Goal: Information Seeking & Learning: Find specific page/section

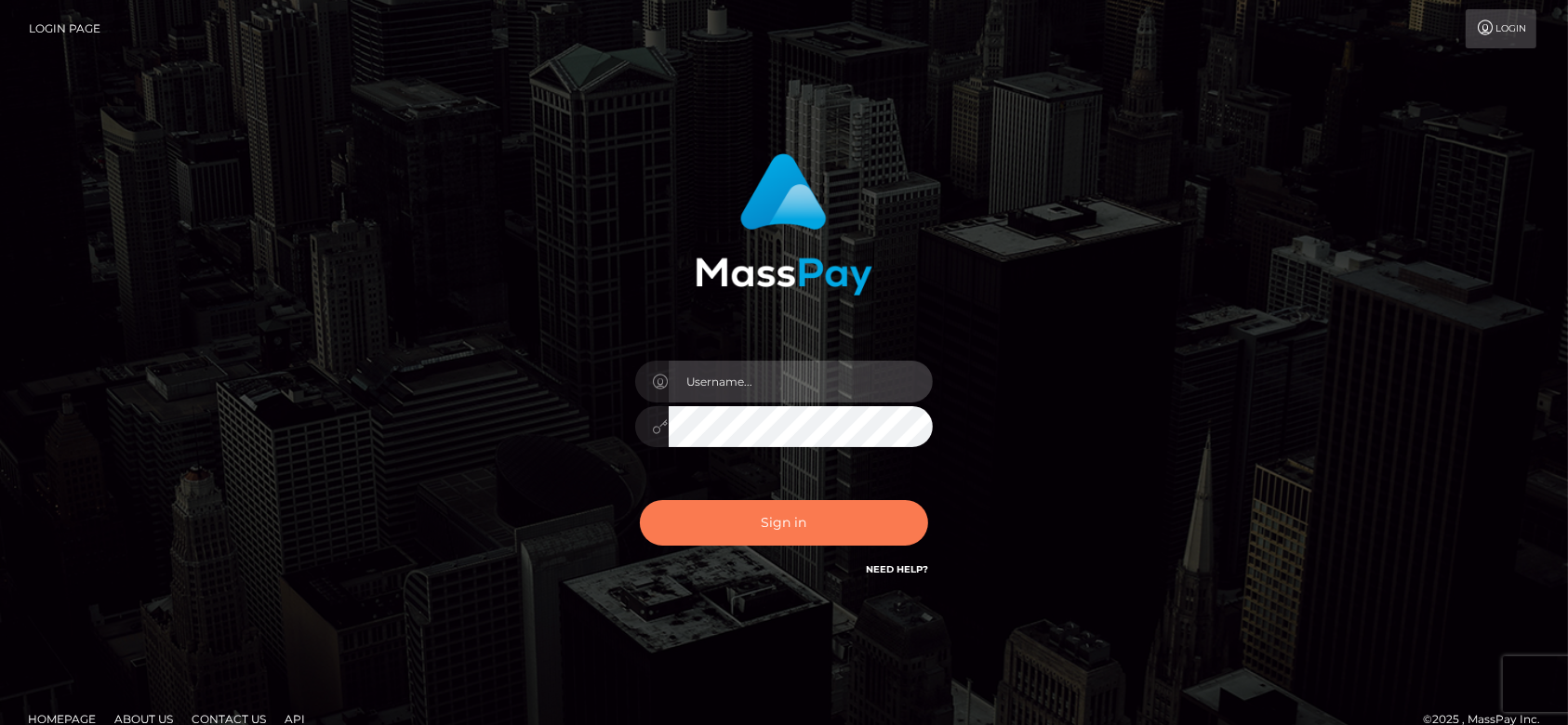
type input "fr.es"
click at [826, 518] on button "Sign in" at bounding box center [784, 523] width 289 height 46
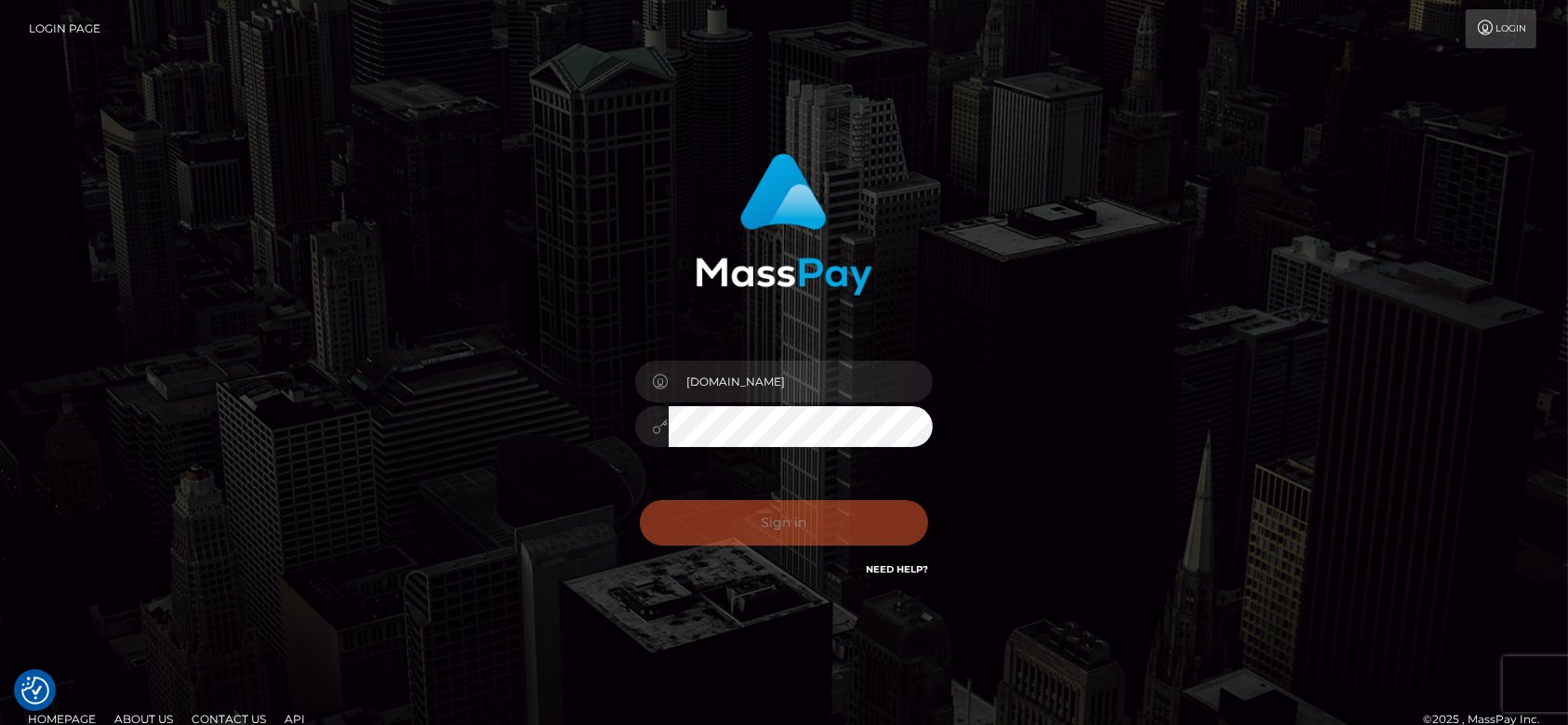
checkbox input "true"
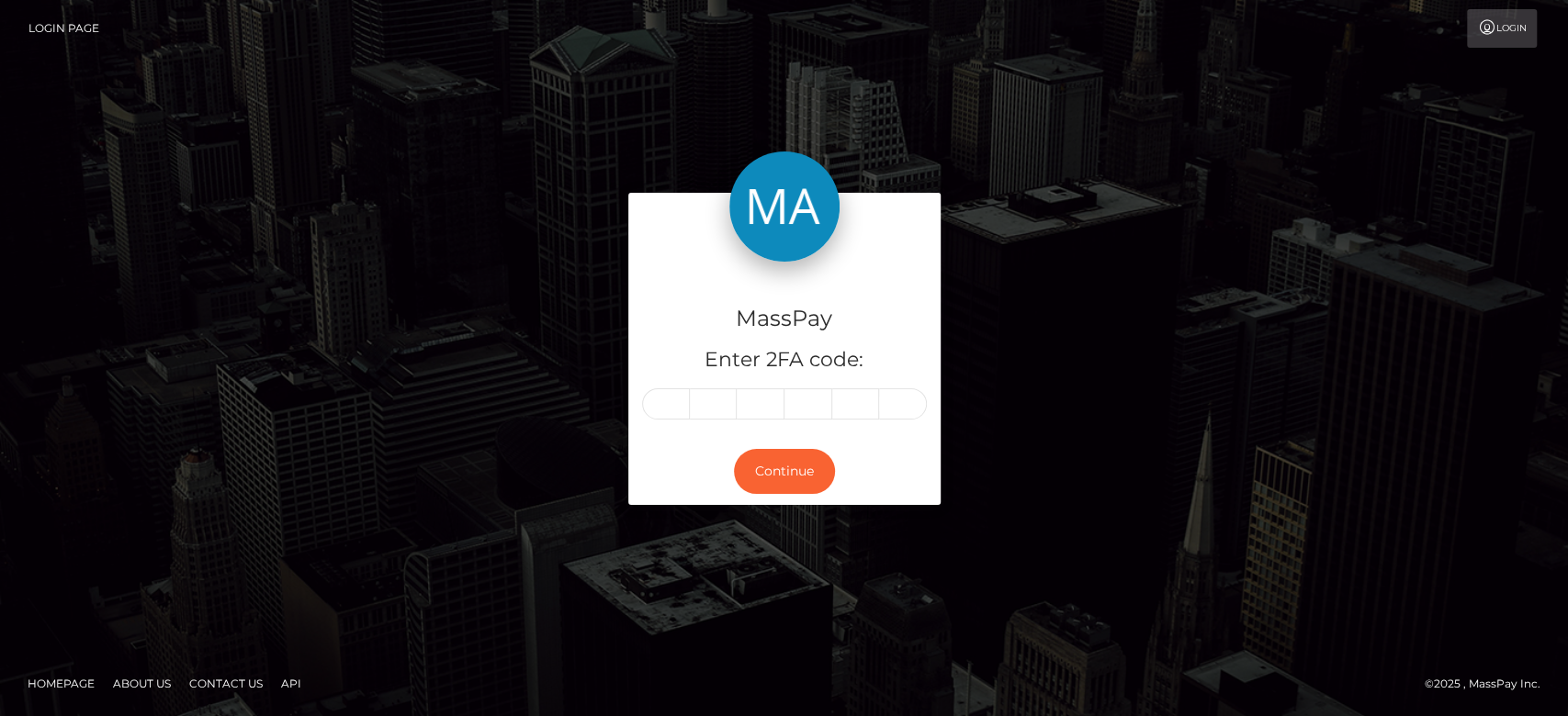
click at [418, 500] on div "MassPay Enter 2FA code: Continue" at bounding box center [784, 358] width 1047 height 330
click at [670, 400] on input "text" at bounding box center [665, 404] width 48 height 31
type input "6"
type input "5"
type input "1"
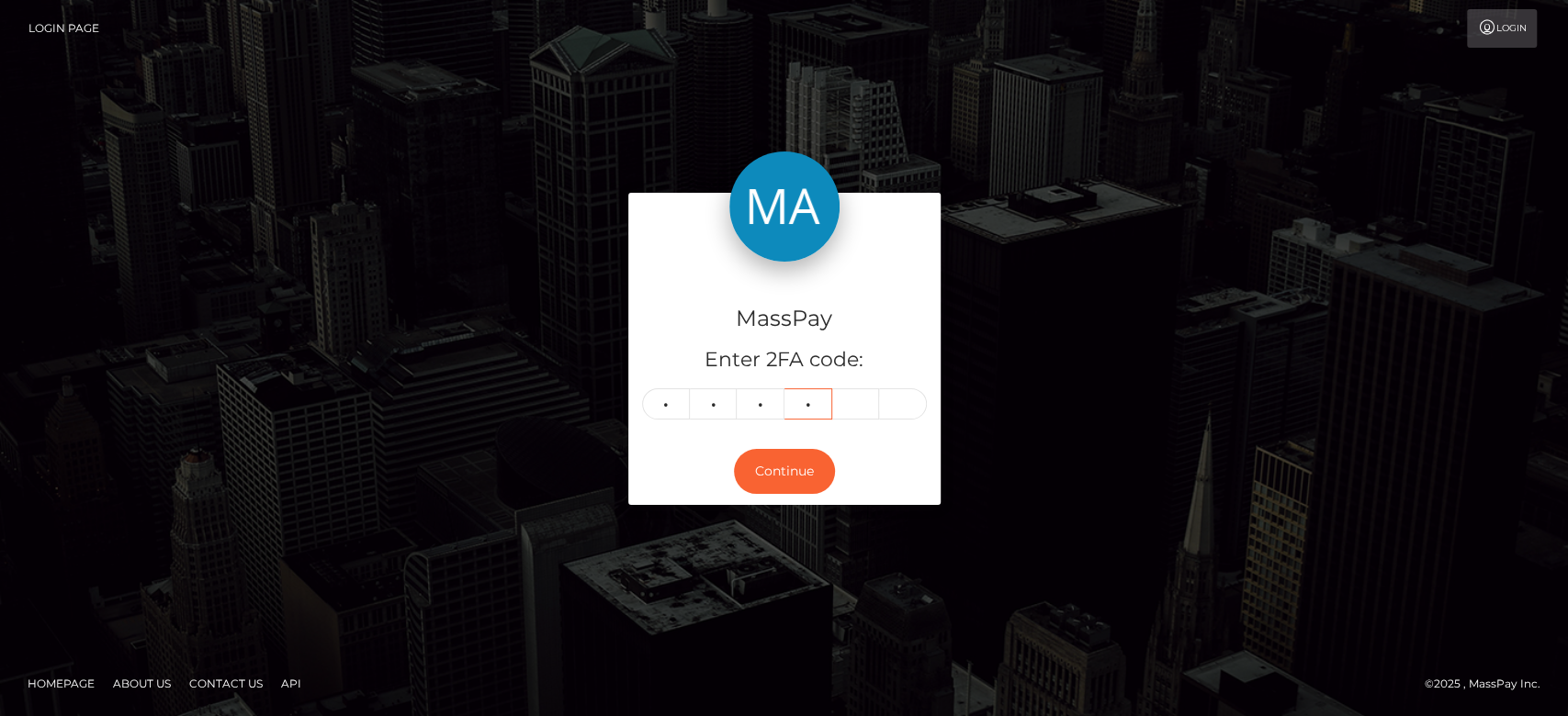
type input "5"
type input "6"
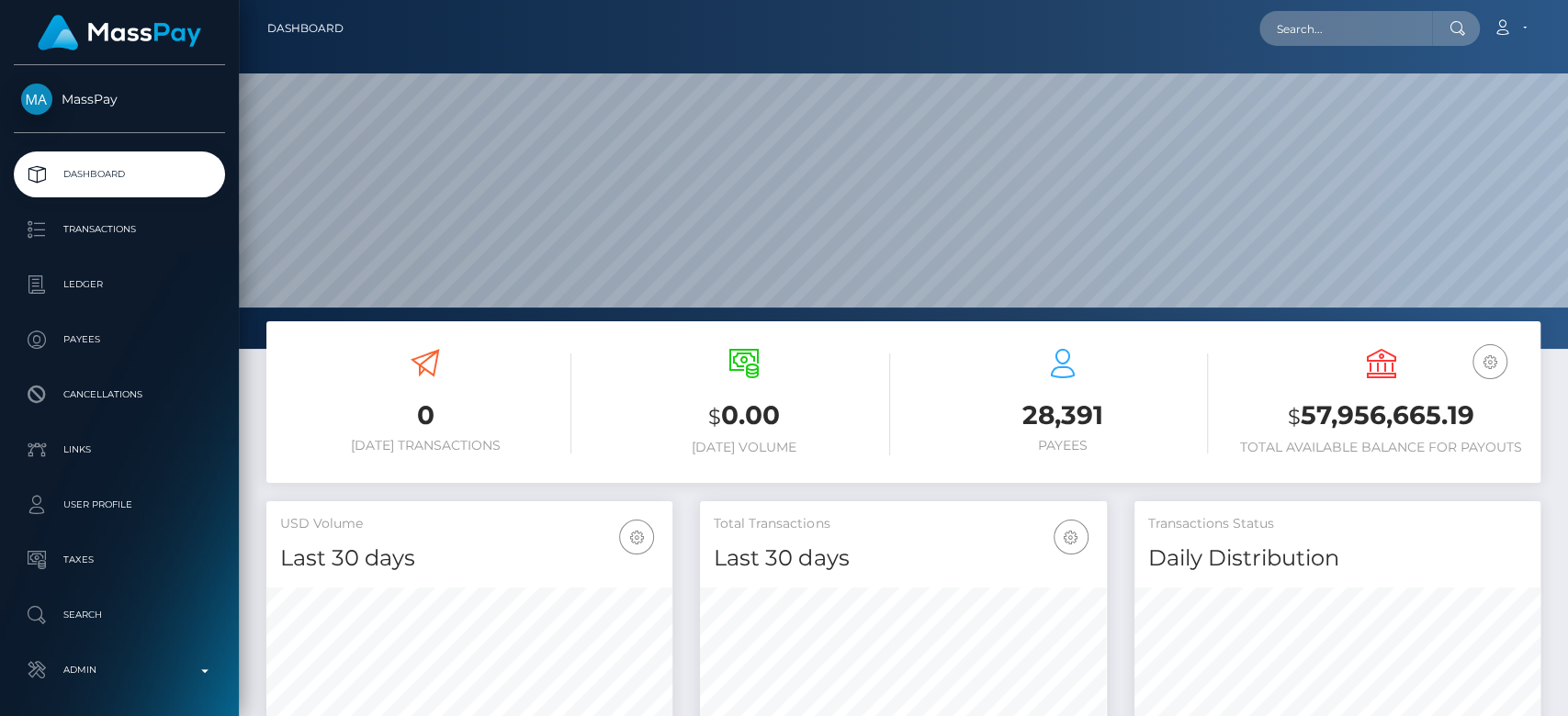
scroll to position [324, 406]
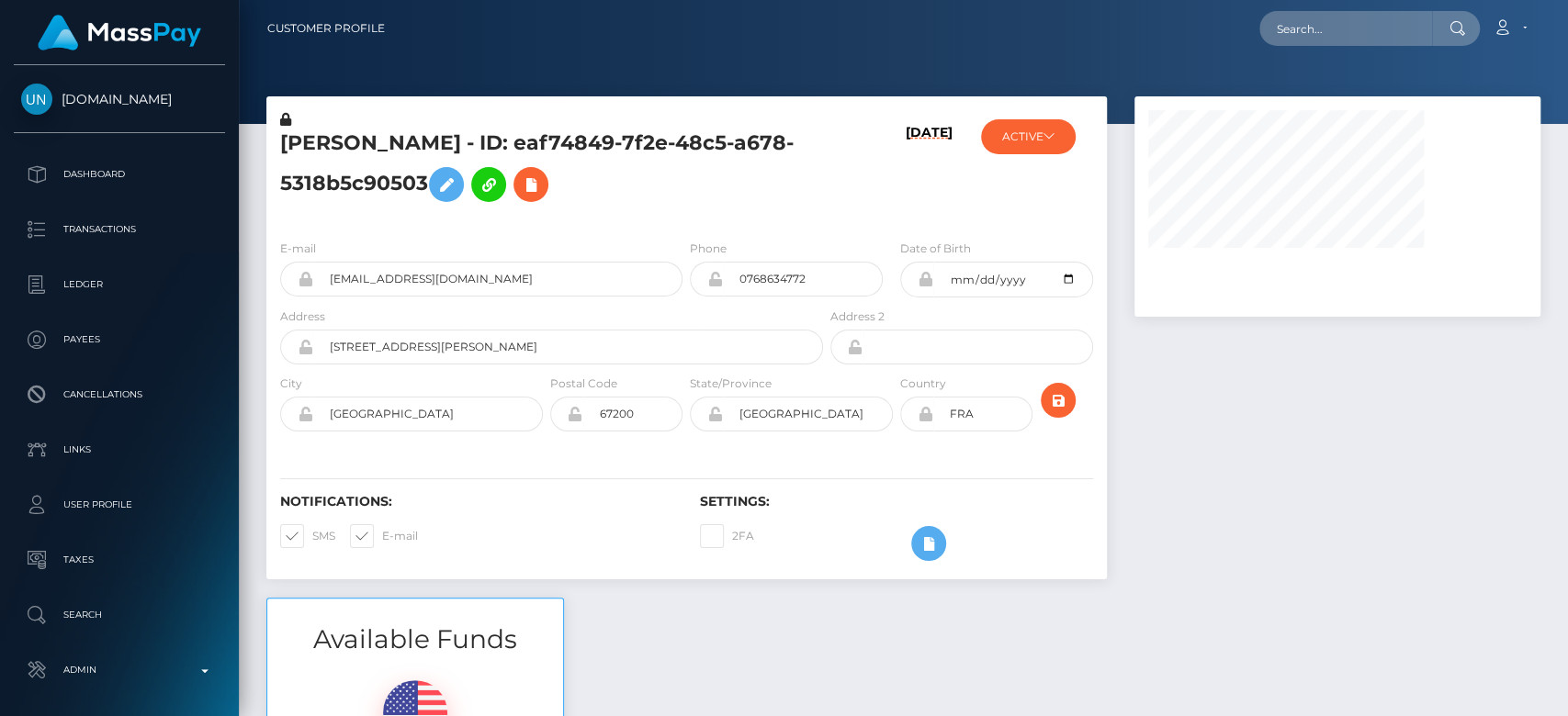
click at [1310, 494] on div at bounding box center [1337, 347] width 434 height 501
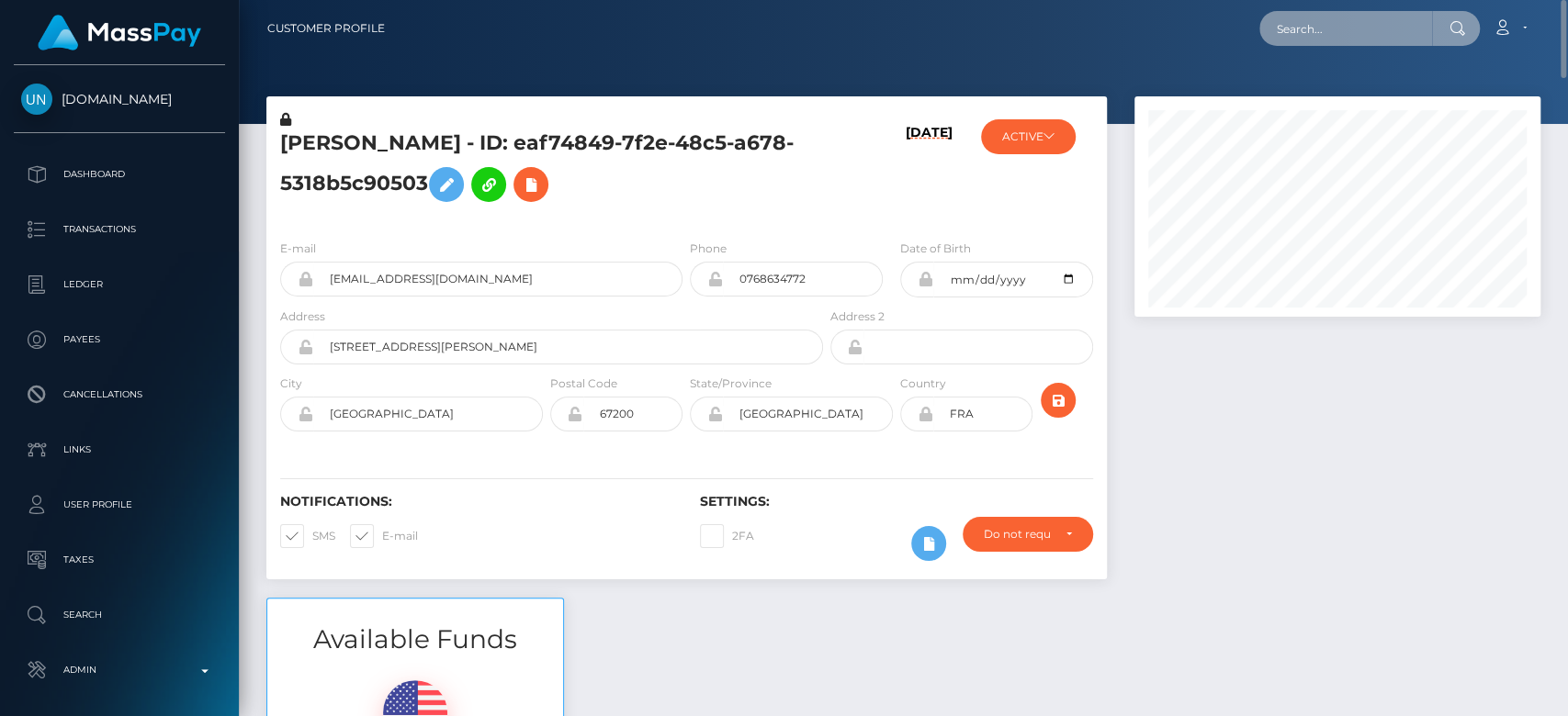
click at [1318, 14] on input "text" at bounding box center [1346, 28] width 172 height 35
paste input "1299668664"
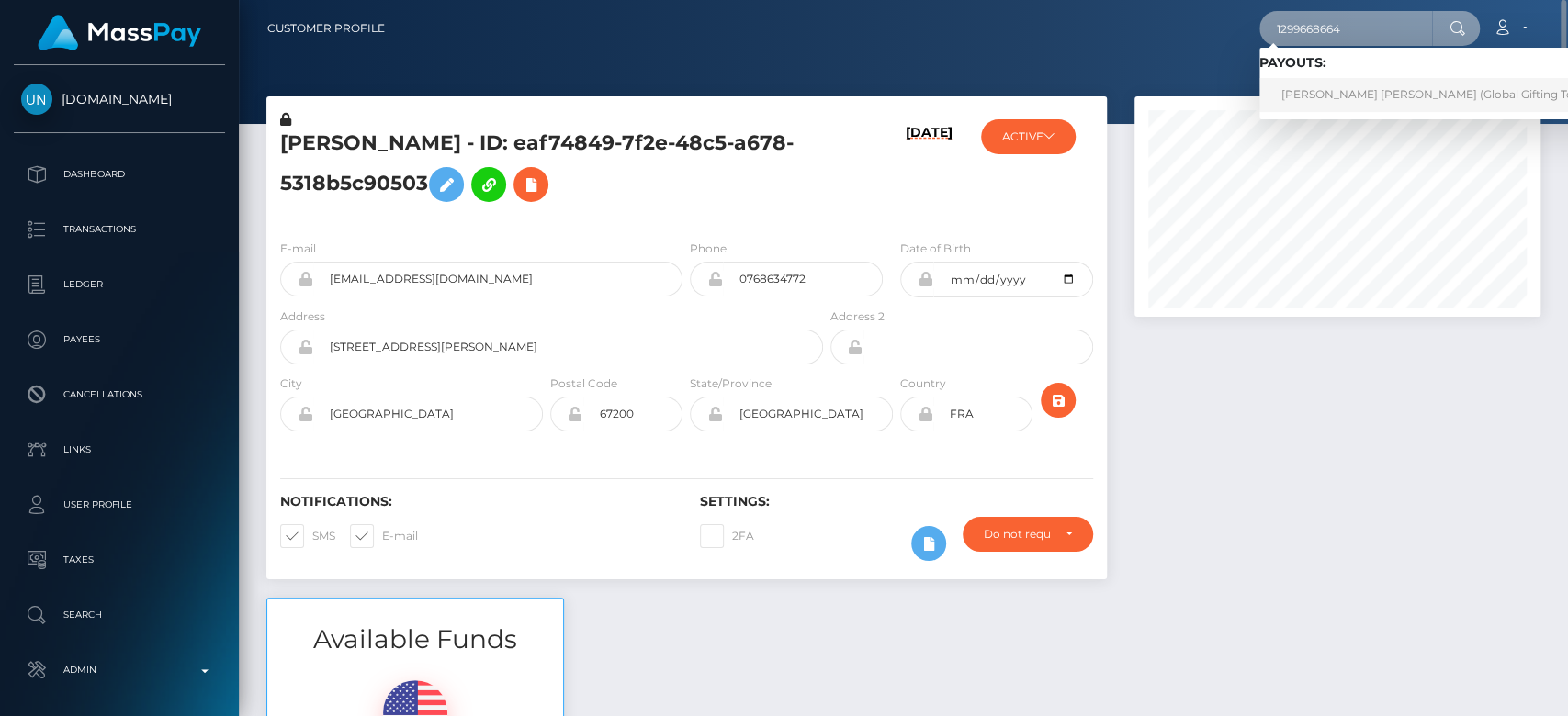
type input "1299668664"
click at [1384, 84] on link "JESSICA ELLIE V FIRMINGER (Global Gifting Technologies Inc - Throne)" at bounding box center [1494, 95] width 470 height 34
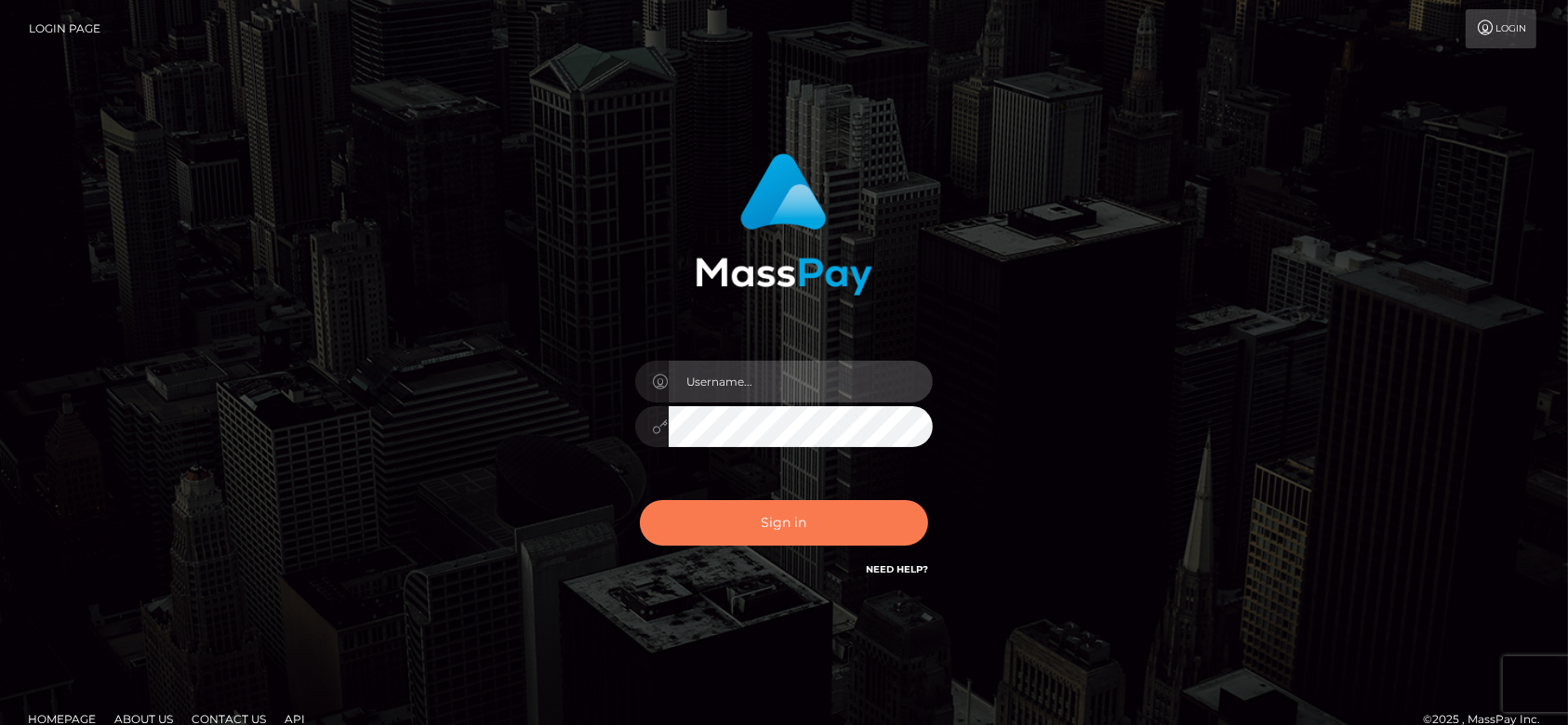
type input "fr.es"
click at [879, 527] on button "Sign in" at bounding box center [784, 523] width 289 height 46
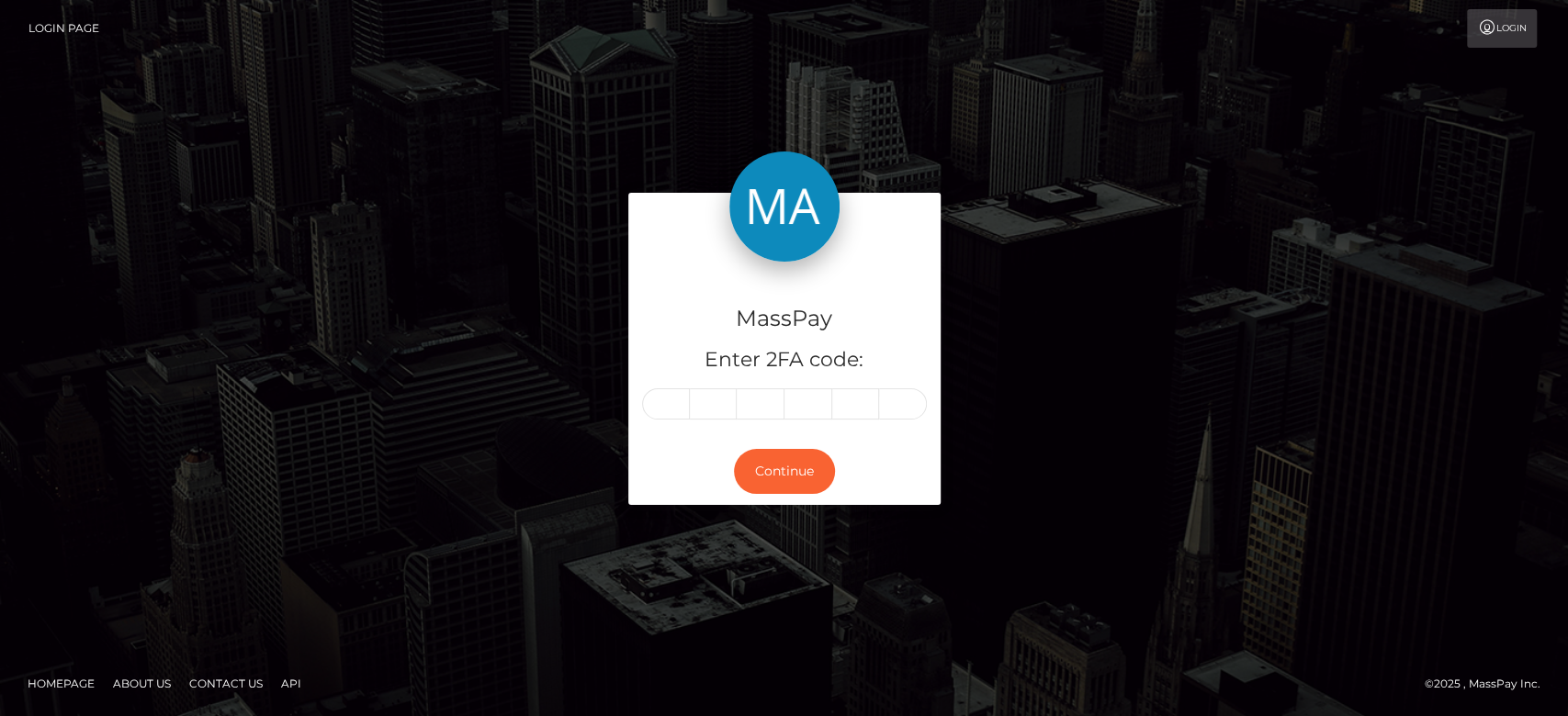
click at [677, 397] on input "text" at bounding box center [665, 404] width 48 height 31
type input "4"
type input "2"
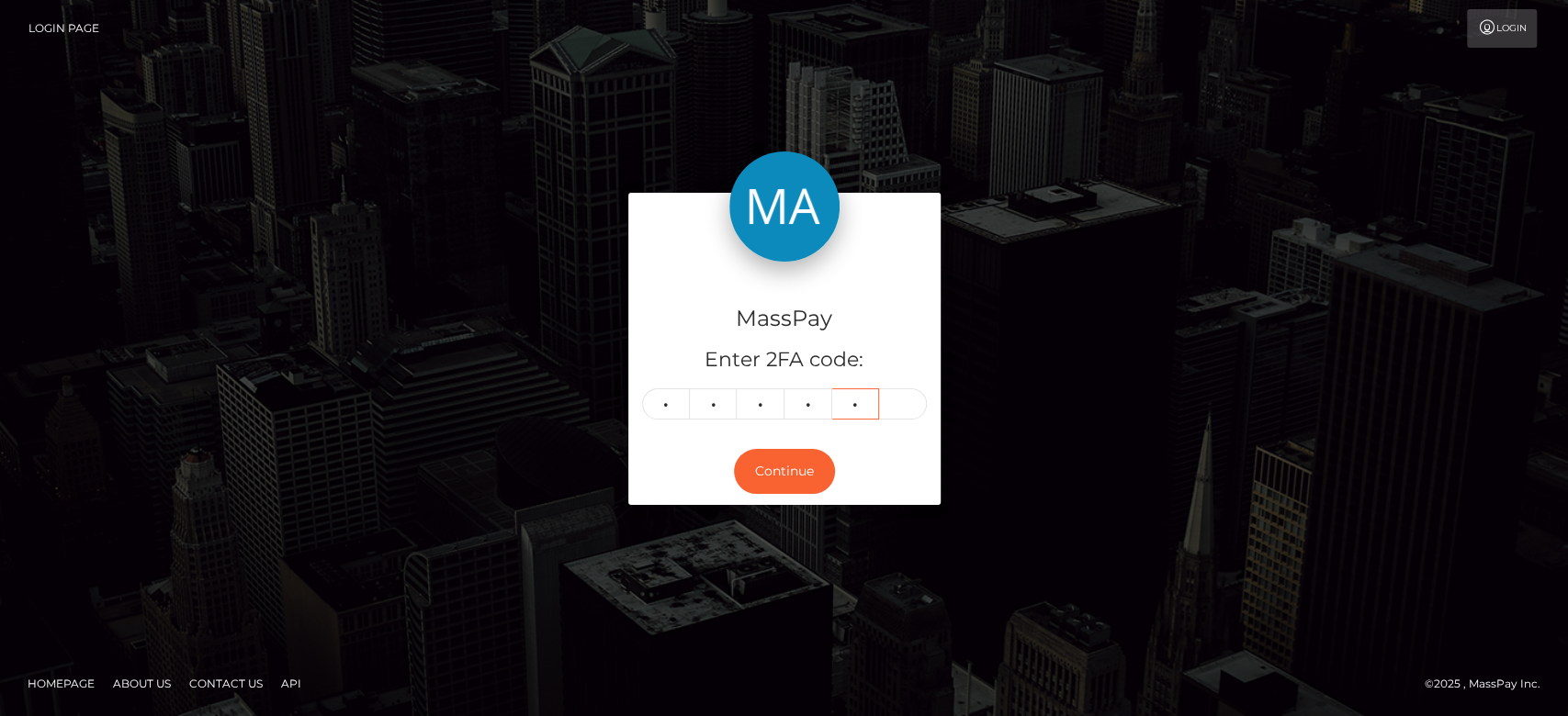
type input "6"
type input "9"
type input "0"
drag, startPoint x: 482, startPoint y: 109, endPoint x: 257, endPoint y: 11, distance: 245.4
click at [261, 12] on body "Login Page Login MassPay Enter 2FA code: 4 4 4 2 6 0 444260 Continue" at bounding box center [784, 358] width 1568 height 716
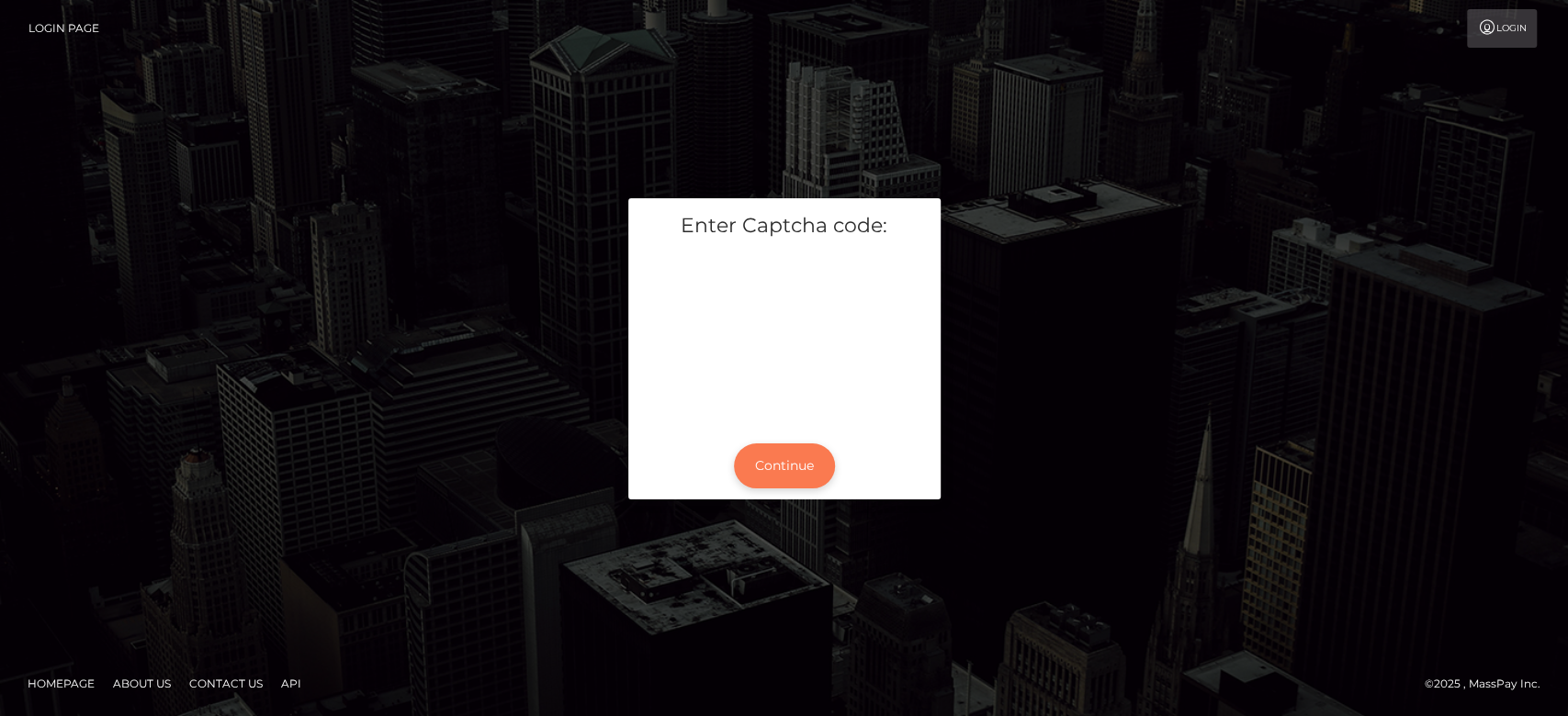
click at [786, 482] on button "Continue" at bounding box center [784, 466] width 101 height 45
click at [788, 467] on button "Continue" at bounding box center [784, 466] width 101 height 45
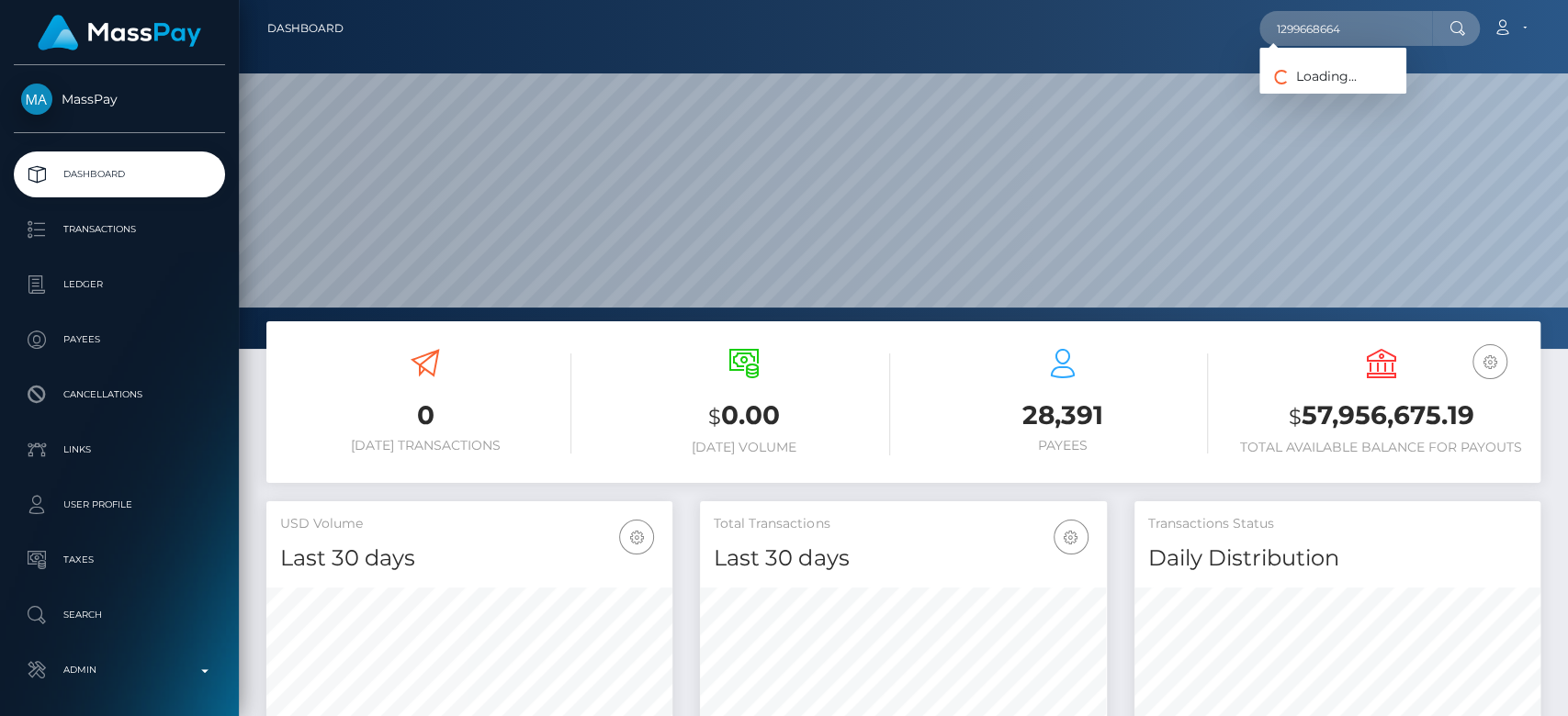
scroll to position [324, 406]
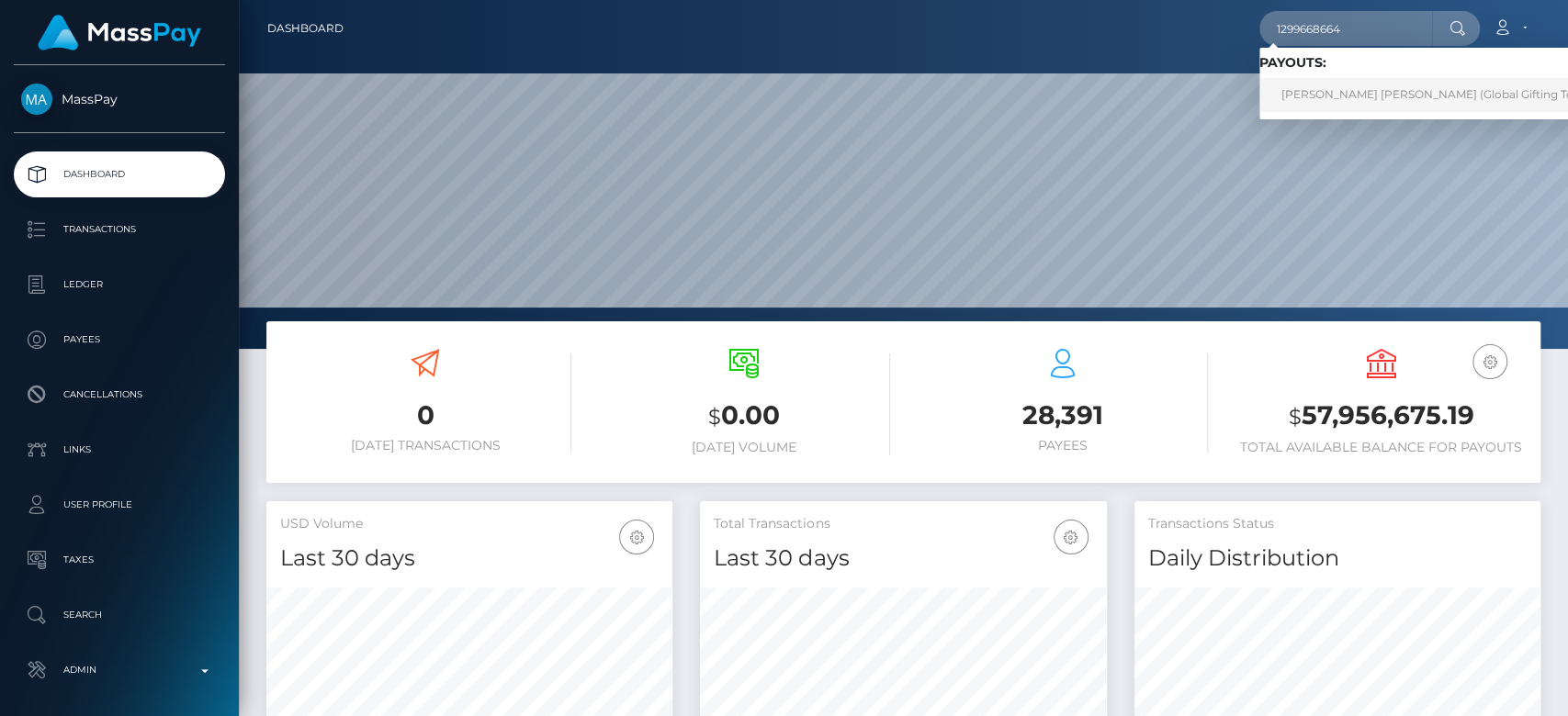
click at [1336, 86] on link "[PERSON_NAME] [PERSON_NAME] (Global Gifting Technologies Inc - Throne)" at bounding box center [1494, 95] width 470 height 34
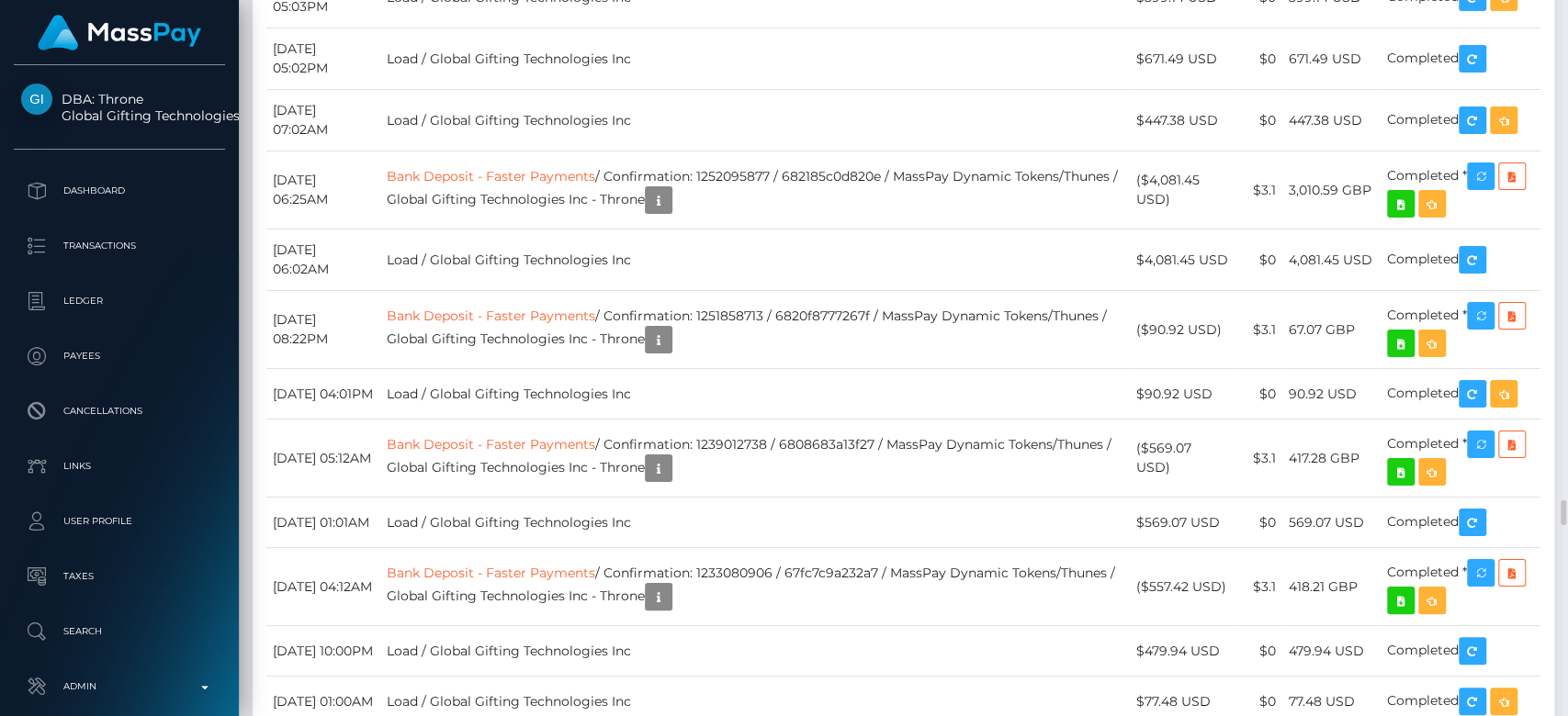
scroll to position [220, 406]
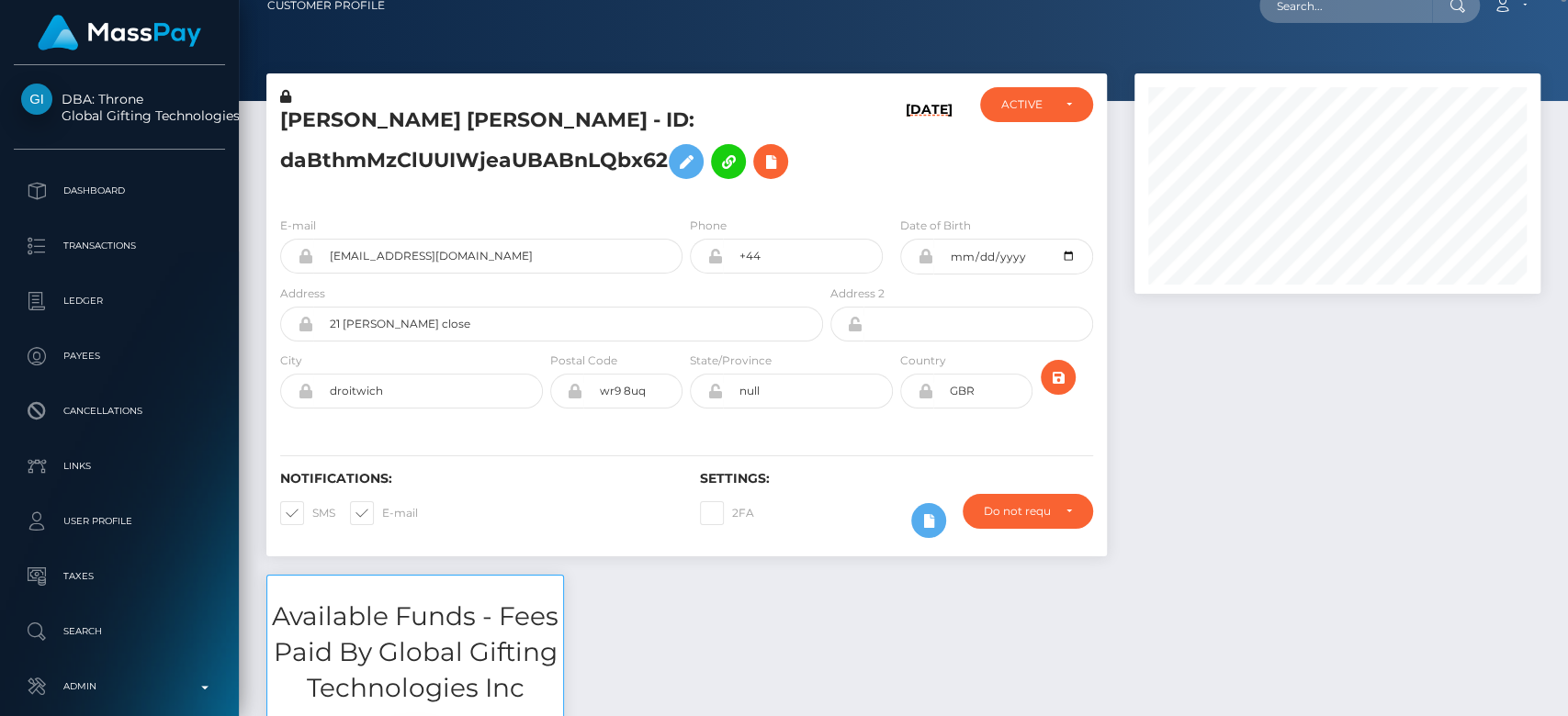
scroll to position [0, 0]
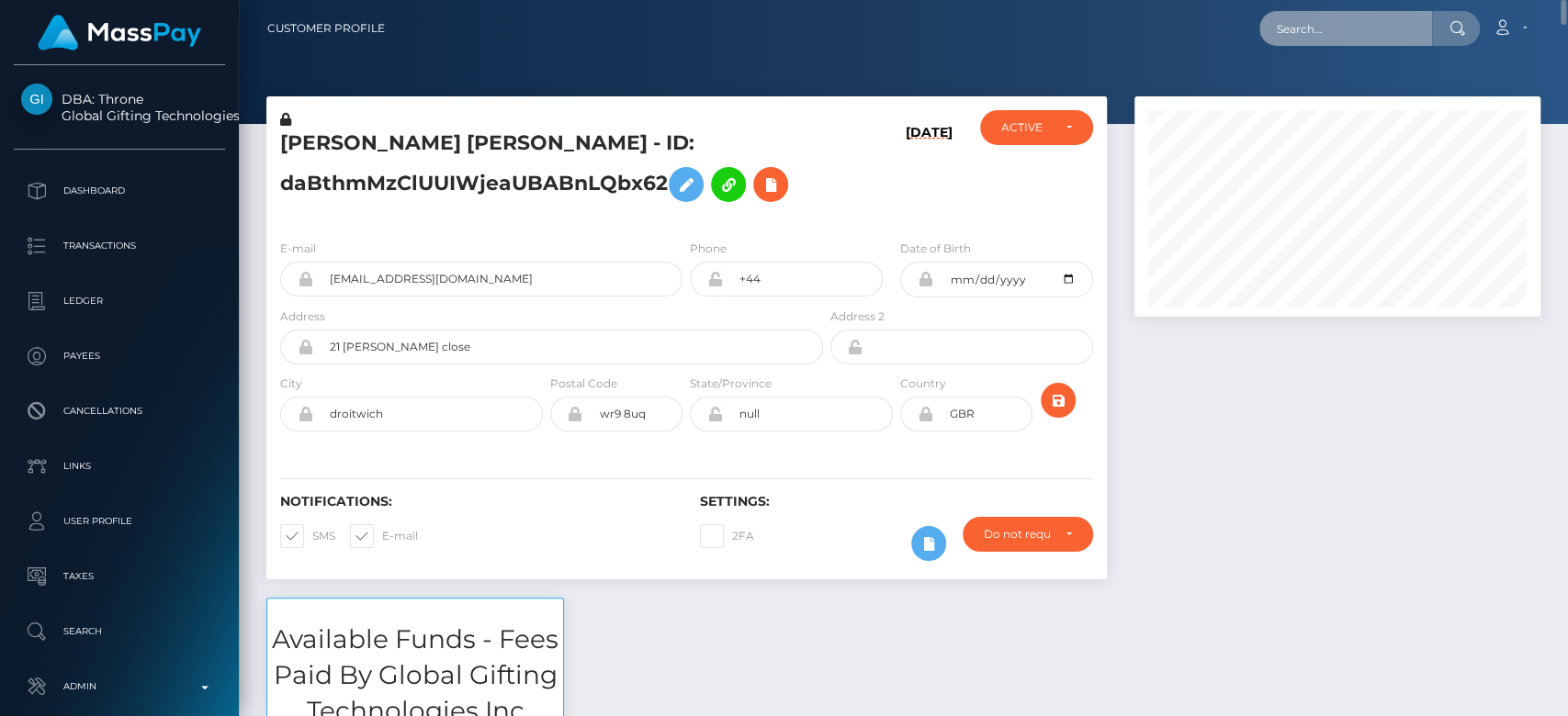
click at [1341, 34] on input "text" at bounding box center [1346, 28] width 172 height 35
paste input "66EE10L1RVCZpYh8FSDwDQ"
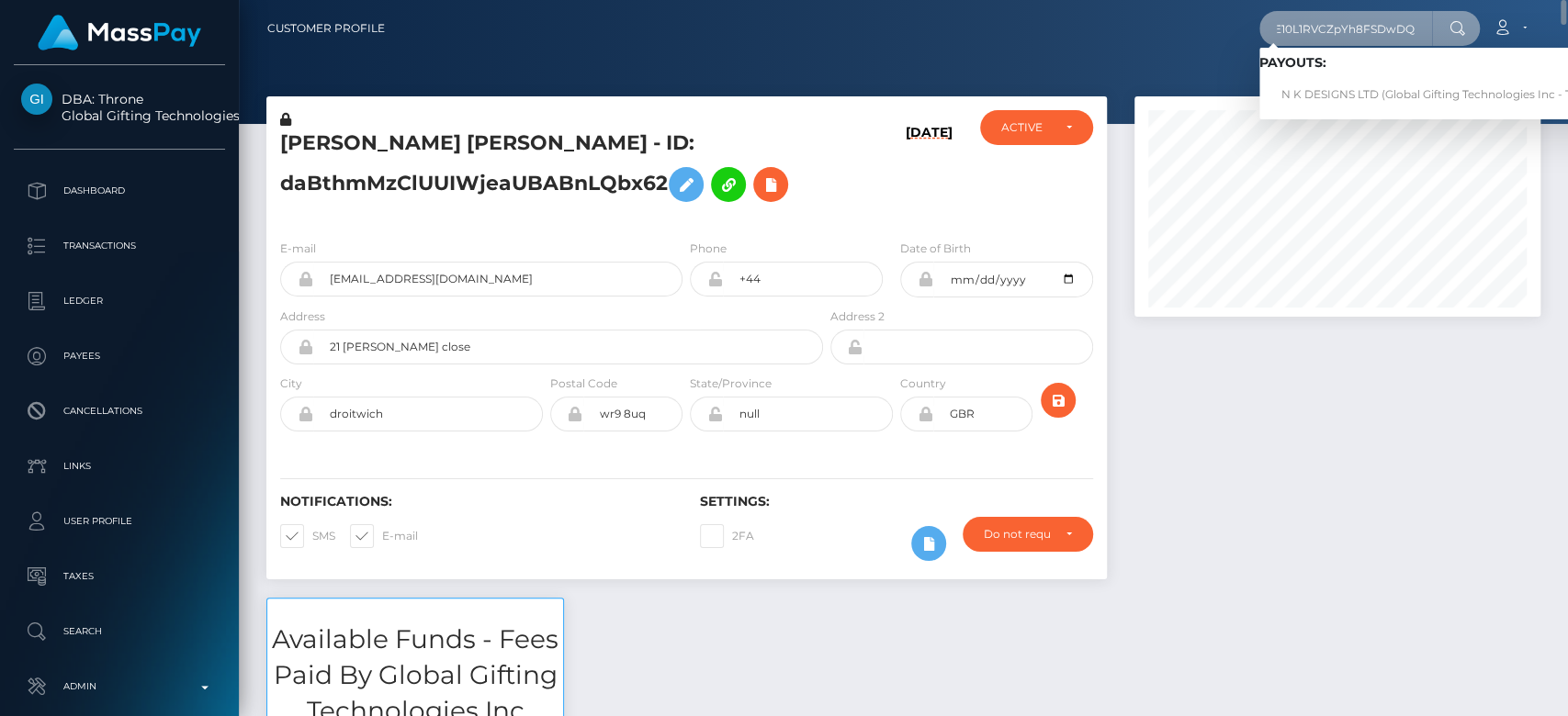
type input "66EE10L1RVCZpYh8FSDwDQ"
click at [1345, 86] on link "N K DESIGNS LTD (Global Gifting Technologies Inc - Throne)" at bounding box center [1445, 95] width 371 height 34
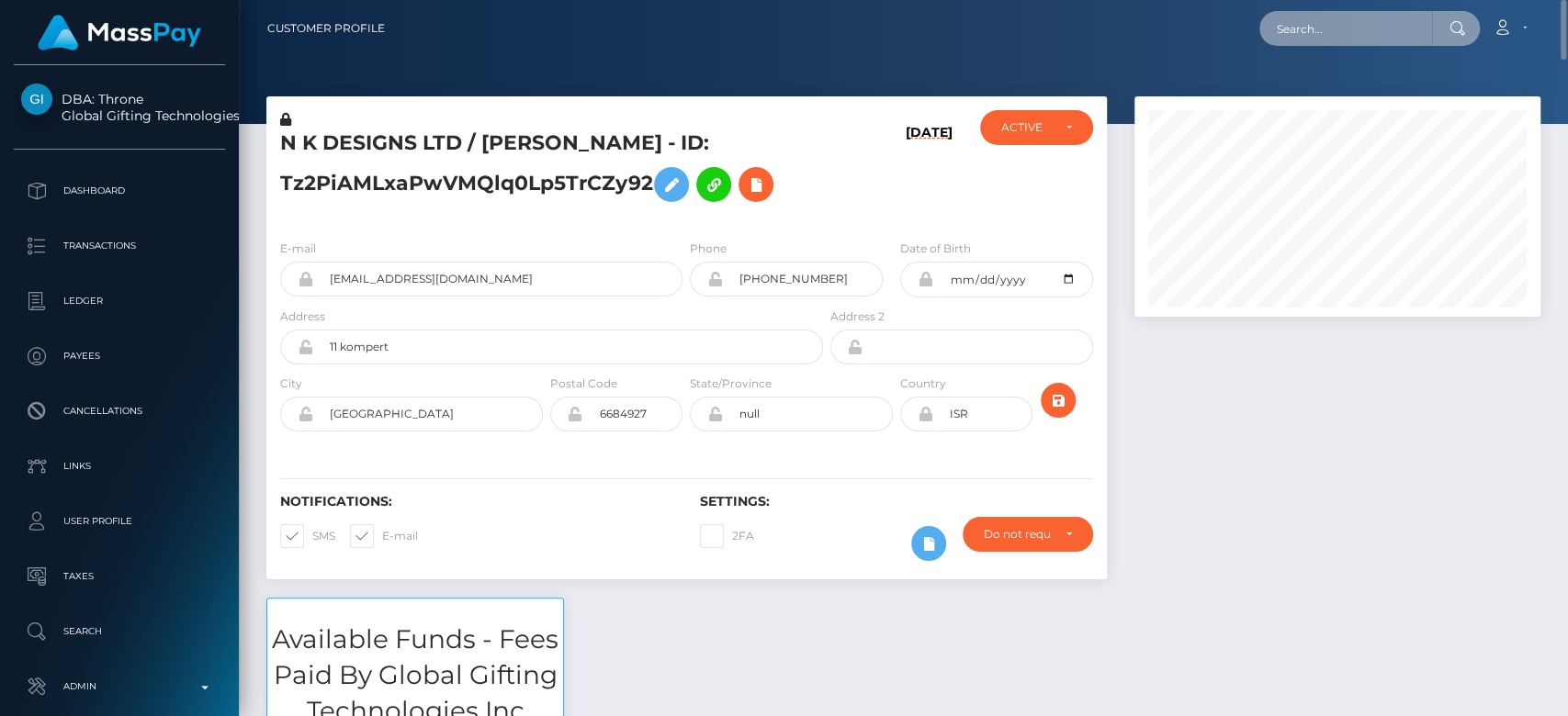
paste input "[EMAIL_ADDRESS][DOMAIN_NAME]"
click at [1307, 19] on input "[EMAIL_ADDRESS][DOMAIN_NAME]" at bounding box center [1346, 28] width 172 height 35
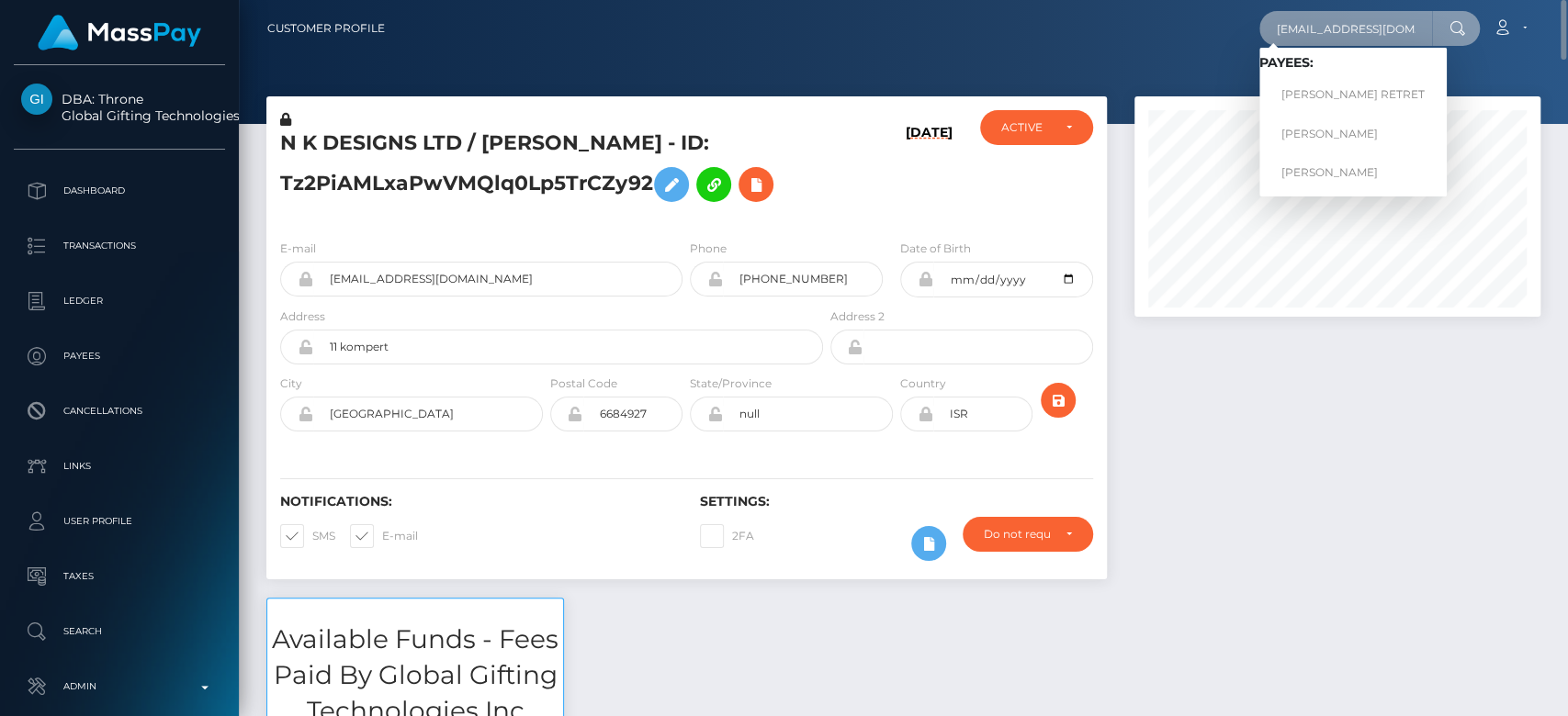
type input "[EMAIL_ADDRESS][DOMAIN_NAME]"
click at [1341, 86] on link "[PERSON_NAME] RETRET" at bounding box center [1353, 95] width 187 height 34
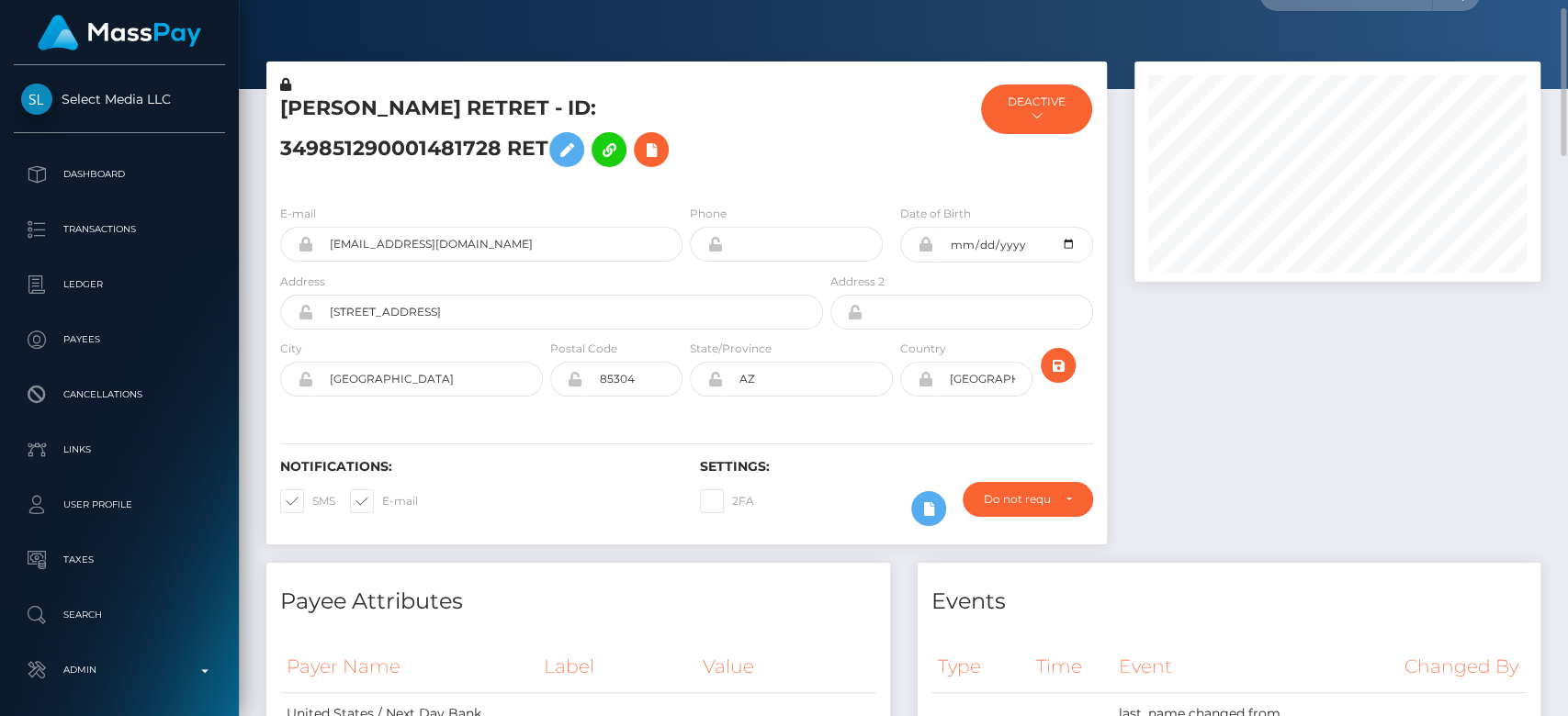
scroll to position [36, 0]
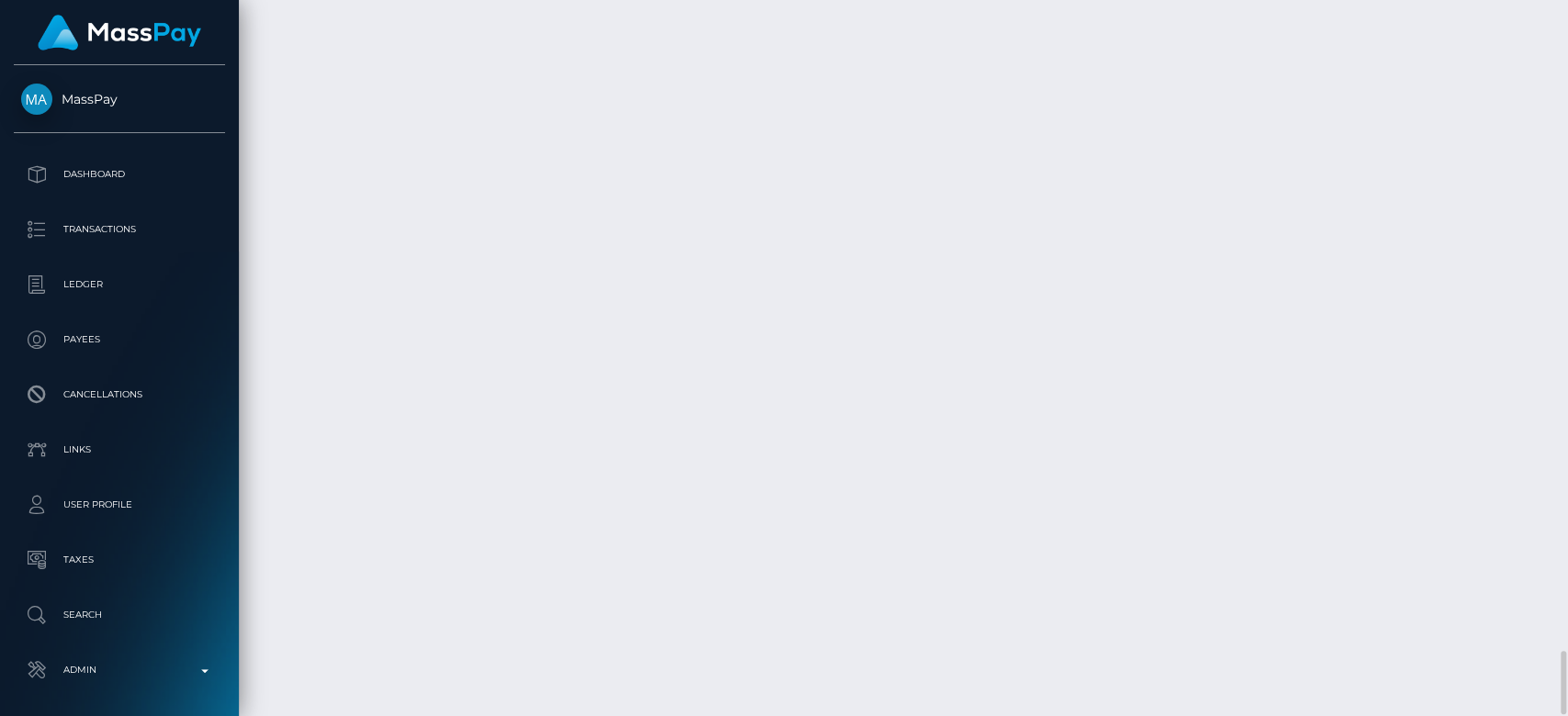
scroll to position [7354, 0]
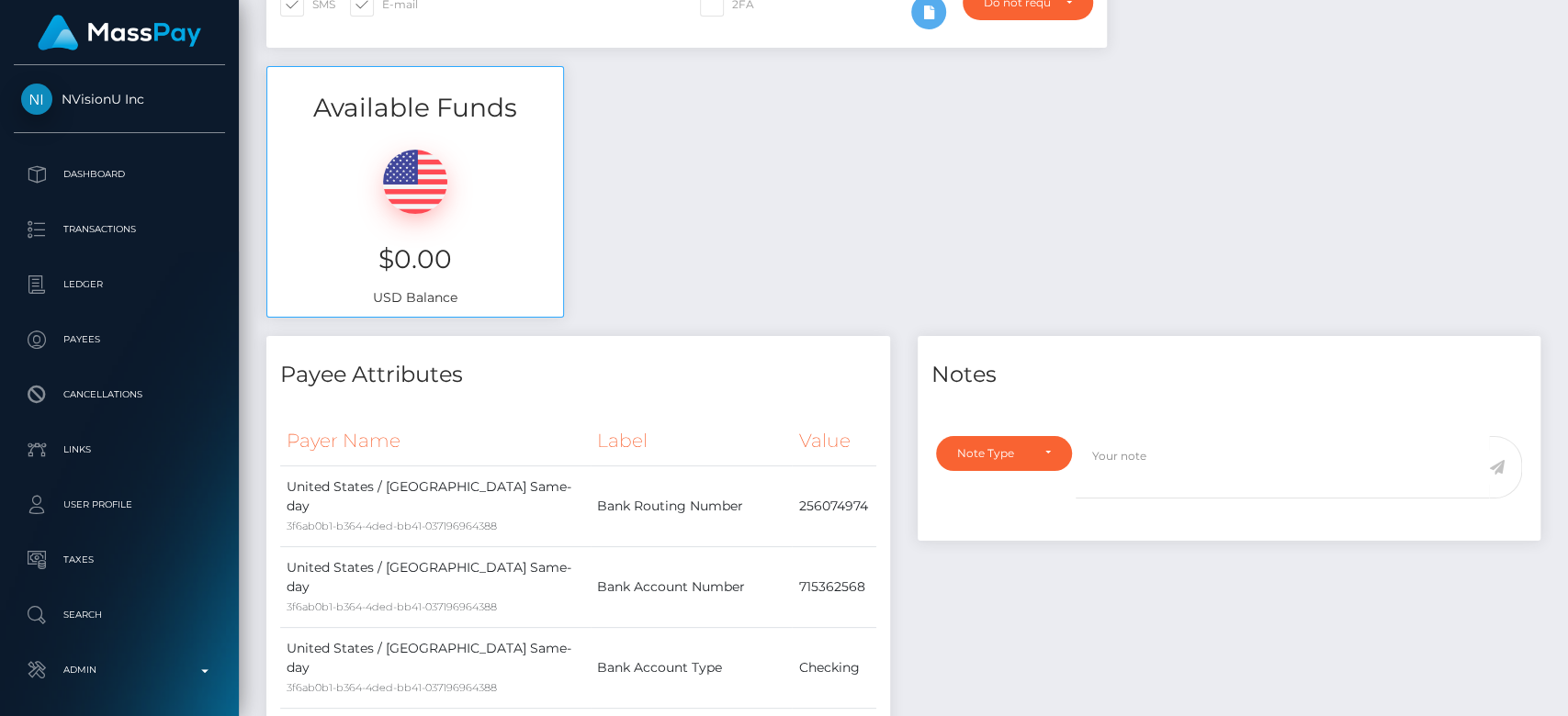
scroll to position [0, 0]
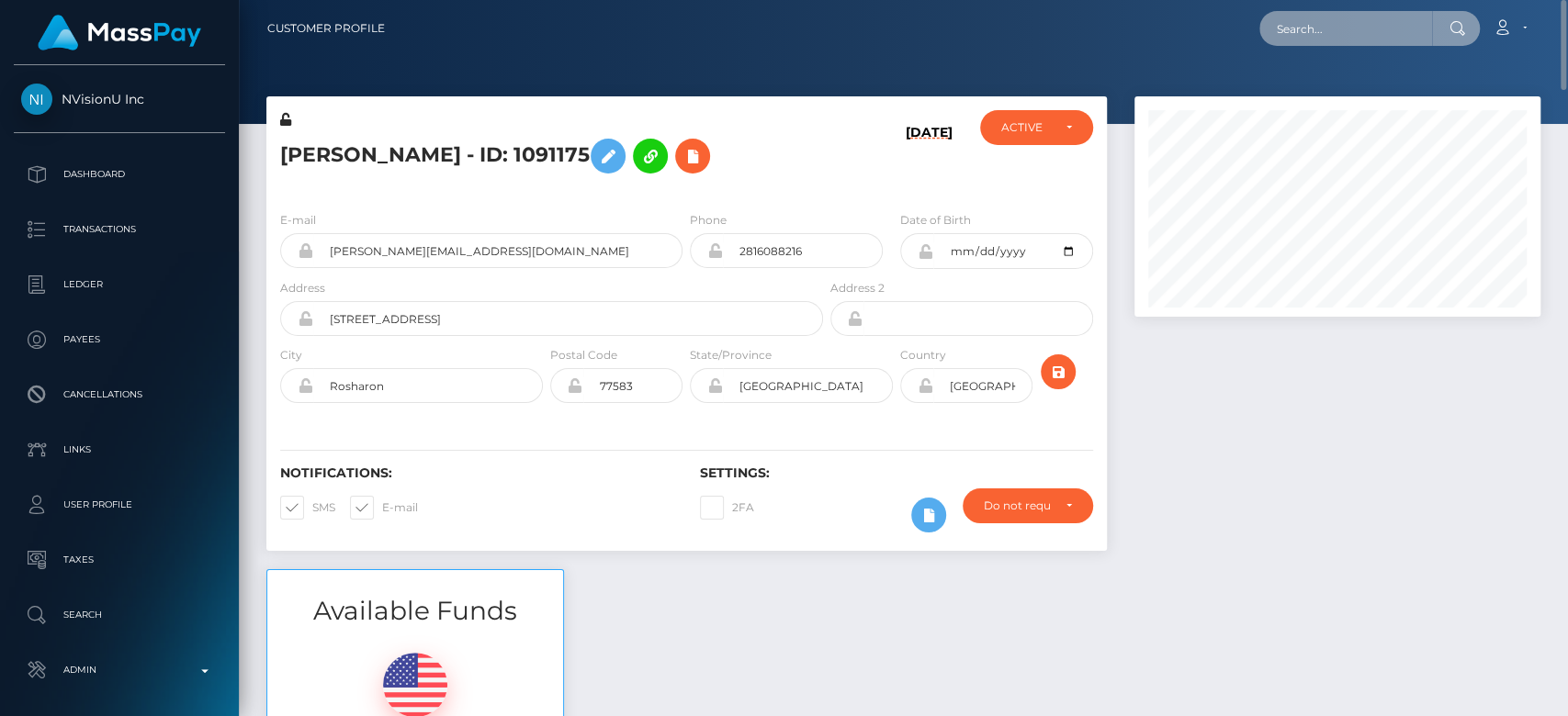
click at [1305, 21] on input "text" at bounding box center [1346, 28] width 172 height 35
paste input "larahaslerbusiness@gmail.com"
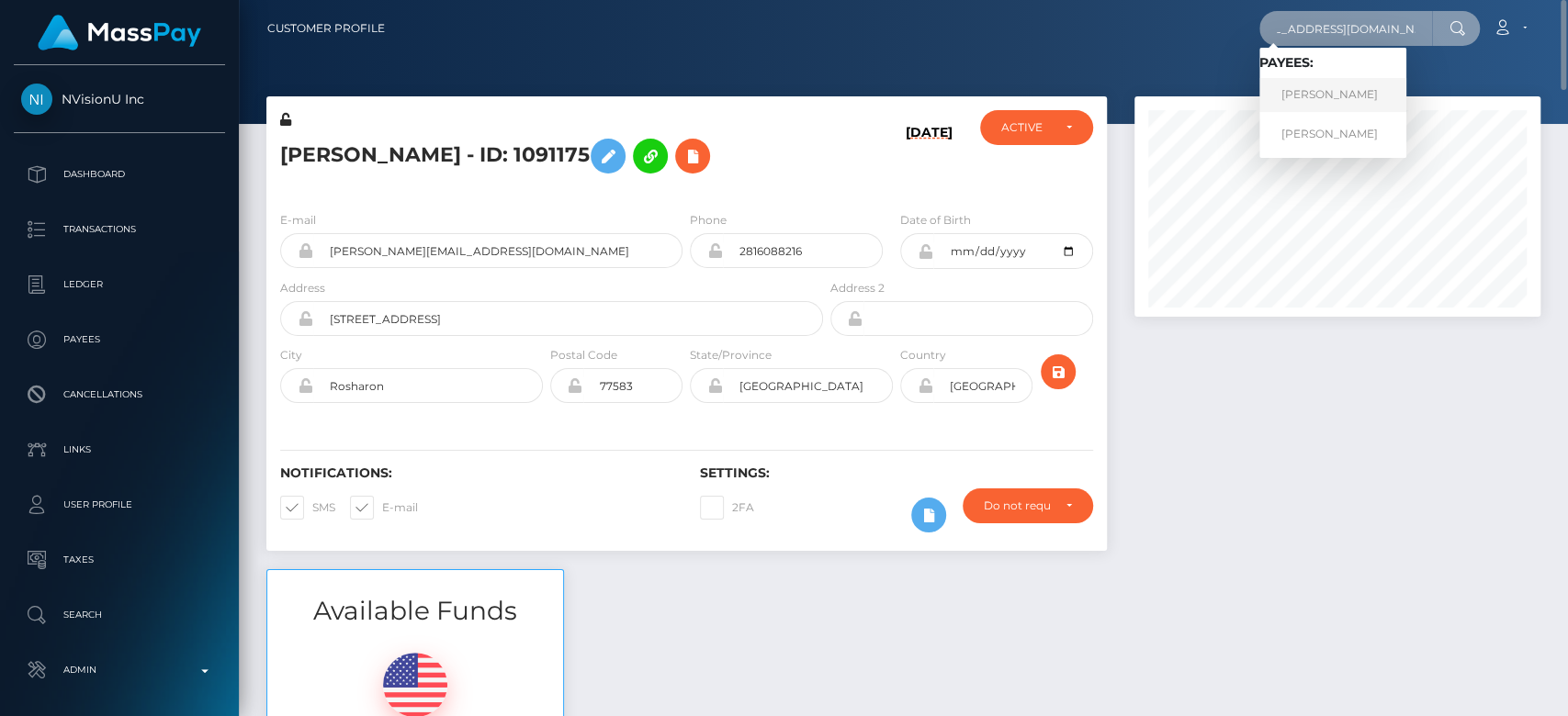
type input "larahaslerbusiness@gmail.com"
click at [1329, 78] on link "ADRIAN ASTORGA FERRE" at bounding box center [1333, 95] width 147 height 34
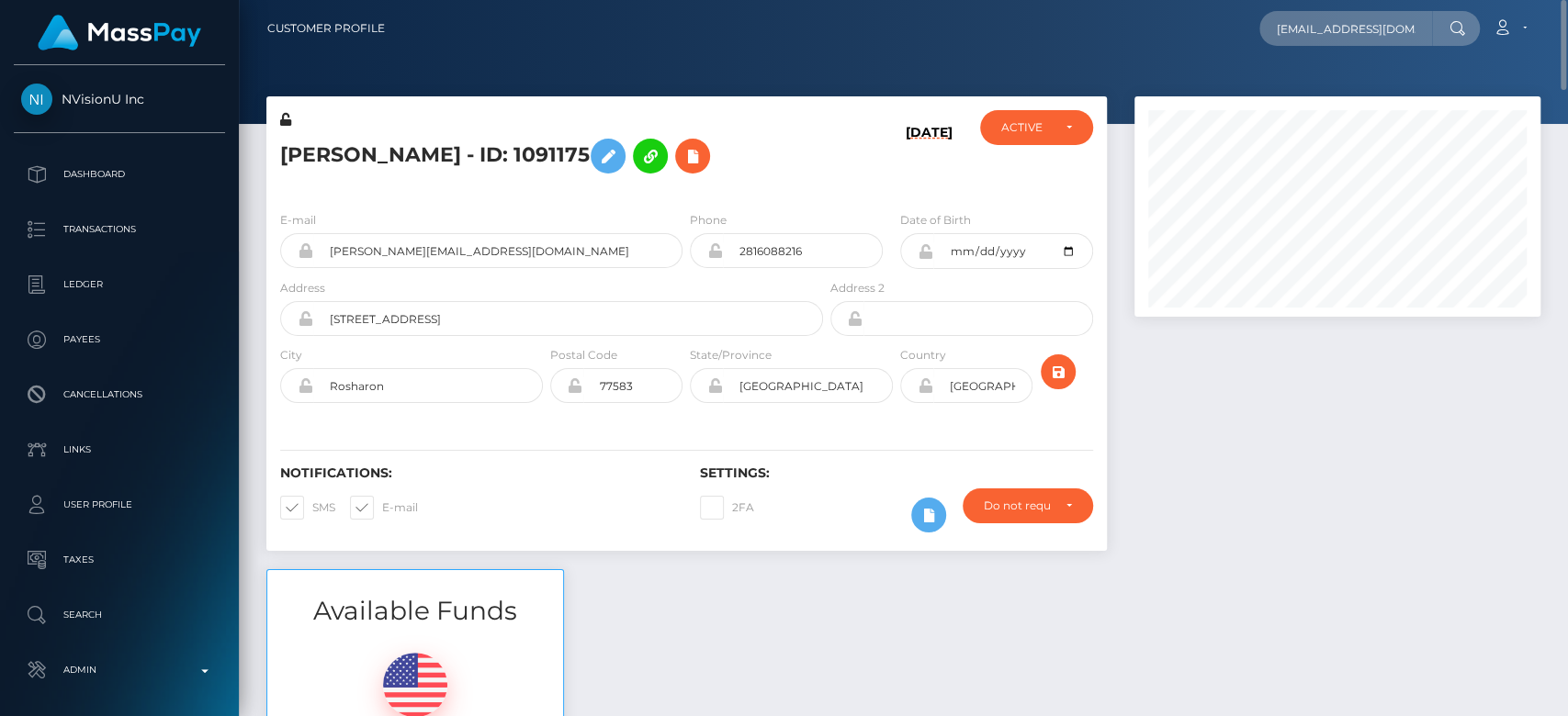
click at [1329, 77] on div at bounding box center [903, 62] width 1329 height 124
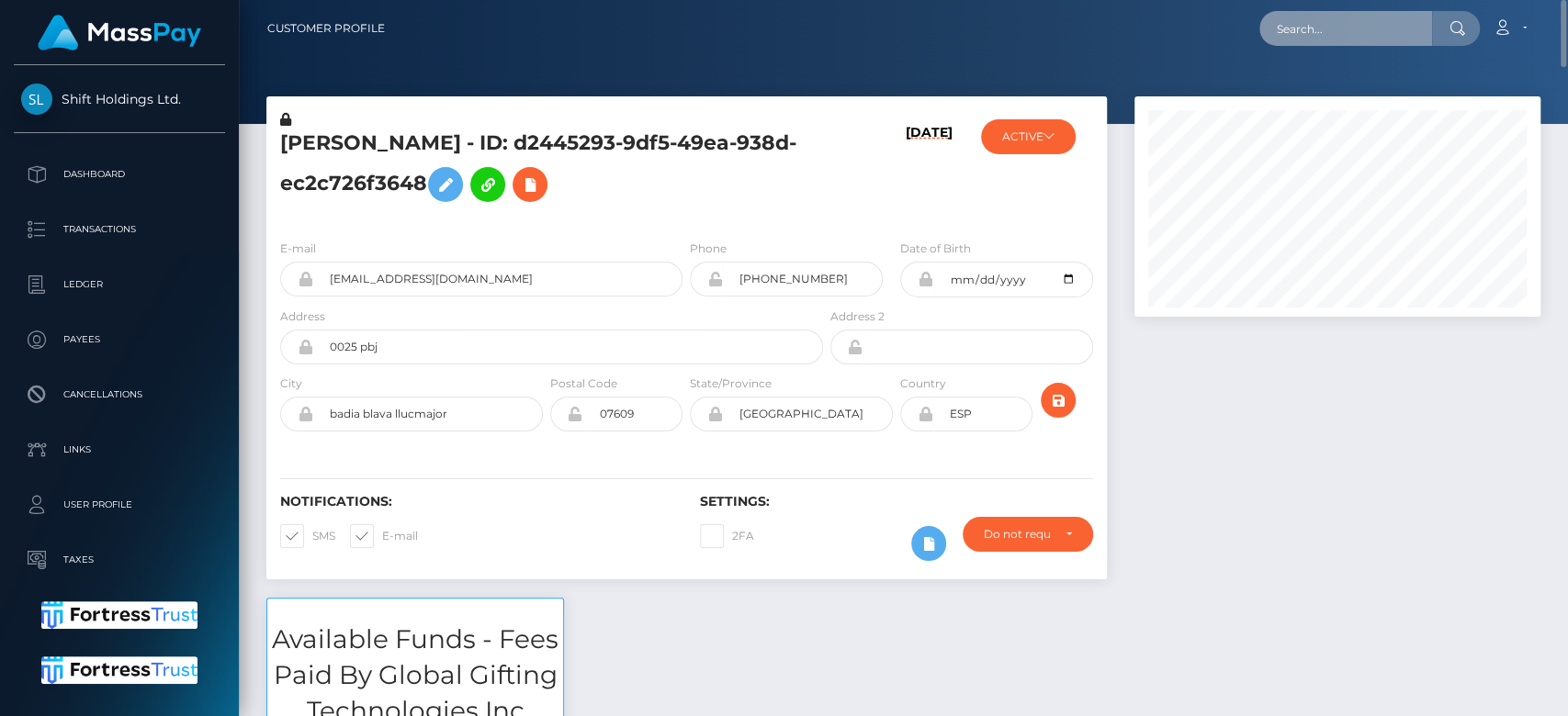
click at [1415, 40] on input "text" at bounding box center [1346, 28] width 172 height 35
paste input "florentinodraargentina@gmail.com"
type input "florentinodraargentina@gmail.com"
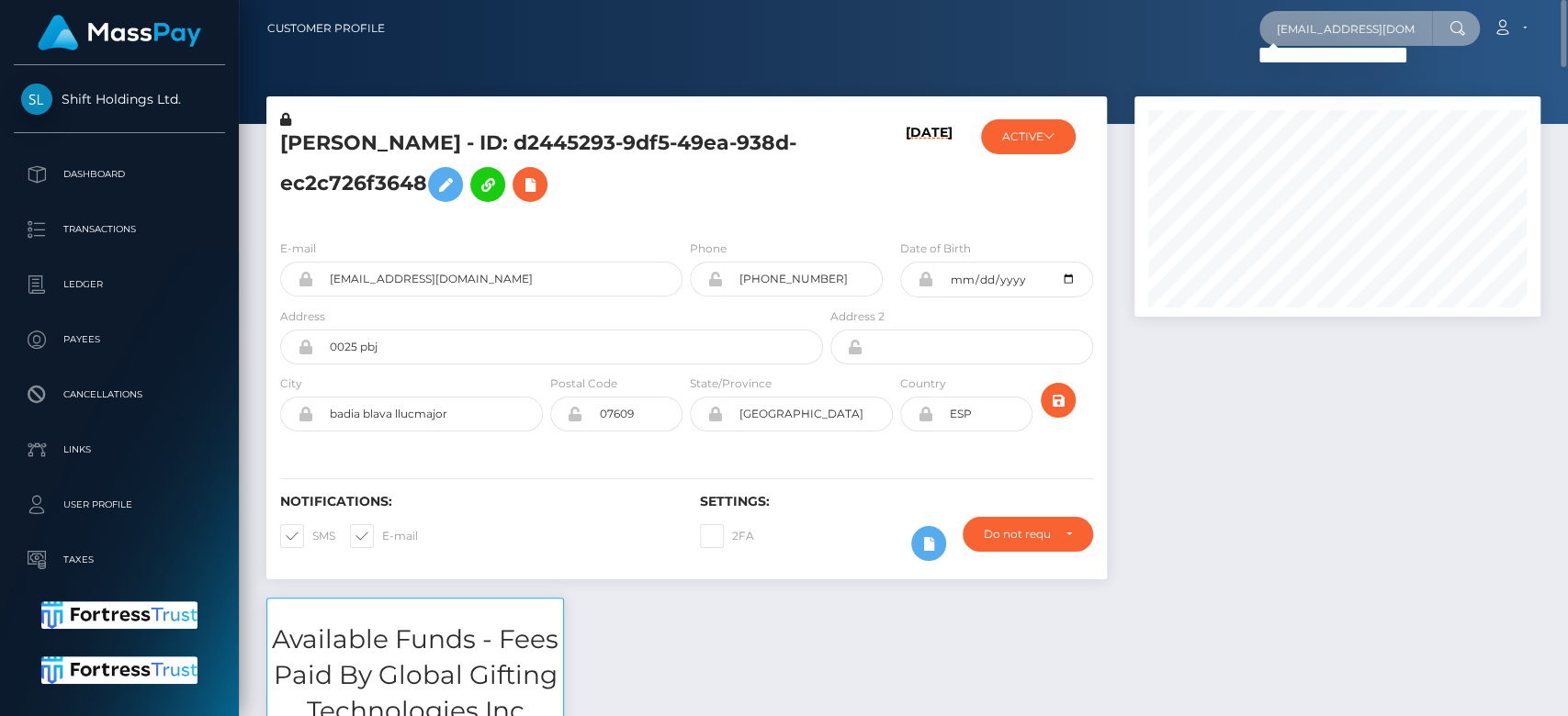
click at [1316, 17] on input "florentinodraargentina@gmail.com" at bounding box center [1346, 28] width 172 height 35
paste input "FLORENTINODRARGENTINA@GMAI.COM"
type input "FLORENTINODRARGENTINA@GMAI.COM"
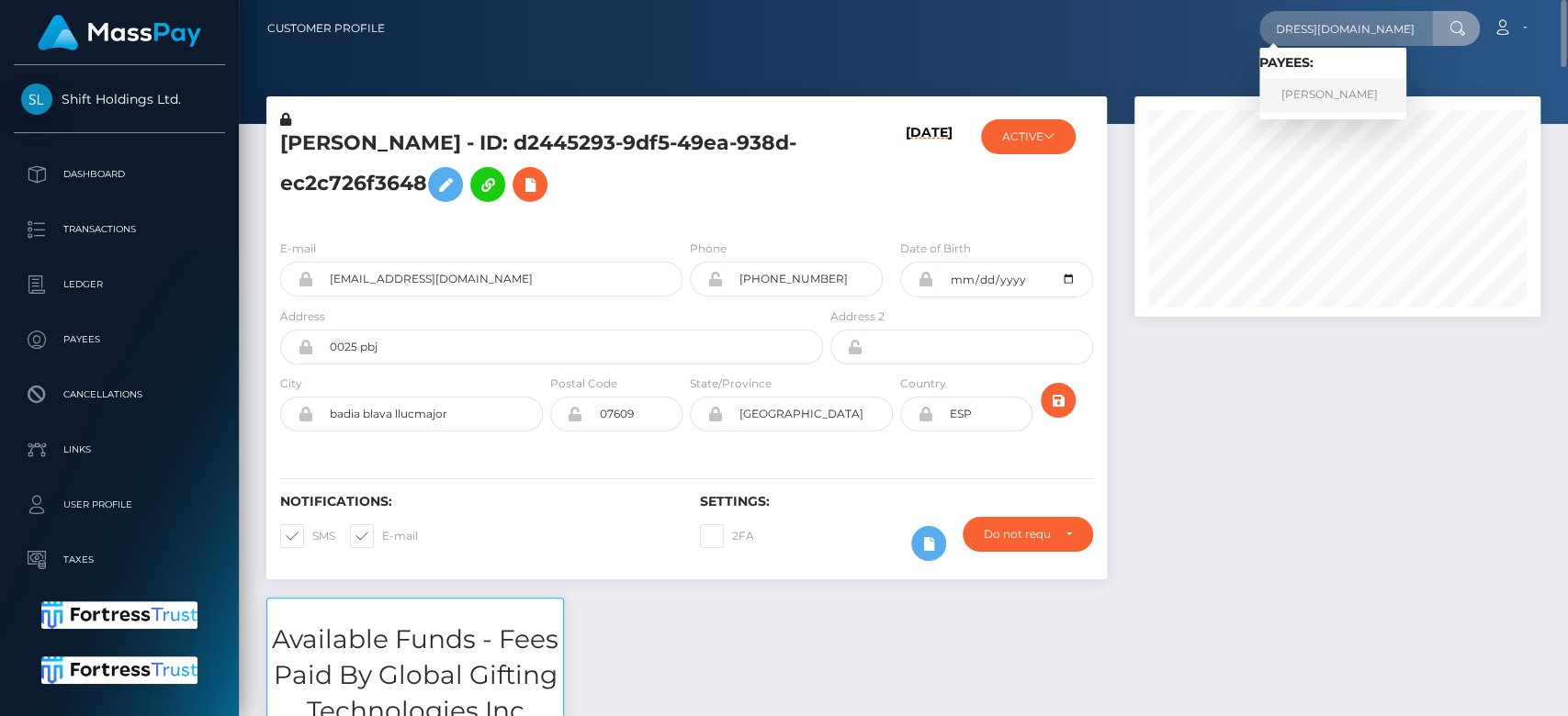
click at [1341, 87] on link "DELFA FLORENTINO" at bounding box center [1333, 95] width 147 height 34
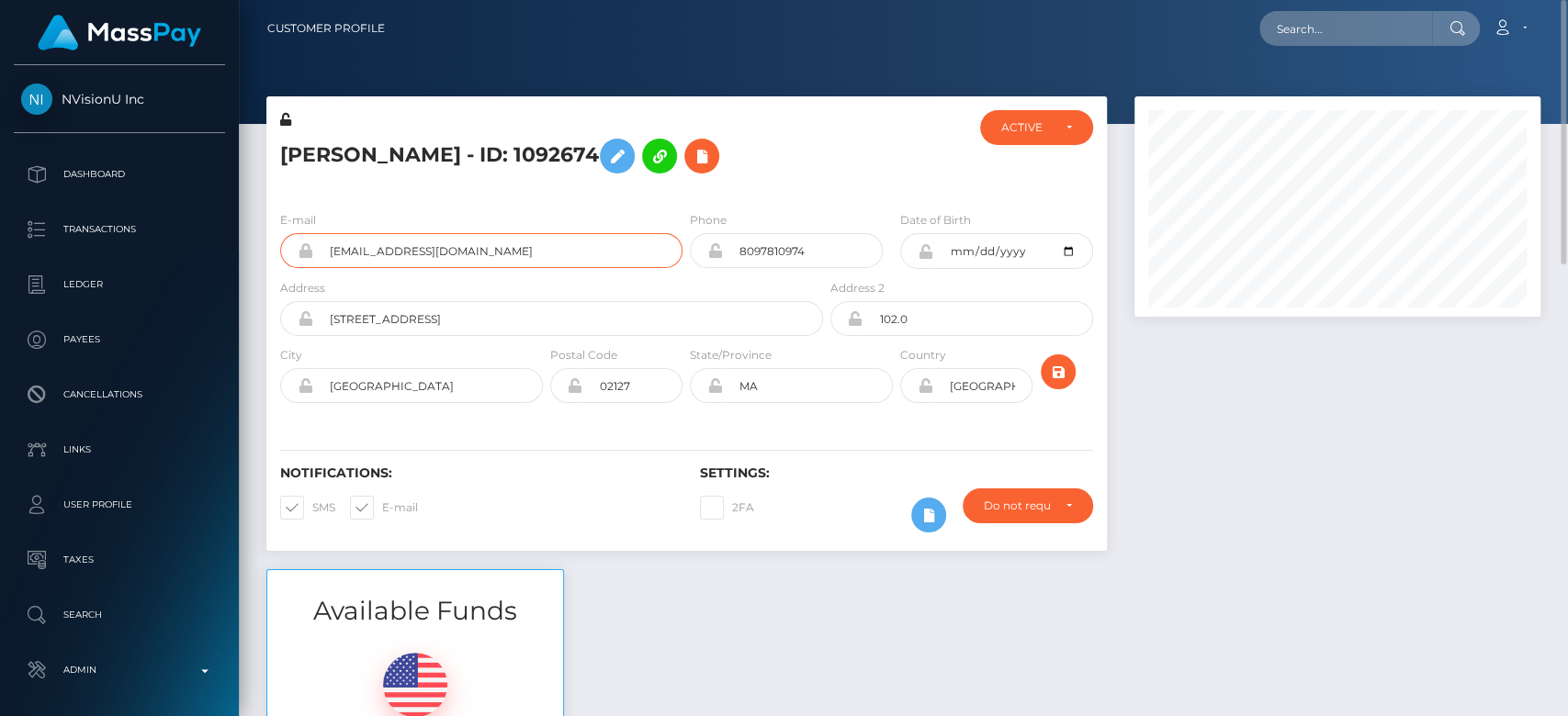
drag, startPoint x: 602, startPoint y: 253, endPoint x: 321, endPoint y: 248, distance: 281.0
click at [321, 248] on input "[EMAIL_ADDRESS][DOMAIN_NAME]" at bounding box center [498, 250] width 369 height 35
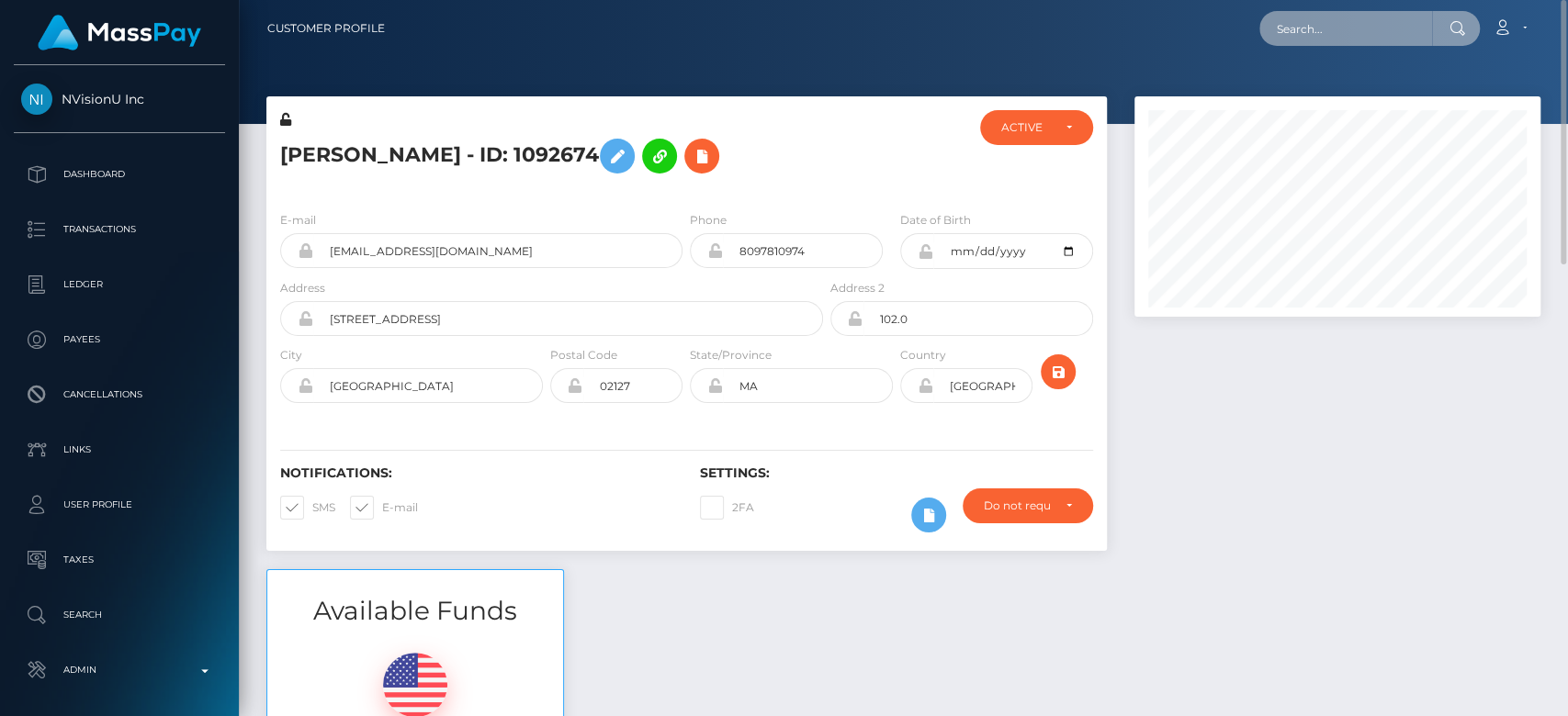
click at [1350, 22] on input "text" at bounding box center [1346, 28] width 172 height 35
paste input "MSP4da780eeaea0fe1"
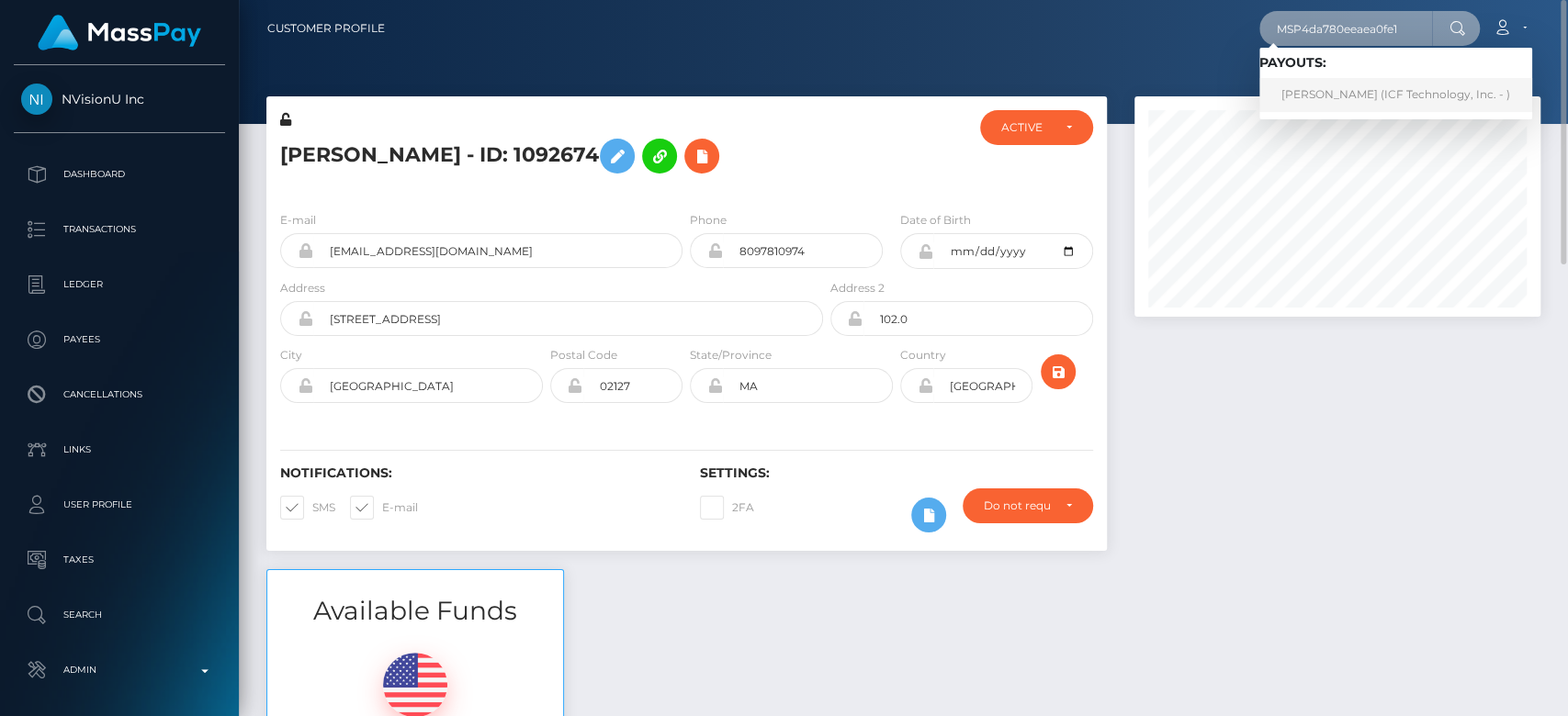
type input "MSP4da780eeaea0fe1"
click at [1350, 84] on link "[PERSON_NAME] (ICF Technology, Inc. - )" at bounding box center [1396, 95] width 273 height 34
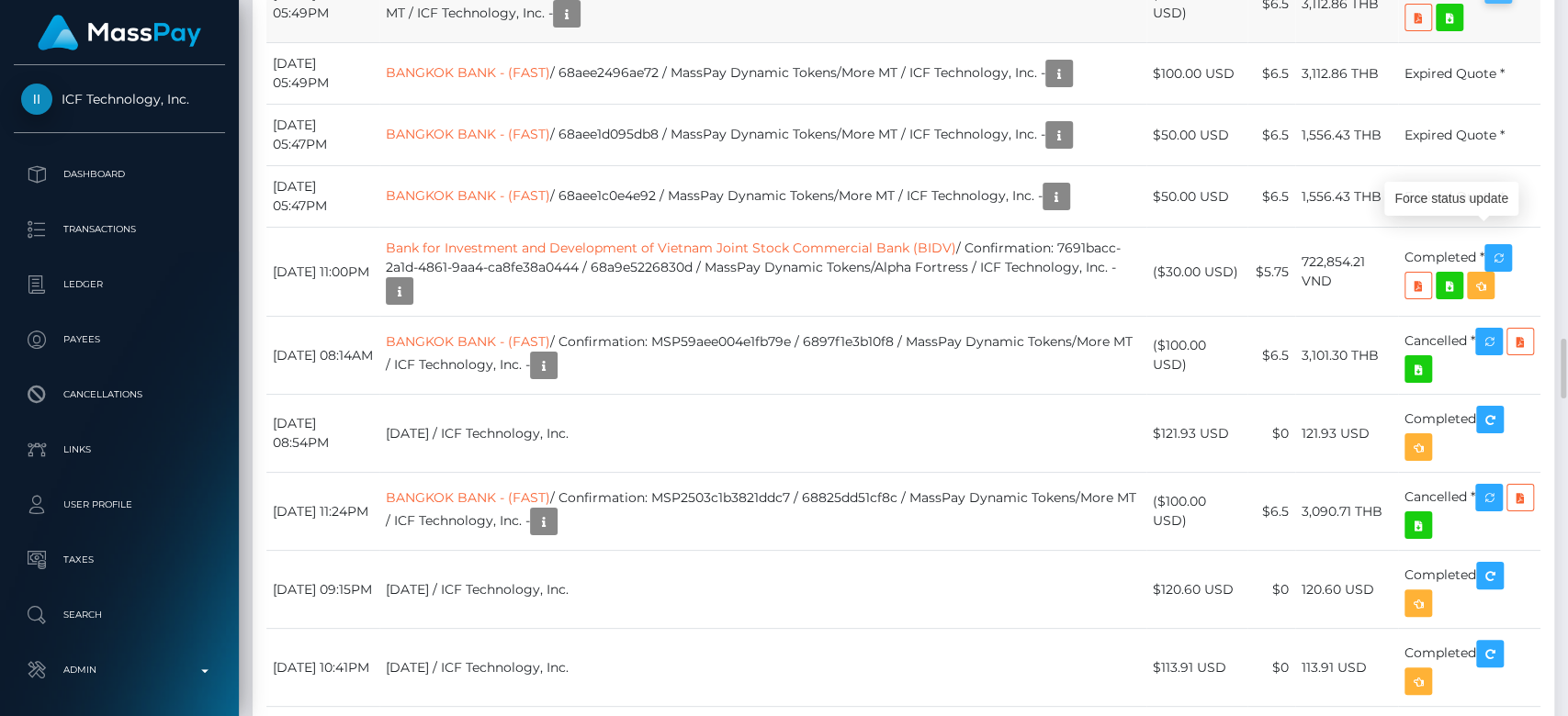
scroll to position [220, 406]
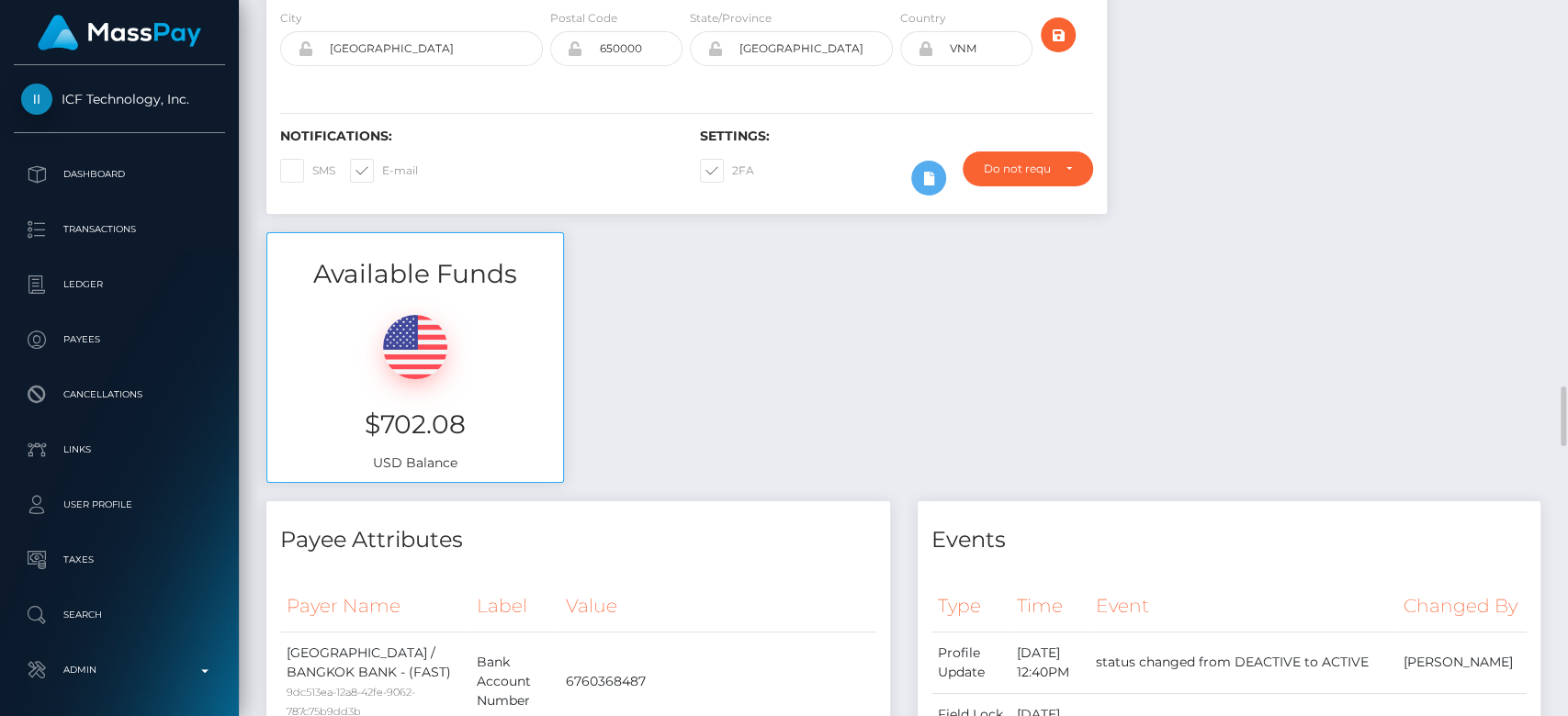
scroll to position [0, 0]
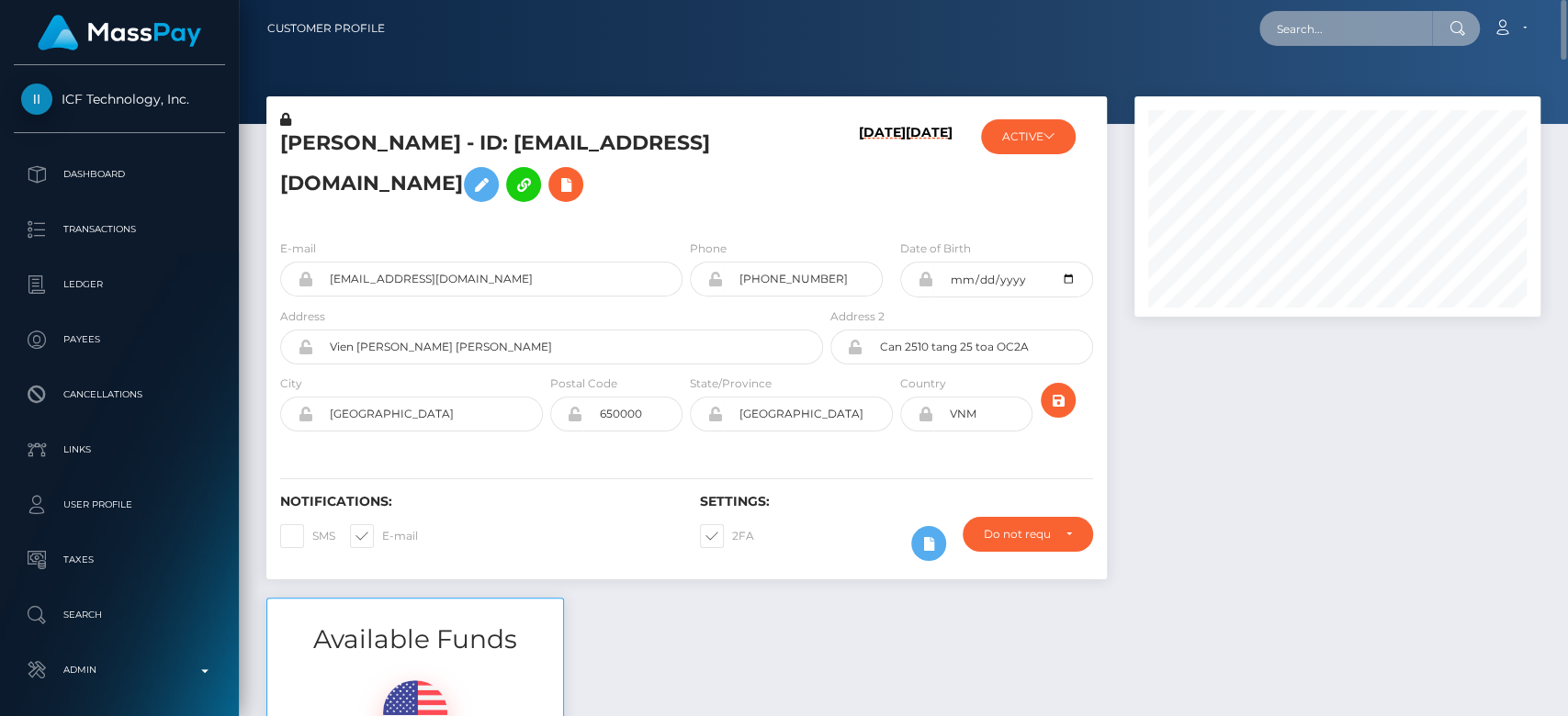
paste input "denzhy@gmail.com"
click at [1419, 25] on input "denzhy@gmail.com" at bounding box center [1346, 28] width 172 height 35
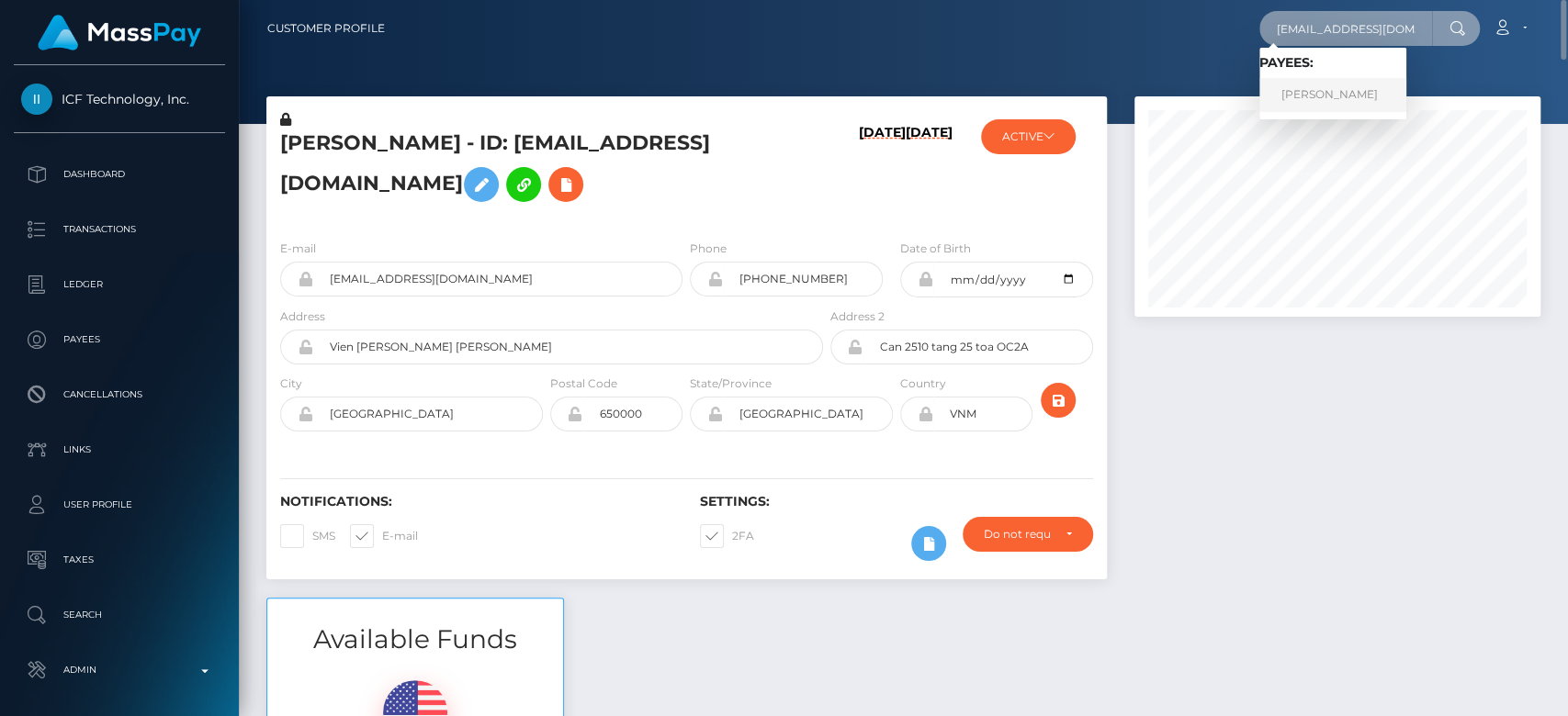
type input "denzhy@gmail.com"
click at [1315, 89] on link "LEONTINE KAREN SNOEREN" at bounding box center [1333, 95] width 147 height 34
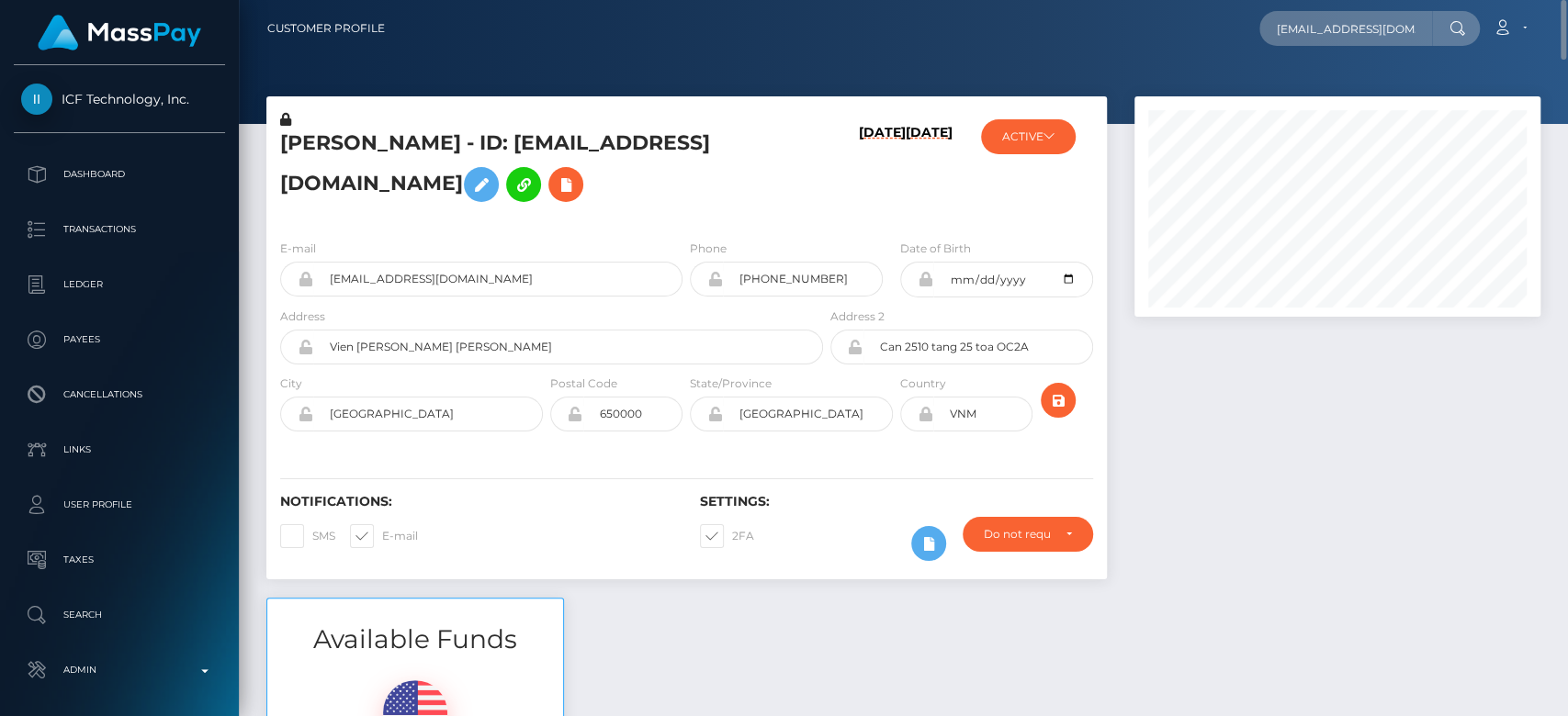
click at [1261, 385] on div at bounding box center [1337, 347] width 434 height 501
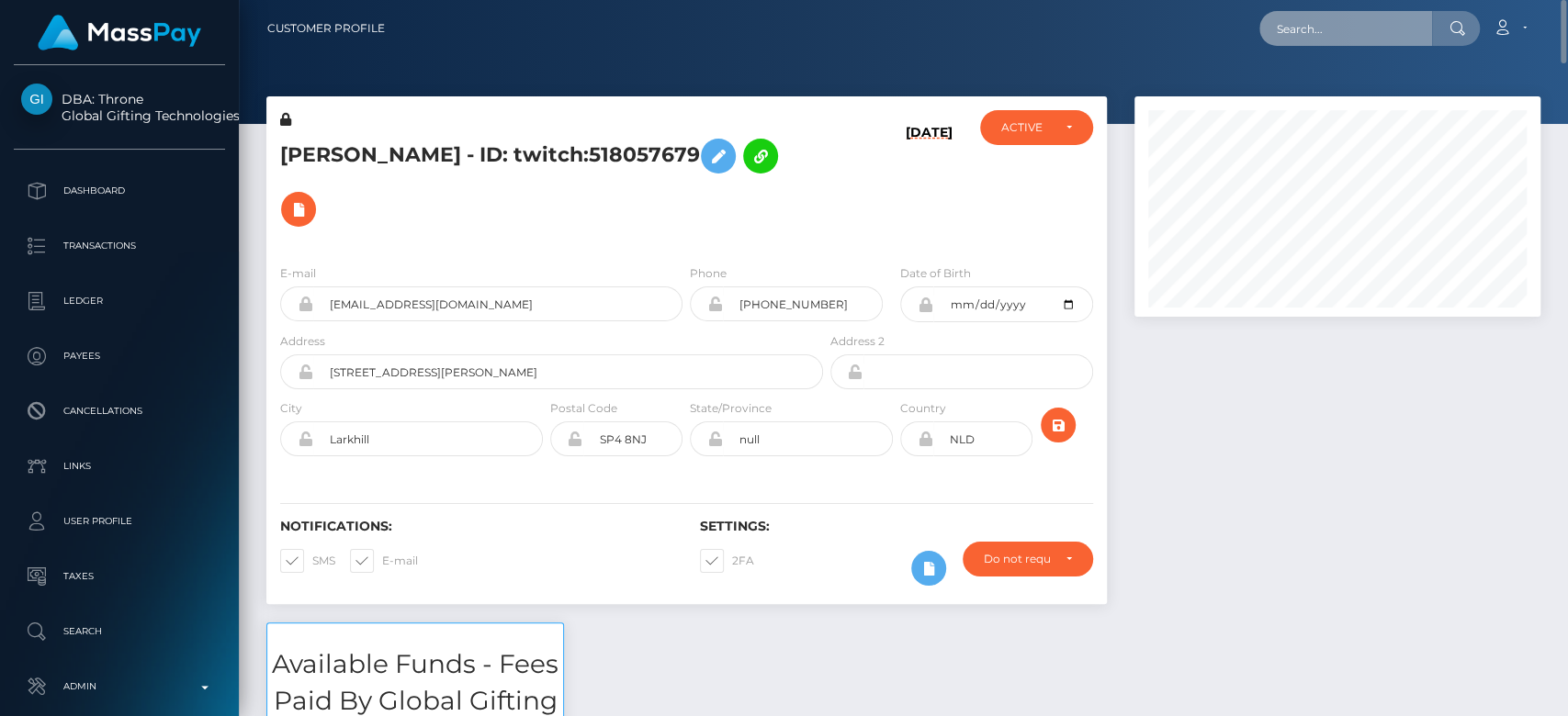
click at [1418, 12] on input "text" at bounding box center [1346, 28] width 172 height 35
paste input "[EMAIL_ADDRESS][DOMAIN_NAME]"
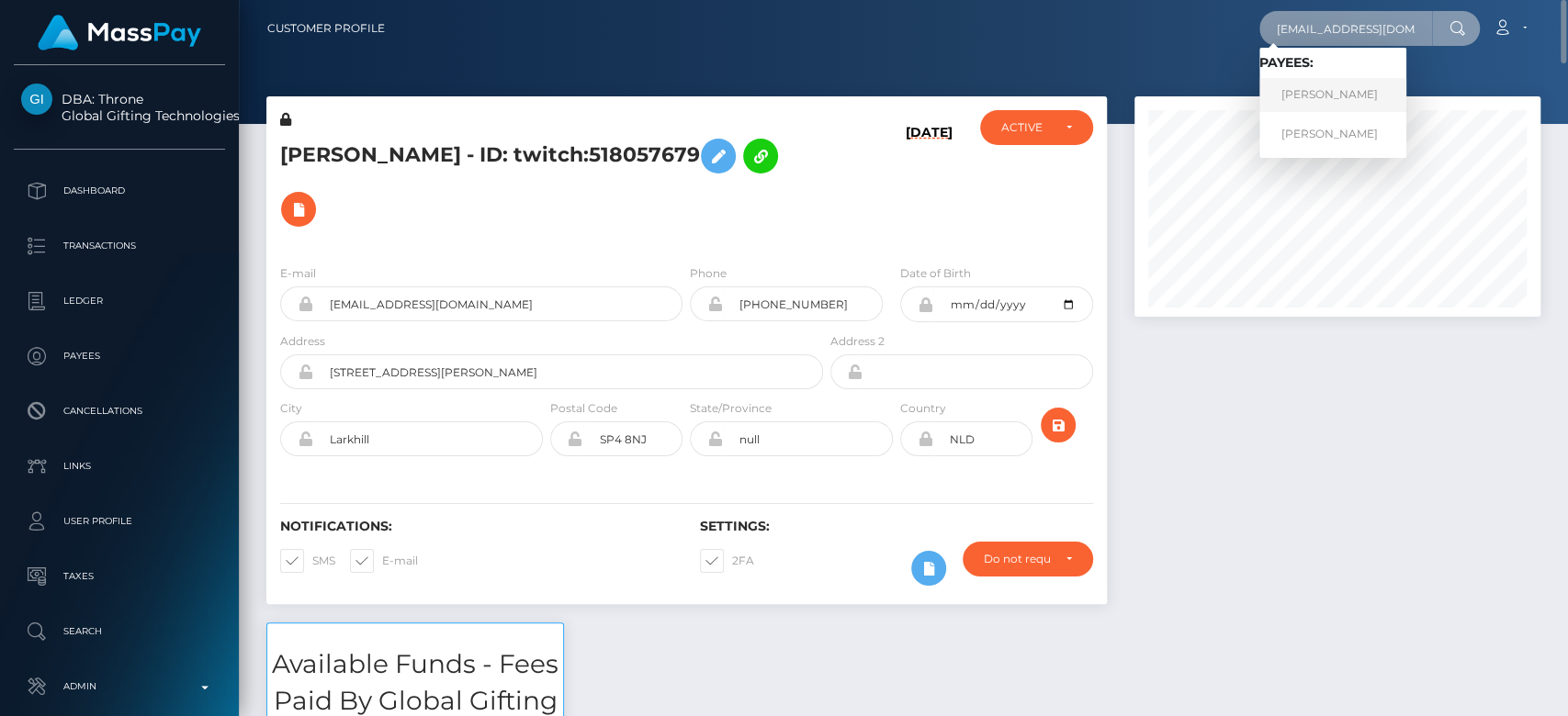
type input "[EMAIL_ADDRESS][DOMAIN_NAME]"
click at [1363, 104] on link "[PERSON_NAME]" at bounding box center [1333, 95] width 147 height 34
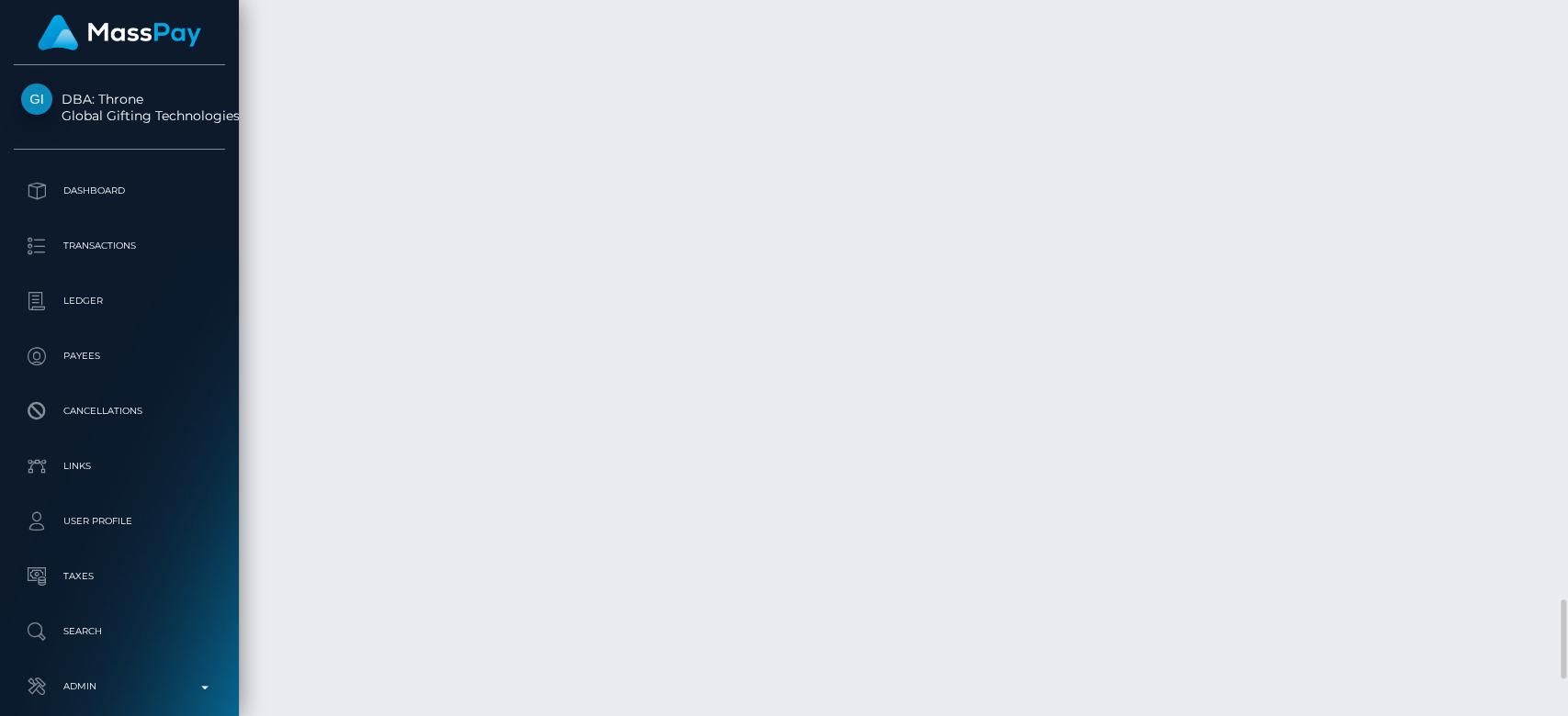
scroll to position [220, 406]
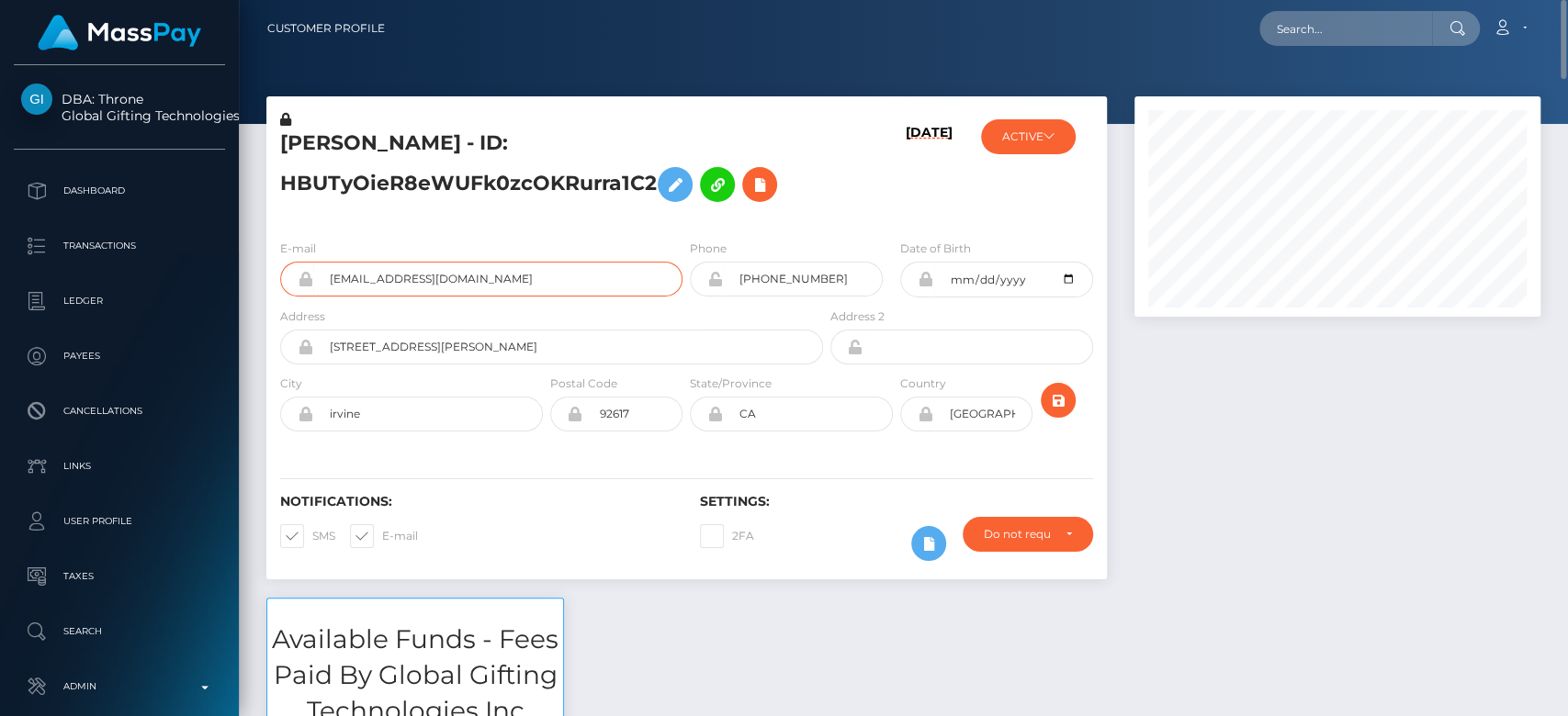
scroll to position [3, 0]
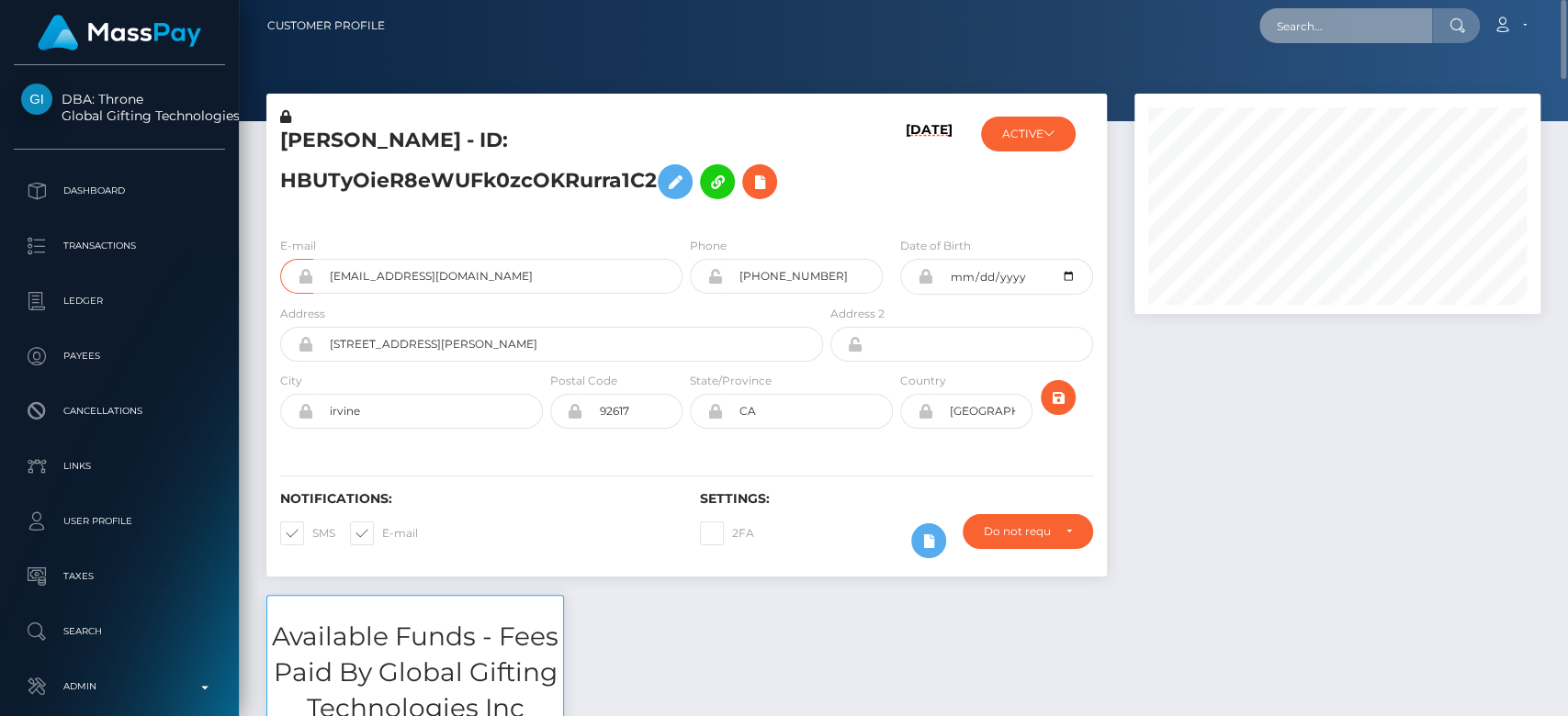
click at [1311, 23] on input "text" at bounding box center [1346, 25] width 172 height 35
paste input "missavamarks@gmail.com"
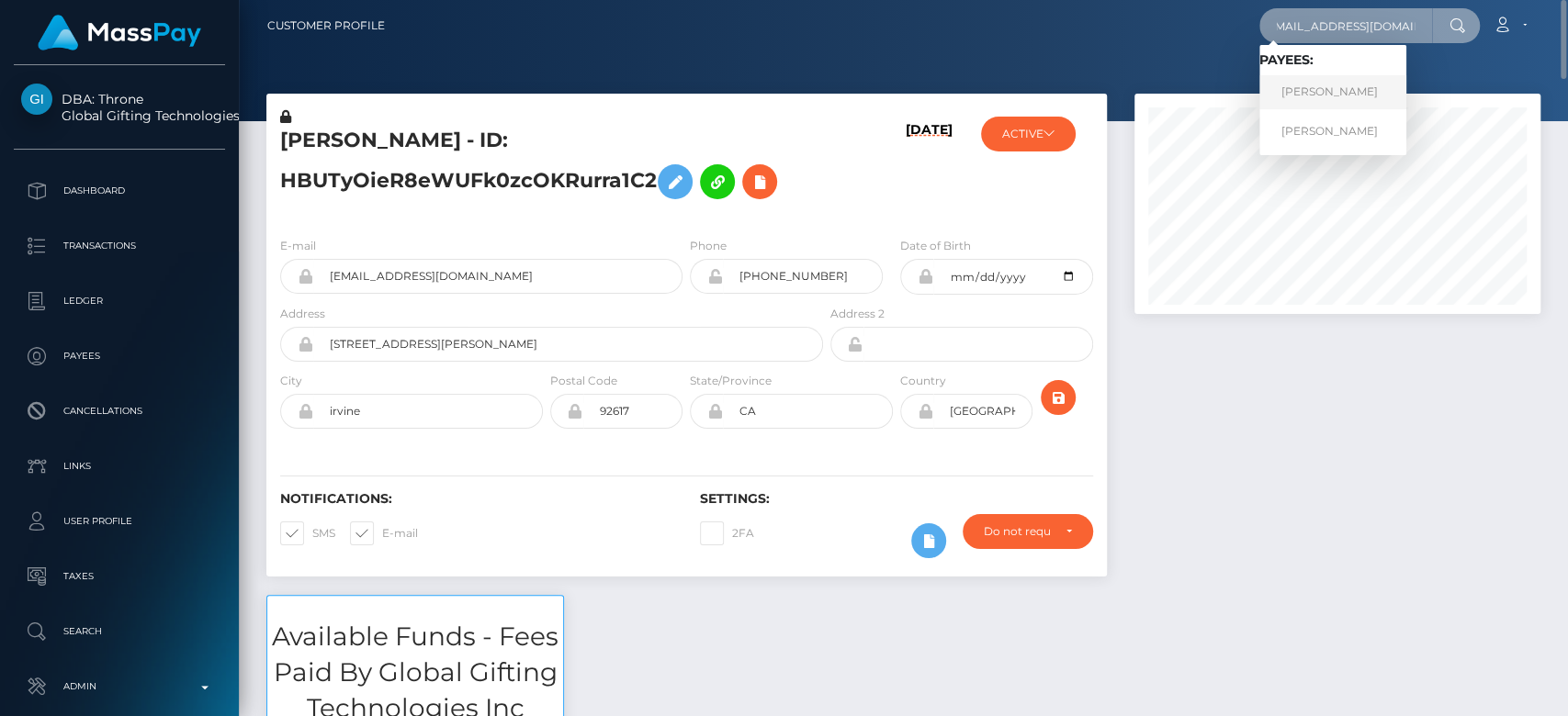
type input "missavamarks@gmail.com"
click at [1322, 92] on link "Brittney Keefer" at bounding box center [1333, 92] width 147 height 34
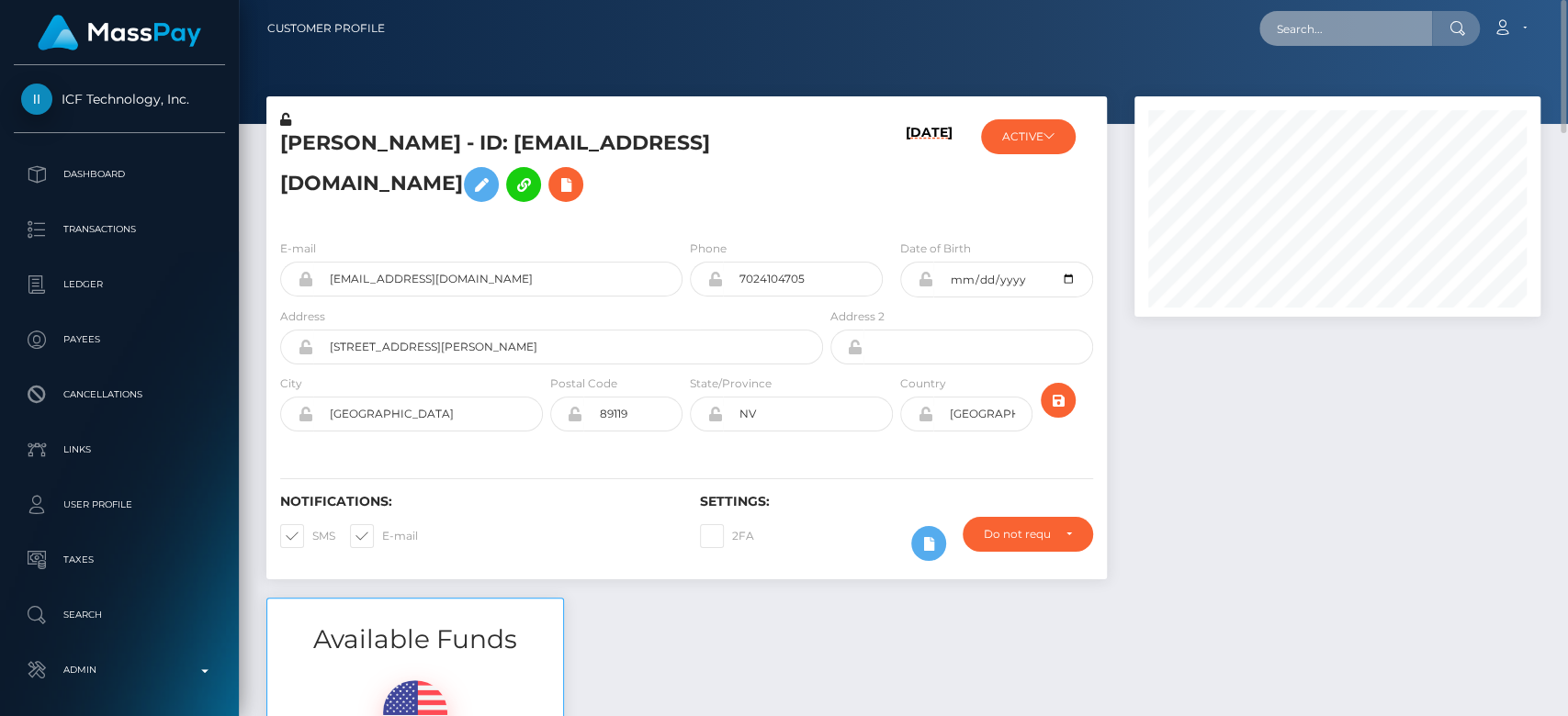
click at [1404, 39] on input "text" at bounding box center [1346, 28] width 172 height 35
paste input "normaforee377@gmail.com"
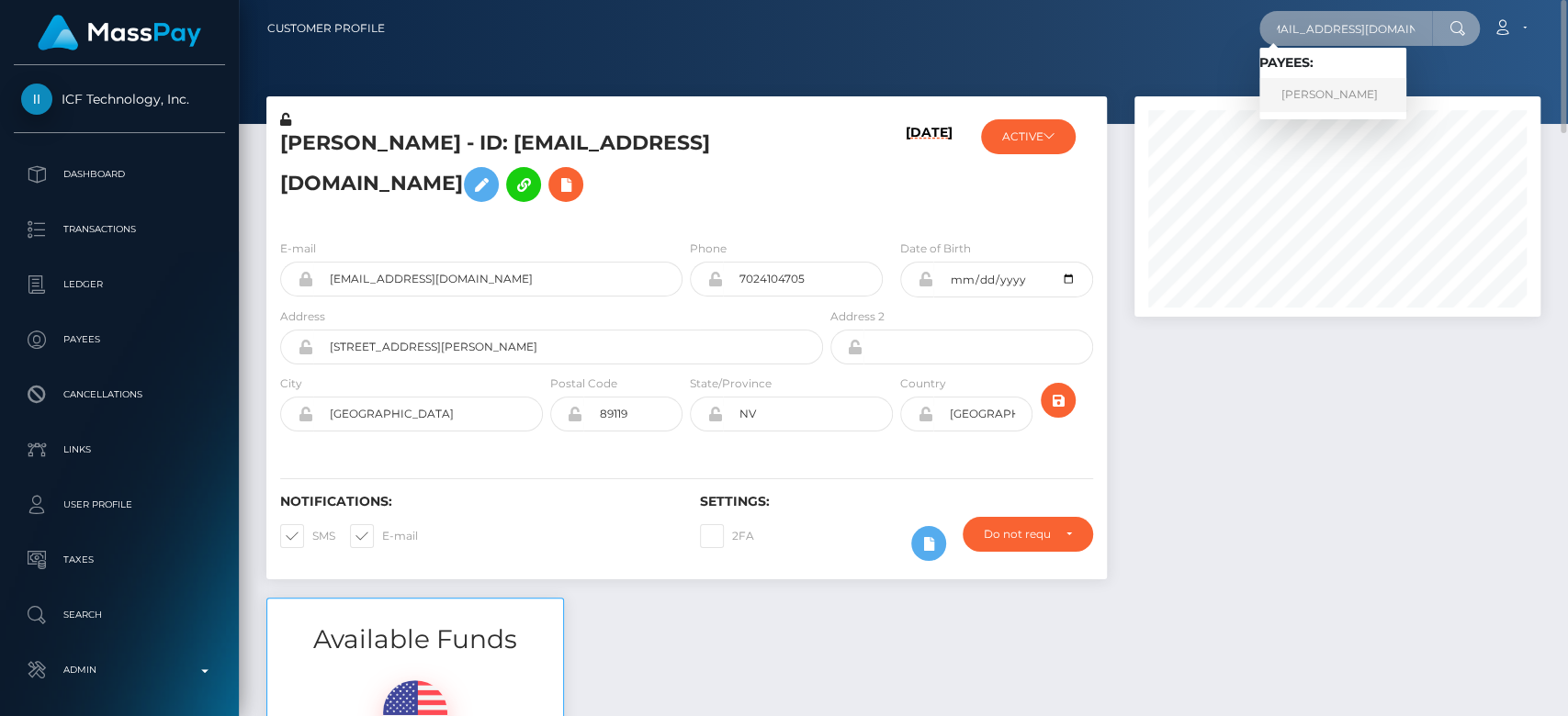
type input "normaforee377@gmail.com"
click at [1353, 99] on link "NORMA FOREE" at bounding box center [1333, 95] width 147 height 34
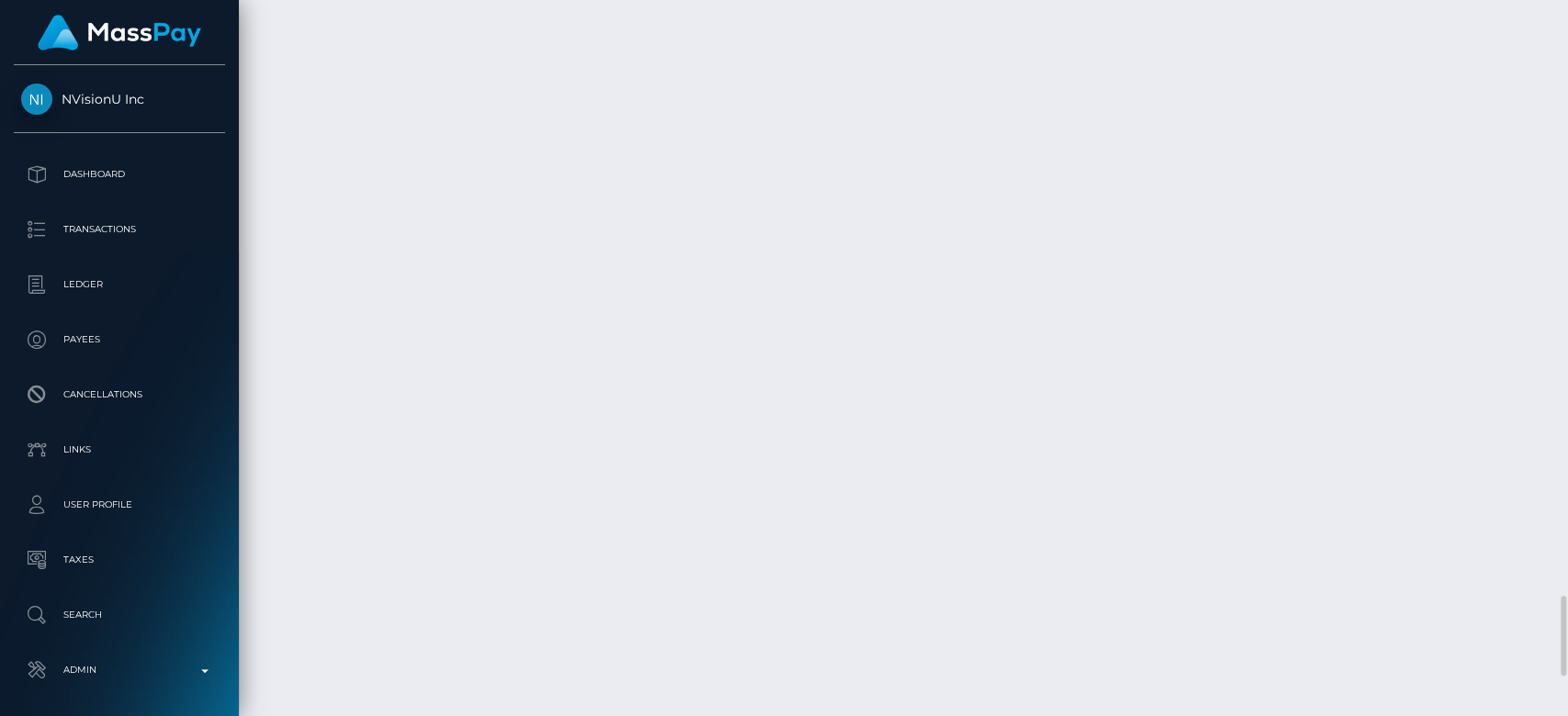
scroll to position [220, 406]
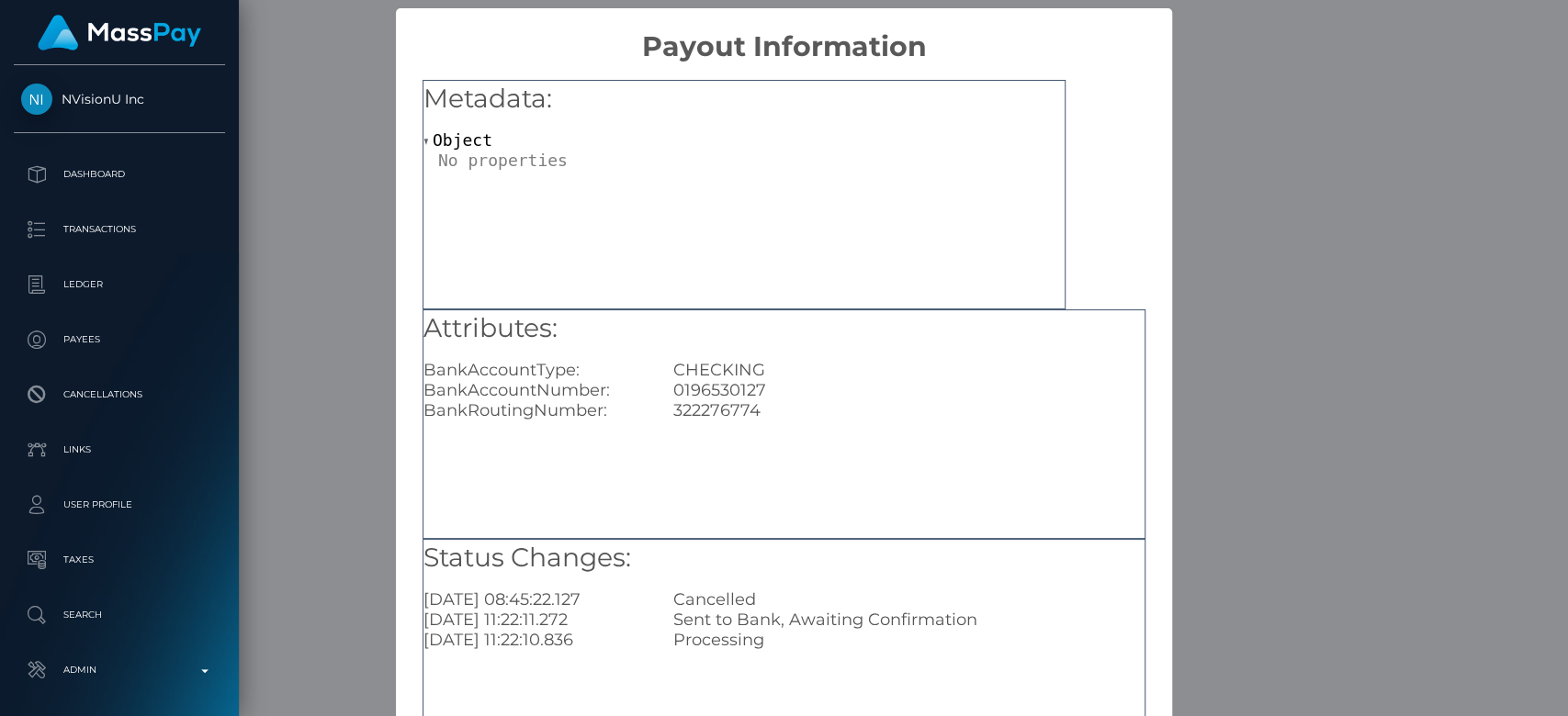
click at [1257, 333] on div "× Payout Information Metadata: Object Attributes: BankAccountType: CHECKING Ban…" at bounding box center [784, 358] width 1568 height 716
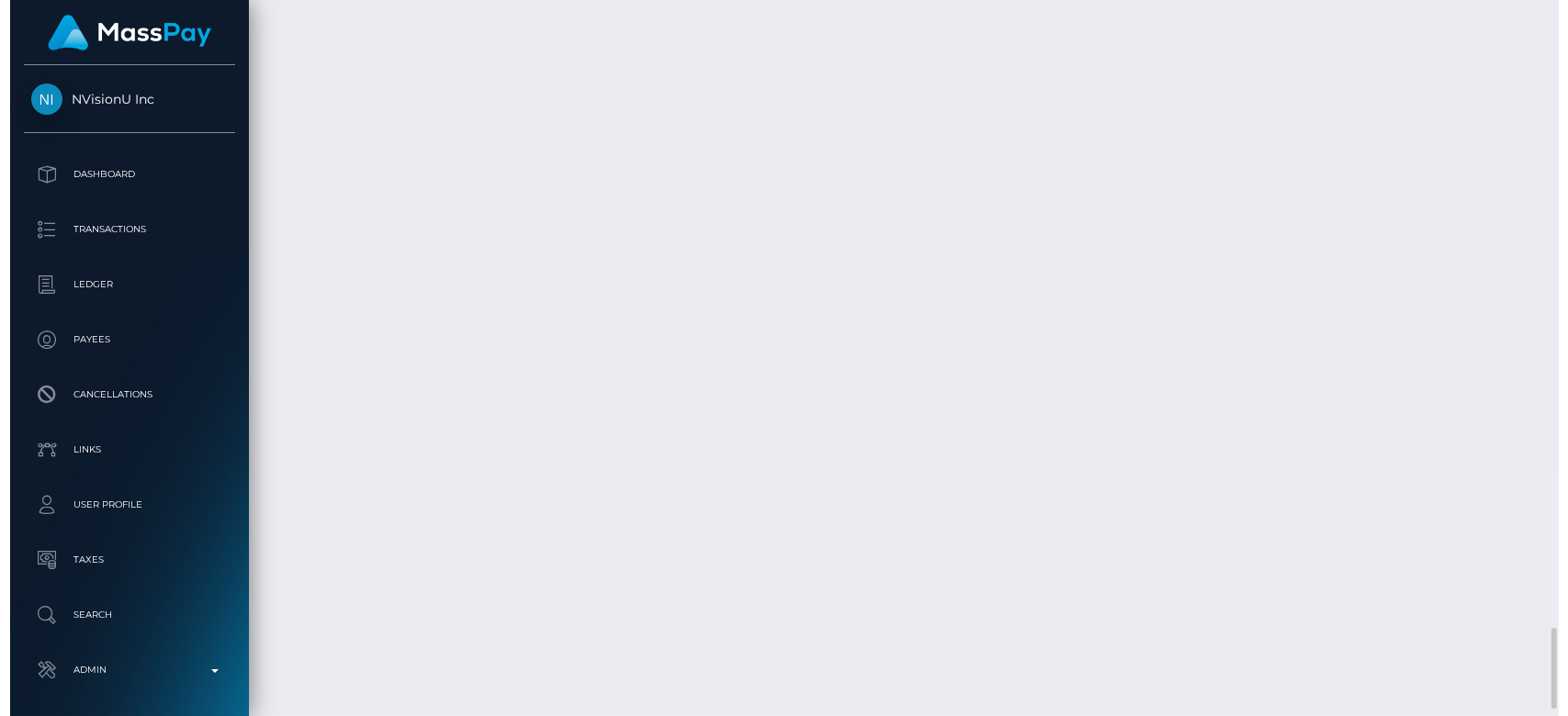
scroll to position [5352, 0]
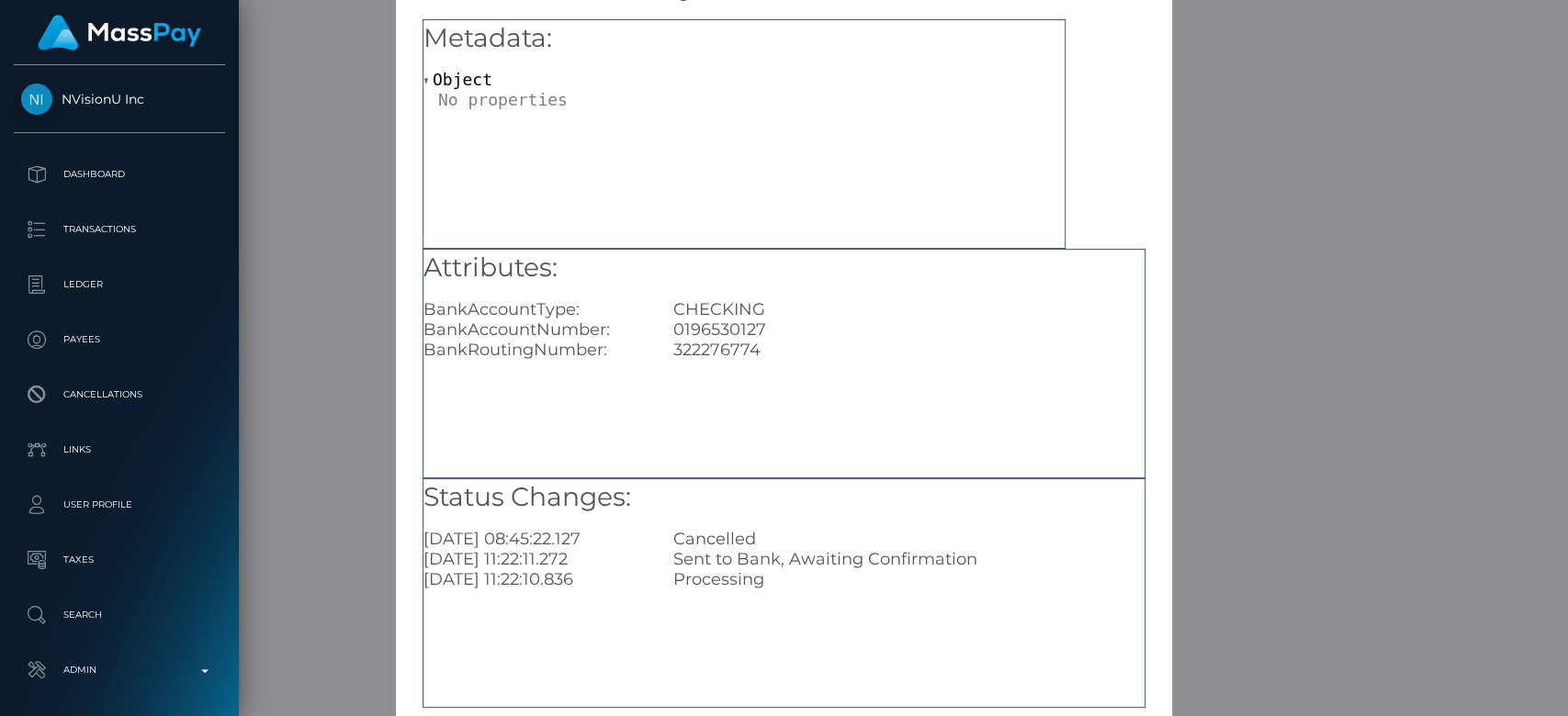
scroll to position [26, 0]
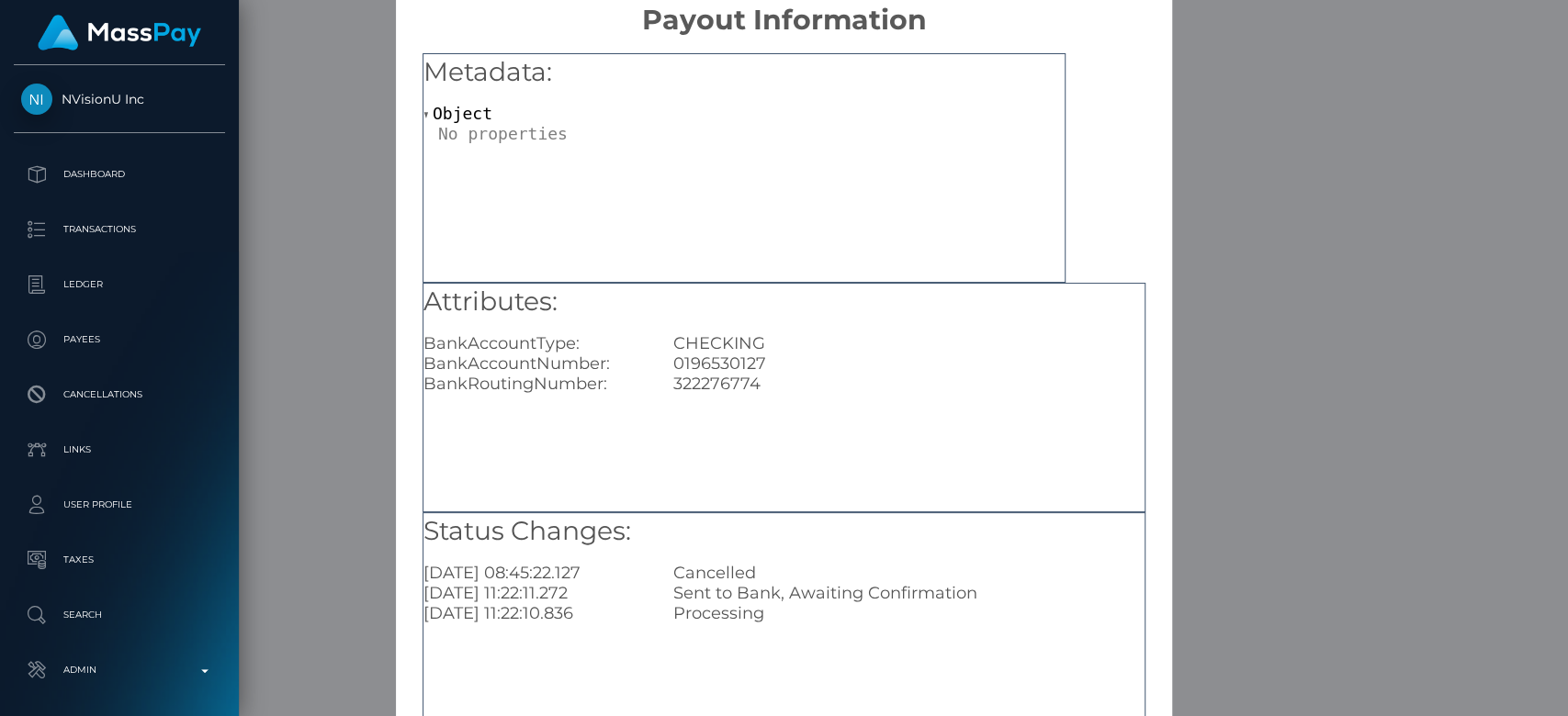
click at [1178, 370] on div "× Payout Information Metadata: Object Attributes: BankAccountType: CHECKING Ban…" at bounding box center [784, 358] width 1568 height 716
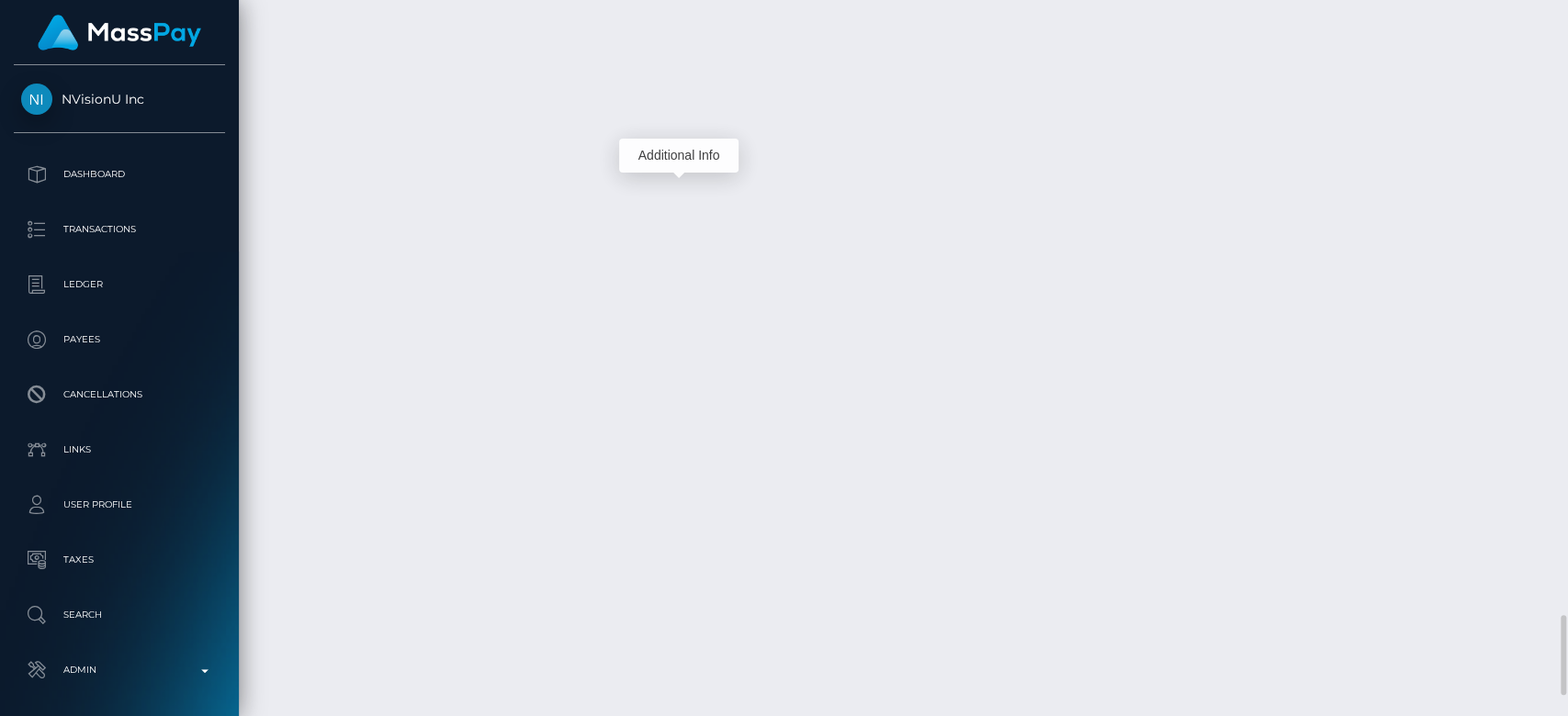
scroll to position [220, 406]
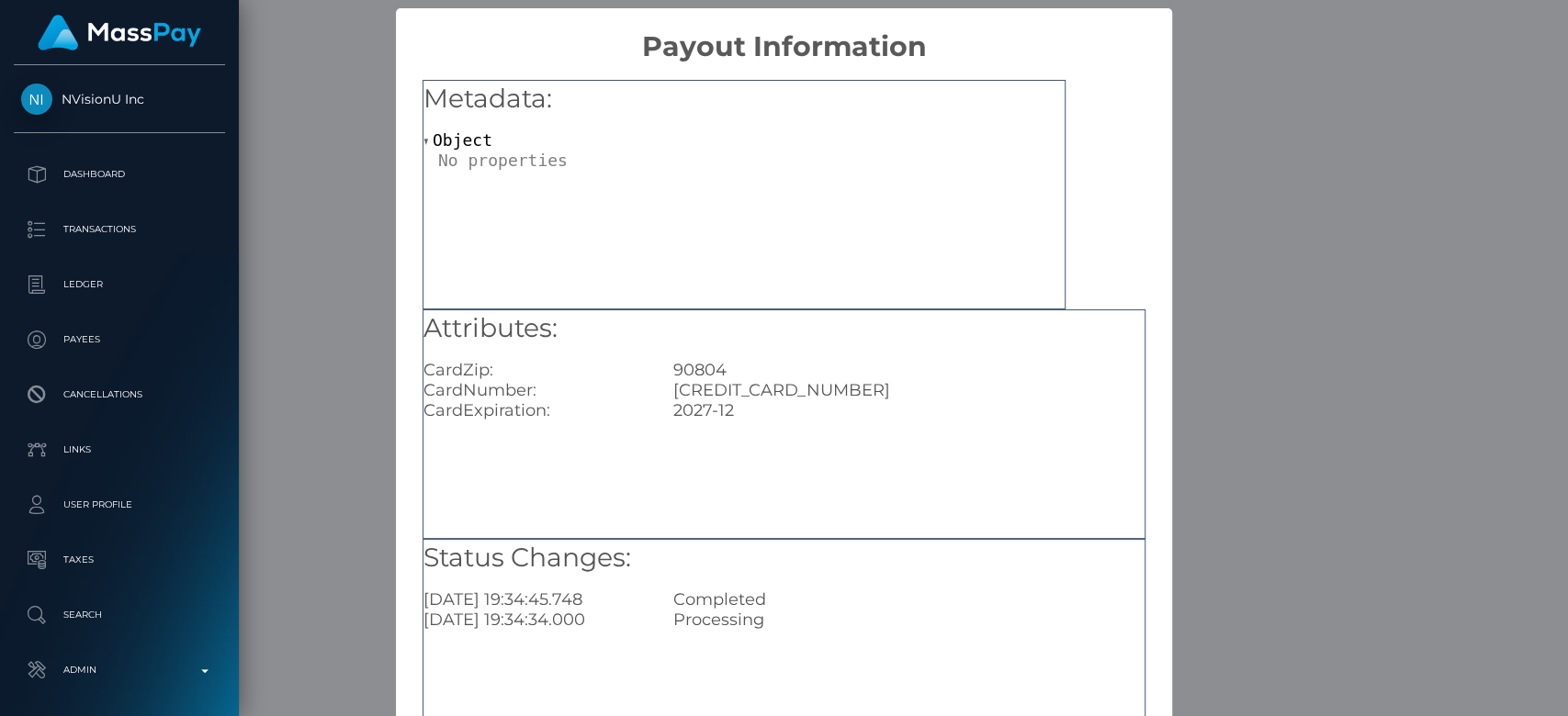
click at [1275, 443] on div "× Payout Information Metadata: Object Attributes: CardZip: 90804 CardNumber: 41…" at bounding box center [784, 358] width 1568 height 716
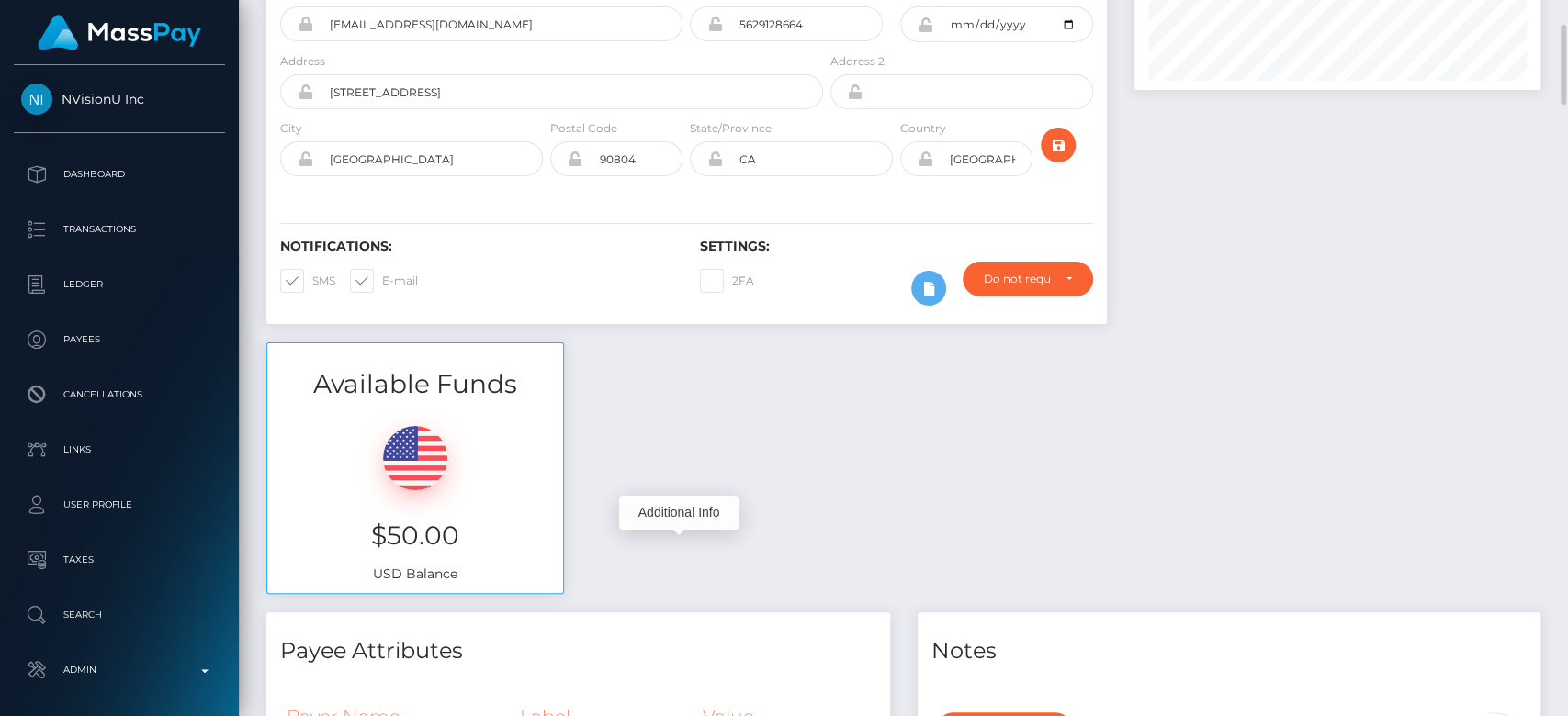
scroll to position [0, 0]
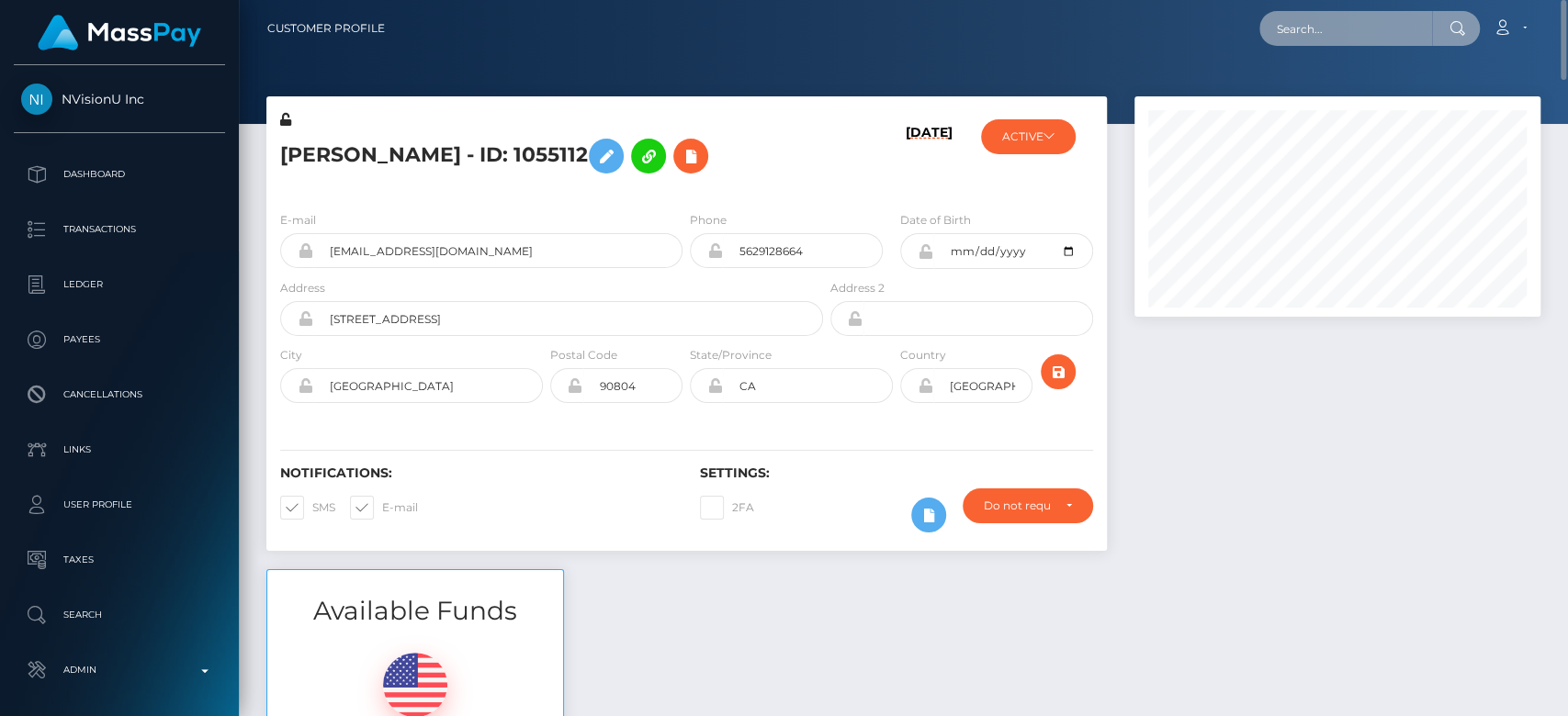
click at [1312, 32] on input "text" at bounding box center [1346, 28] width 172 height 35
paste input "dreamshannahcams@outlook.com"
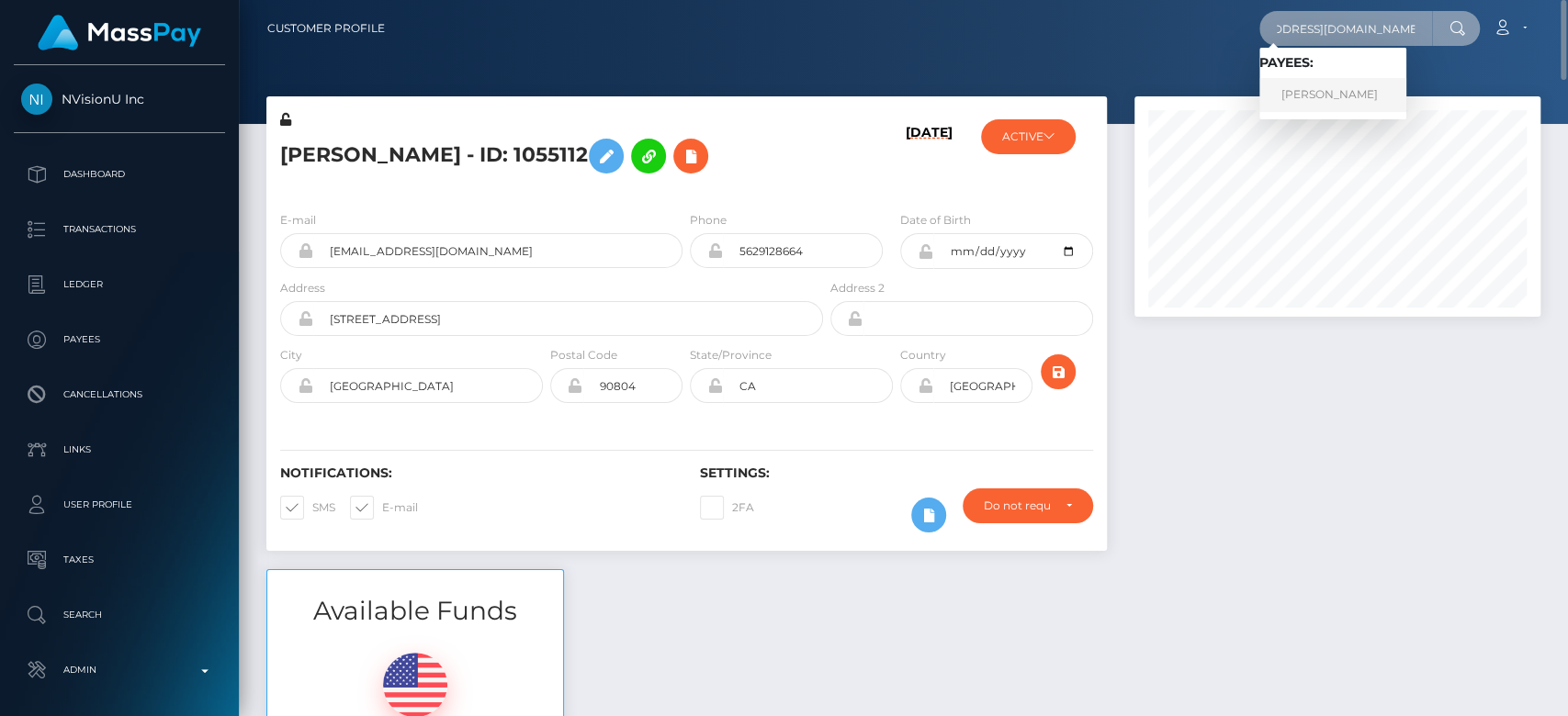
type input "dreamshannahcams@outlook.com"
click at [1322, 86] on link "Rimma Gracheva" at bounding box center [1333, 95] width 147 height 34
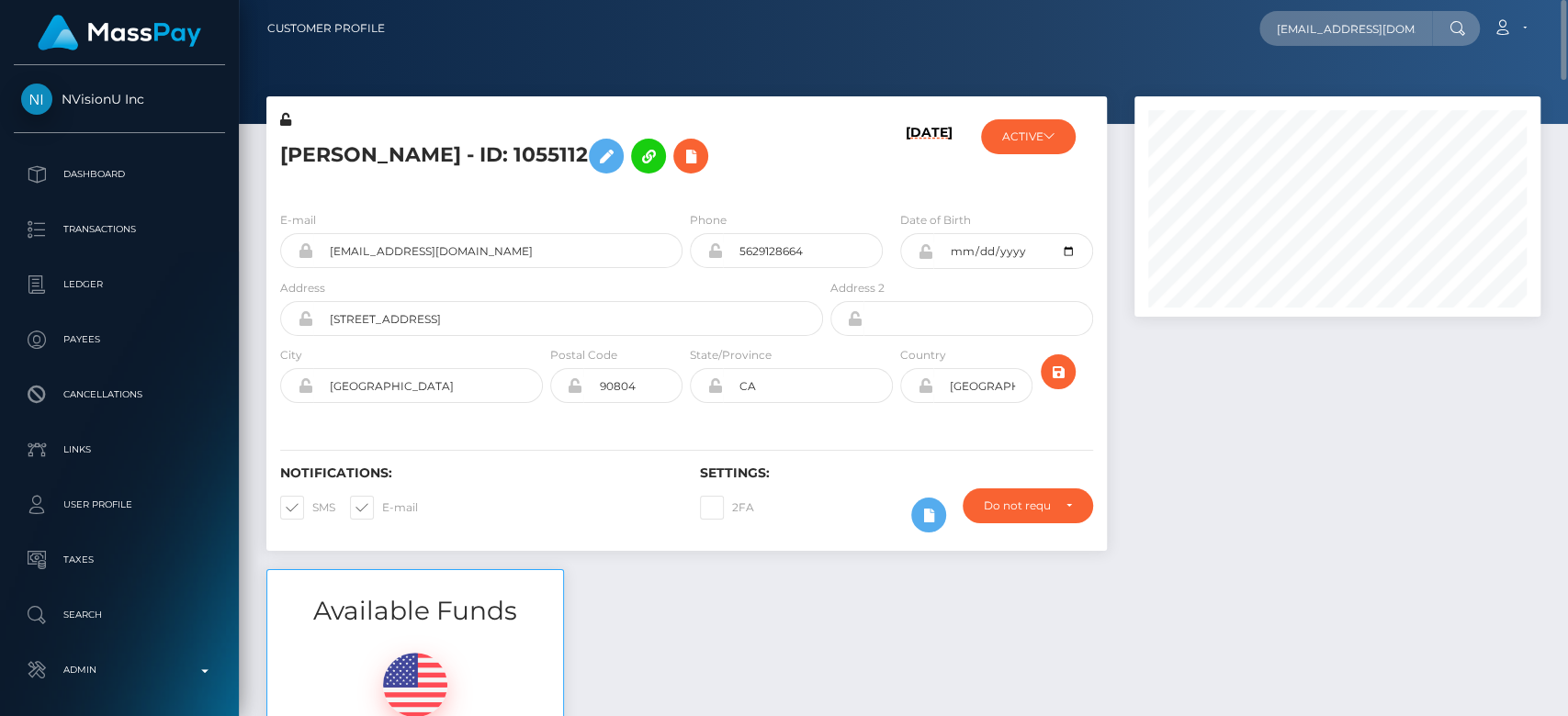
click at [502, 202] on div "E-mail normaforee377@gmail.com Phone 5629128664" at bounding box center [686, 309] width 841 height 225
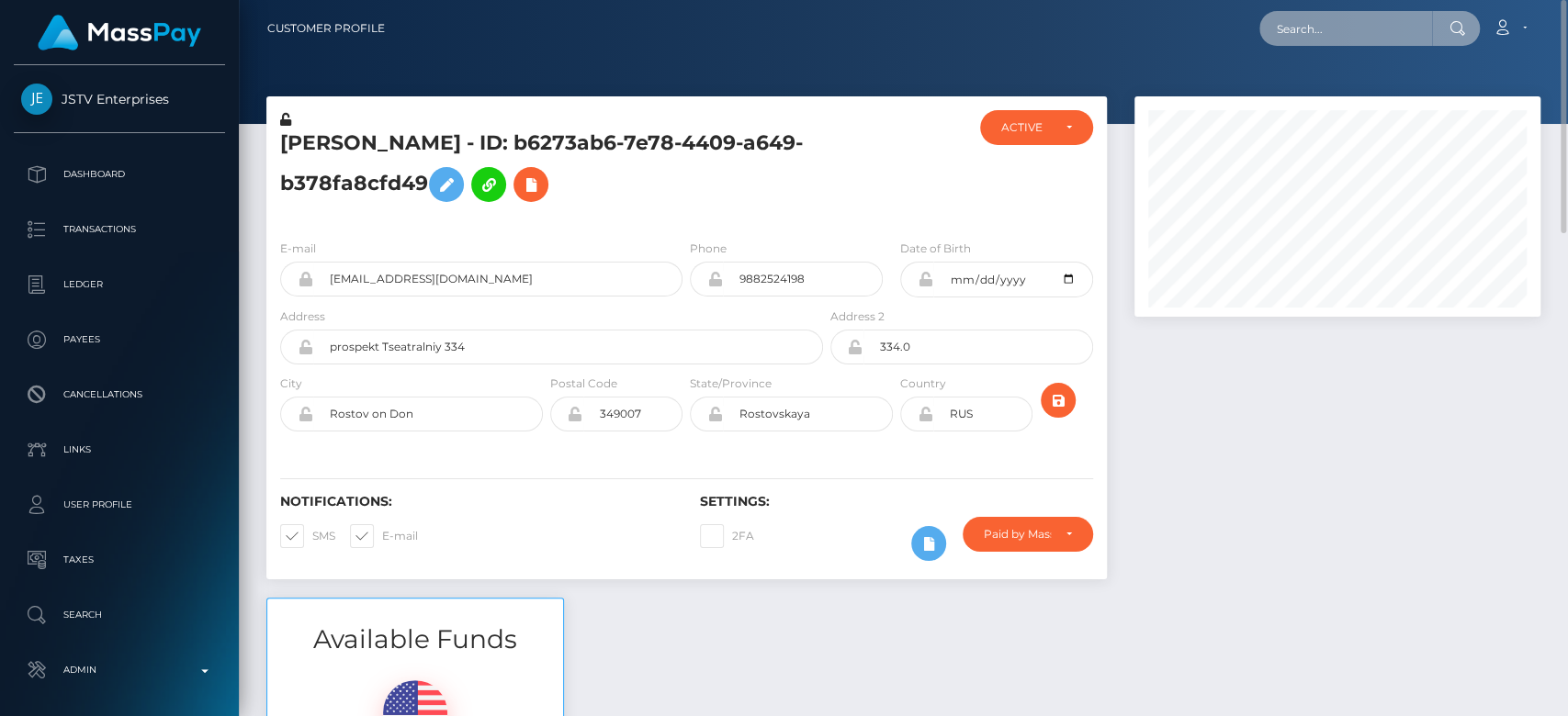
click at [1343, 35] on input "text" at bounding box center [1346, 28] width 172 height 35
paste input "[EMAIL_ADDRESS][DOMAIN_NAME]"
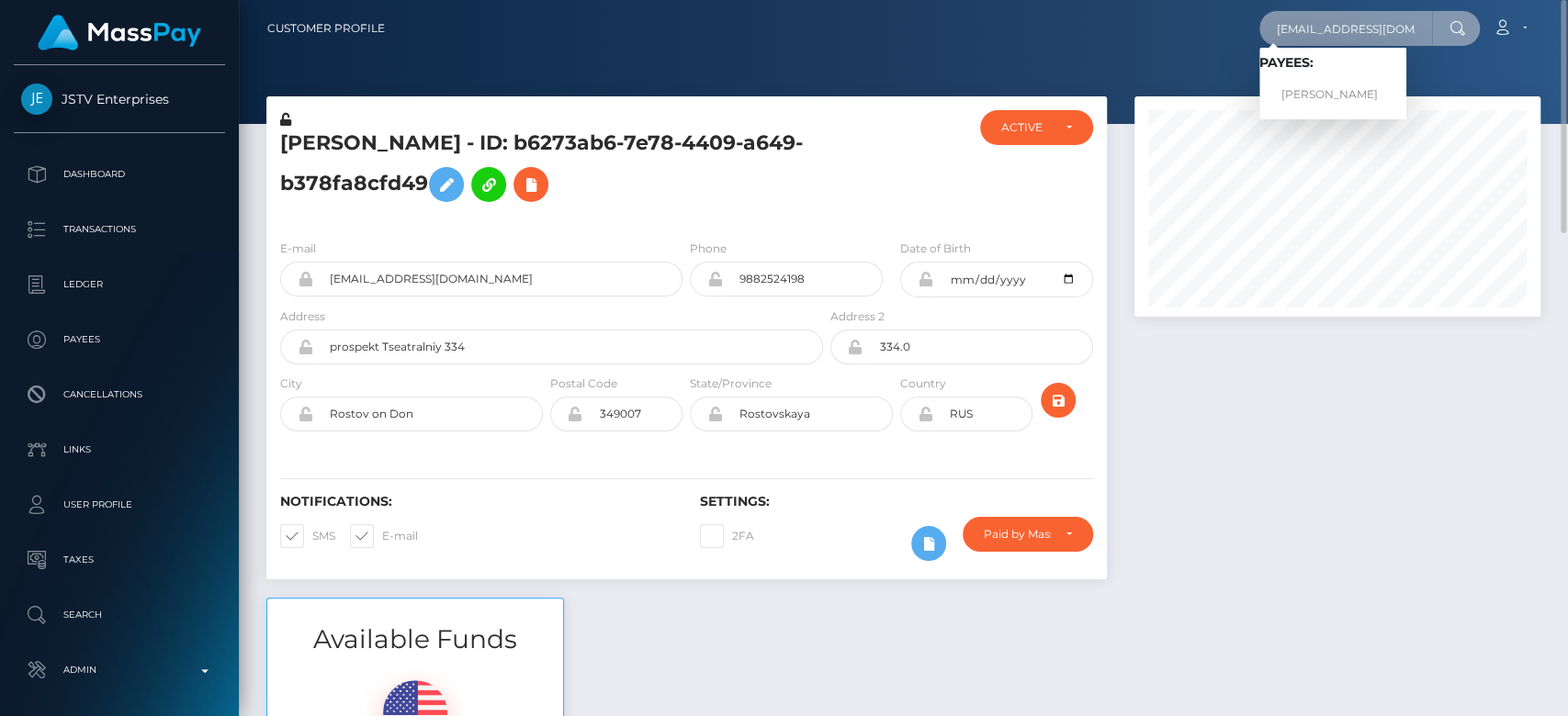
type input "[EMAIL_ADDRESS][DOMAIN_NAME]"
click at [1327, 86] on link "[PERSON_NAME]" at bounding box center [1333, 95] width 147 height 34
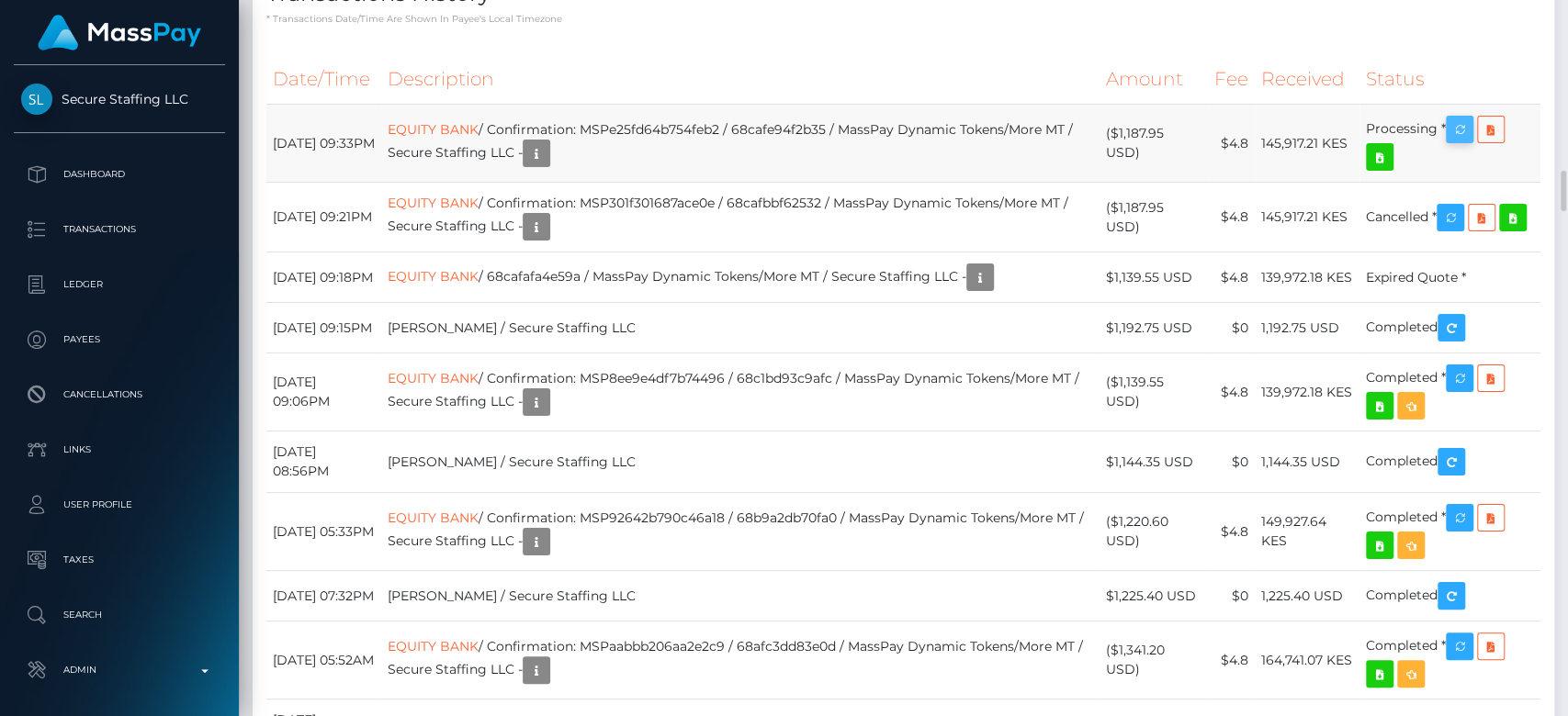
scroll to position [220, 406]
click at [1467, 142] on icon "button" at bounding box center [1459, 129] width 22 height 22
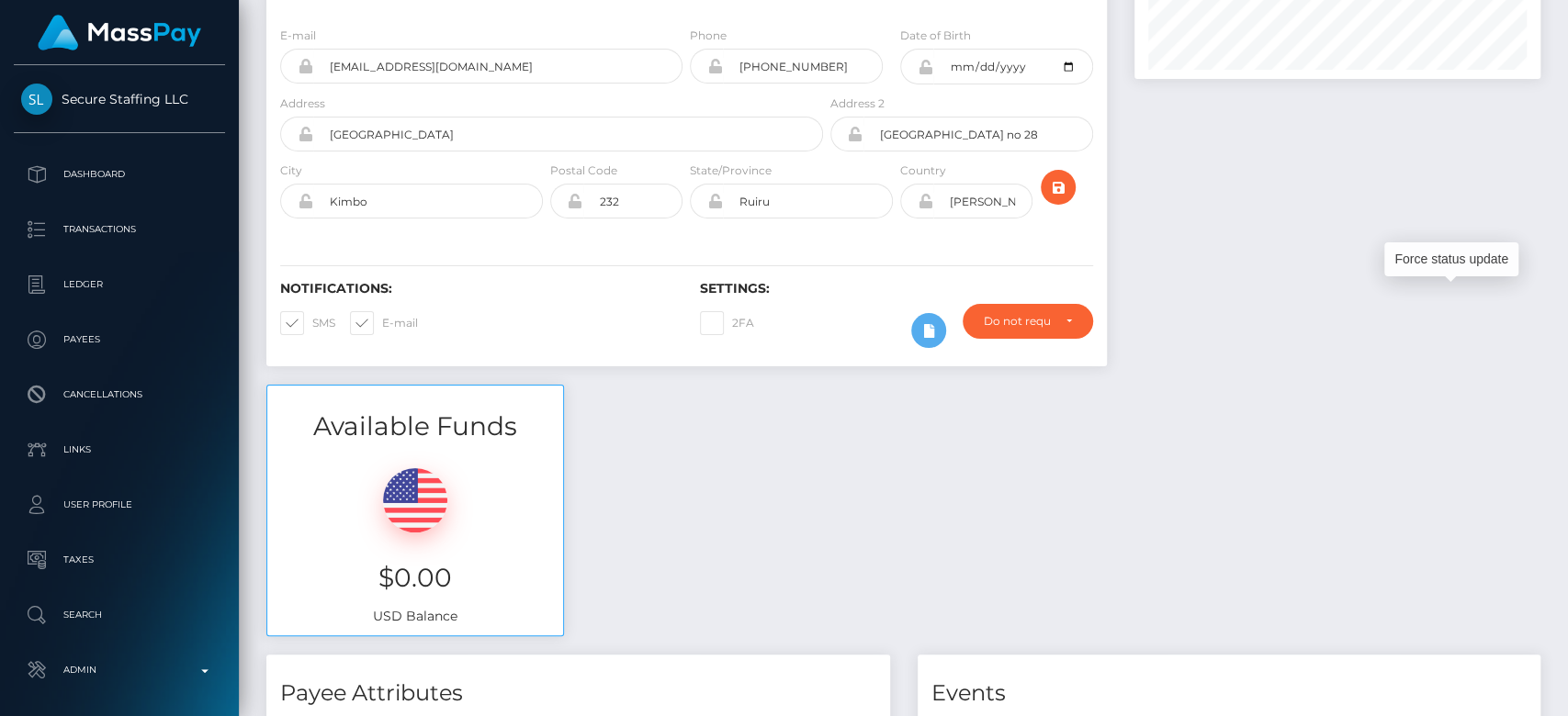
scroll to position [0, 0]
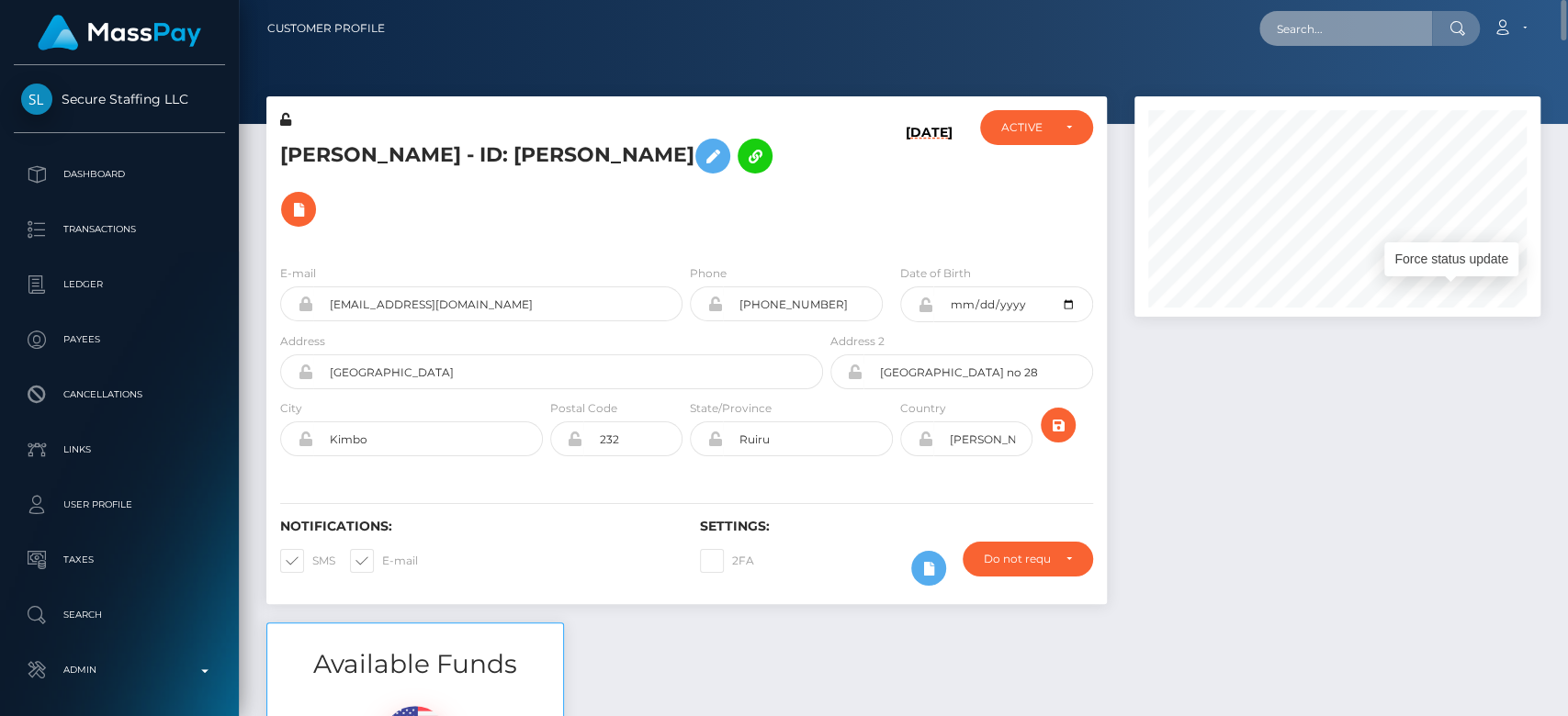
click at [1386, 11] on input "text" at bounding box center [1346, 28] width 172 height 35
paste input "[EMAIL_ADDRESS][DOMAIN_NAME]"
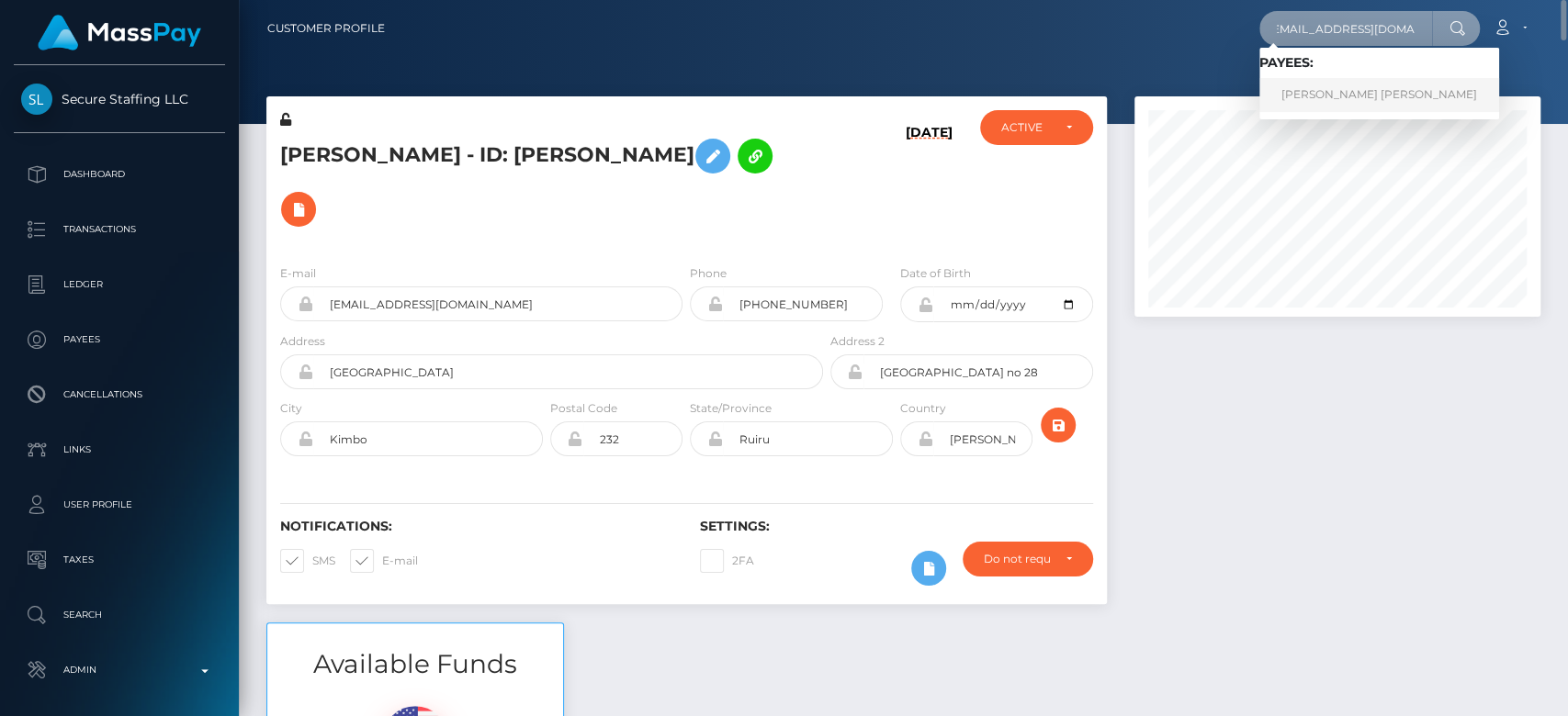
type input "[EMAIL_ADDRESS][DOMAIN_NAME]"
click at [1349, 92] on link "[PERSON_NAME] [PERSON_NAME]" at bounding box center [1380, 95] width 240 height 34
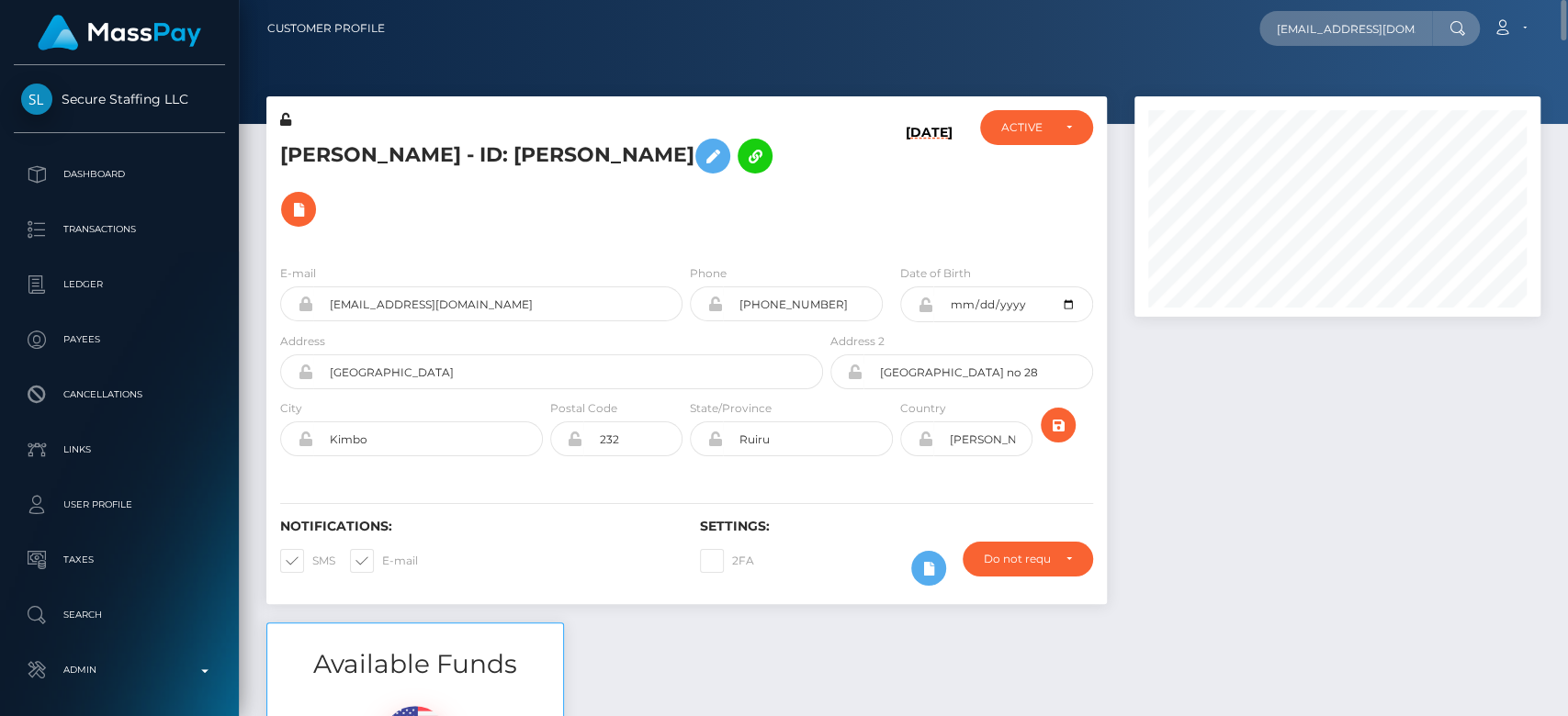
click at [1303, 370] on div at bounding box center [1337, 360] width 434 height 527
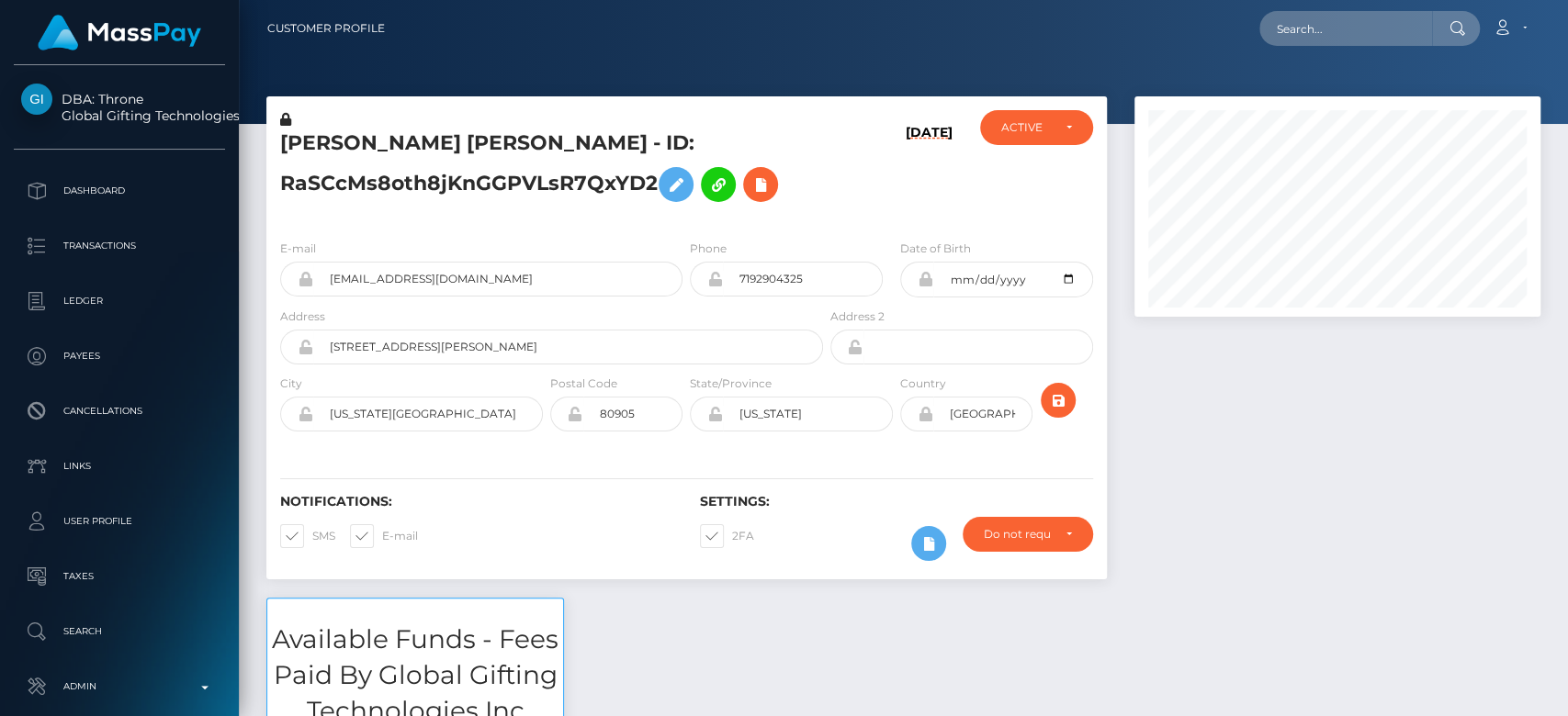
scroll to position [220, 406]
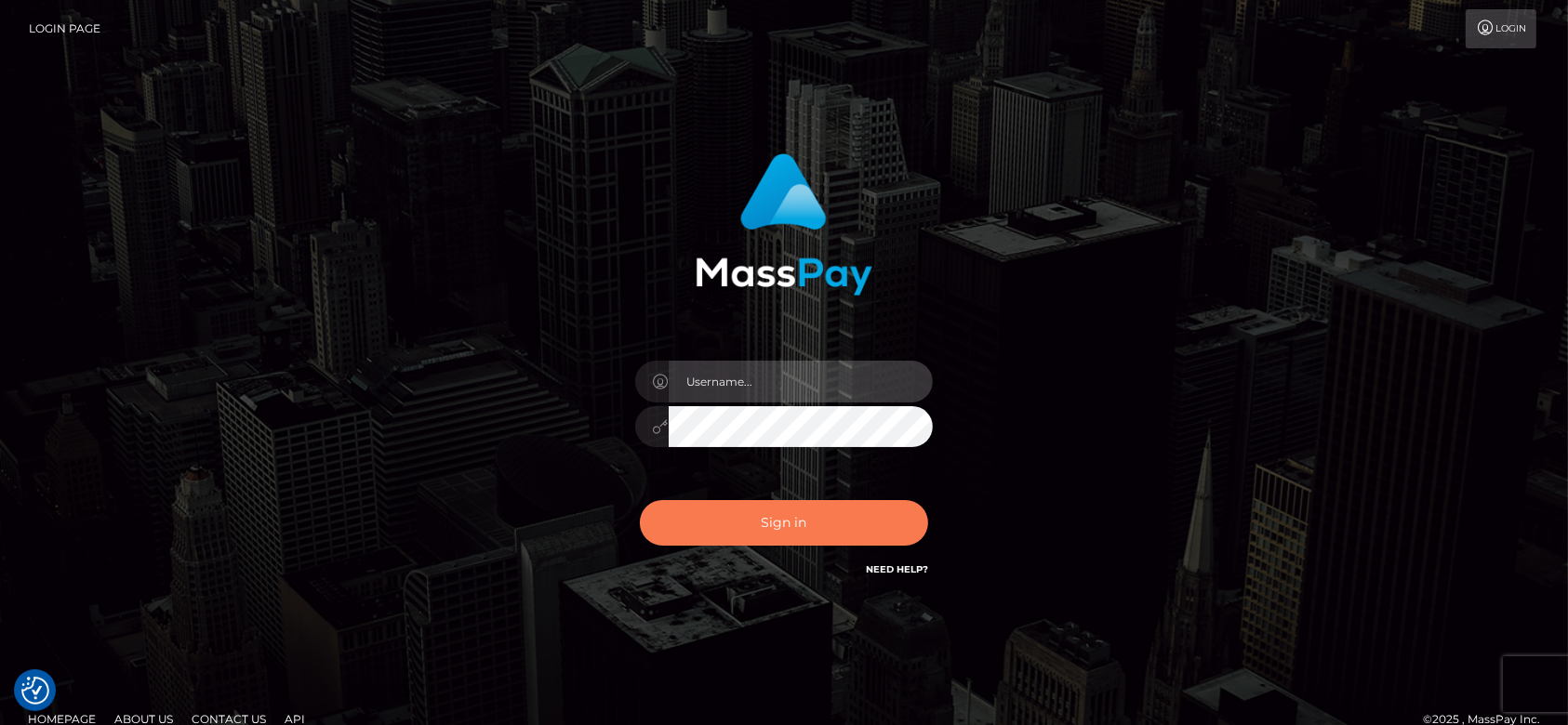
type input "[DOMAIN_NAME]"
click at [820, 517] on button "Sign in" at bounding box center [784, 523] width 289 height 46
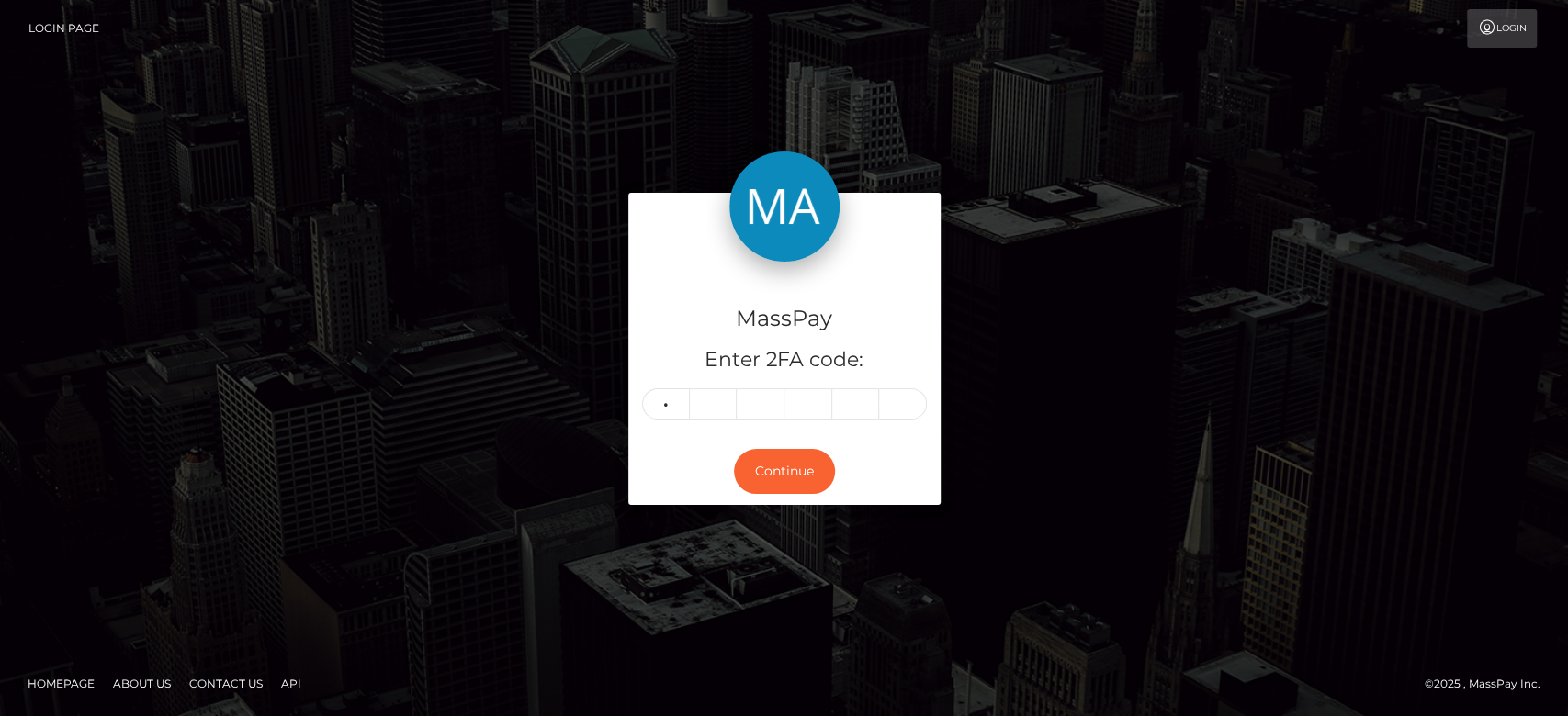
type input "3"
type input "6"
type input "4"
type input "1"
type input "4"
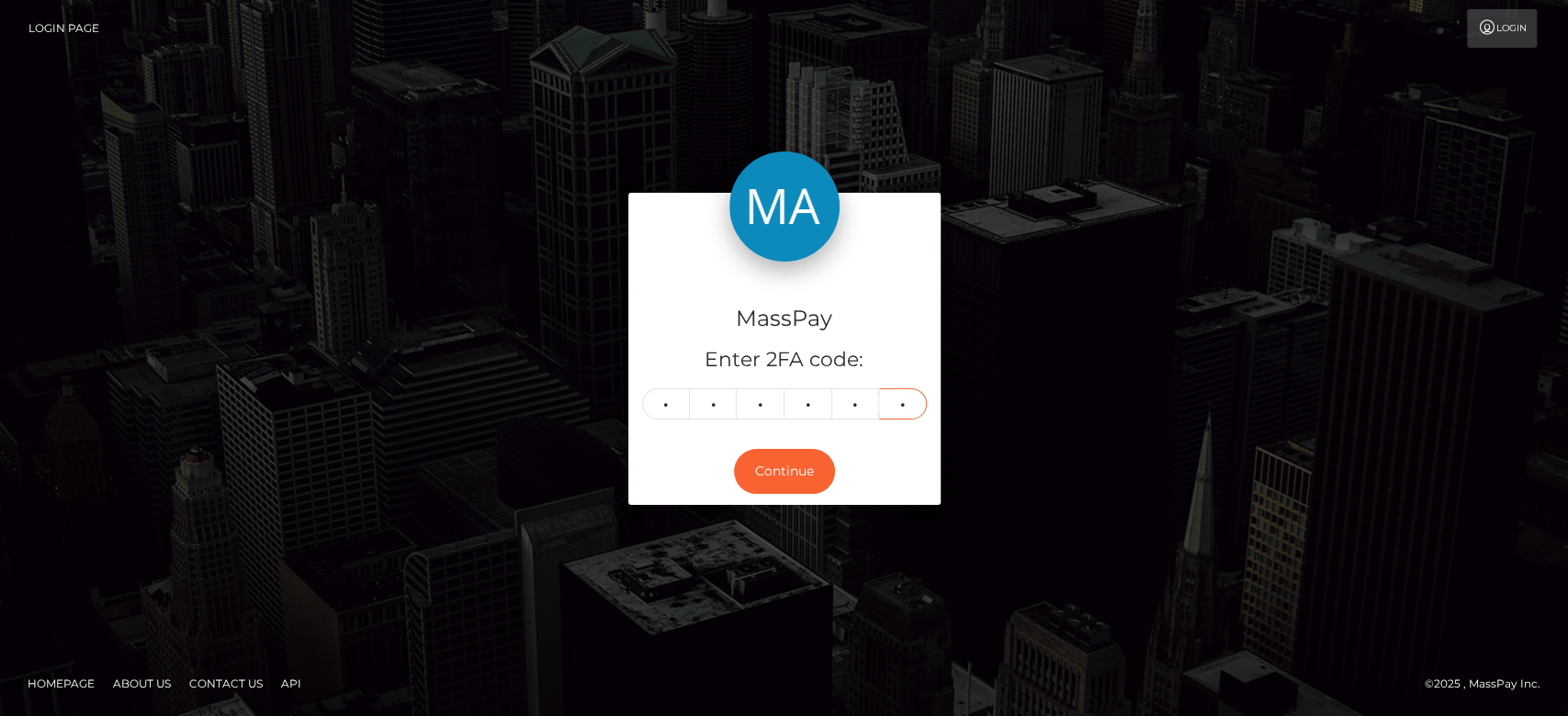
type input "9"
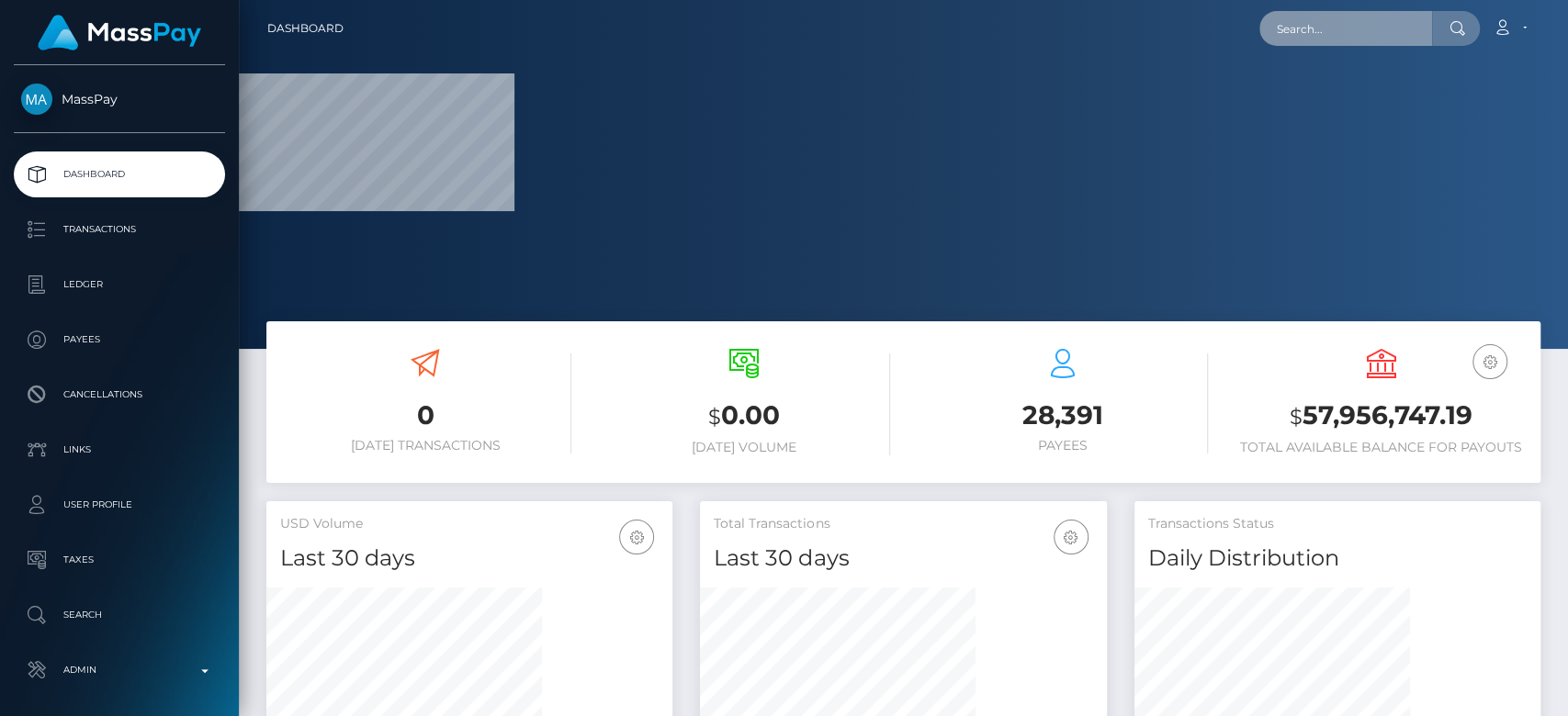
click at [1304, 37] on input "text" at bounding box center [1346, 28] width 172 height 35
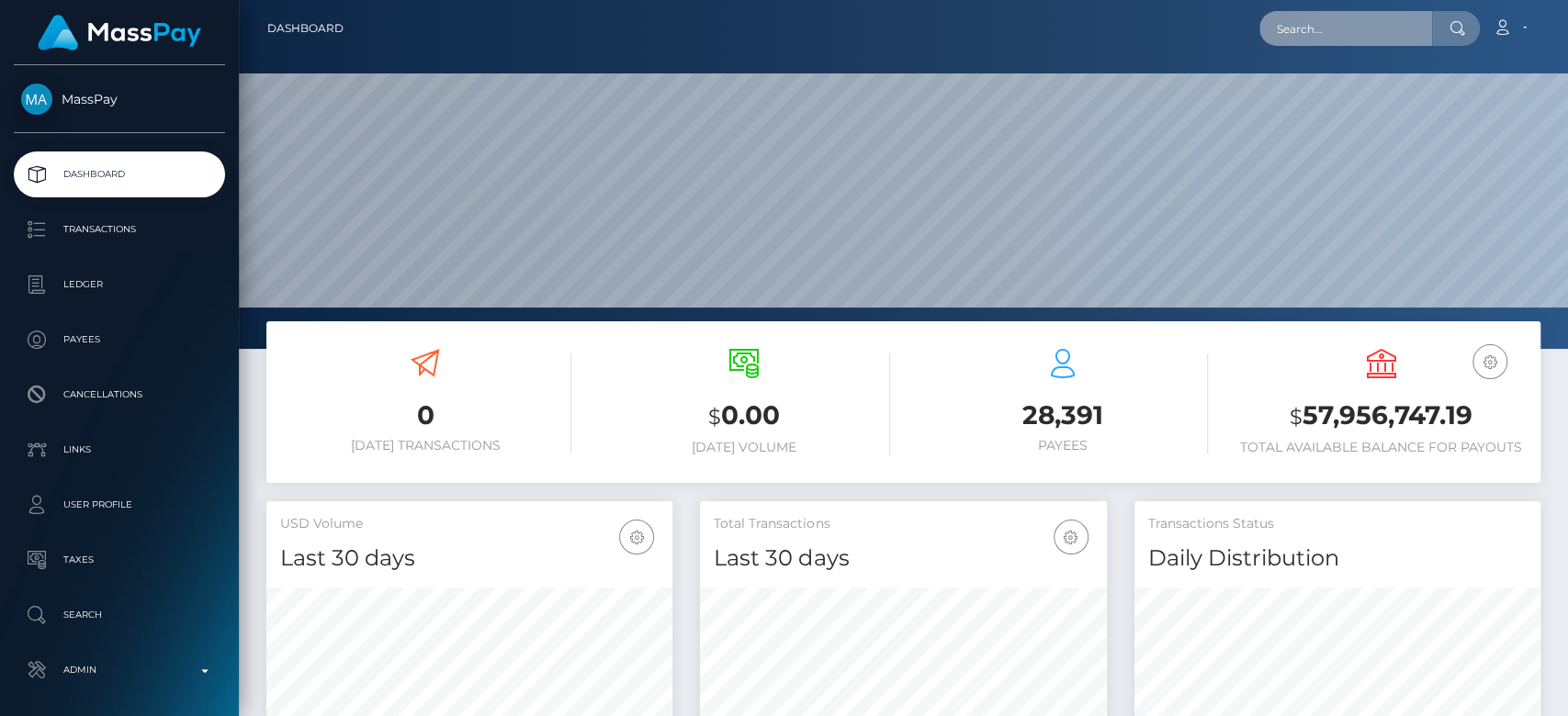
scroll to position [324, 406]
paste input "juuhmaryelle4@gmail.com"
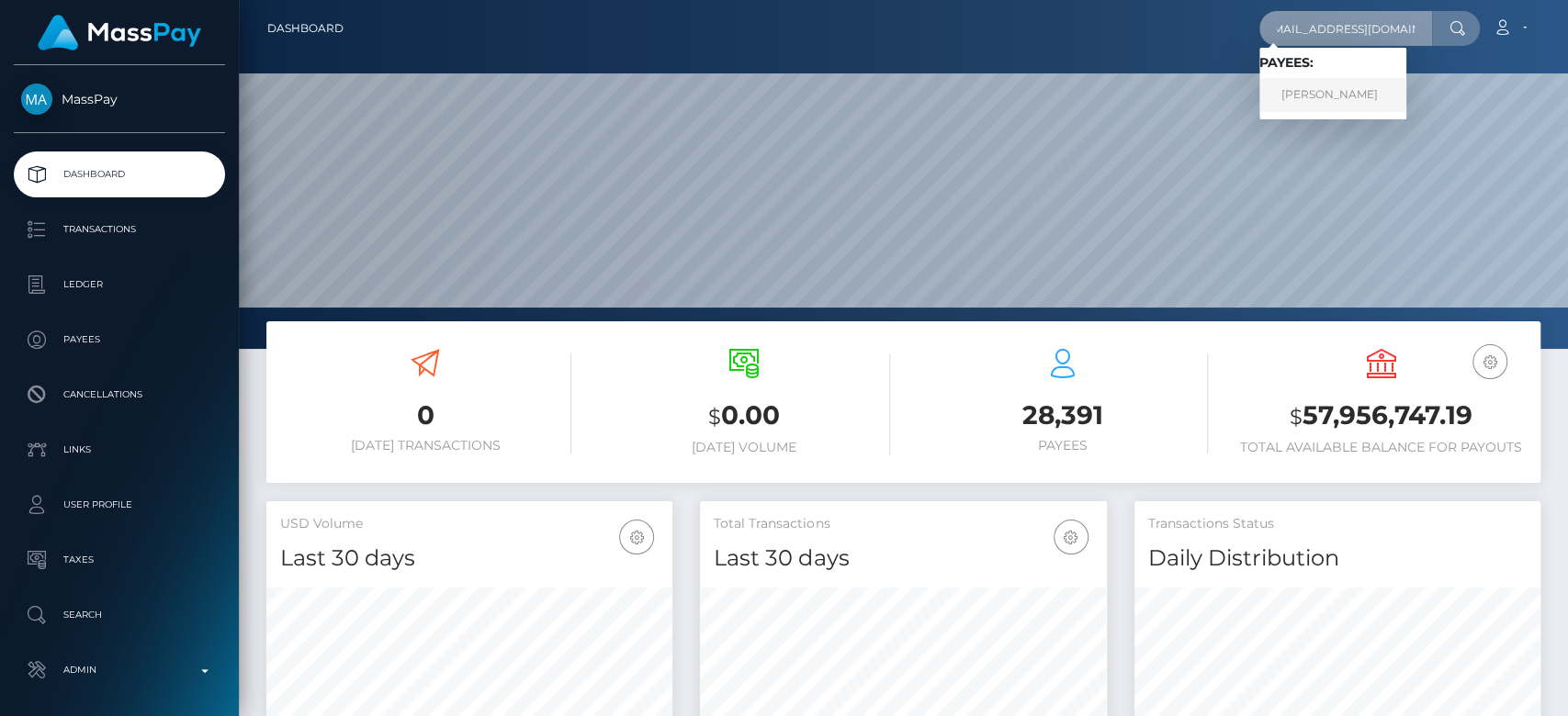
type input "juuhmaryelle4@gmail.com"
click at [1322, 84] on link "Julianne Maryelle" at bounding box center [1333, 95] width 147 height 34
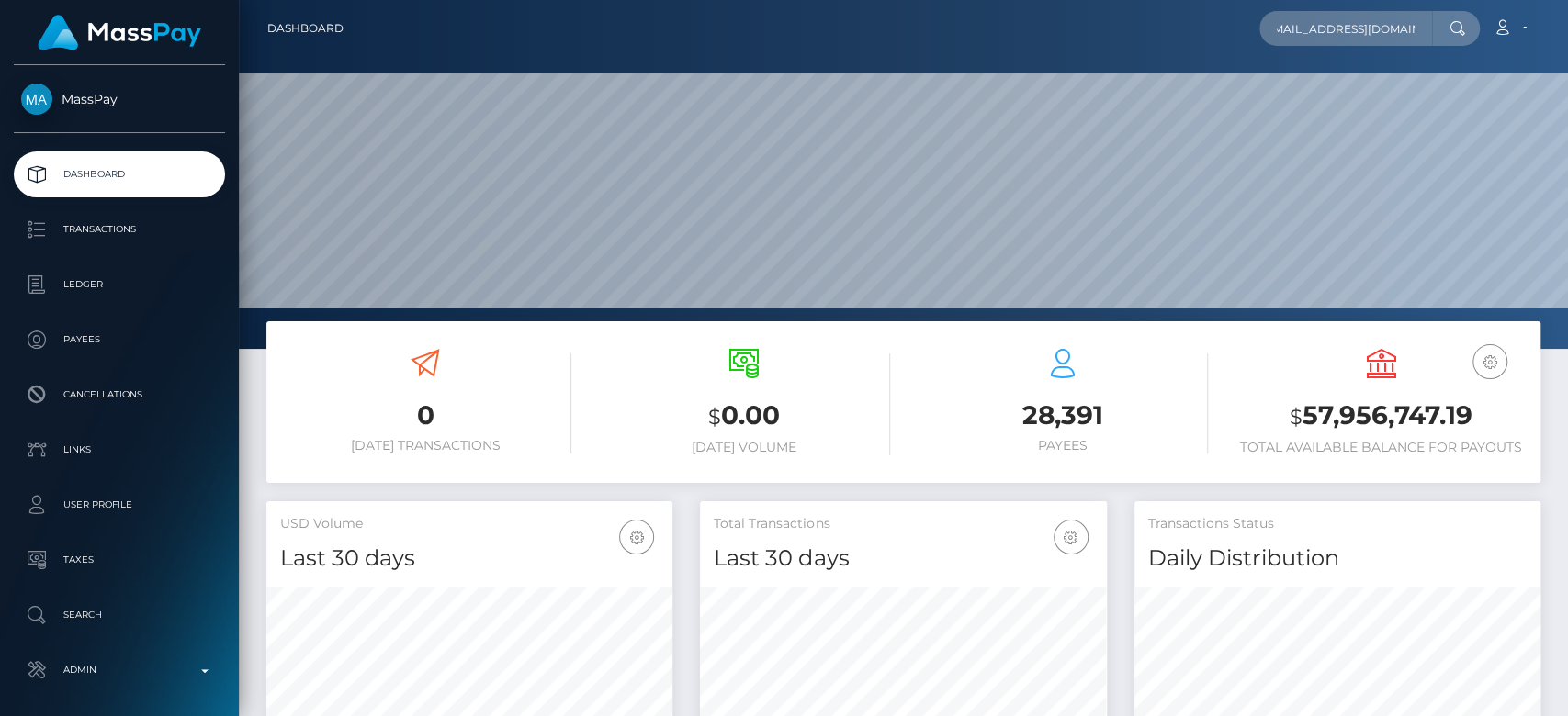
scroll to position [0, 0]
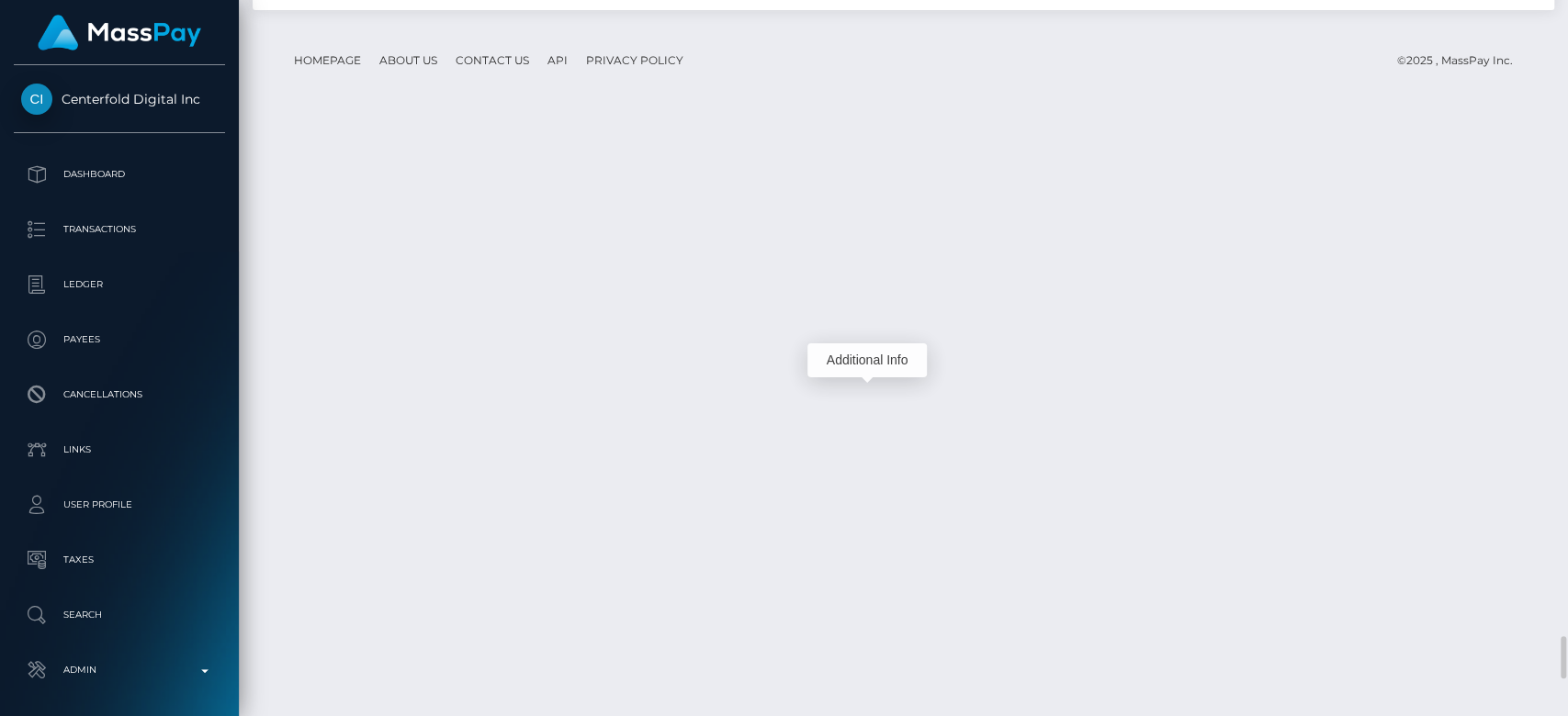
scroll to position [220, 406]
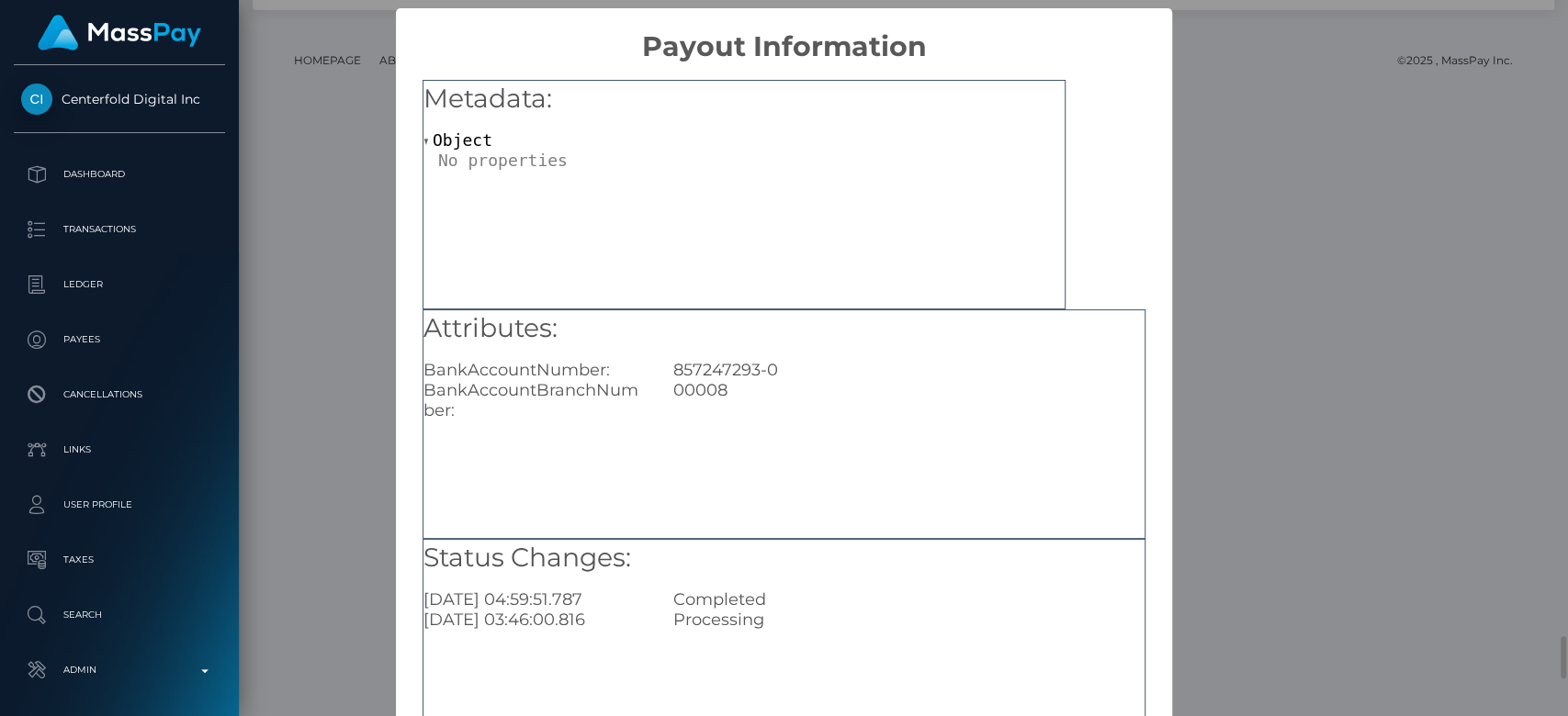
scroll to position [0, 0]
drag, startPoint x: 783, startPoint y: 370, endPoint x: 667, endPoint y: 374, distance: 116.1
click at [667, 374] on div "857247293-0" at bounding box center [909, 370] width 499 height 21
copy div "857247293-0"
click at [1200, 320] on div "× Payout Information Metadata: Object Attributes: BankAccountNumber: [FINANCIAL…" at bounding box center [784, 358] width 1568 height 716
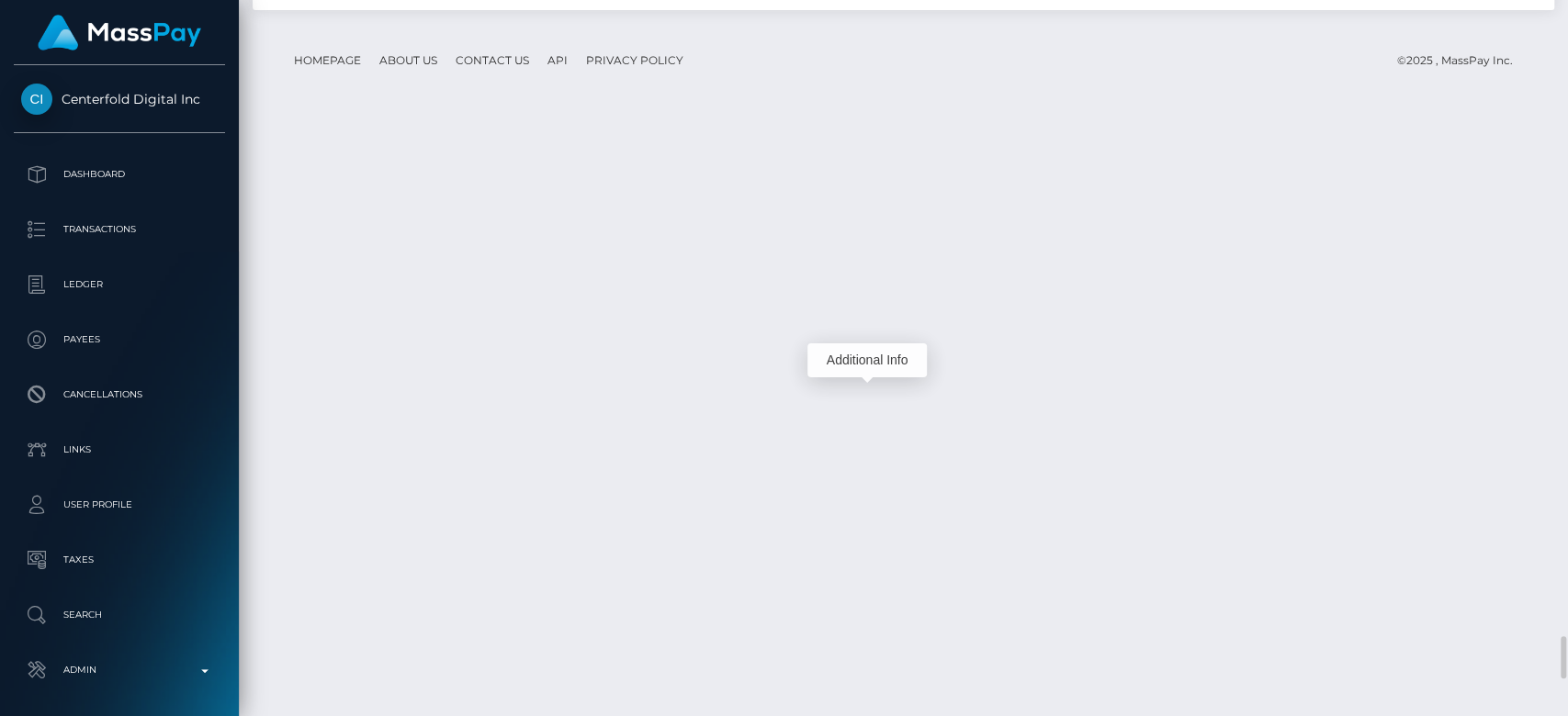
scroll to position [220, 406]
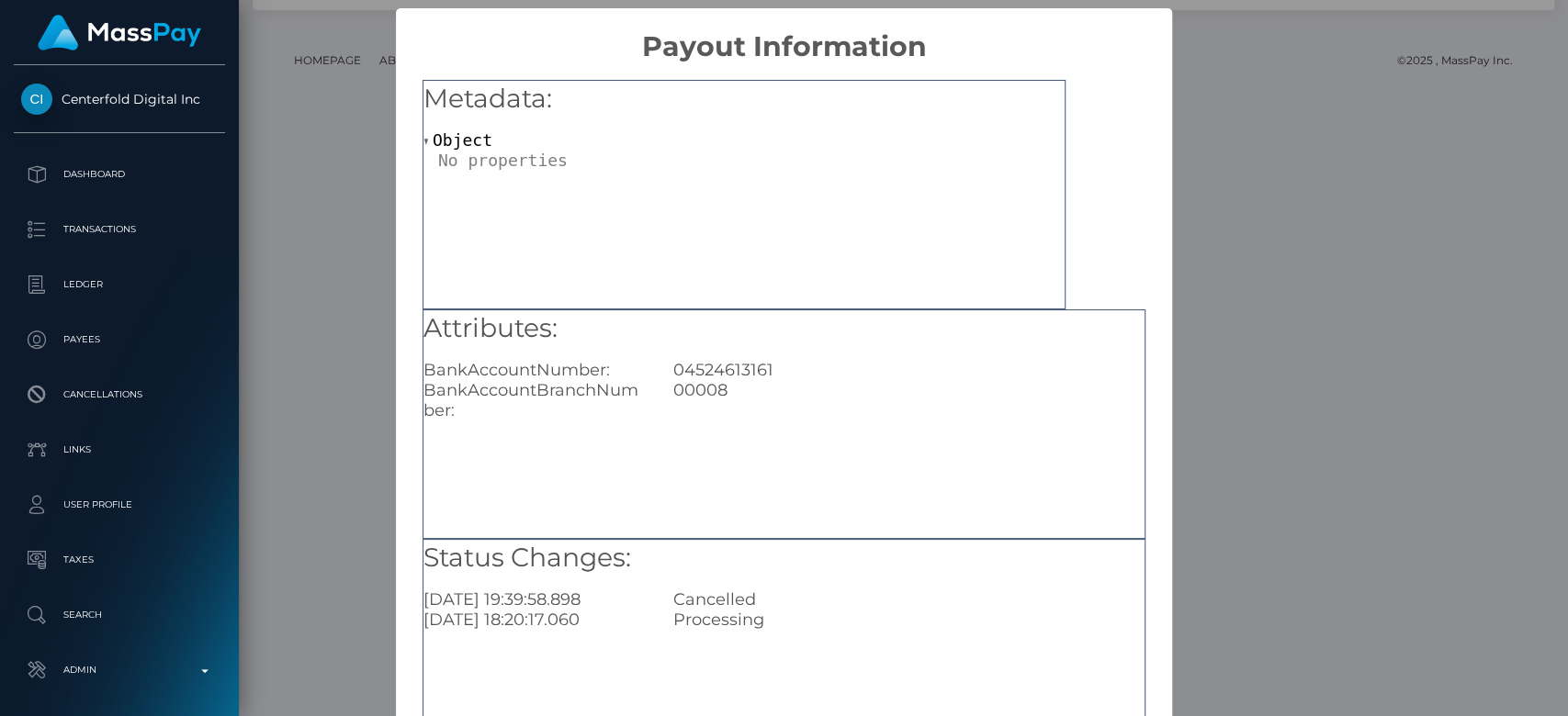
scroll to position [0, 0]
click at [1197, 292] on div "× Payout Information Metadata: Object Attributes: BankAccountNumber: 0452461316…" at bounding box center [784, 358] width 1568 height 716
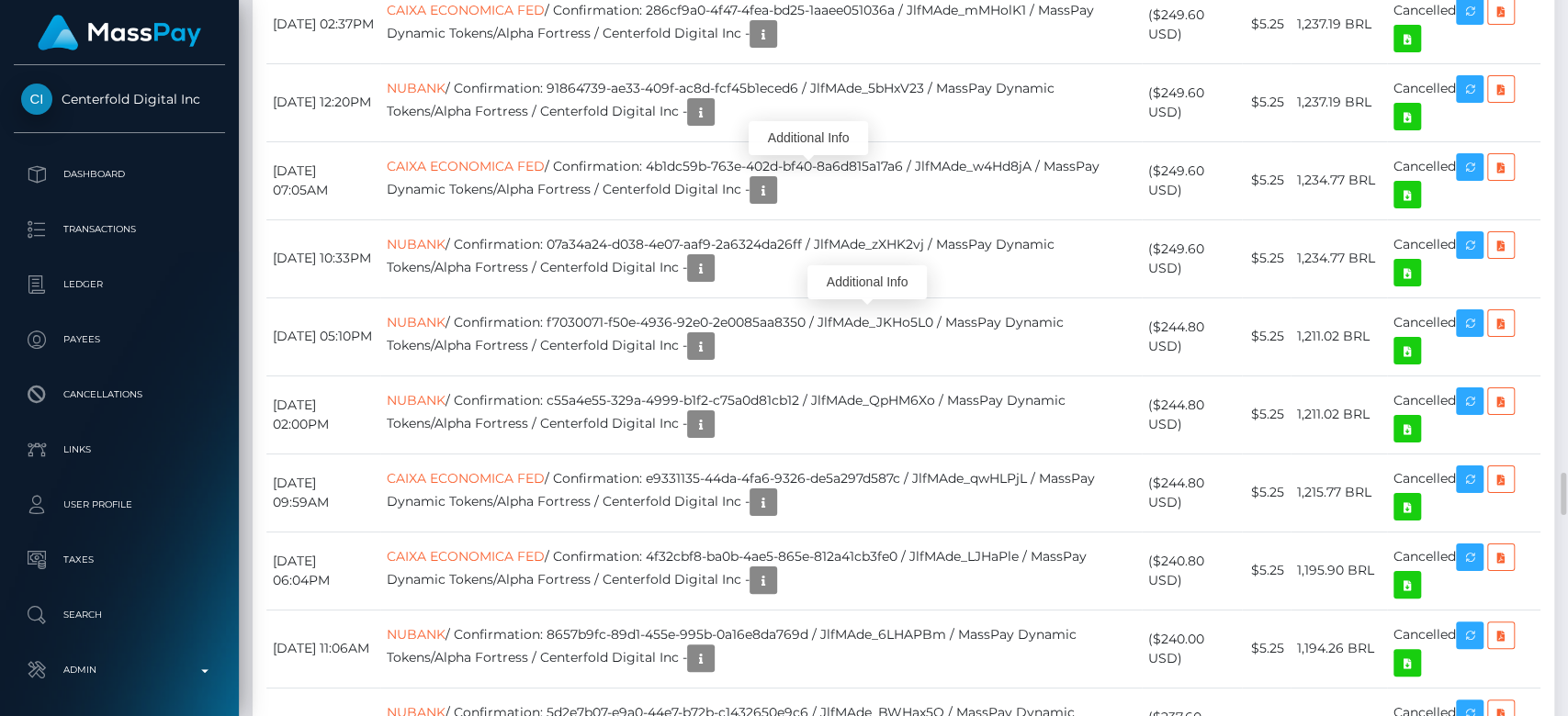
scroll to position [220, 406]
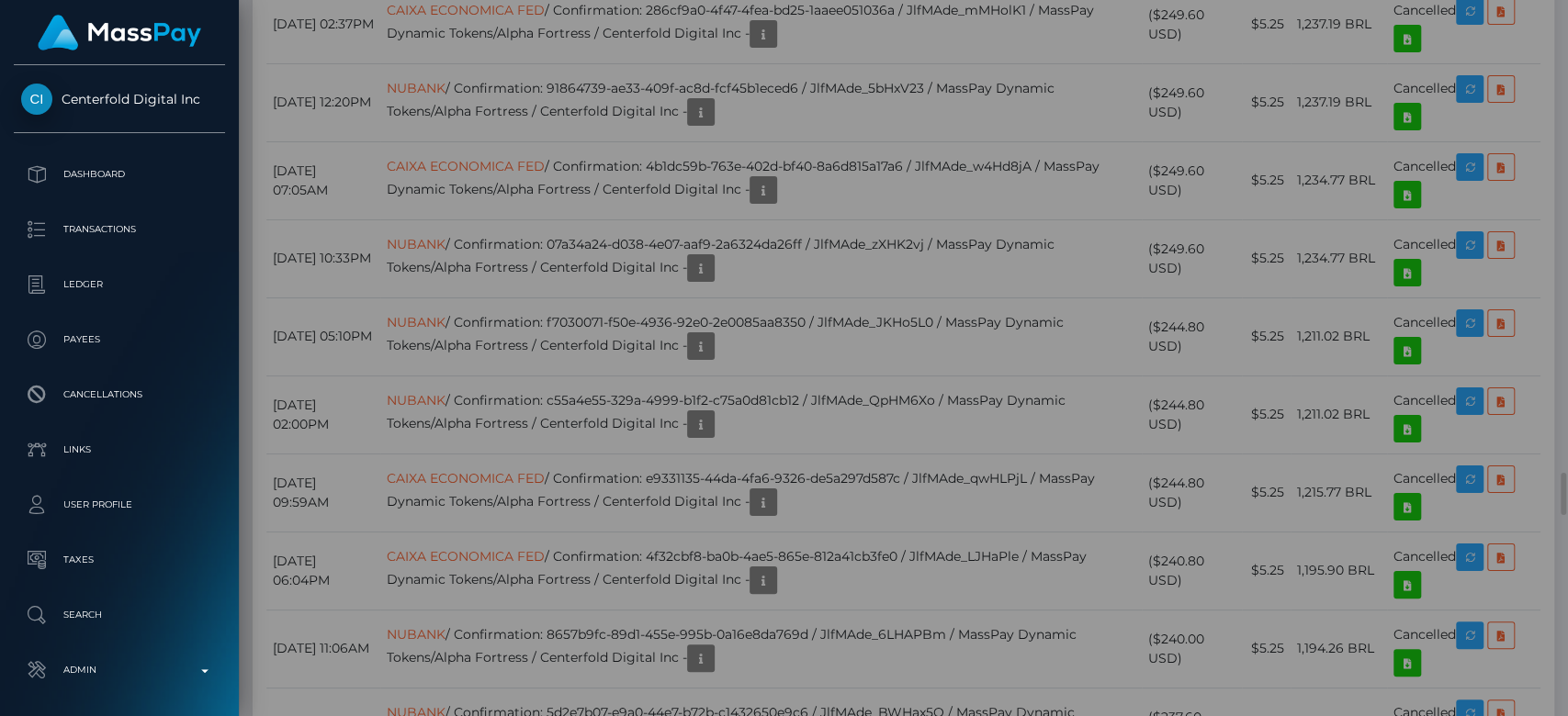
scroll to position [0, 0]
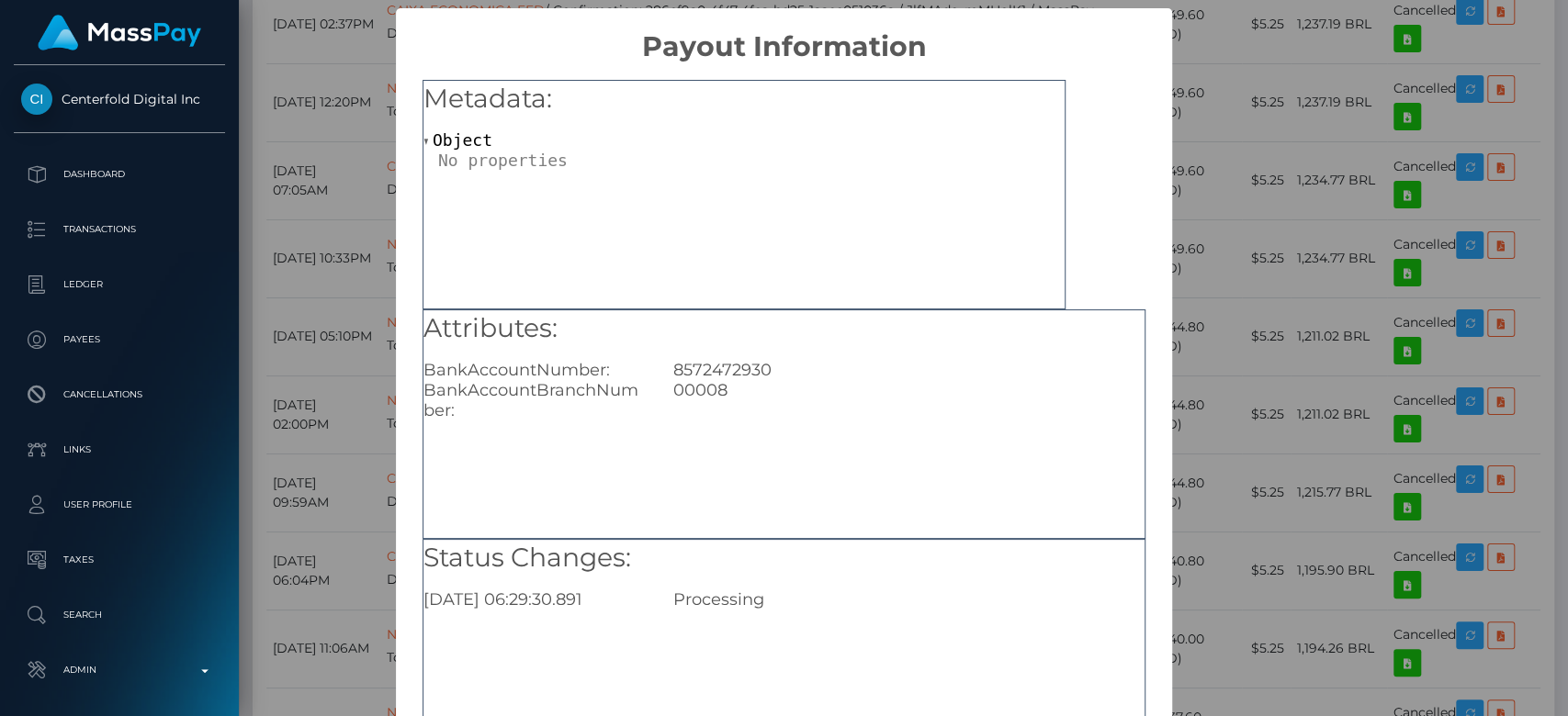
click at [1222, 299] on div "× Payout Information Metadata: Object Attributes: BankAccountNumber: 8572472930…" at bounding box center [784, 358] width 1568 height 716
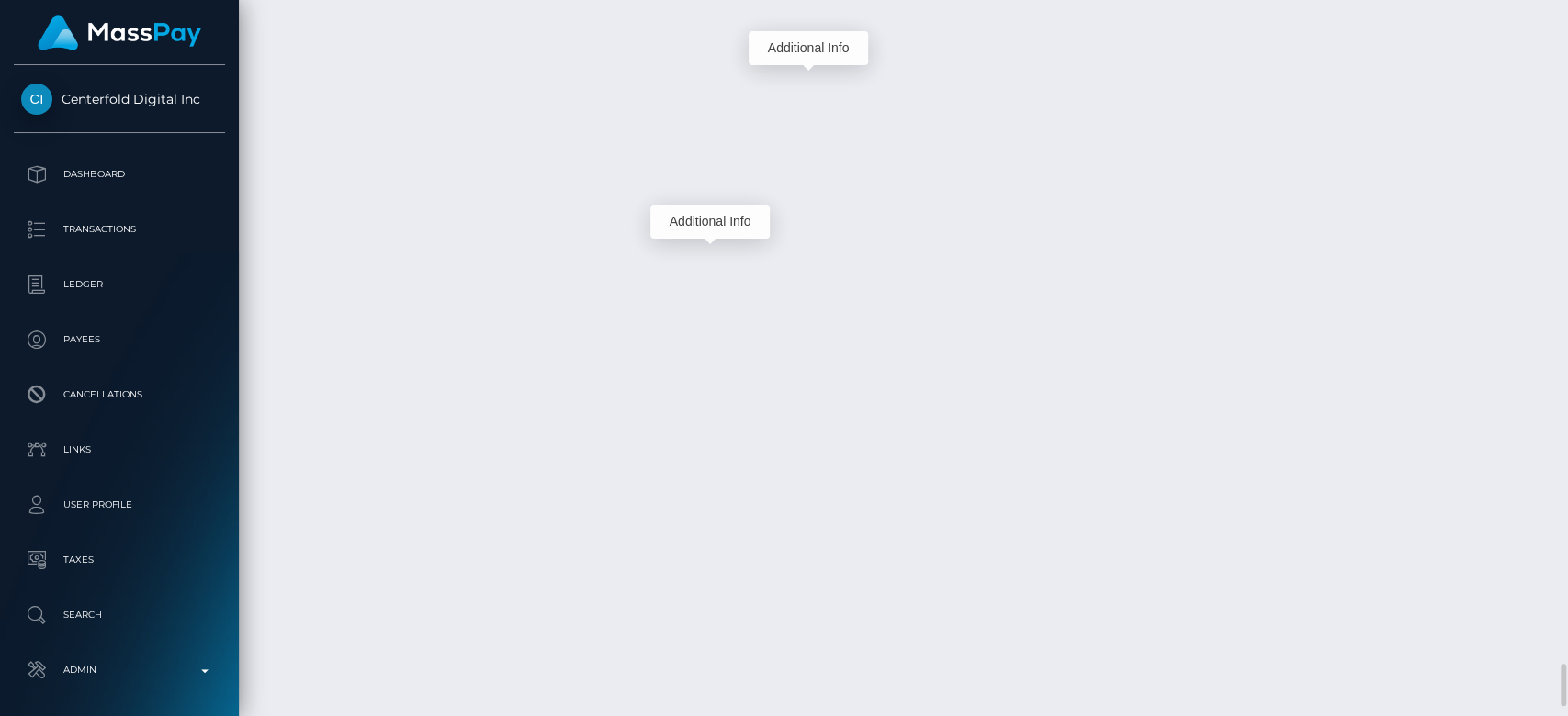
scroll to position [220, 406]
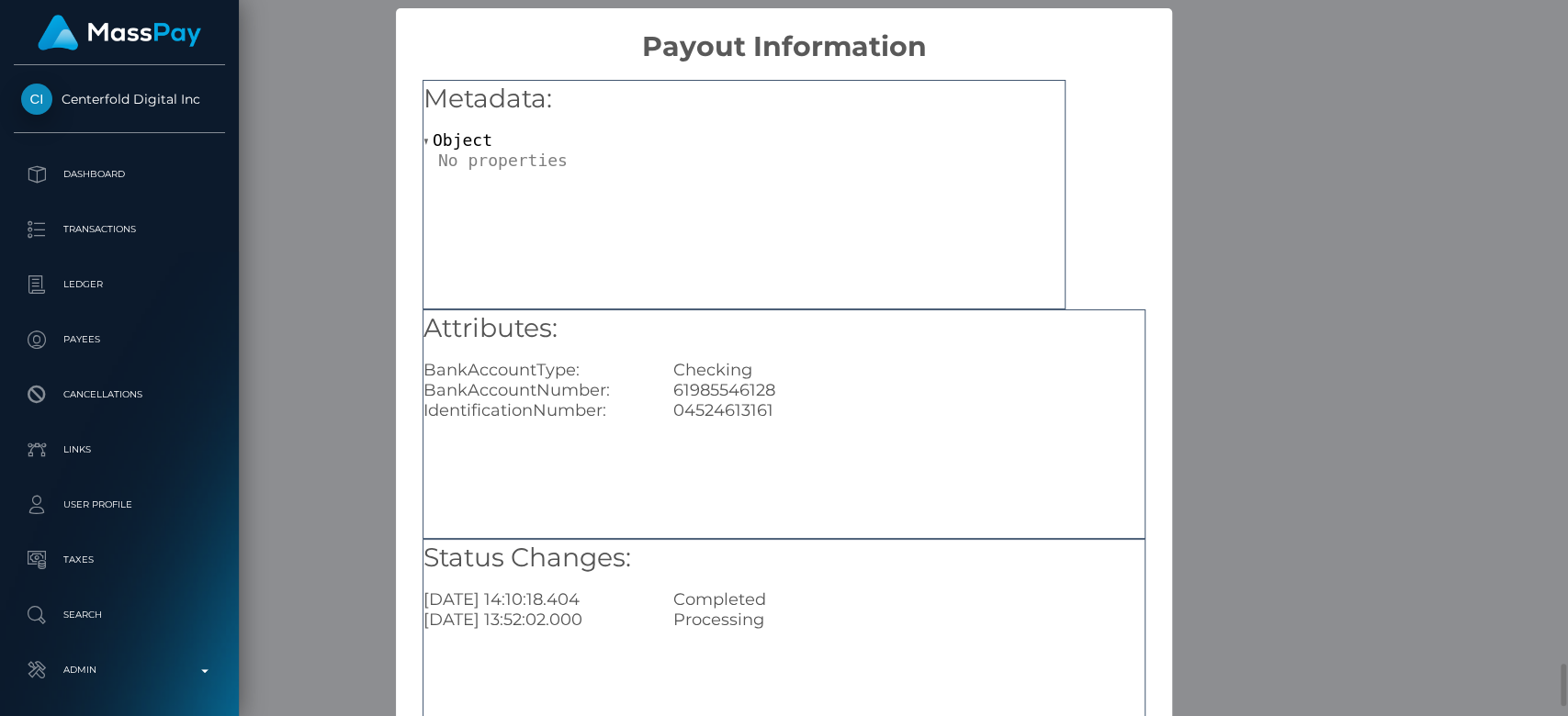
click at [1264, 206] on div "× Payout Information Metadata: Object Attributes: BankAccountType: Checking Ban…" at bounding box center [784, 358] width 1568 height 716
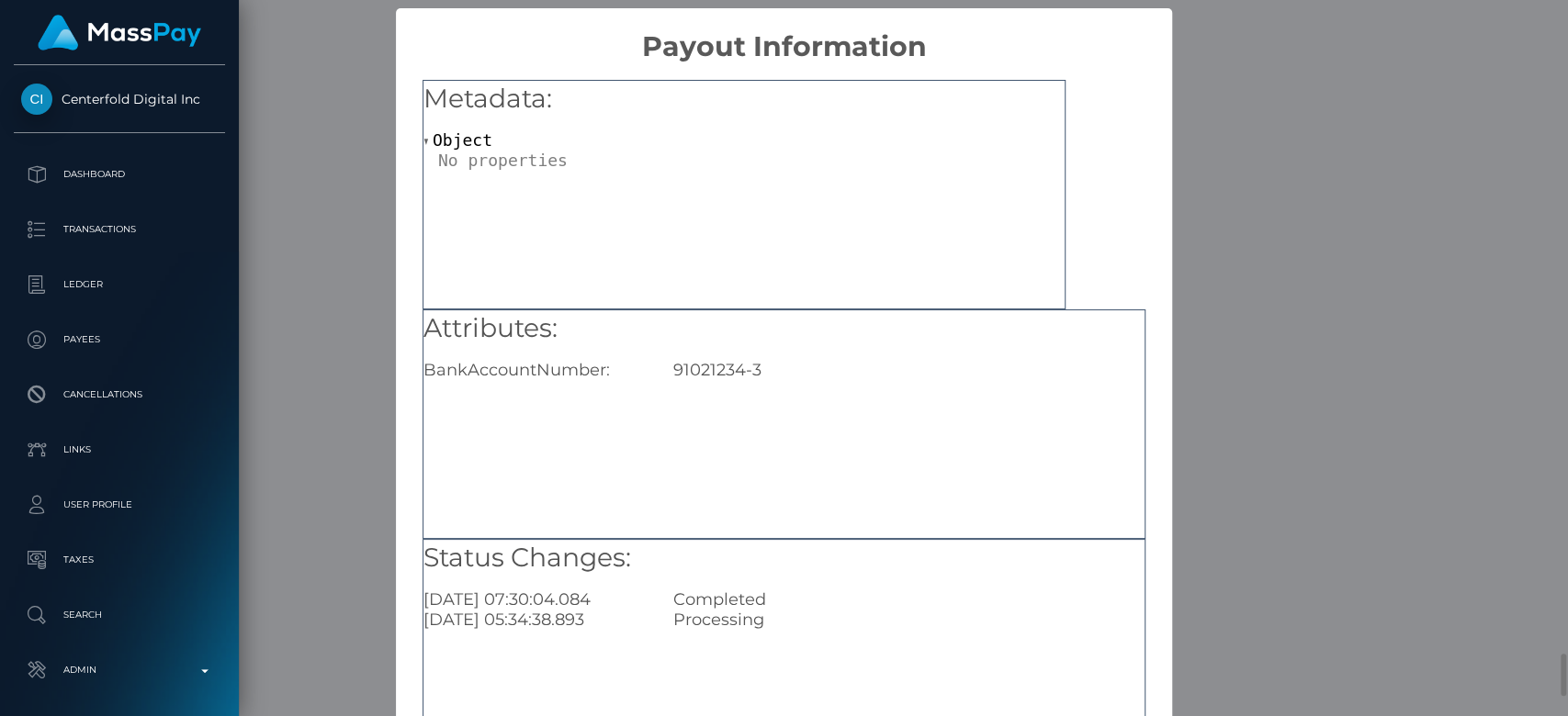
scroll to position [0, 0]
click at [784, 355] on div "Attributes: BankAccountNumber: 91021234-3" at bounding box center [784, 345] width 721 height 70
click at [1345, 270] on div "× Payout Information Metadata: Object Attributes: BankAccountNumber: 91021234-3…" at bounding box center [784, 358] width 1568 height 716
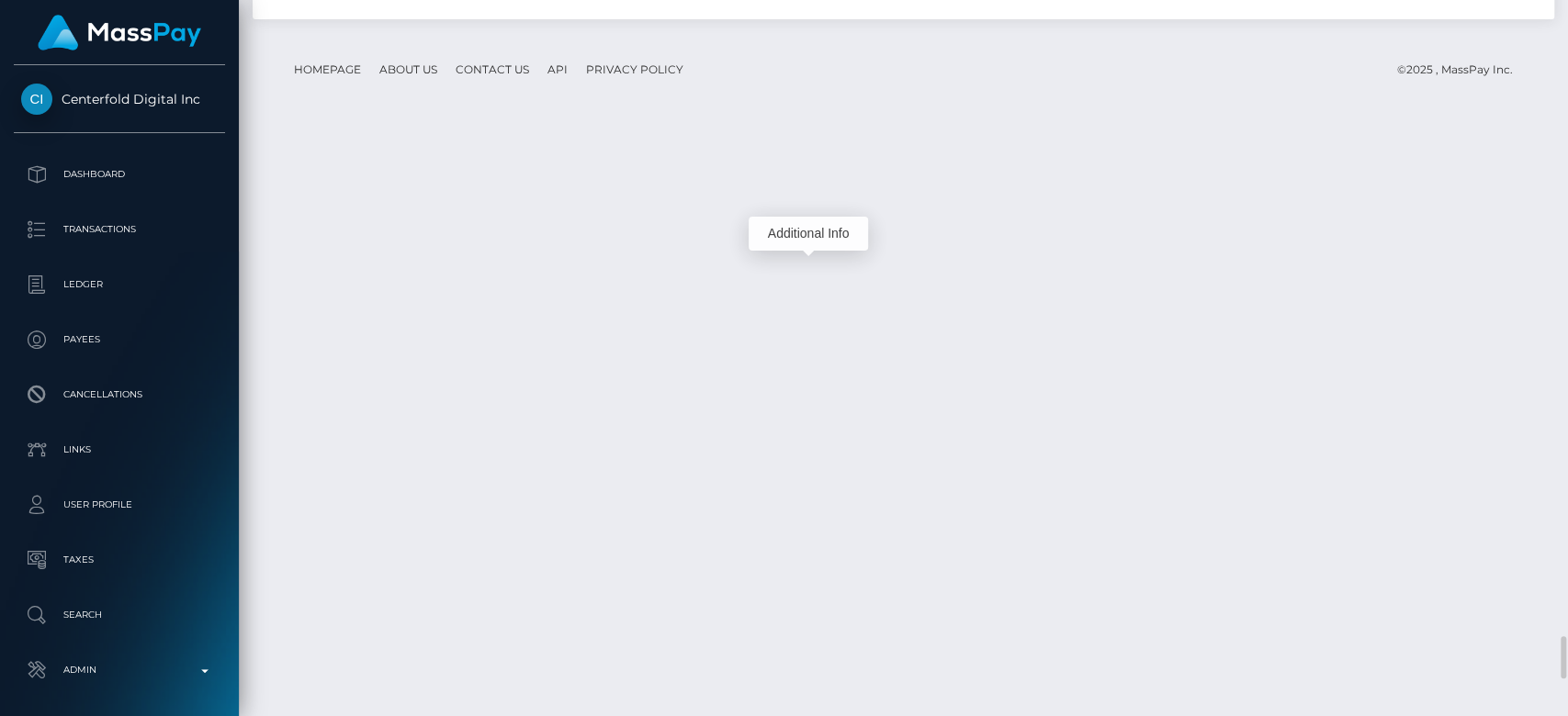
scroll to position [220, 406]
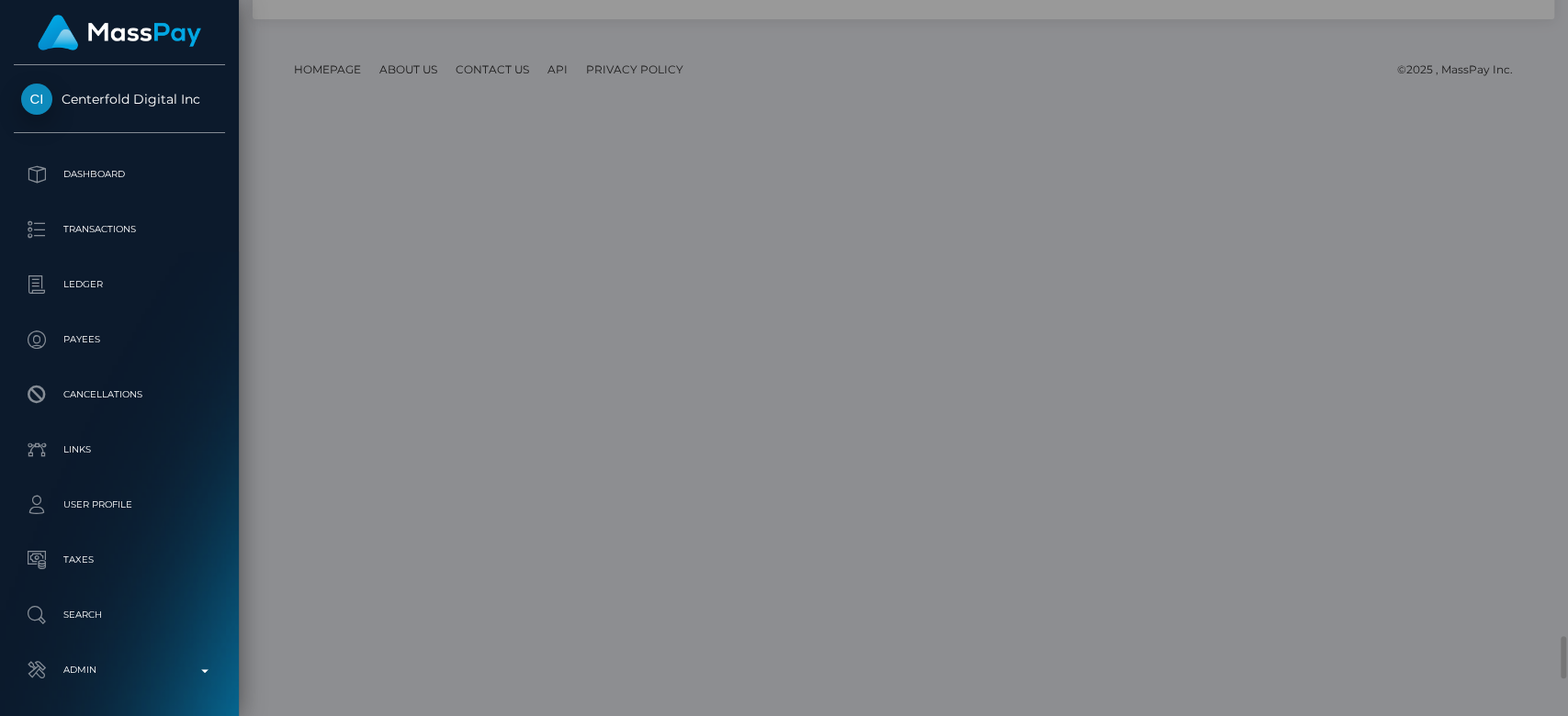
scroll to position [0, 0]
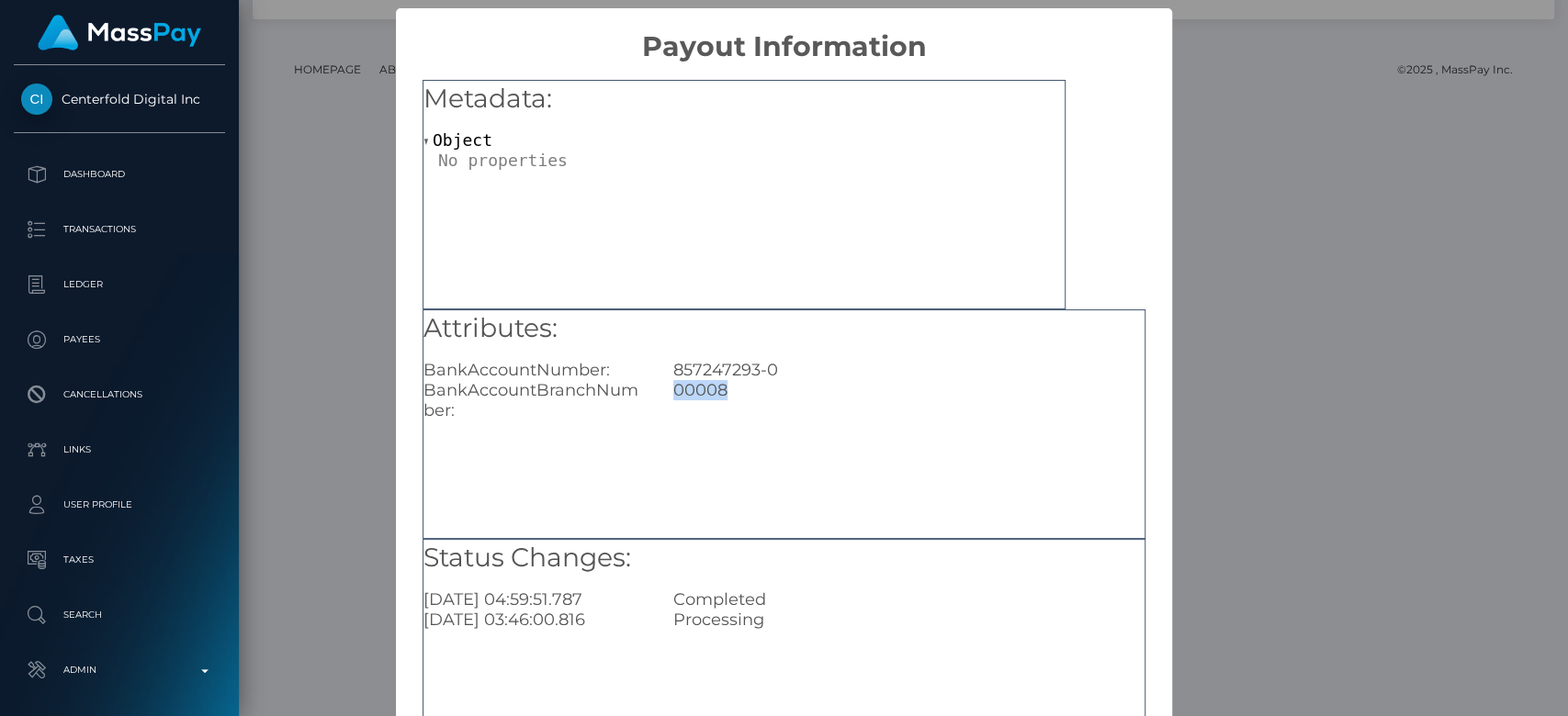
drag, startPoint x: 732, startPoint y: 395, endPoint x: 450, endPoint y: 411, distance: 282.5
click at [450, 411] on div "BankAccountBranchNumber: 00008" at bounding box center [784, 400] width 749 height 40
click at [459, 415] on div "BankAccountBranchNumber:" at bounding box center [534, 400] width 250 height 40
drag, startPoint x: 459, startPoint y: 415, endPoint x: 420, endPoint y: 377, distance: 54.5
click at [424, 377] on div "Attributes: BankAccountNumber: 857247293-0 BankAccountBranchNumber: 00008" at bounding box center [784, 365] width 721 height 112
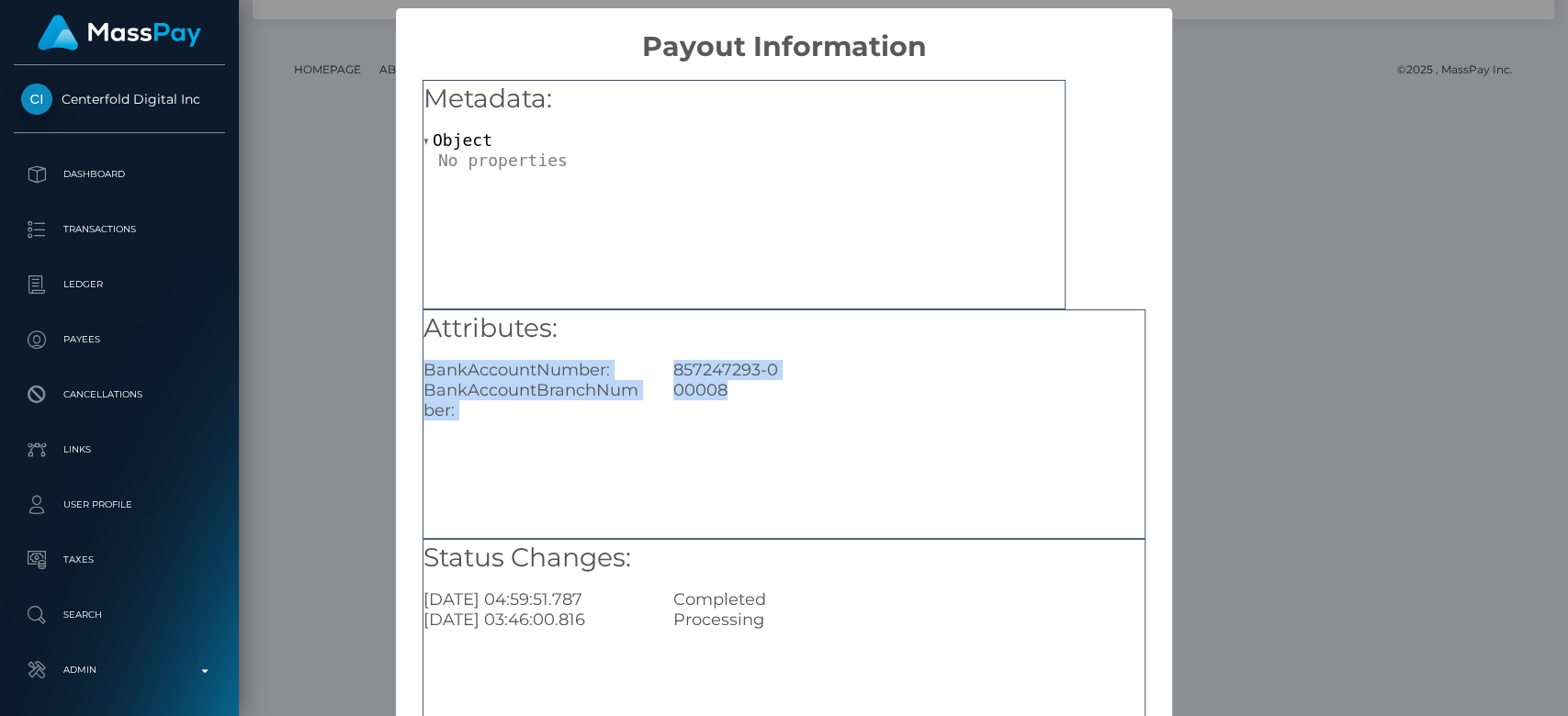
copy div "BankAccountNumber: 857247293-0 BankAccountBranchNumber: 00008"
click at [308, 258] on div "× Payout Information Metadata: Object Attributes: BankAccountNumber: 857247293-…" at bounding box center [784, 358] width 1568 height 716
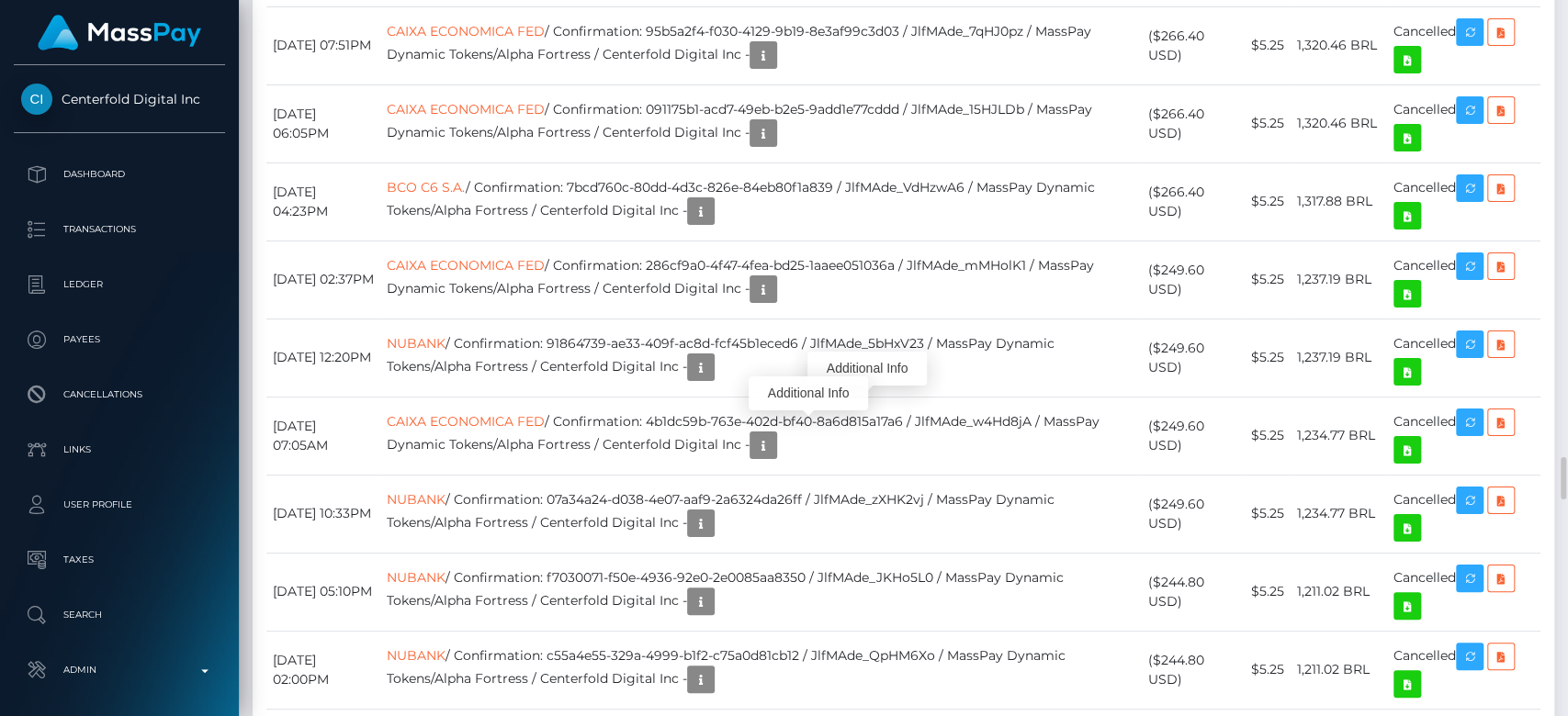
scroll to position [220, 406]
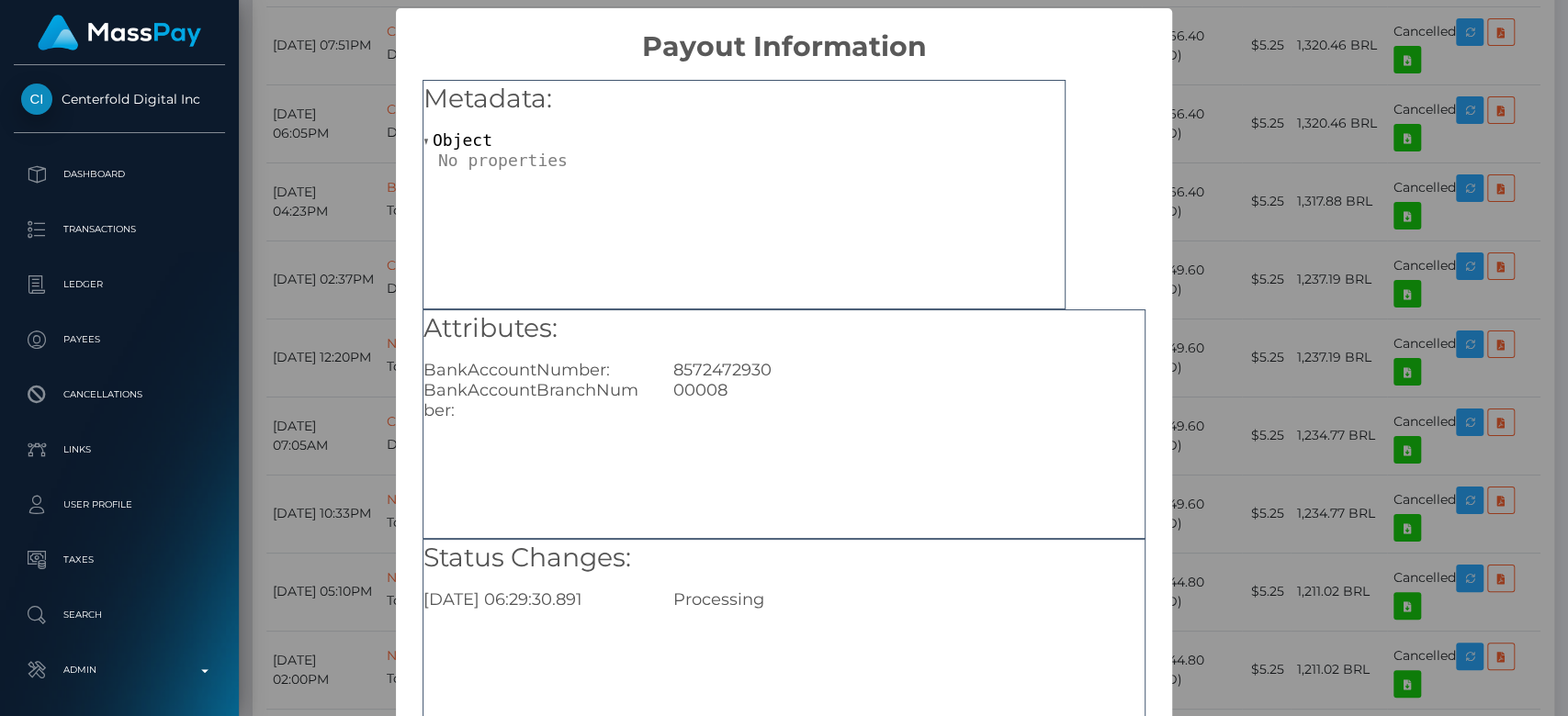
click at [1316, 141] on div "× Payout Information Metadata: Object Attributes: BankAccountNumber: 8572472930…" at bounding box center [784, 358] width 1568 height 716
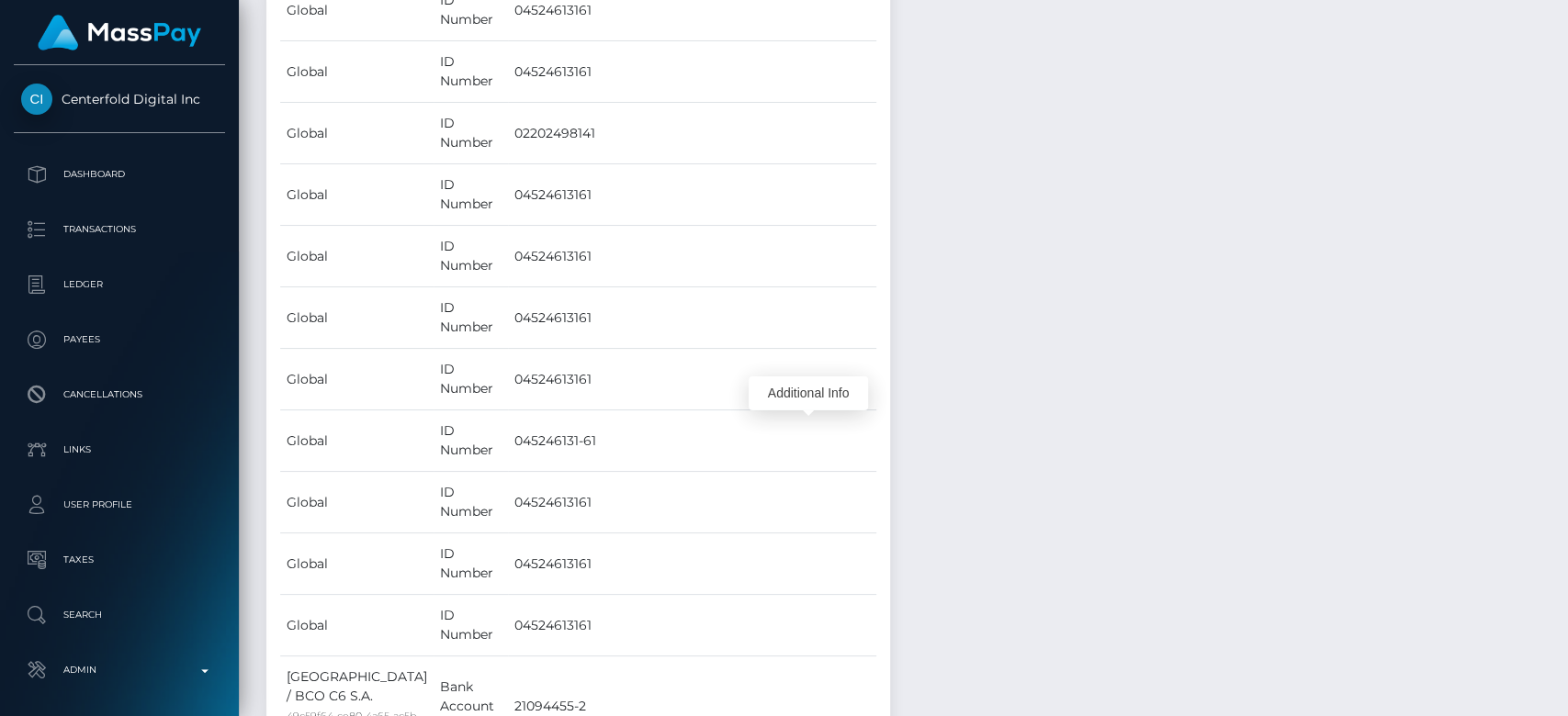
scroll to position [0, 0]
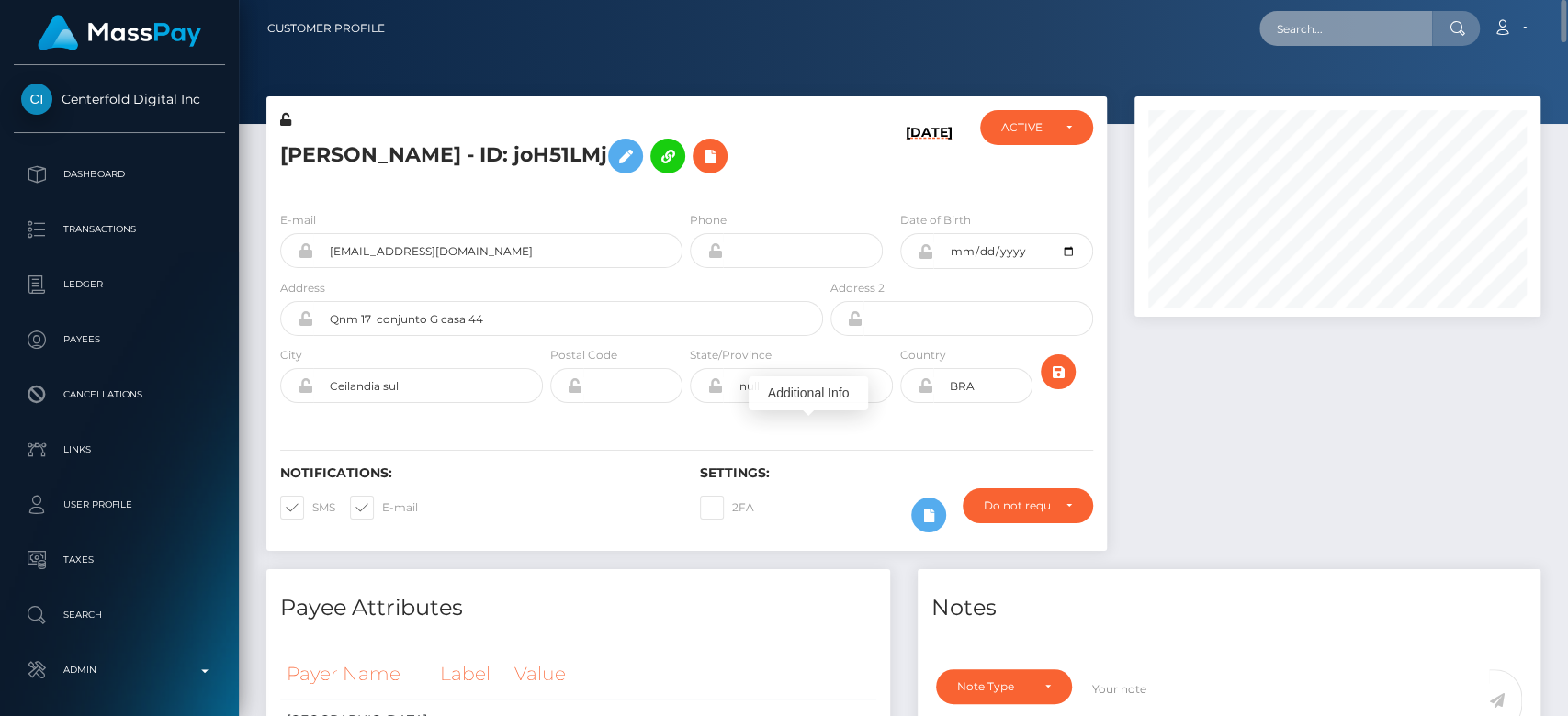
click at [1328, 36] on input "text" at bounding box center [1346, 28] width 172 height 35
paste input "citroenvandamme@gmail.com"
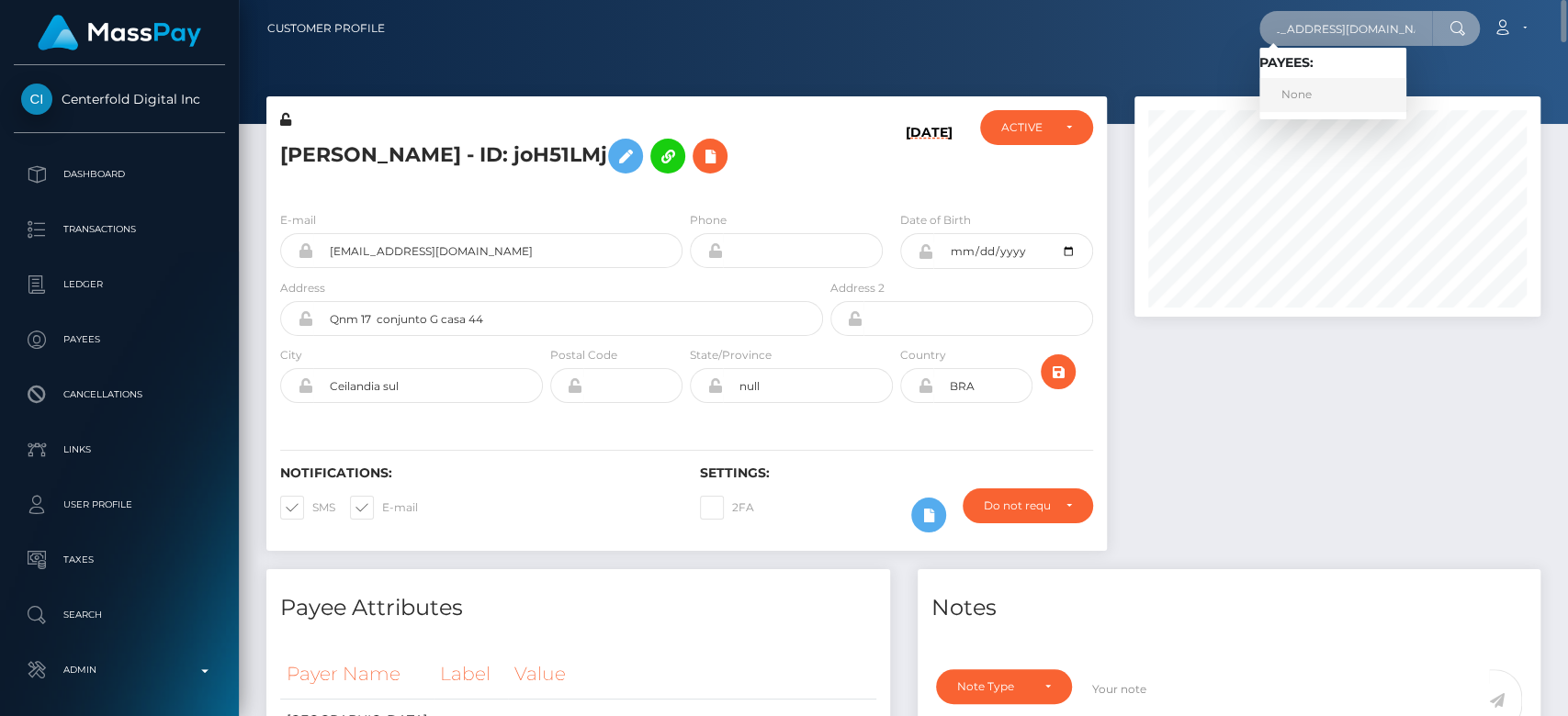
type input "citroenvandamme@gmail.com"
click at [1338, 102] on link "None" at bounding box center [1333, 95] width 147 height 34
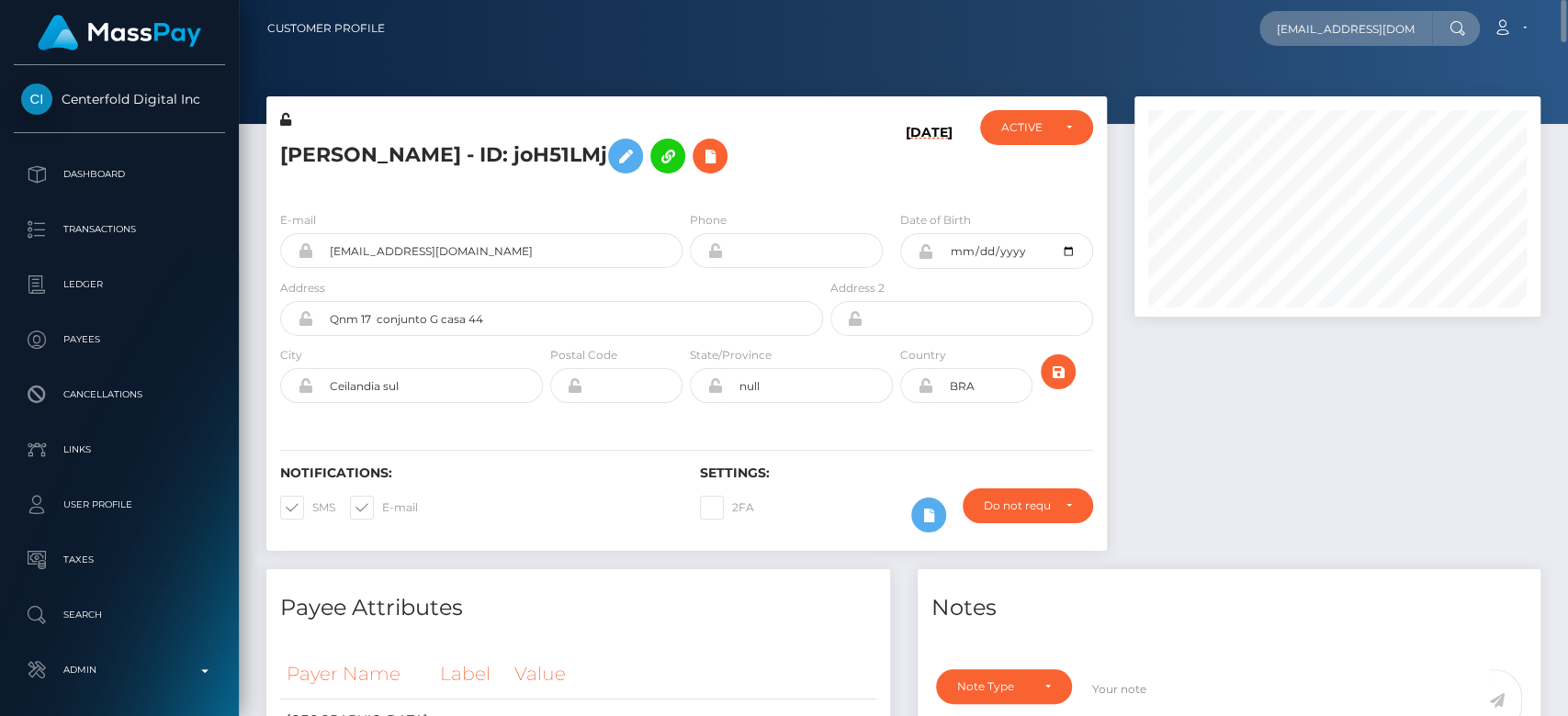
click at [1254, 394] on div at bounding box center [1337, 333] width 434 height 473
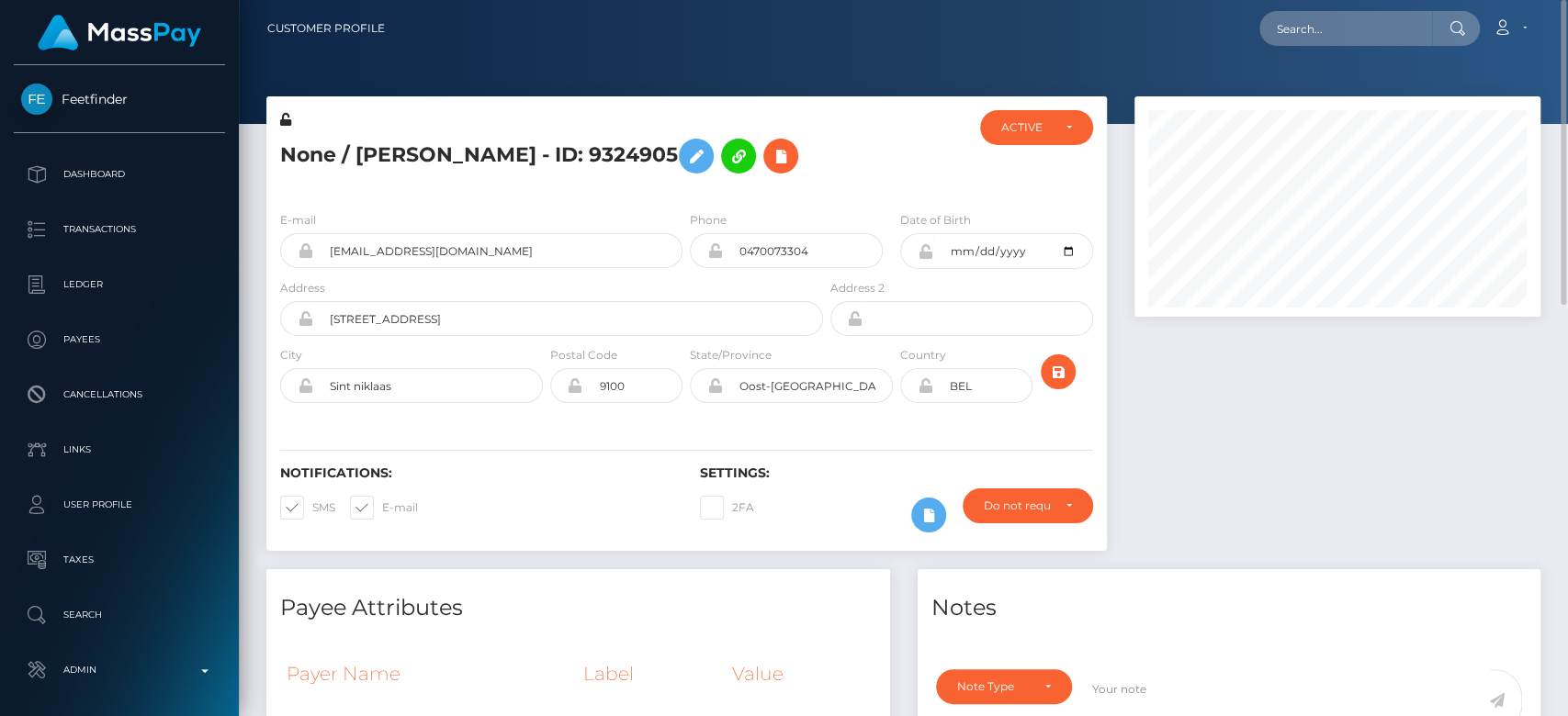
click at [382, 515] on span at bounding box center [382, 507] width 0 height 14
click at [382, 508] on input "E-mail" at bounding box center [388, 501] width 12 height 12
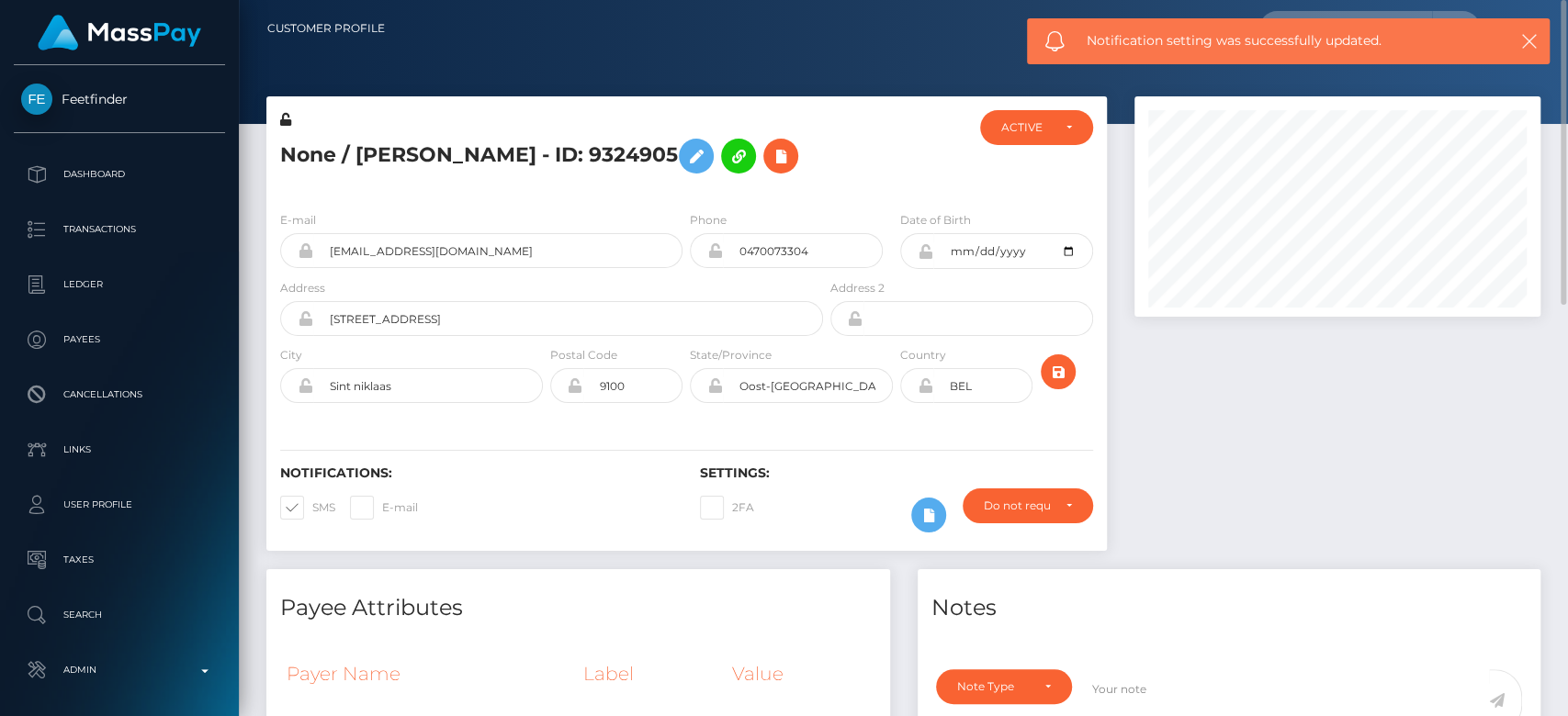
click at [382, 500] on span at bounding box center [382, 507] width 0 height 14
click at [382, 496] on input "E-mail" at bounding box center [388, 501] width 12 height 12
checkbox input "true"
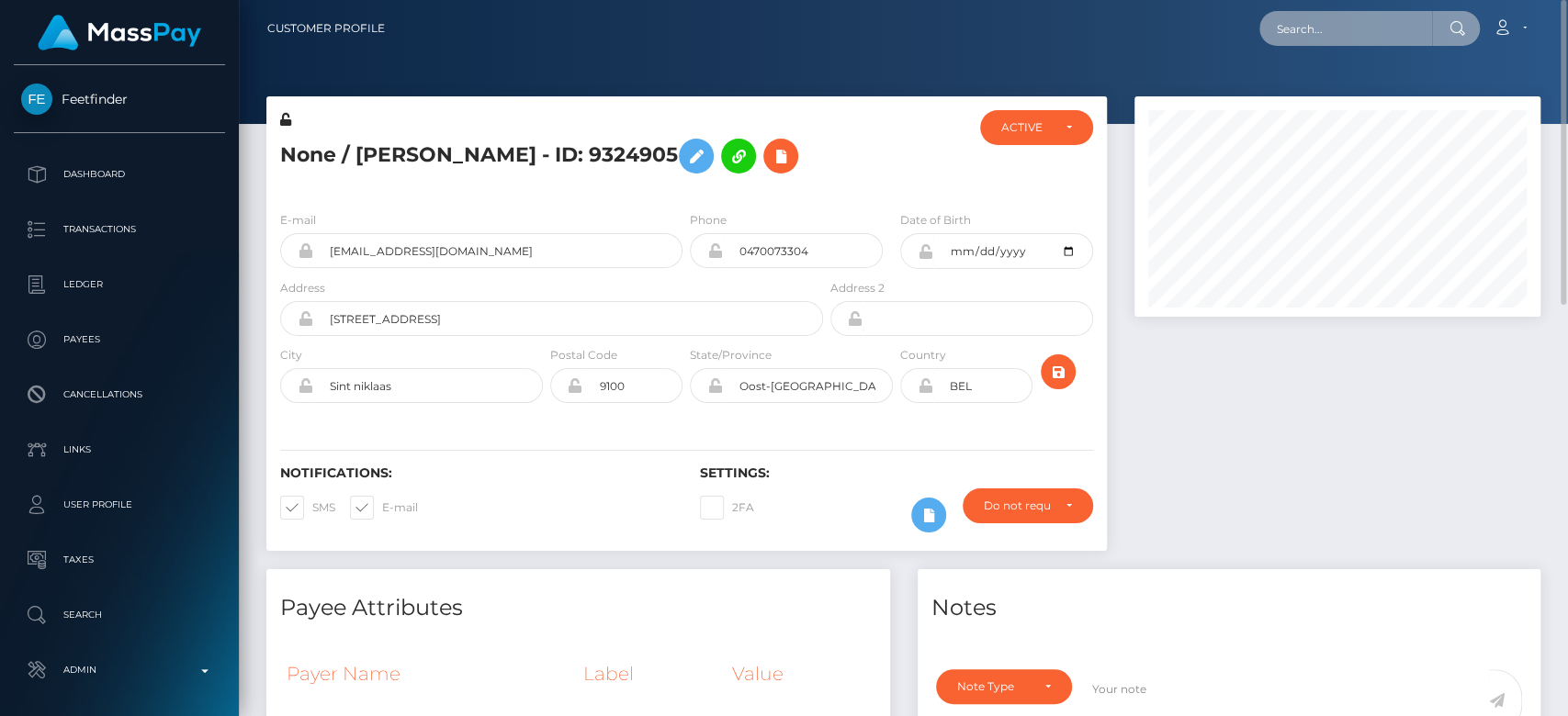
click at [1293, 33] on input "text" at bounding box center [1346, 28] width 172 height 35
paste input "[EMAIL_ADDRESS][DOMAIN_NAME]"
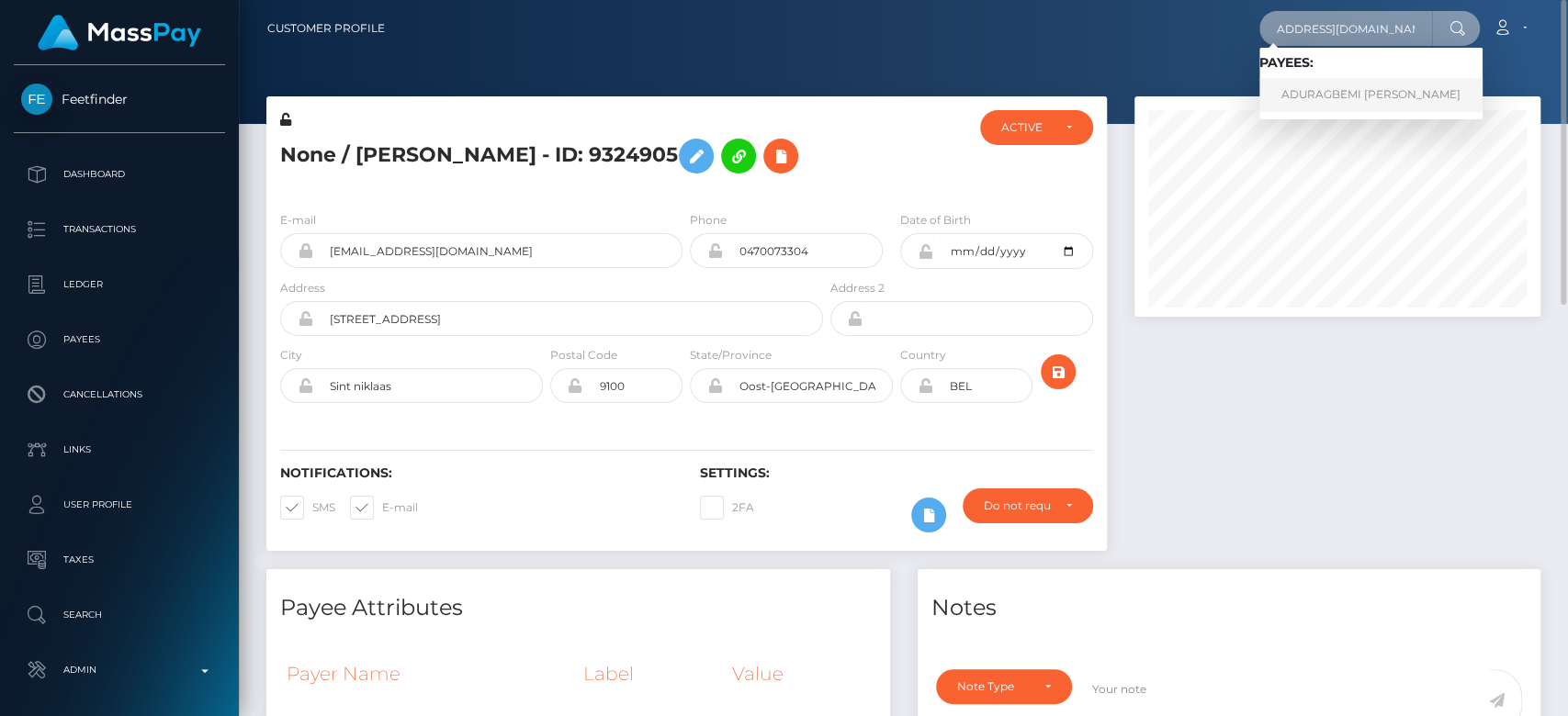
type input "babshormowunmi15@gmail.com"
click at [1353, 82] on link "ADURAGBEMI ELIZABETH BABALOLA" at bounding box center [1371, 95] width 223 height 34
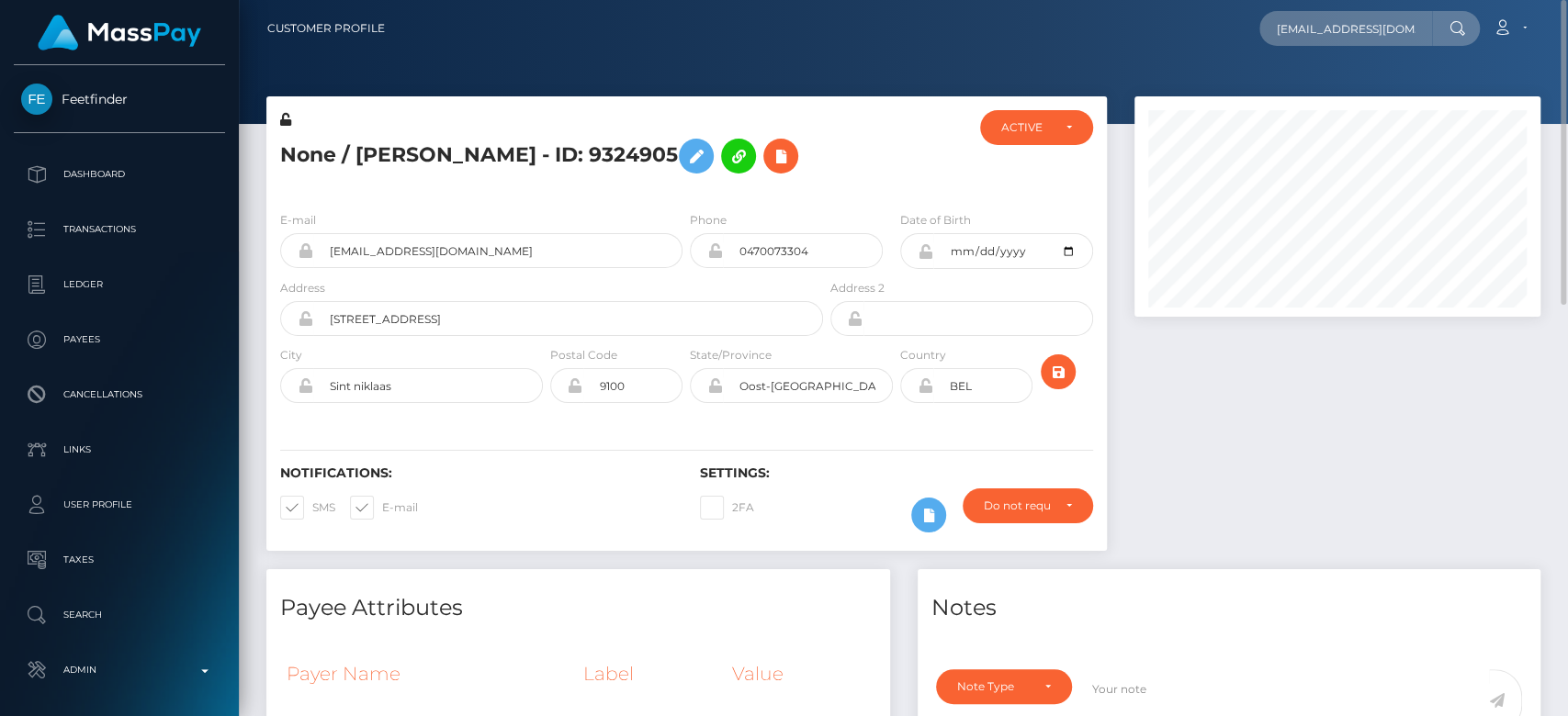
click at [1337, 462] on div at bounding box center [1337, 333] width 434 height 473
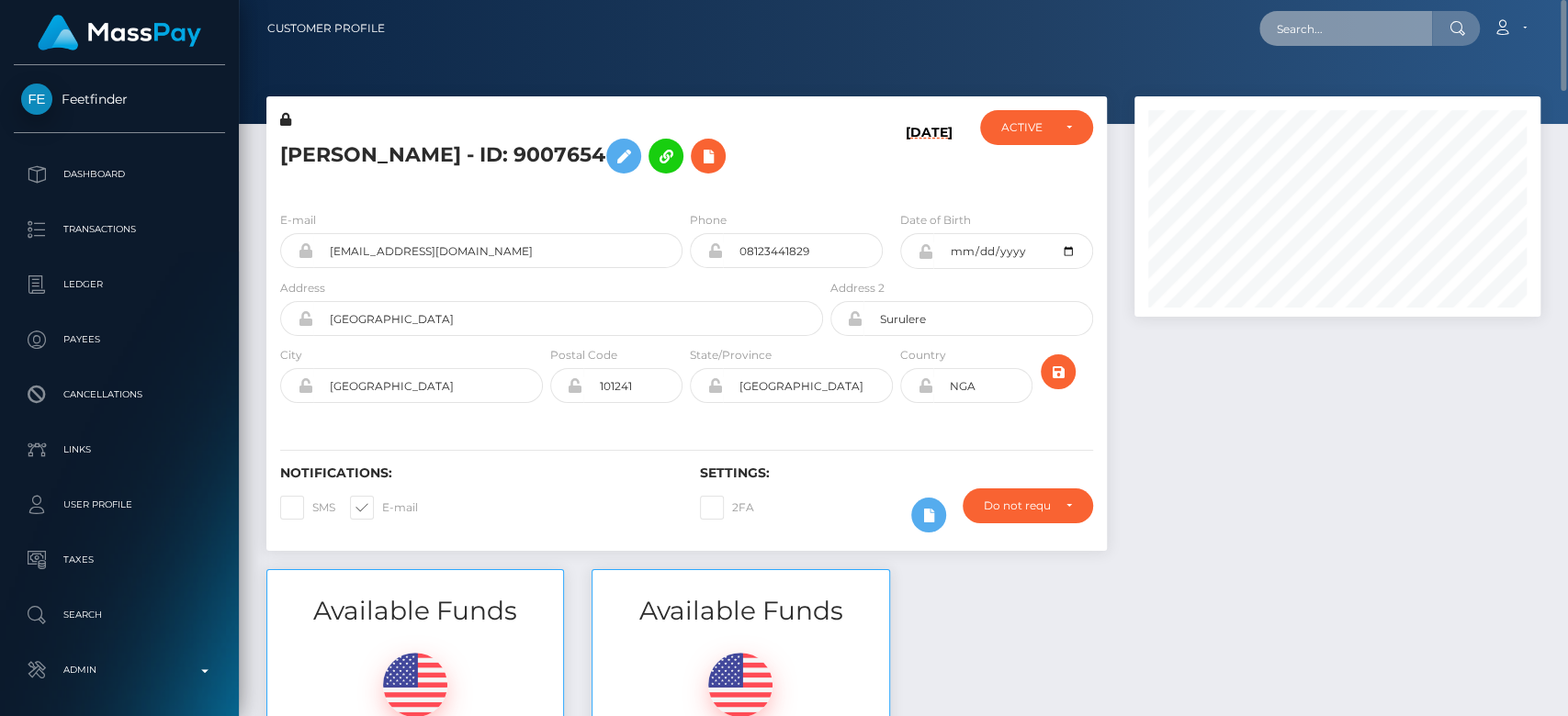
click at [1367, 38] on input "text" at bounding box center [1346, 28] width 172 height 35
paste input "[EMAIL_ADDRESS][DOMAIN_NAME]"
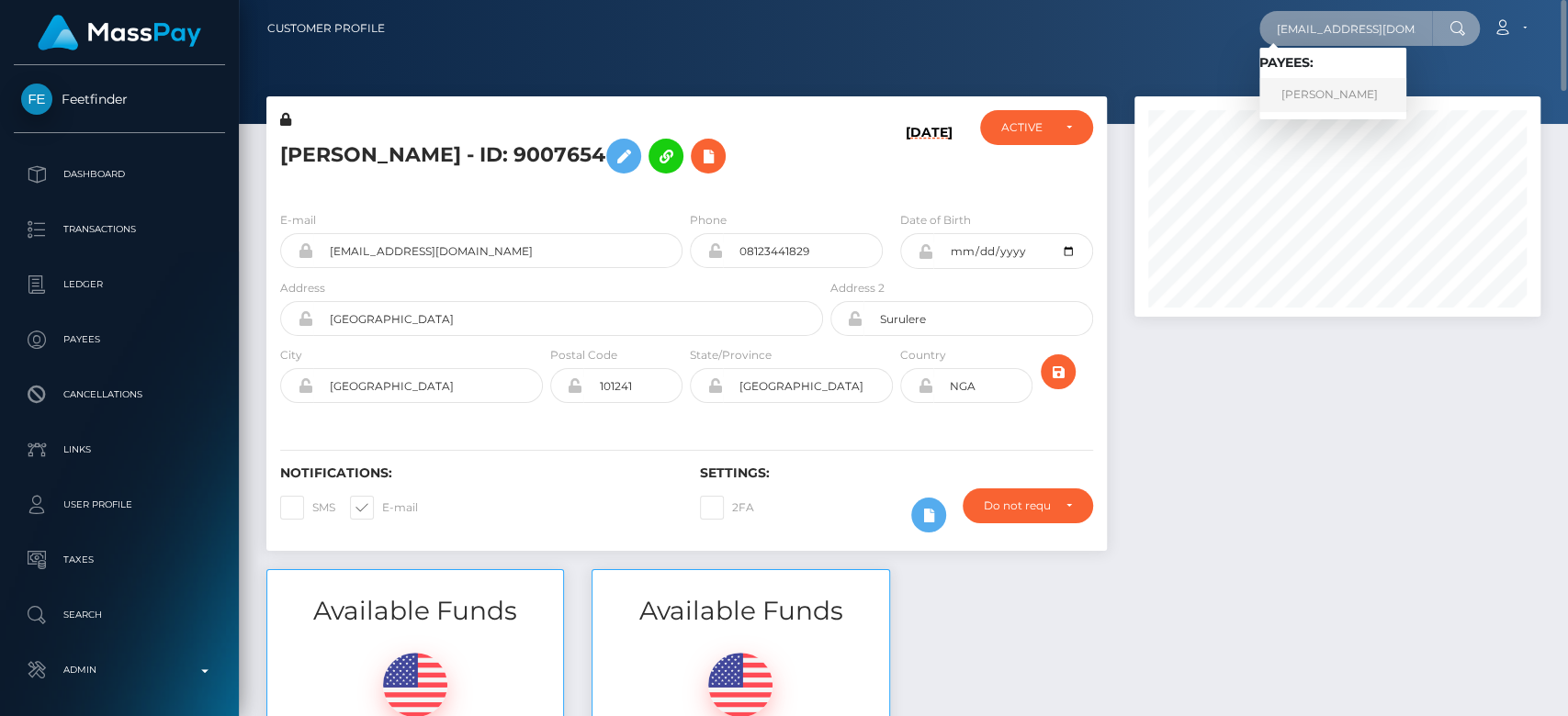
type input "[EMAIL_ADDRESS][DOMAIN_NAME]"
click at [1322, 88] on link "[PERSON_NAME]" at bounding box center [1333, 95] width 147 height 34
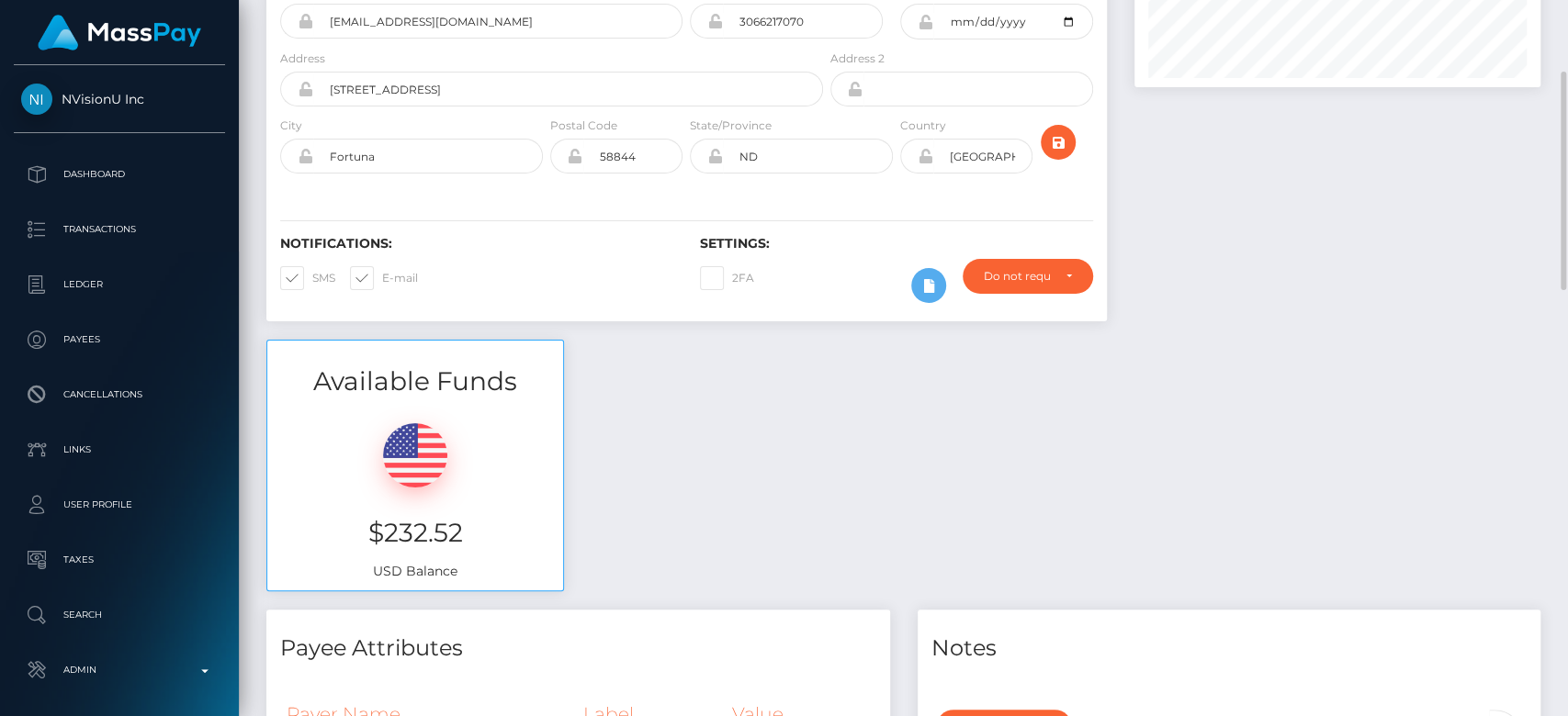
scroll to position [231, 0]
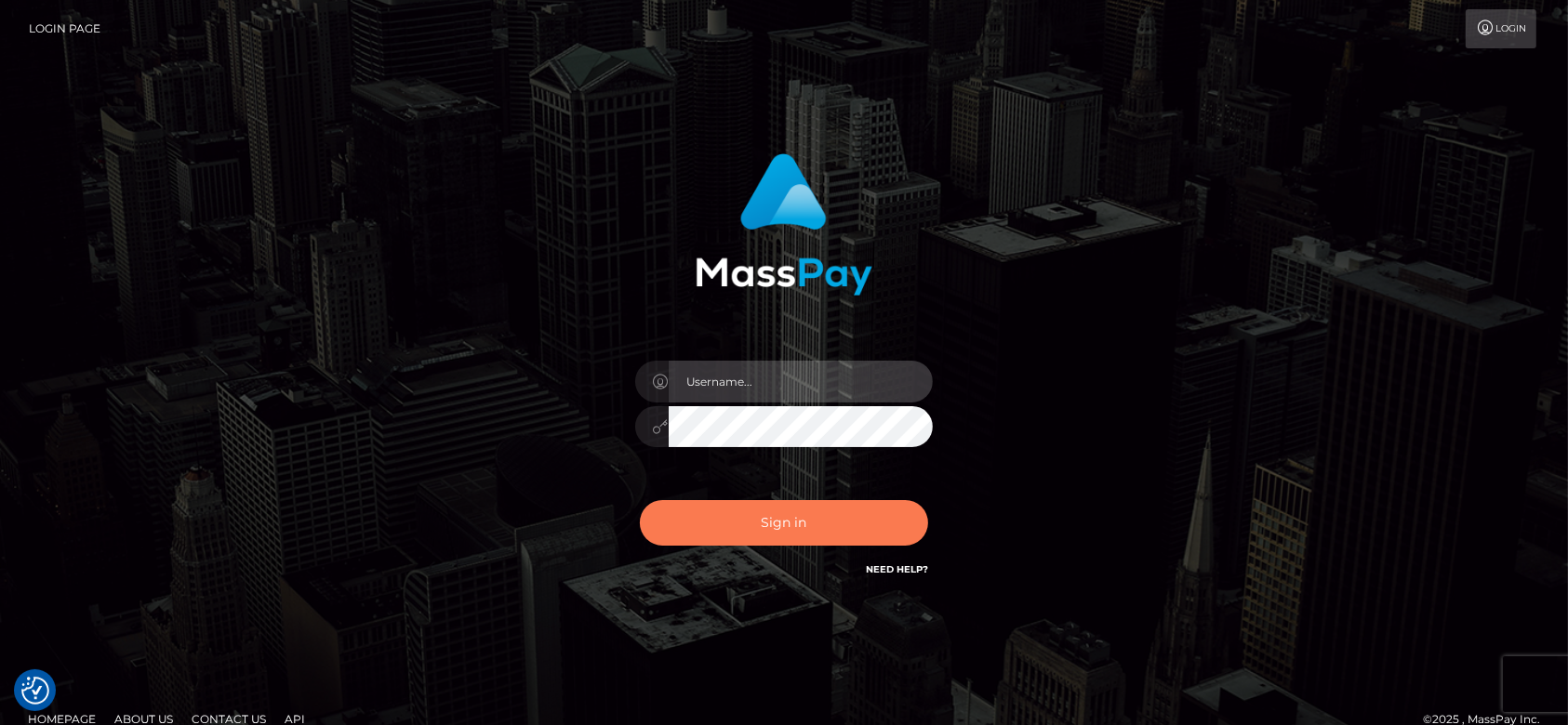
type input "fr.es"
click at [787, 519] on button "Sign in" at bounding box center [784, 523] width 289 height 46
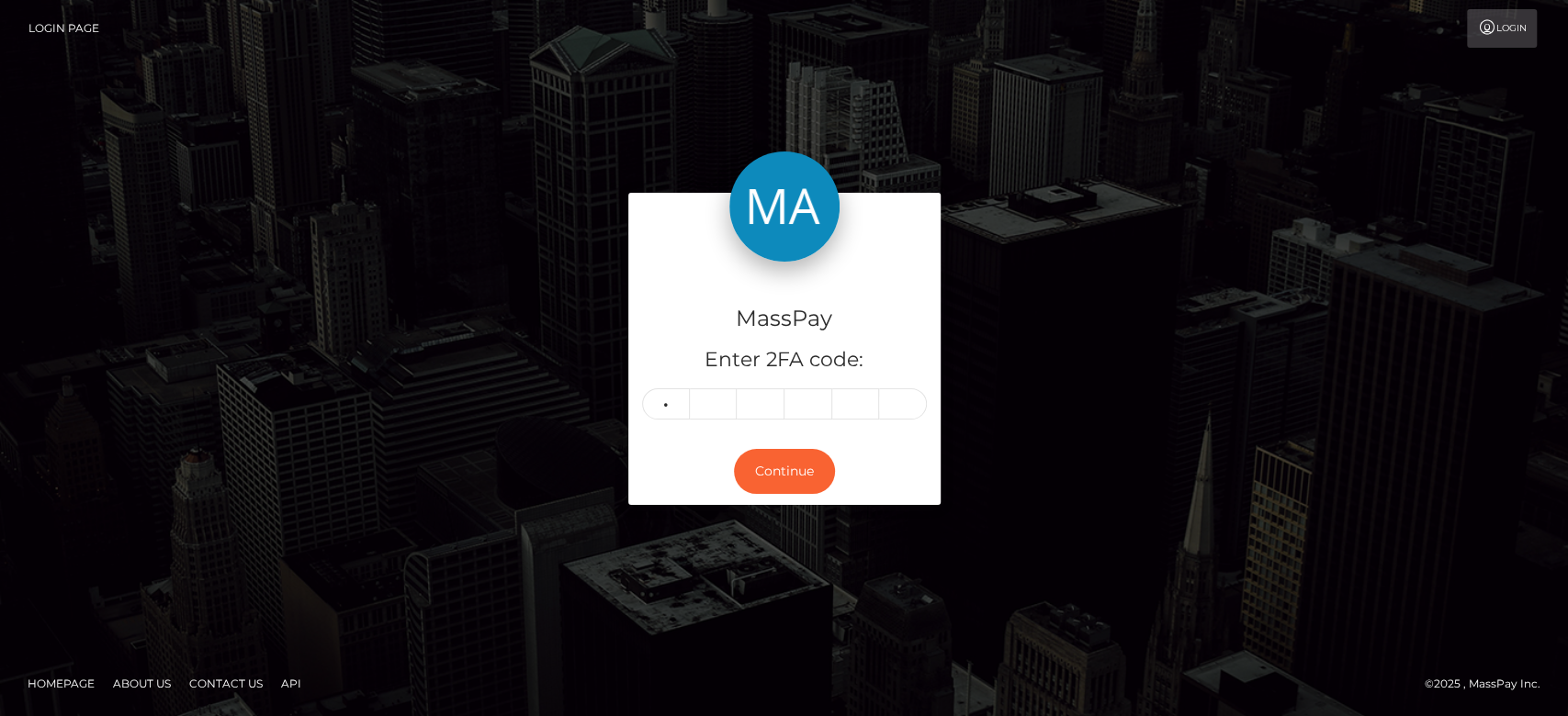
type input "3"
type input "6"
type input "5"
type input "0"
type input "4"
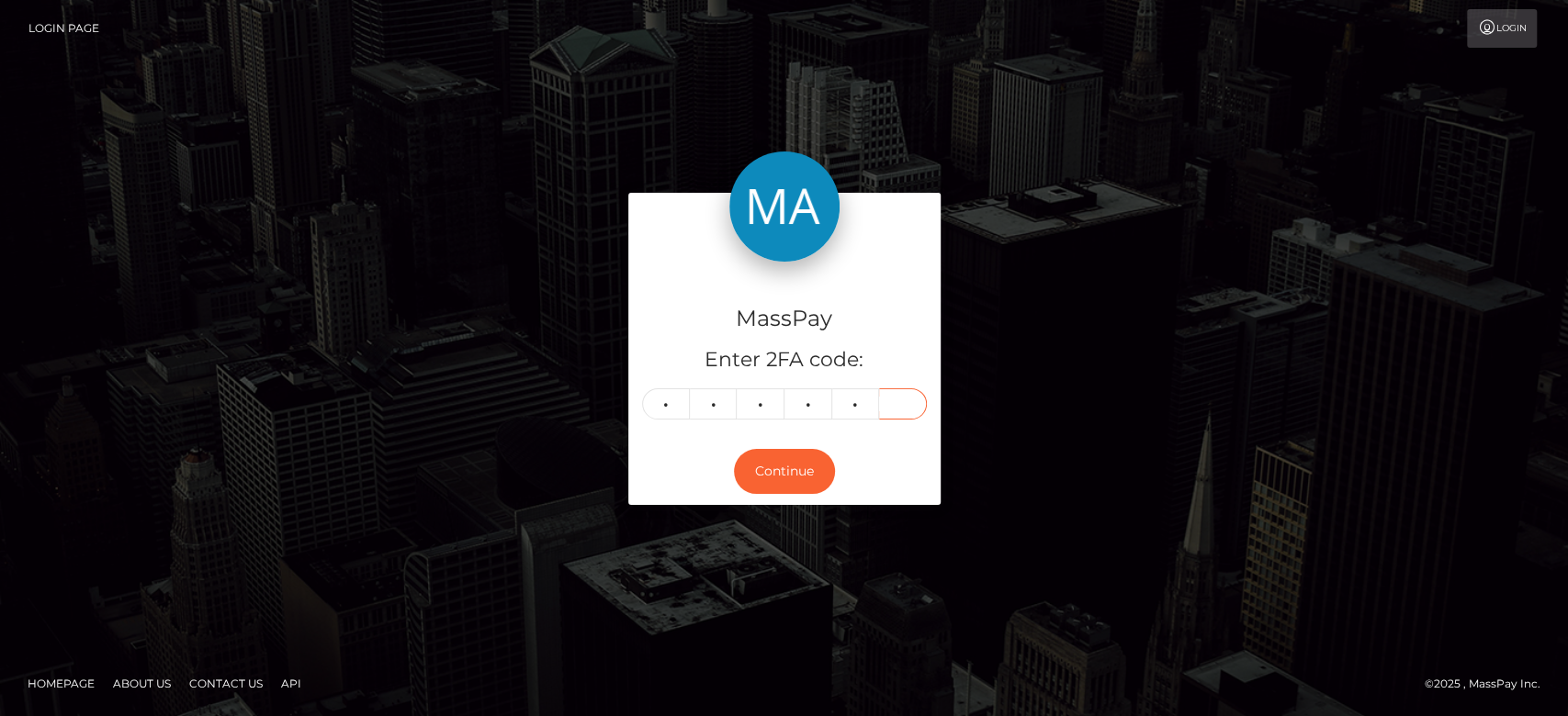
type input "4"
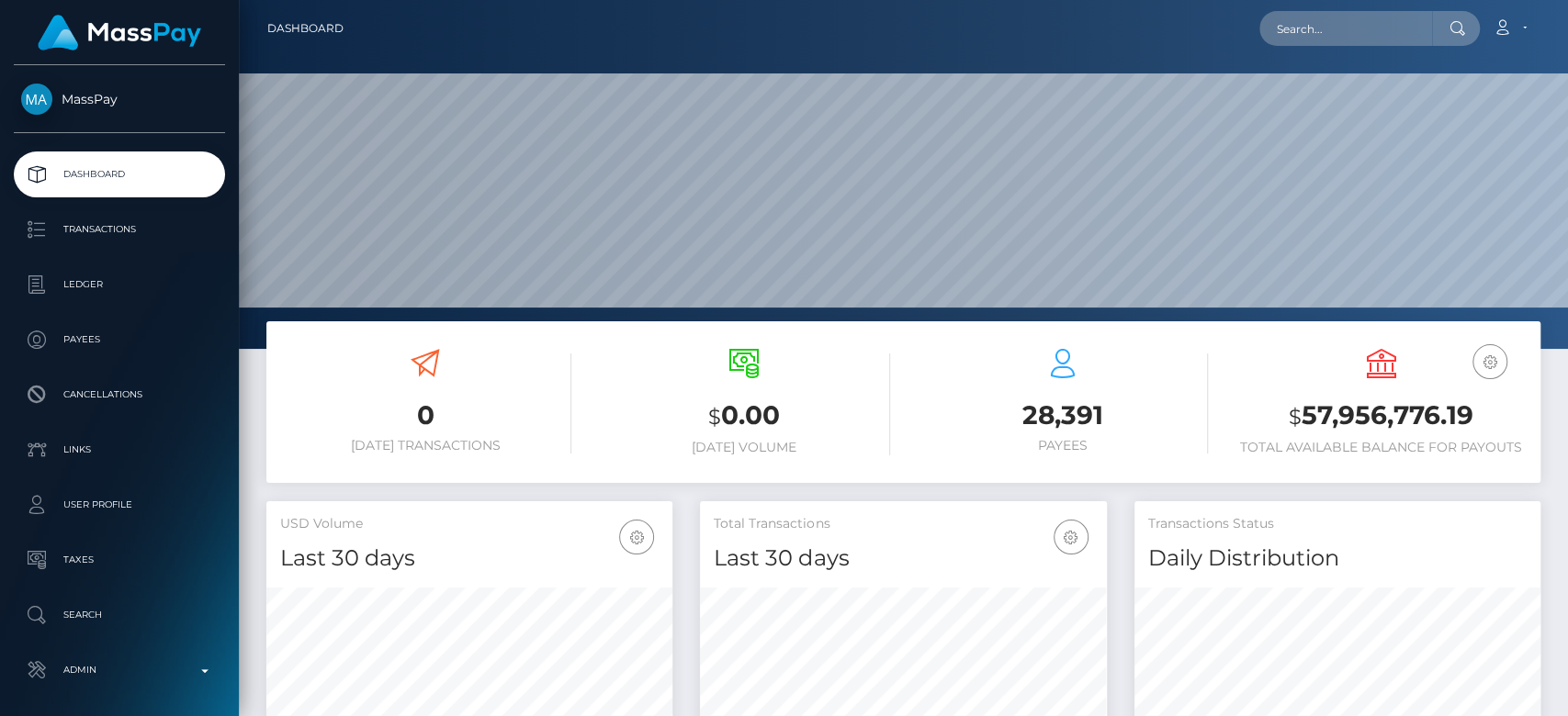
scroll to position [324, 406]
click at [1307, 42] on input "text" at bounding box center [1346, 28] width 172 height 35
paste input "[EMAIL_ADDRESS][DOMAIN_NAME]"
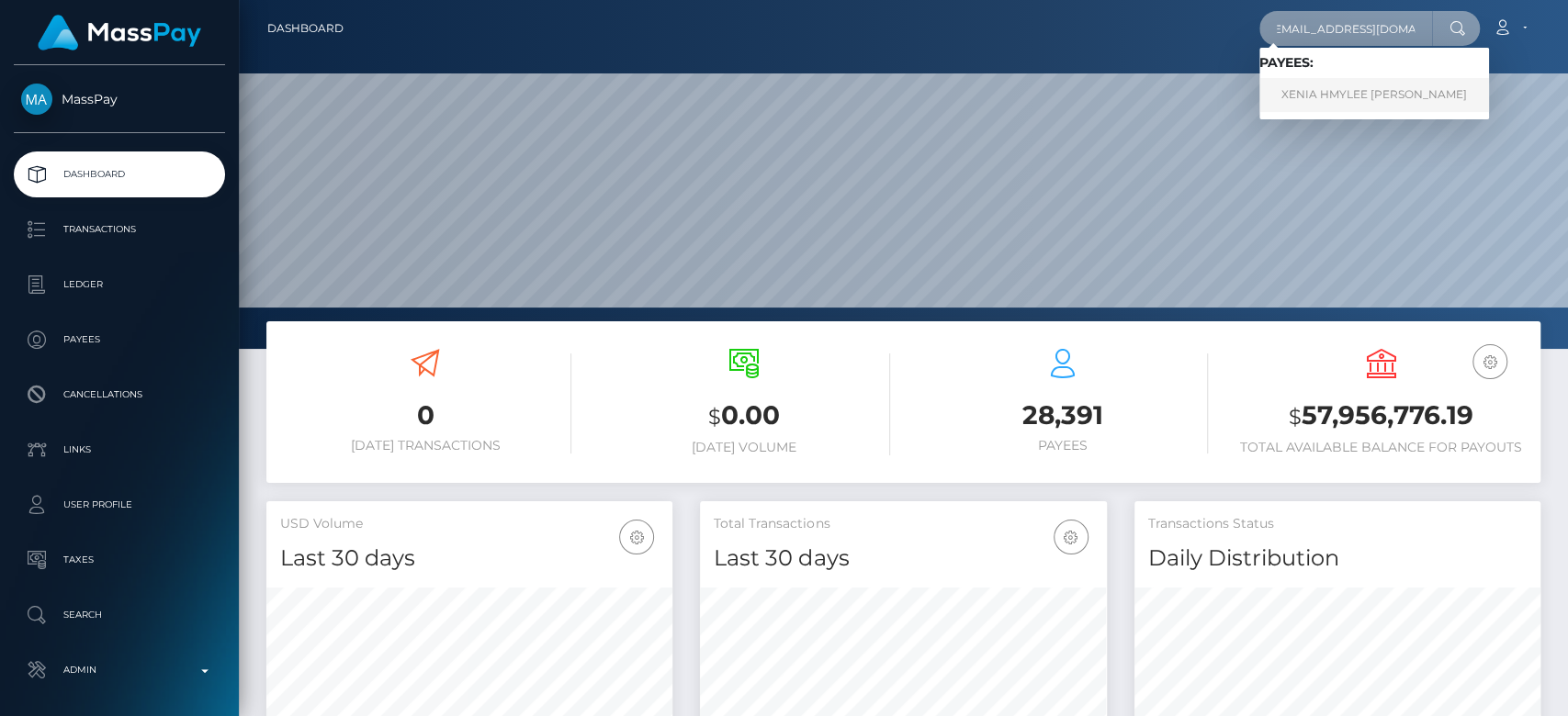
type input "[EMAIL_ADDRESS][DOMAIN_NAME]"
click at [1341, 90] on link "XENIA HMYLEE [PERSON_NAME]" at bounding box center [1374, 95] width 230 height 34
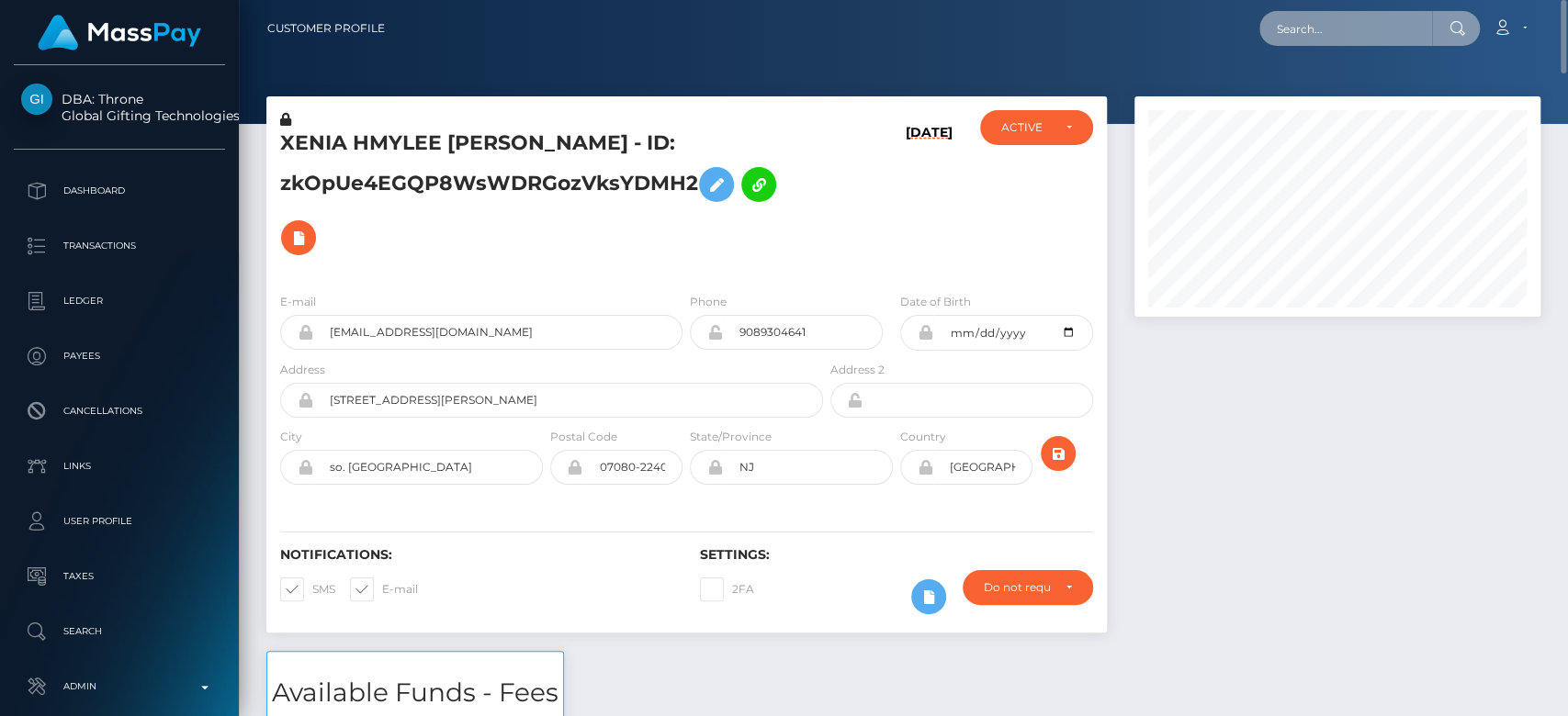
click at [1324, 44] on input "text" at bounding box center [1346, 28] width 172 height 35
paste input "vikijacob567@gmail.com"
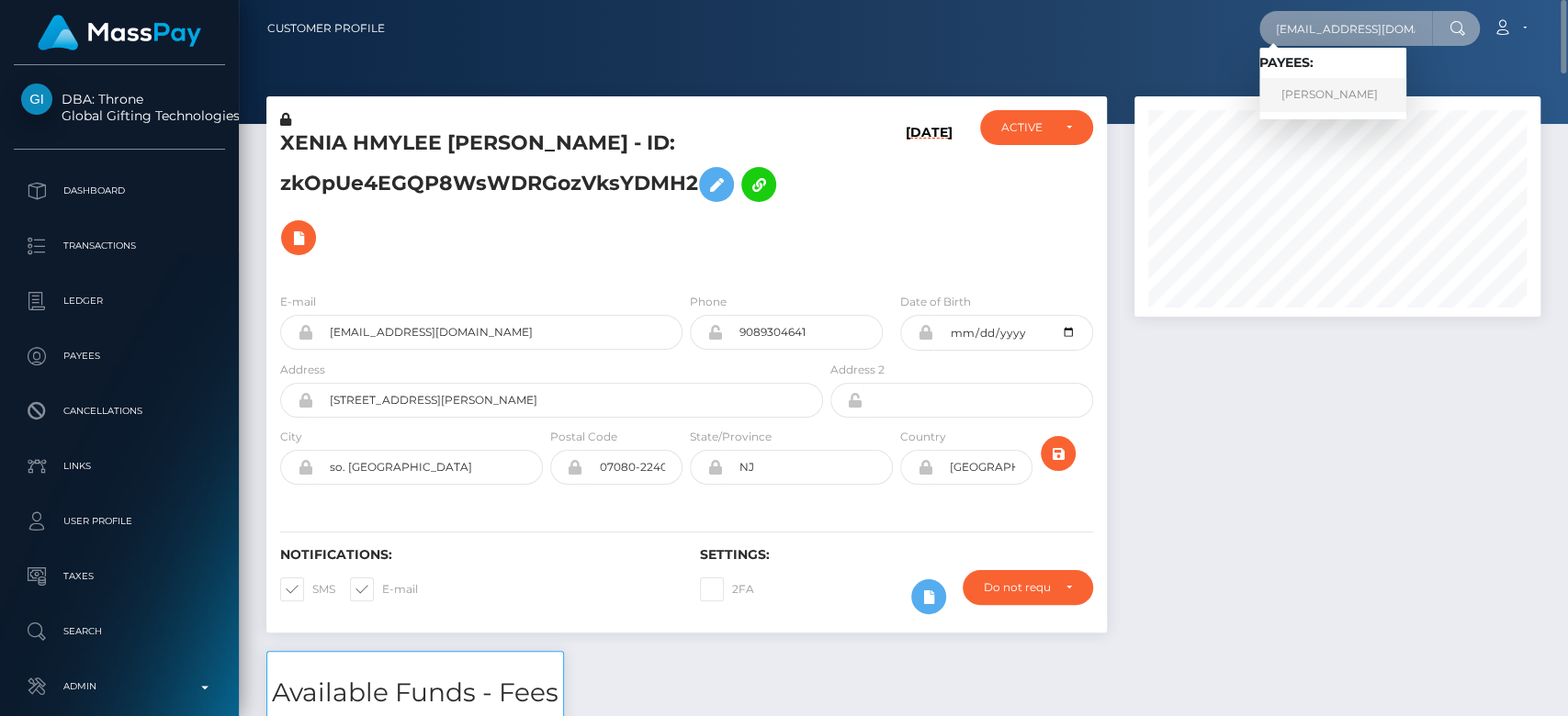
type input "vikijacob567@gmail.com"
click at [1366, 84] on link "Vickie" at bounding box center [1333, 95] width 147 height 34
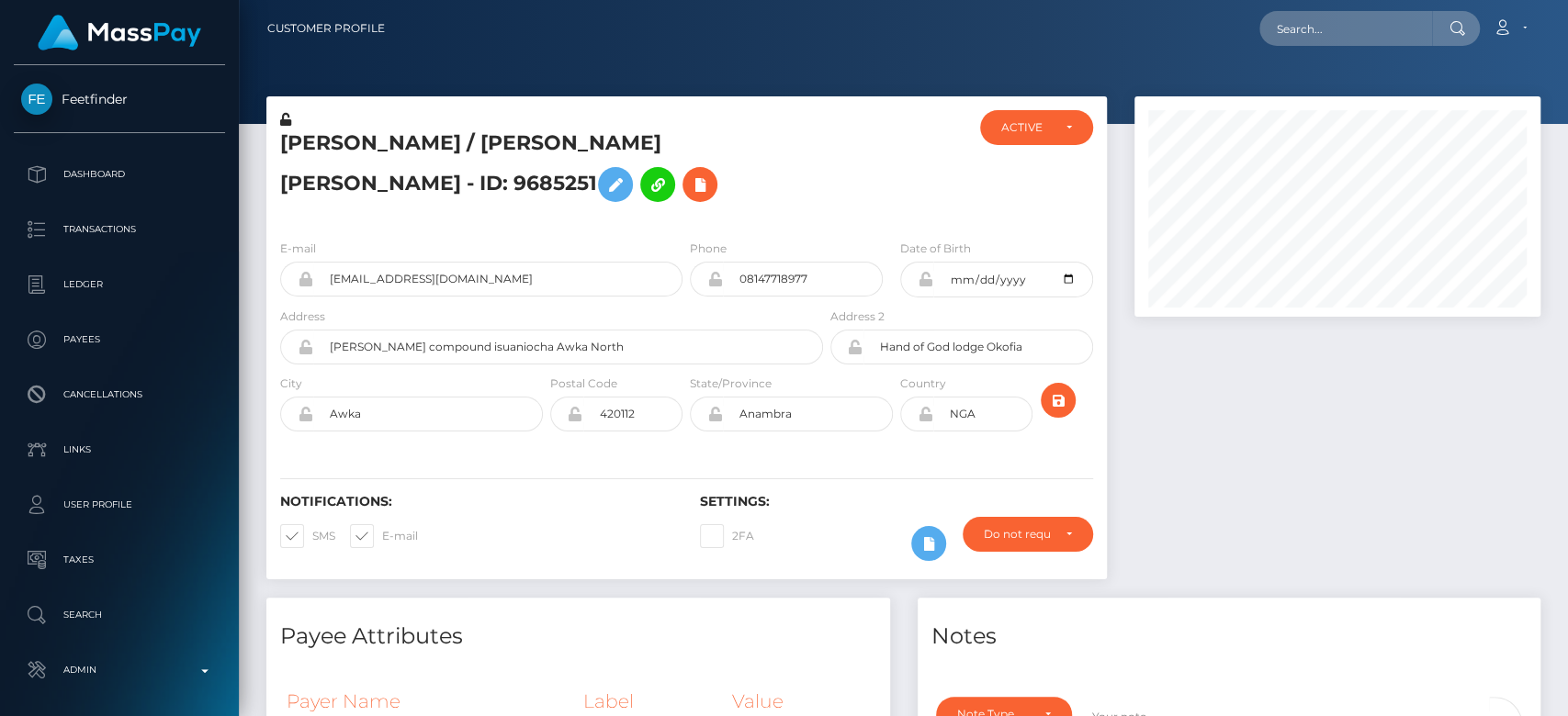
scroll to position [220, 406]
click at [1219, 436] on div at bounding box center [1337, 347] width 434 height 501
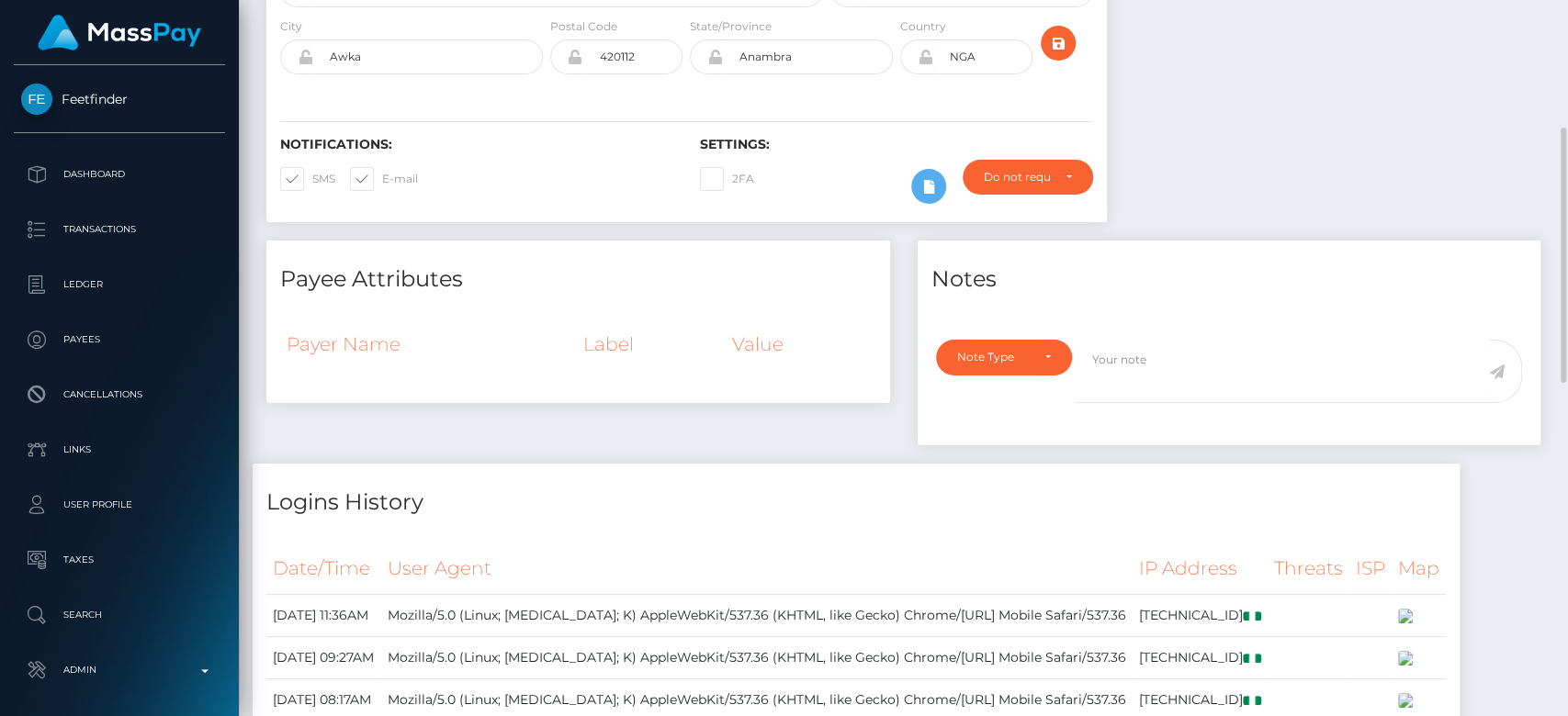
scroll to position [0, 0]
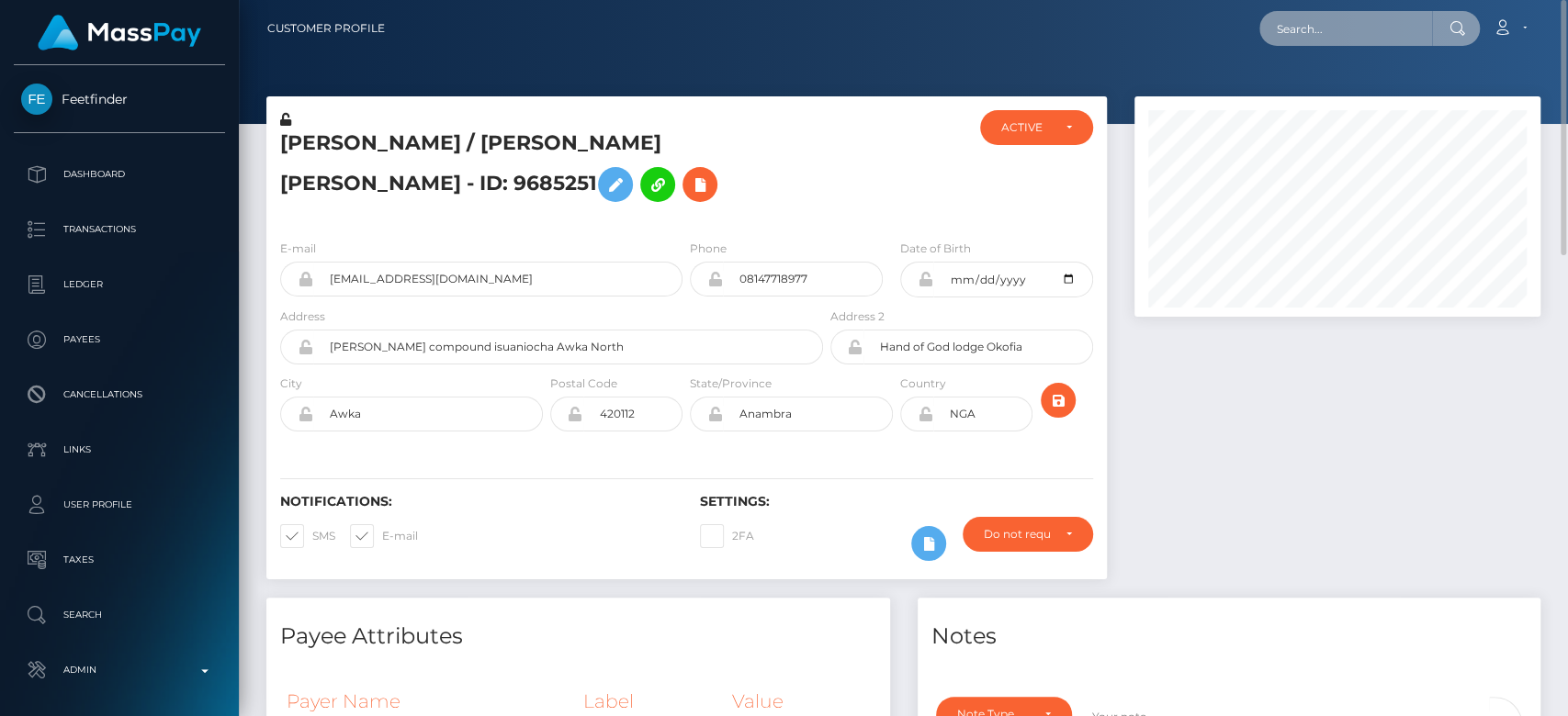
click at [1332, 31] on input "text" at bounding box center [1346, 28] width 172 height 35
paste input "ninhninhsonla@gmail.com"
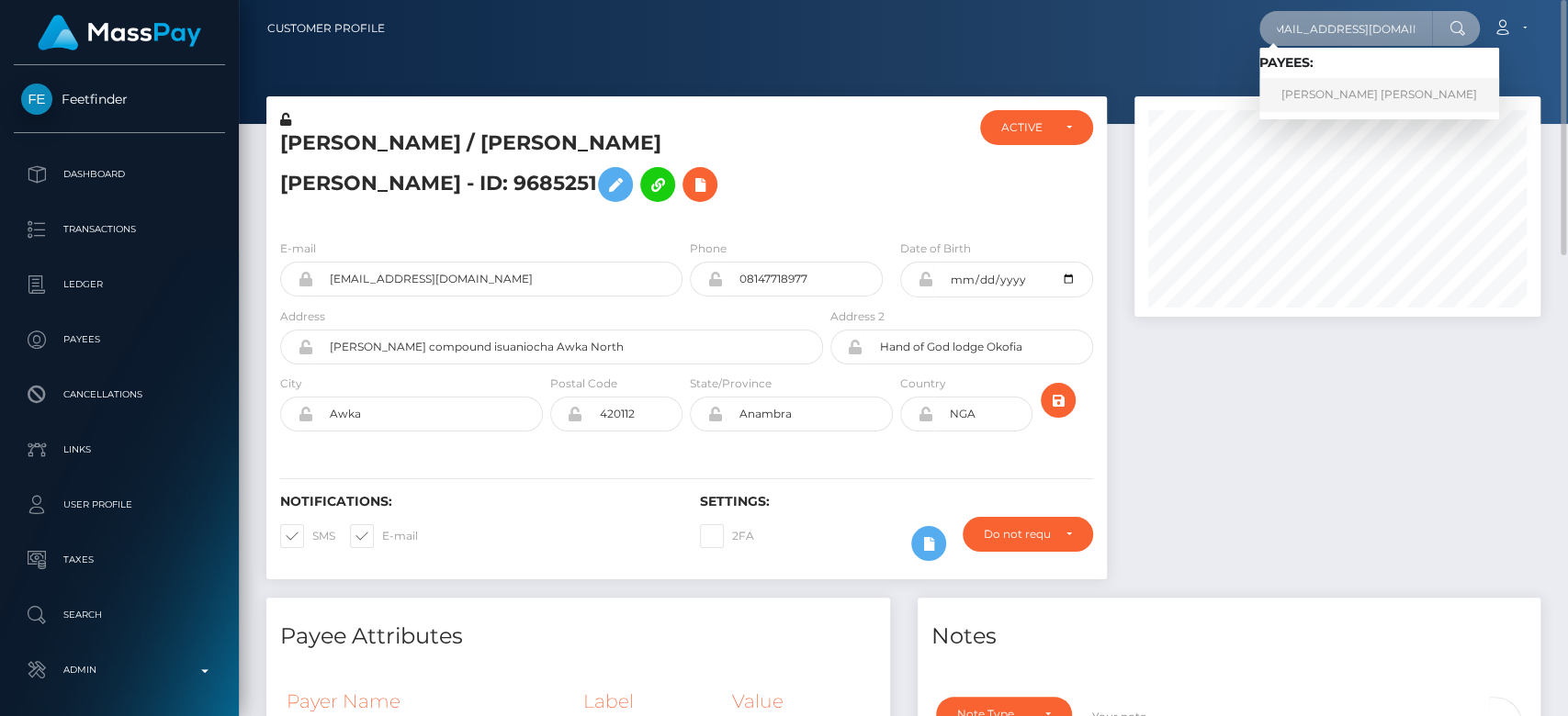
type input "ninhninhsonla@gmail.com"
click at [1331, 82] on link "QUANG THI NINH" at bounding box center [1380, 95] width 240 height 34
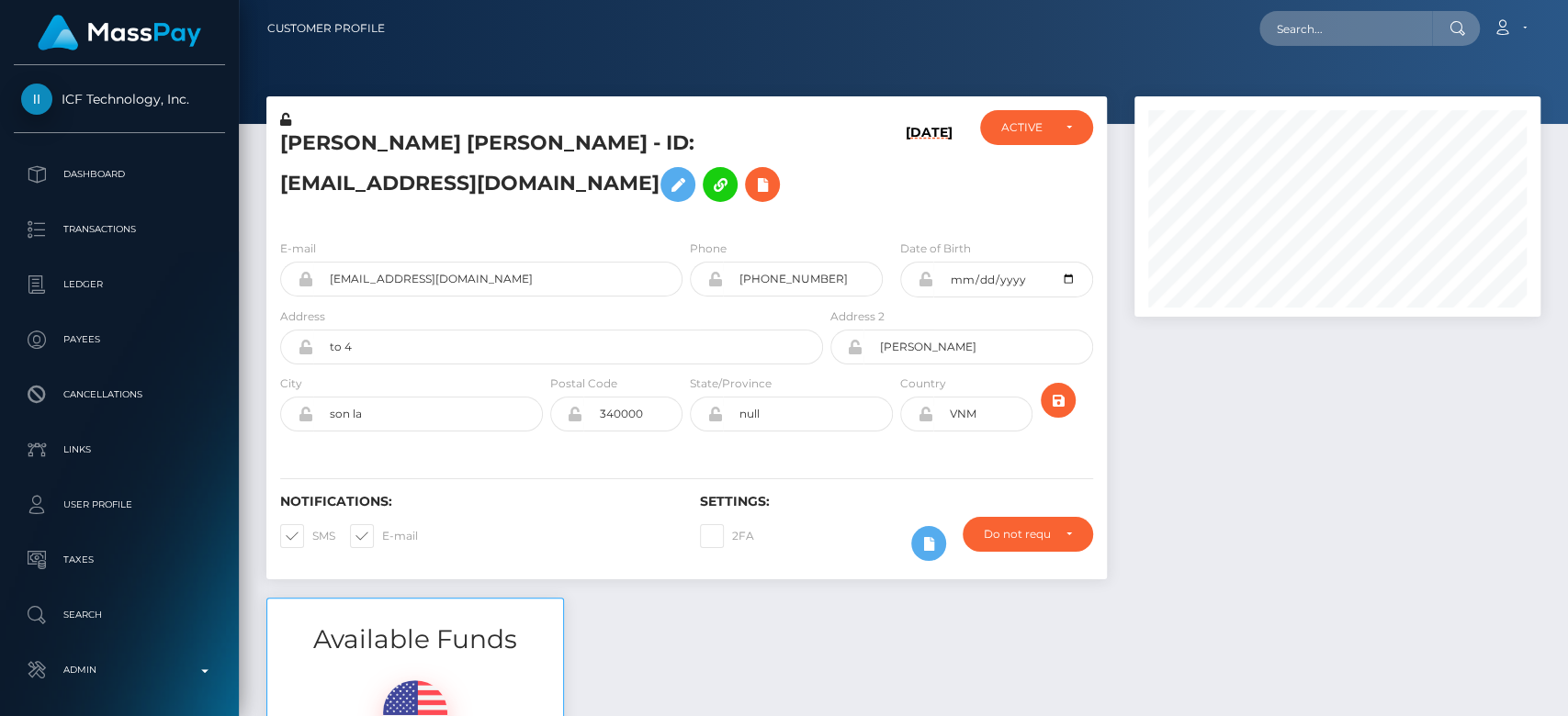
scroll to position [220, 406]
click at [1362, 530] on div at bounding box center [1337, 347] width 434 height 501
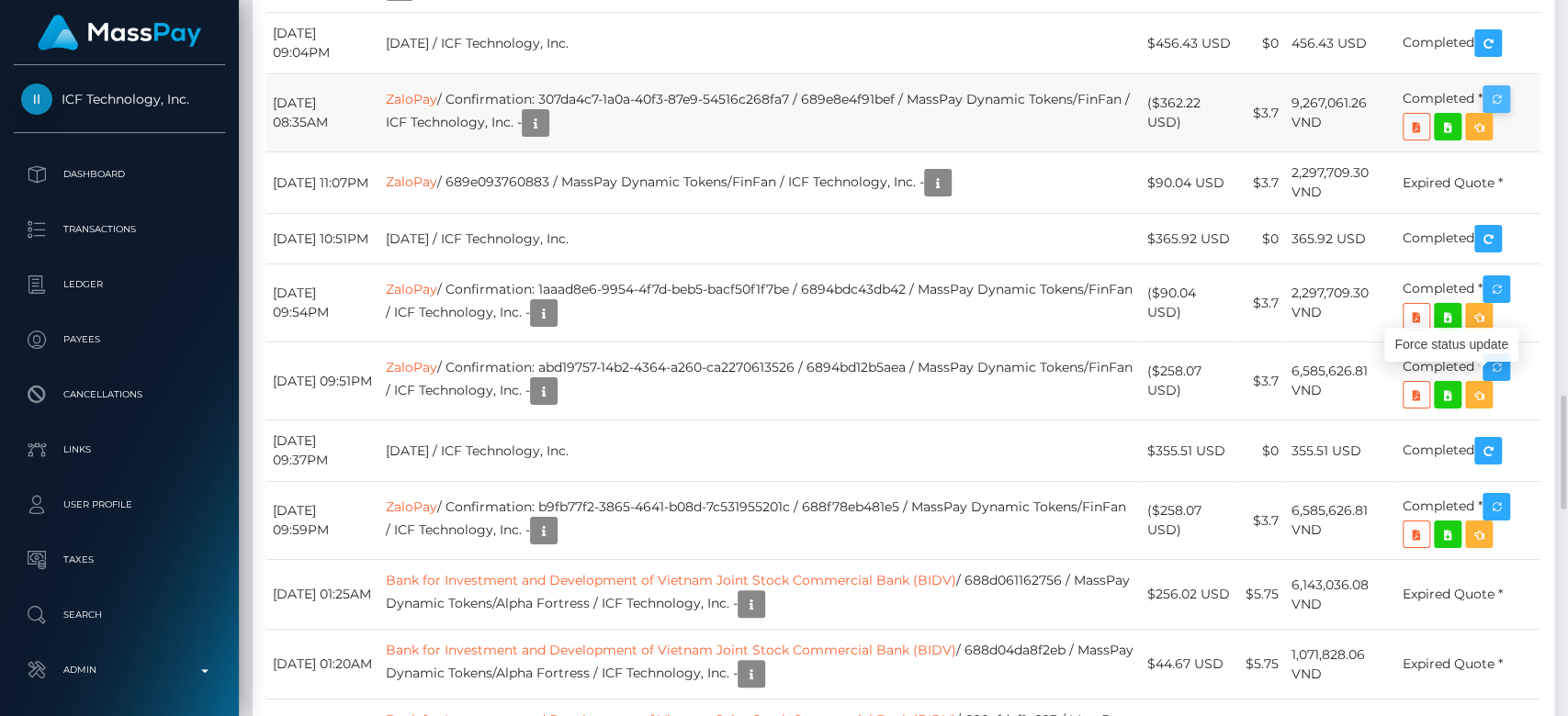
click at [1506, 112] on icon "button" at bounding box center [1497, 99] width 22 height 22
click at [1162, 153] on td "($362.22 USD)" at bounding box center [1188, 112] width 97 height 78
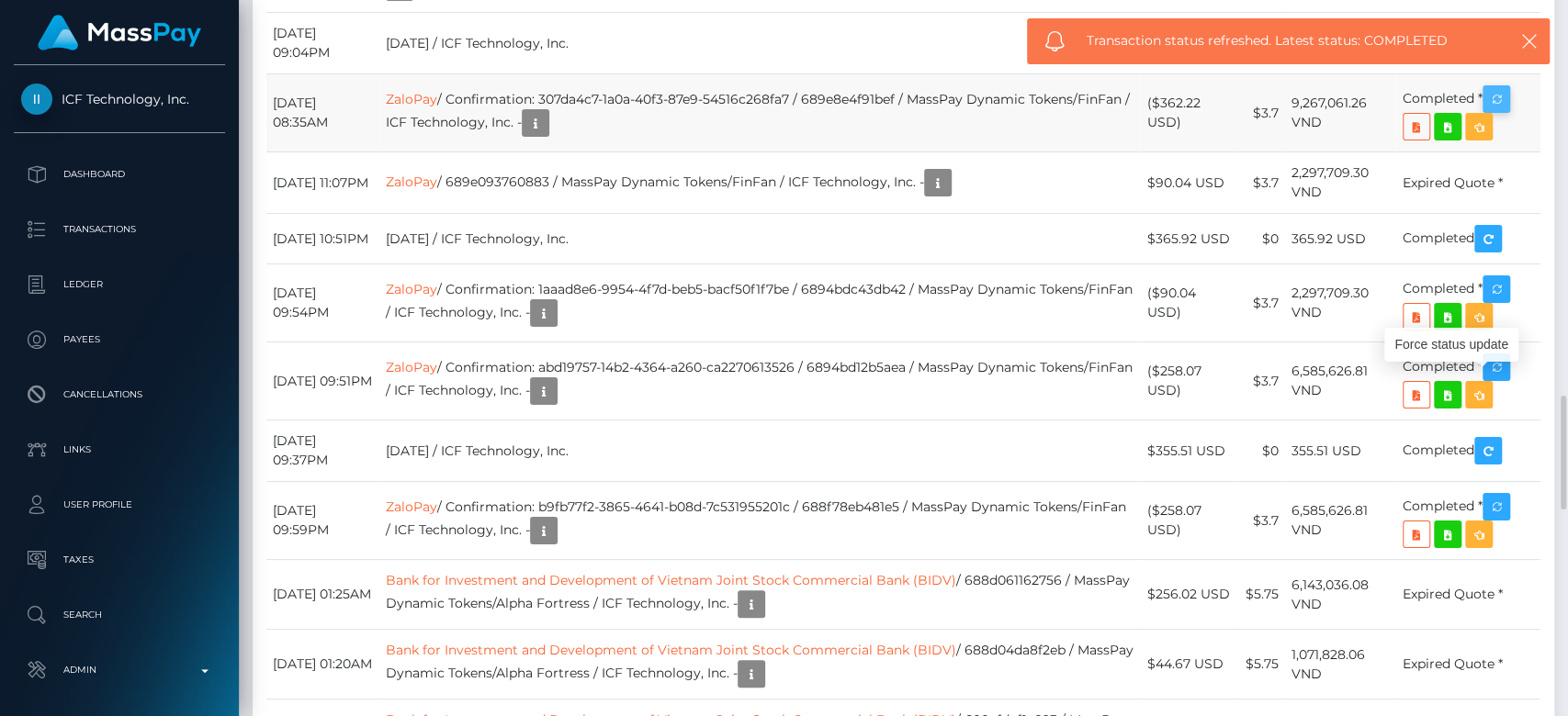
click at [1507, 112] on icon "button" at bounding box center [1497, 99] width 22 height 22
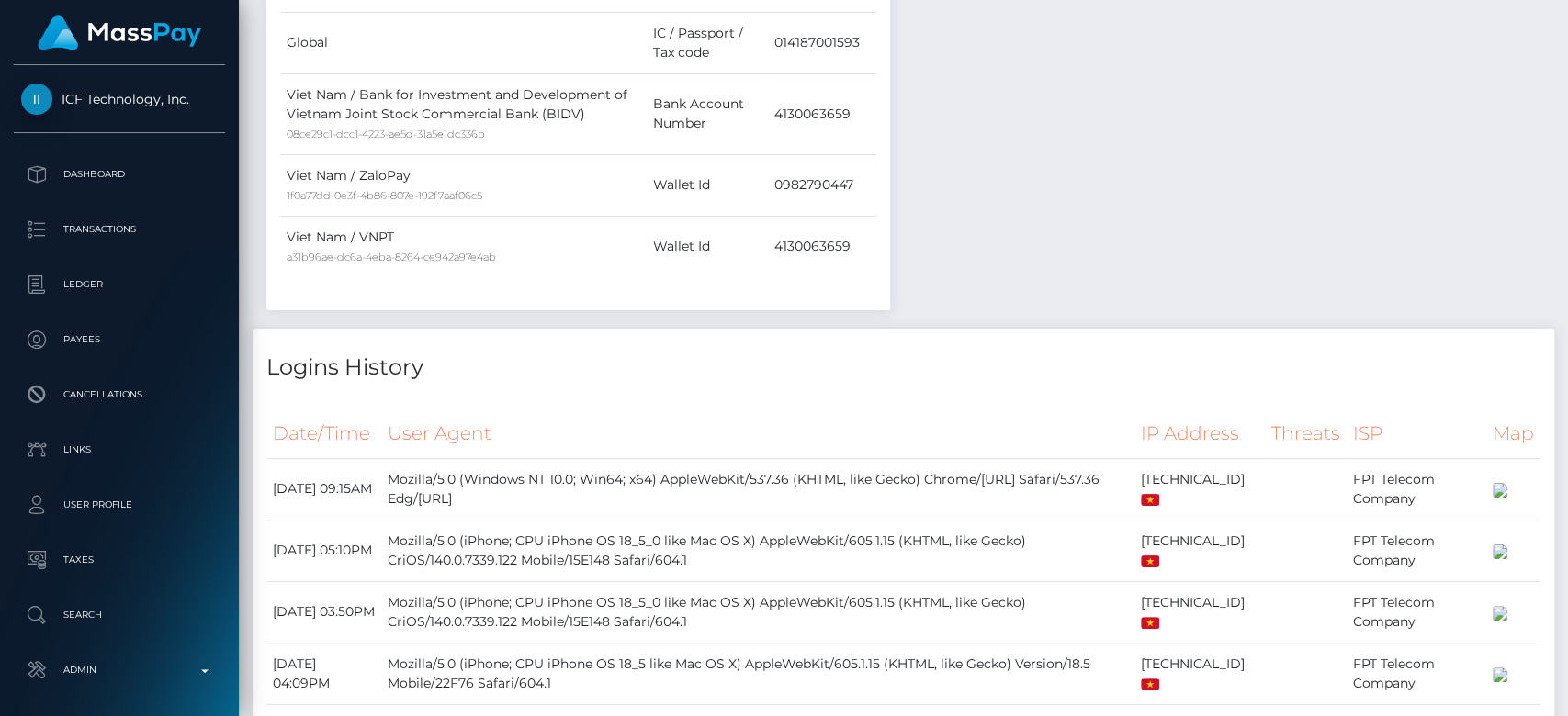
scroll to position [0, 0]
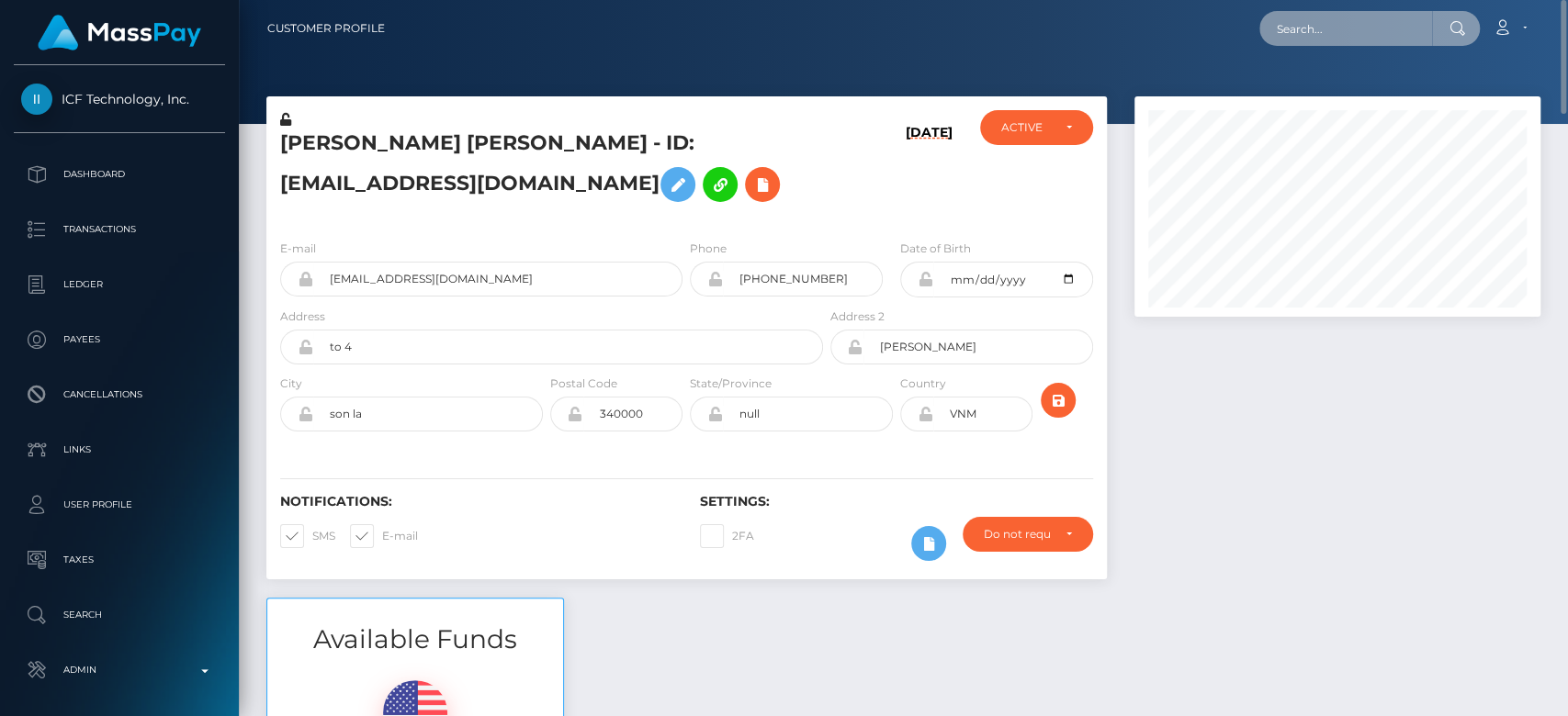
click at [1365, 22] on input "text" at bounding box center [1346, 28] width 172 height 35
paste input "[EMAIL_ADDRESS][DOMAIN_NAME]"
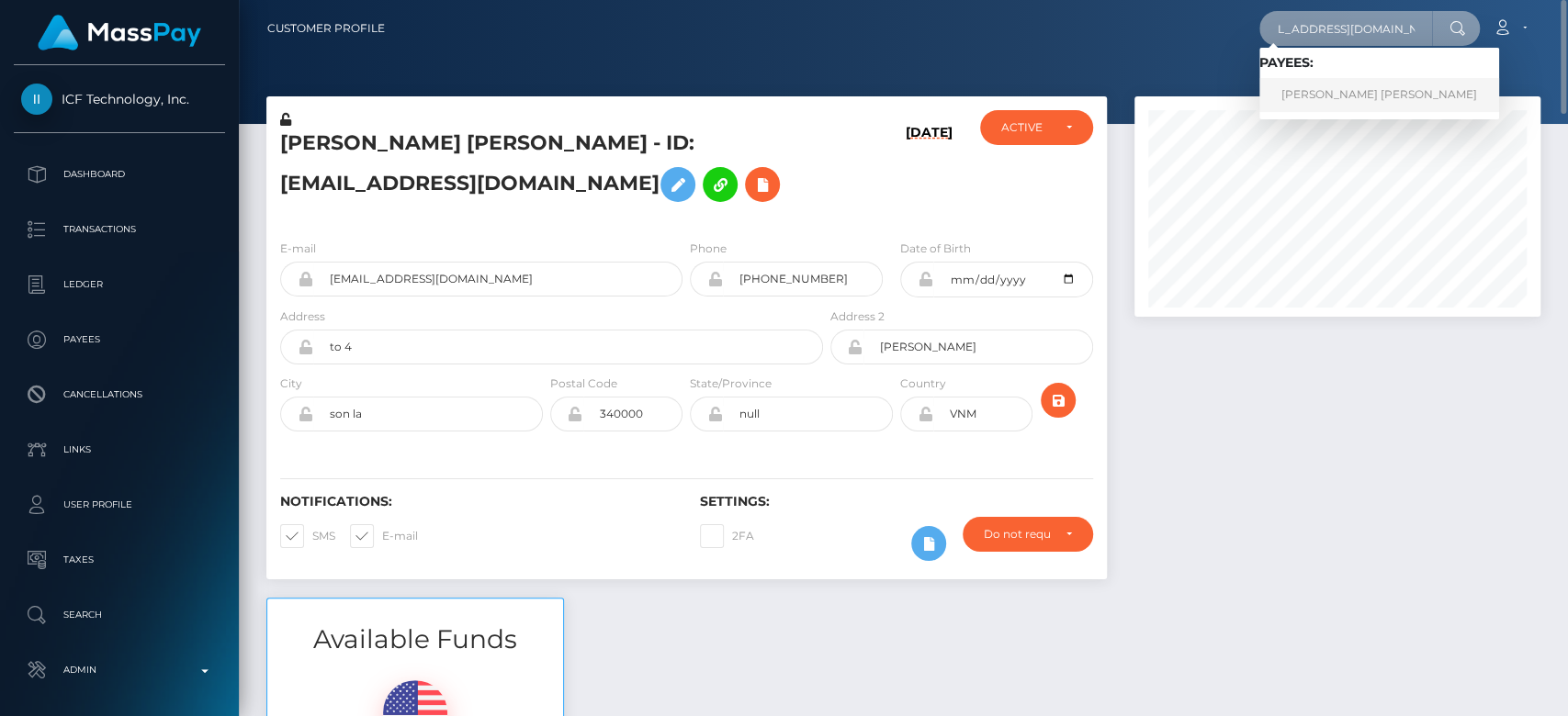
type input "[EMAIL_ADDRESS][DOMAIN_NAME]"
click at [1337, 85] on link "Charlie Marie Welburn" at bounding box center [1380, 95] width 240 height 34
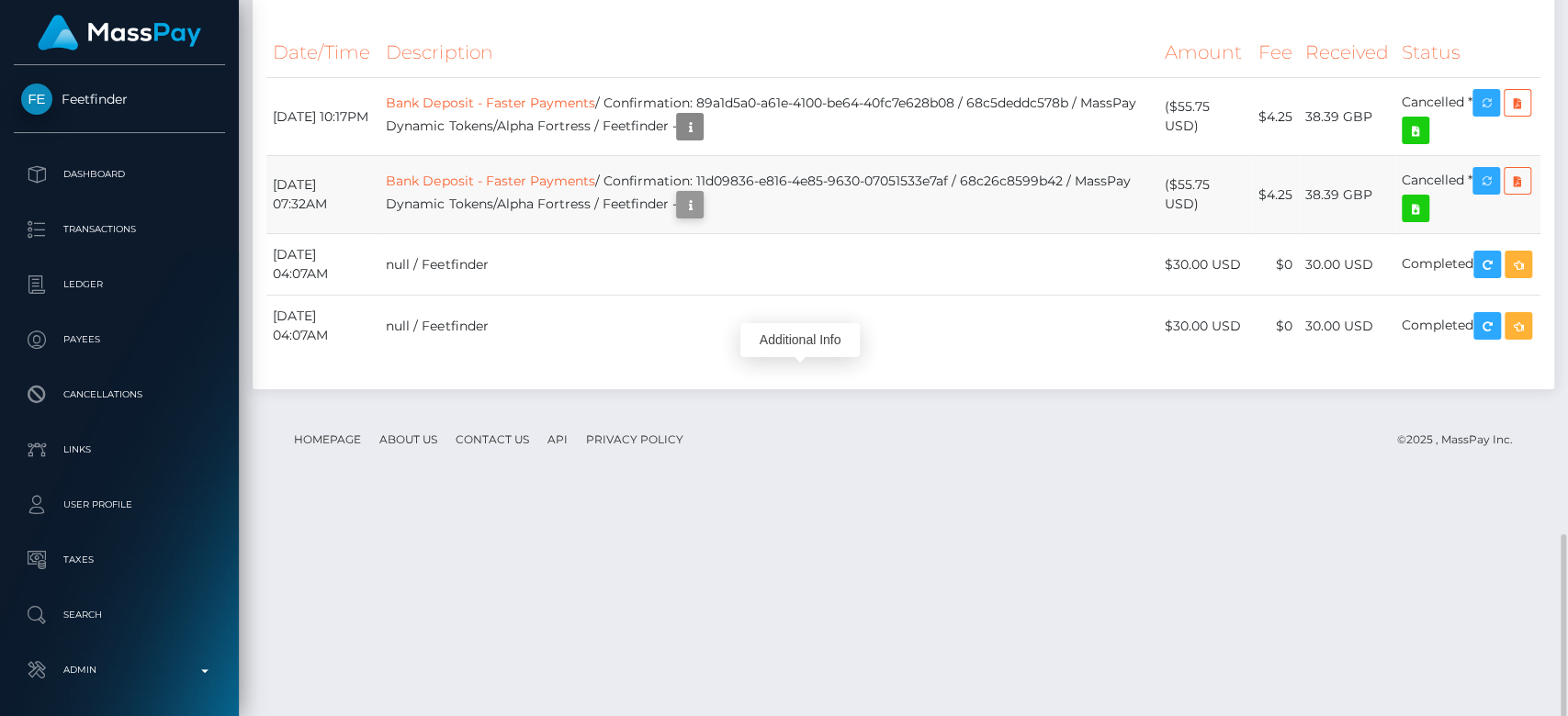
scroll to position [220, 406]
click at [701, 216] on icon "button" at bounding box center [690, 205] width 22 height 22
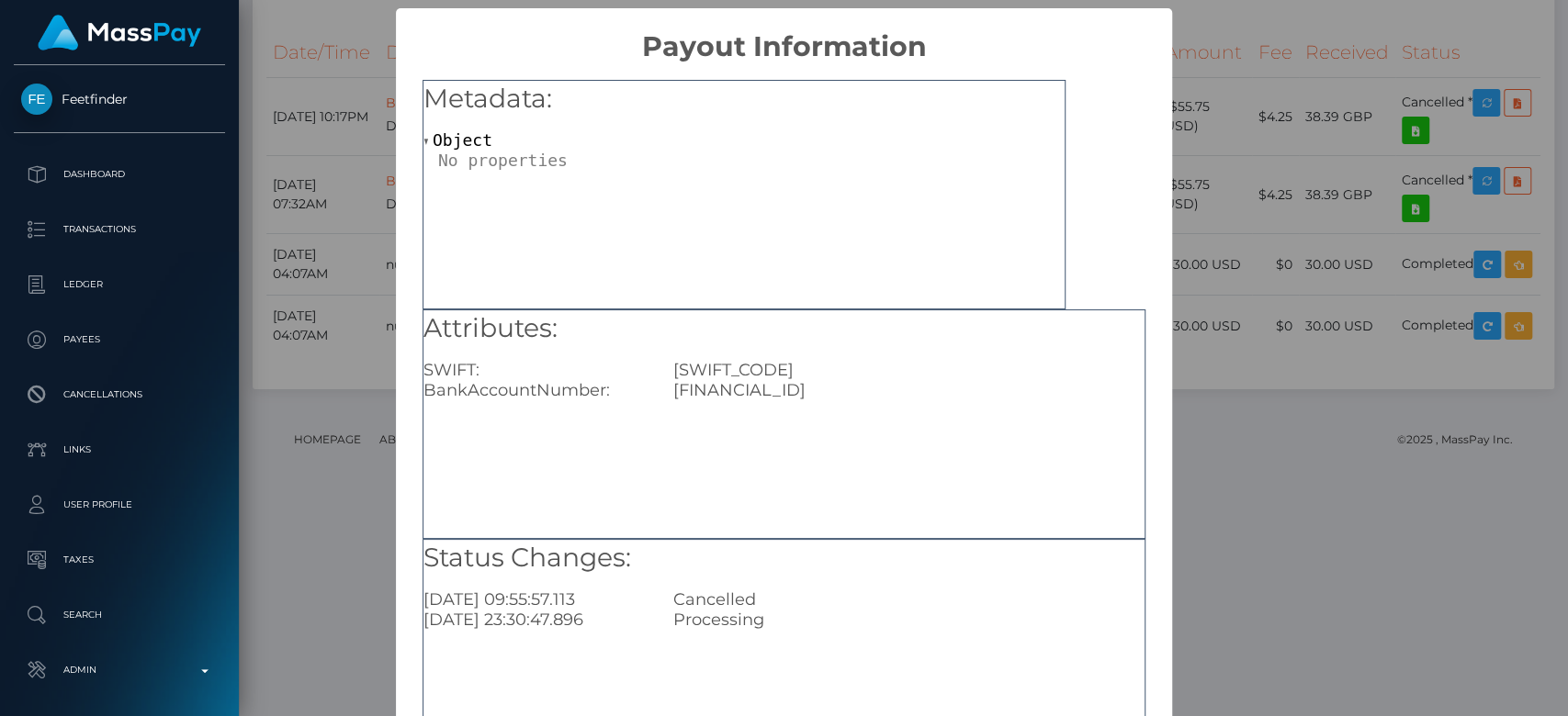
click at [1198, 357] on div "× Payout Information Metadata: Object Attributes: SWIFT: REVOGB21 BankAccountNu…" at bounding box center [784, 358] width 1568 height 716
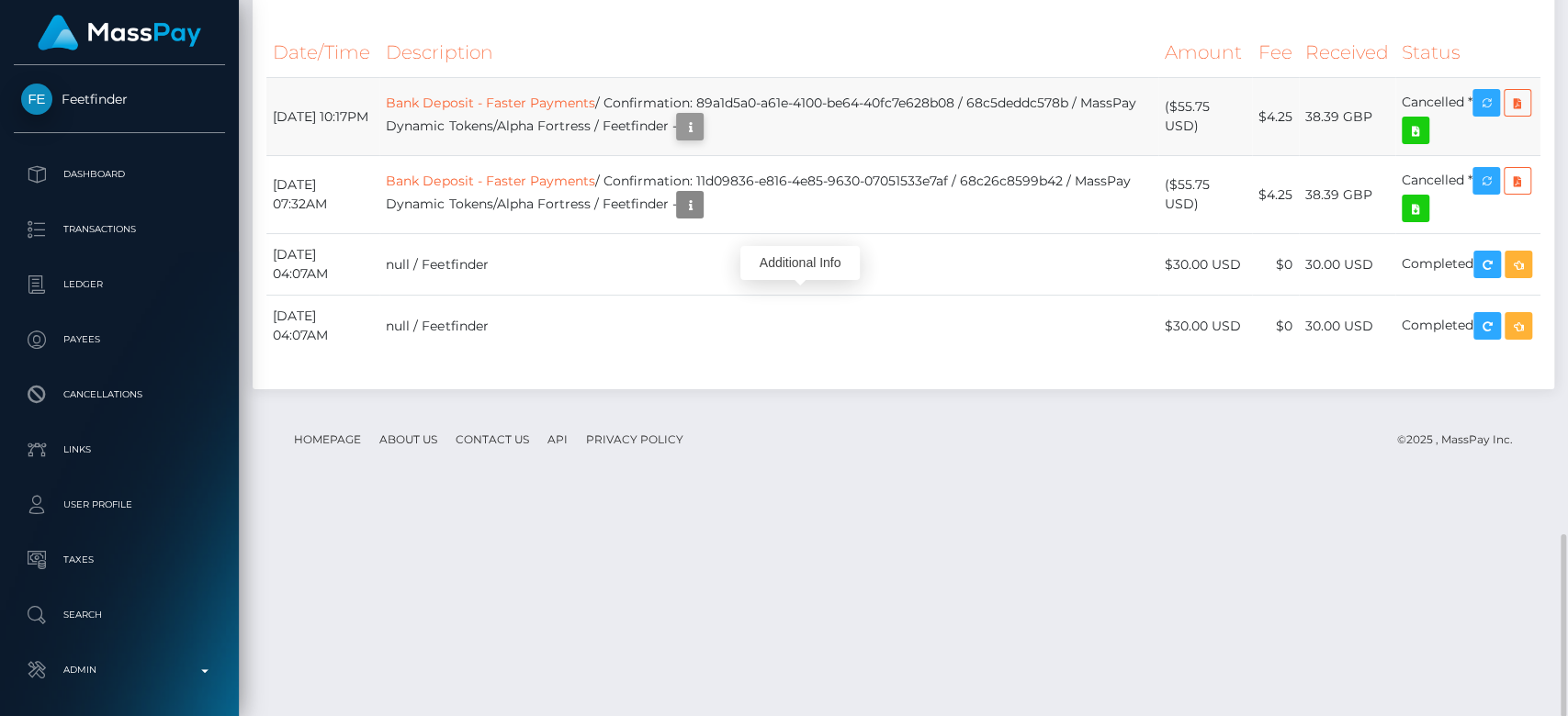
click at [701, 139] on icon "button" at bounding box center [690, 127] width 22 height 22
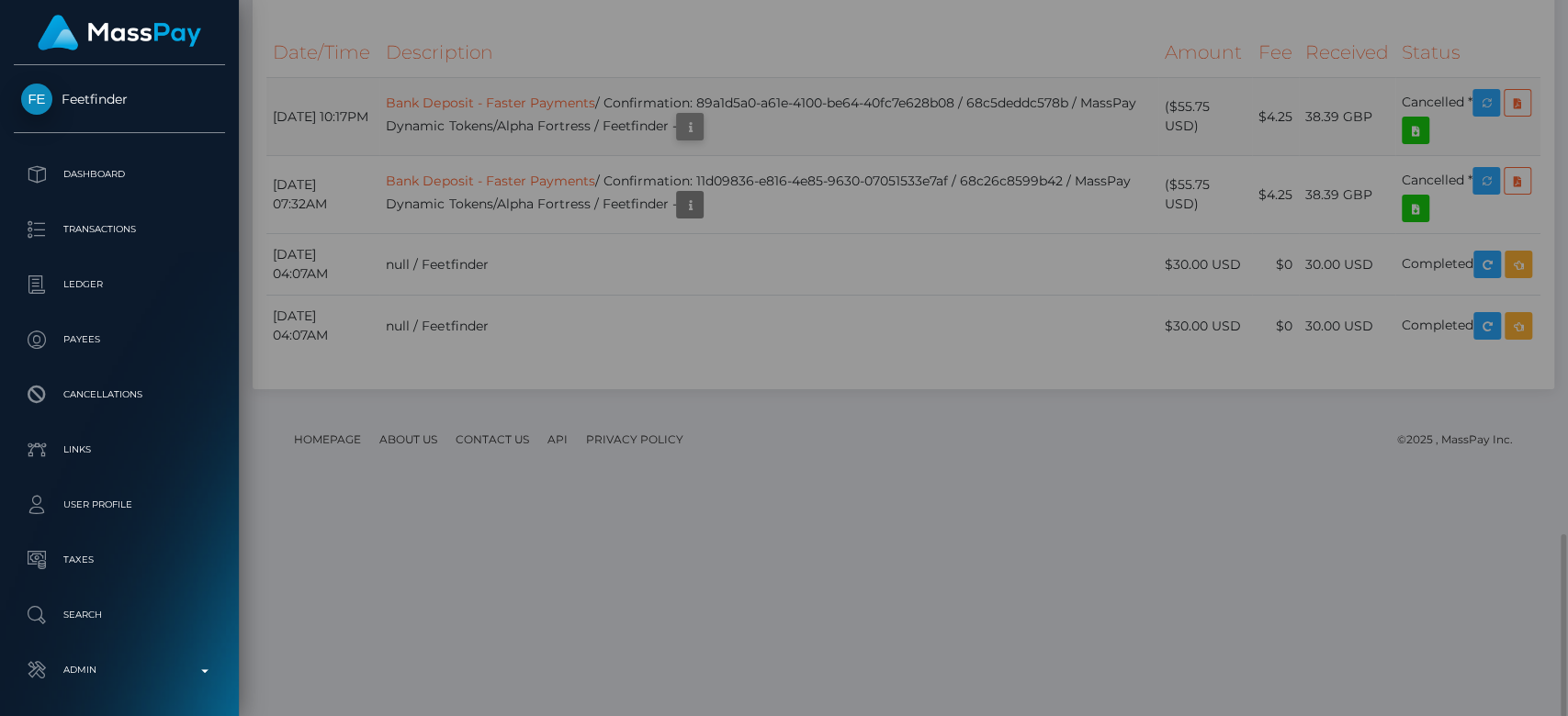
scroll to position [0, 0]
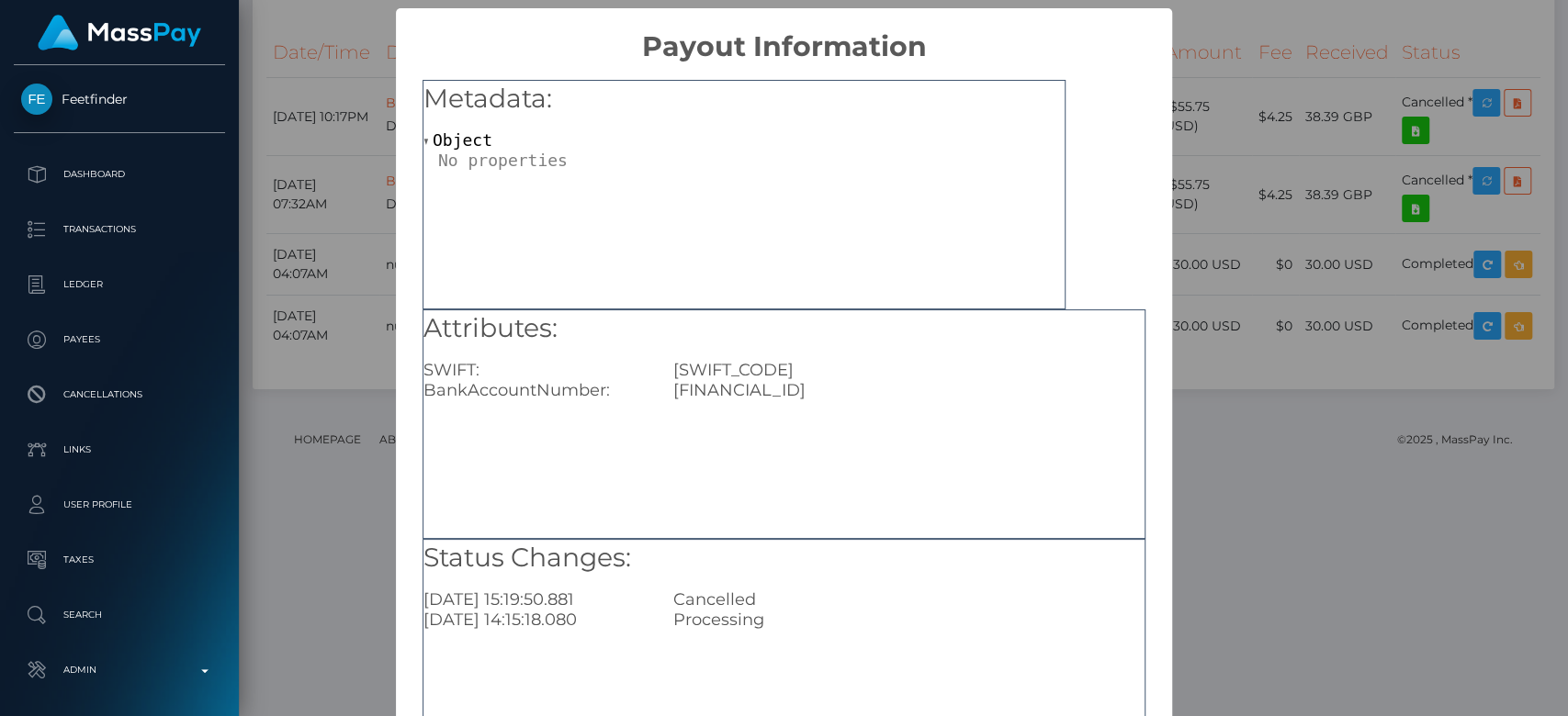
click at [1247, 381] on div "× Payout Information Metadata: Object Attributes: SWIFT: REVOGB21 BankAccountNu…" at bounding box center [784, 358] width 1568 height 716
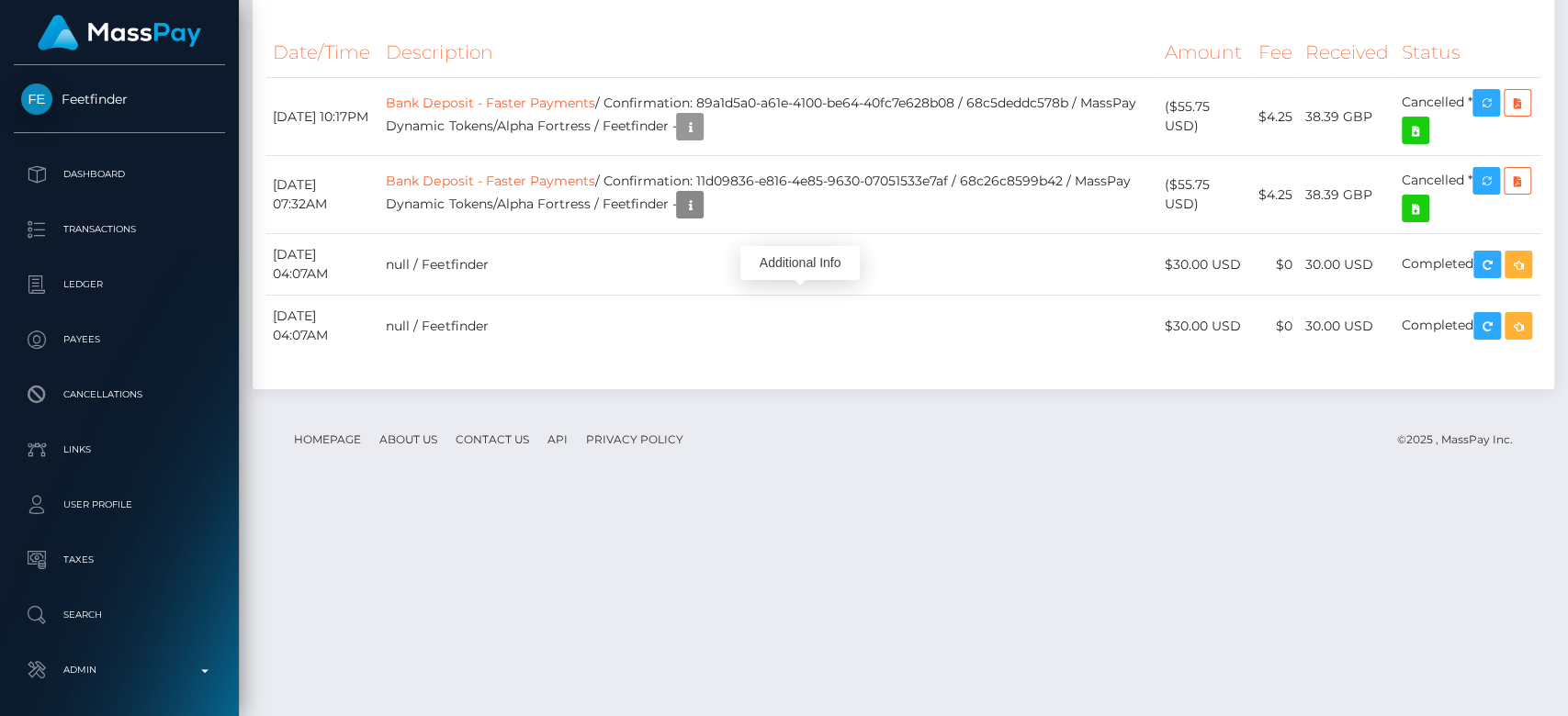
scroll to position [220, 406]
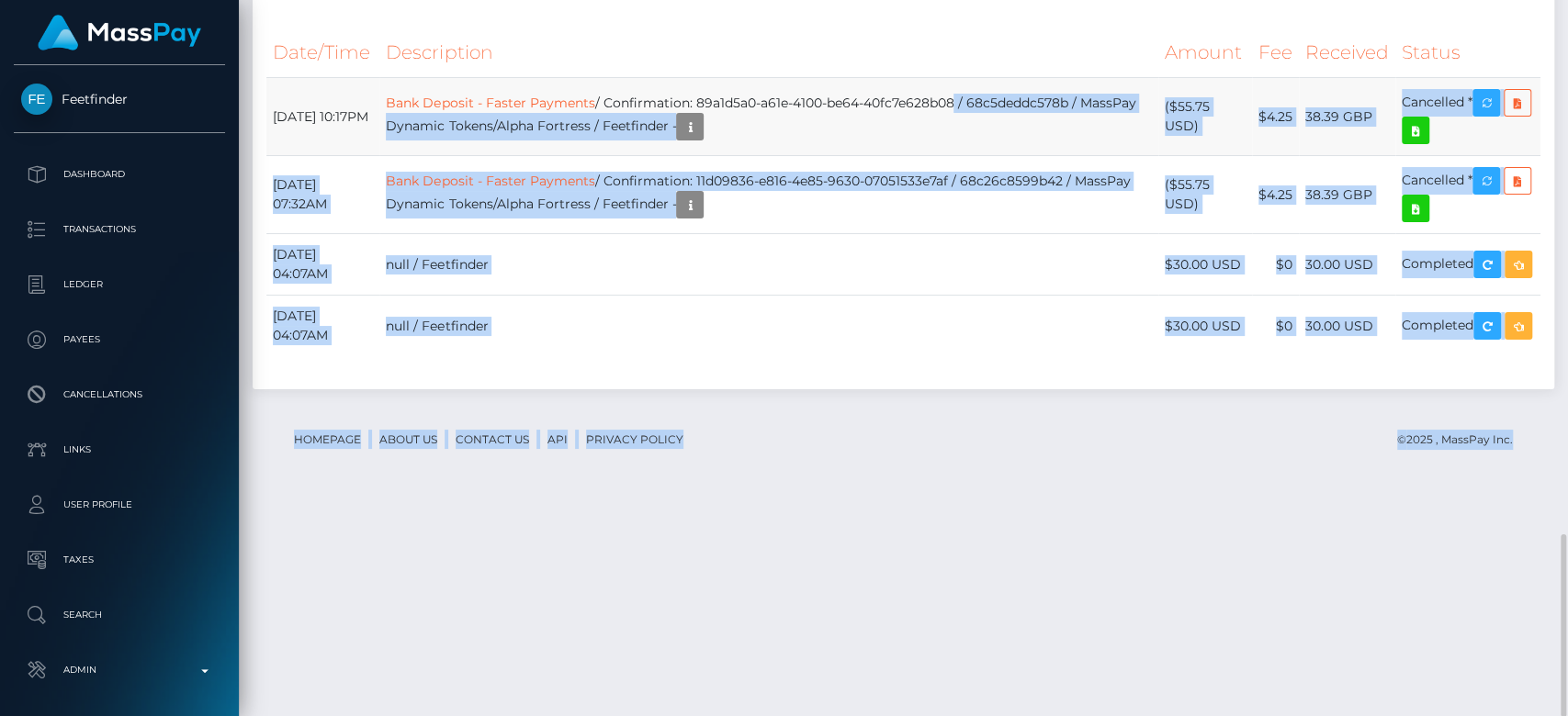
drag, startPoint x: 743, startPoint y: 284, endPoint x: 1000, endPoint y: 277, distance: 257.1
click at [1007, 157] on td "Bank Deposit - Faster Payments / Confirmation: 89a1d5a0-a61e-4100-be64-40fc7e62…" at bounding box center [769, 116] width 778 height 78
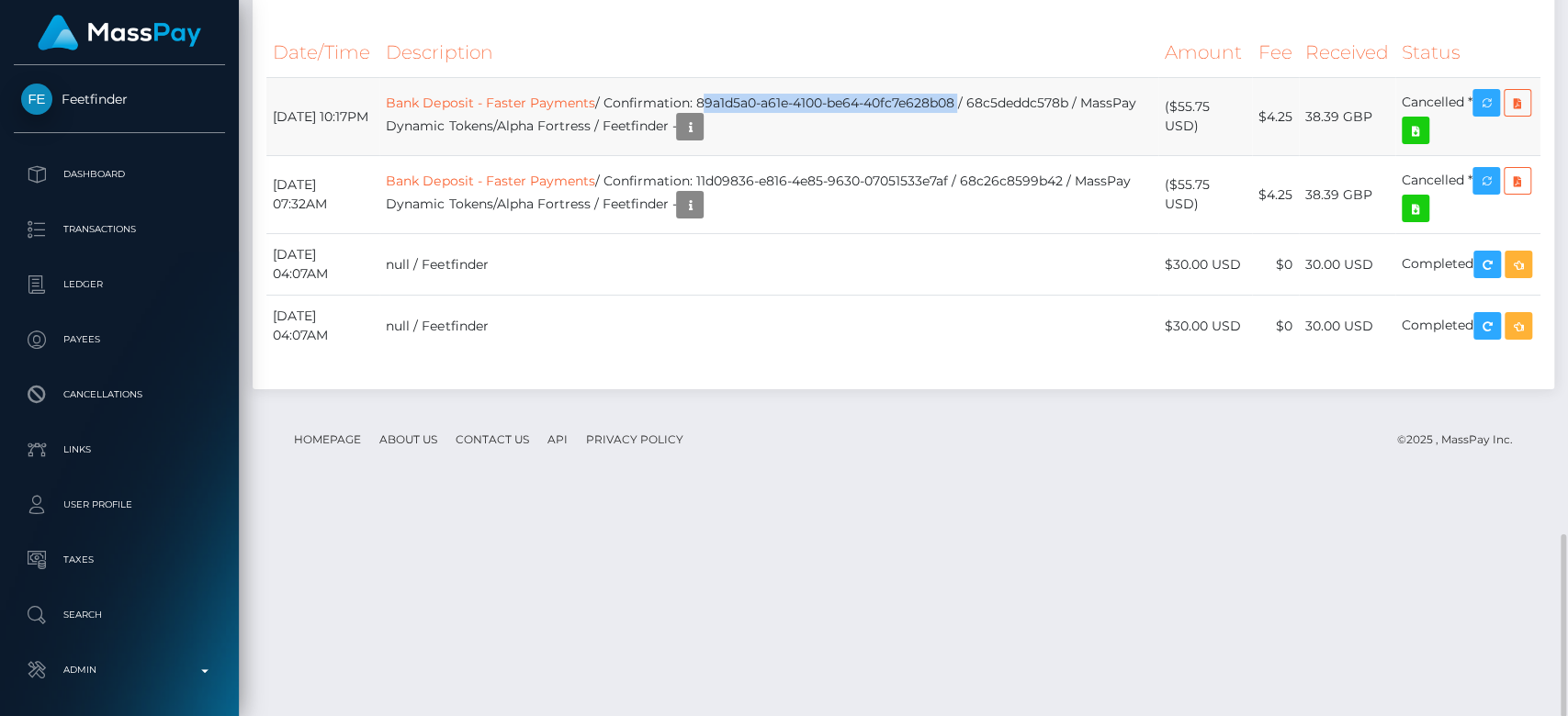
drag, startPoint x: 1006, startPoint y: 285, endPoint x: 745, endPoint y: 278, distance: 261.1
click at [745, 157] on td "Bank Deposit - Faster Payments / Confirmation: 89a1d5a0-a61e-4100-be64-40fc7e62…" at bounding box center [769, 116] width 778 height 78
copy td "89a1d5a0-a61e-4100-be64-40fc7e628b08"
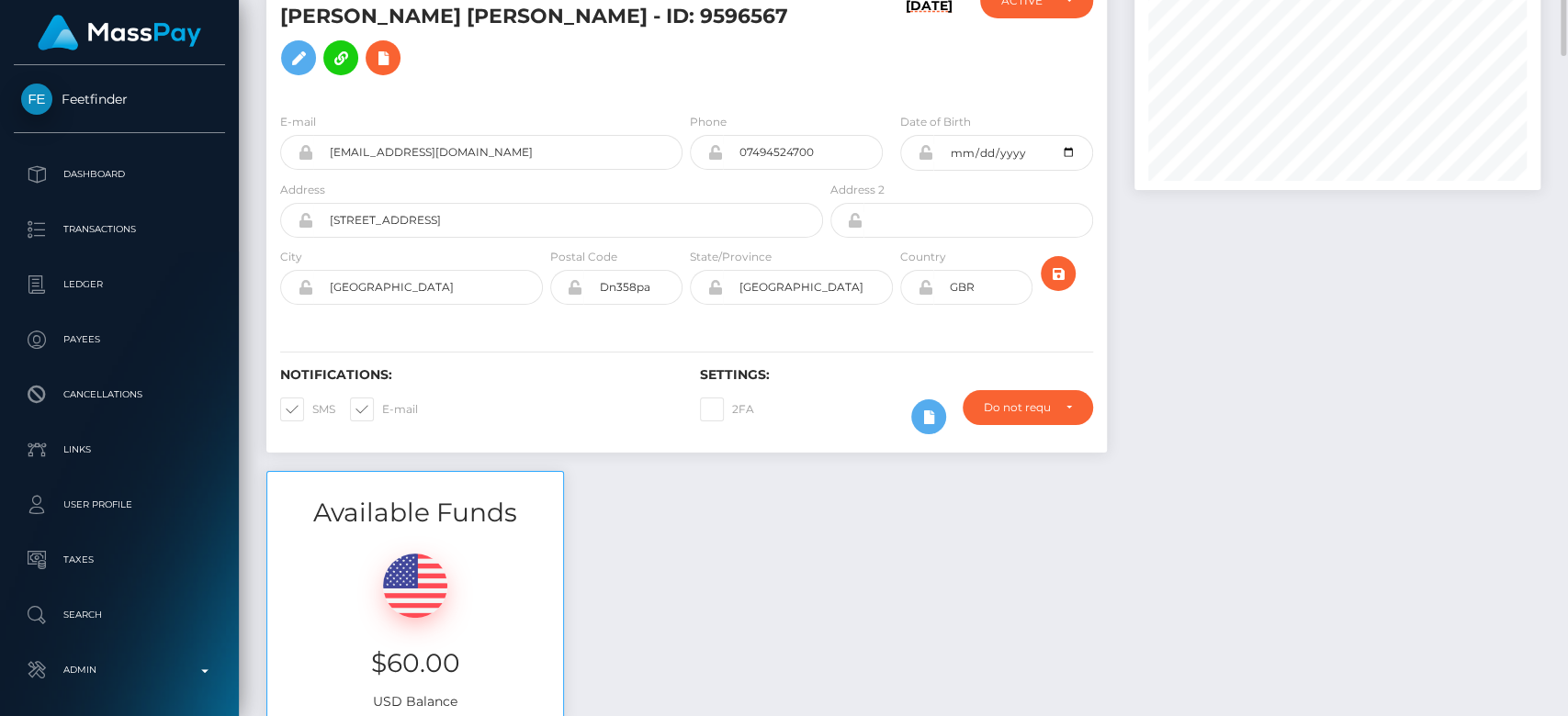
scroll to position [0, 0]
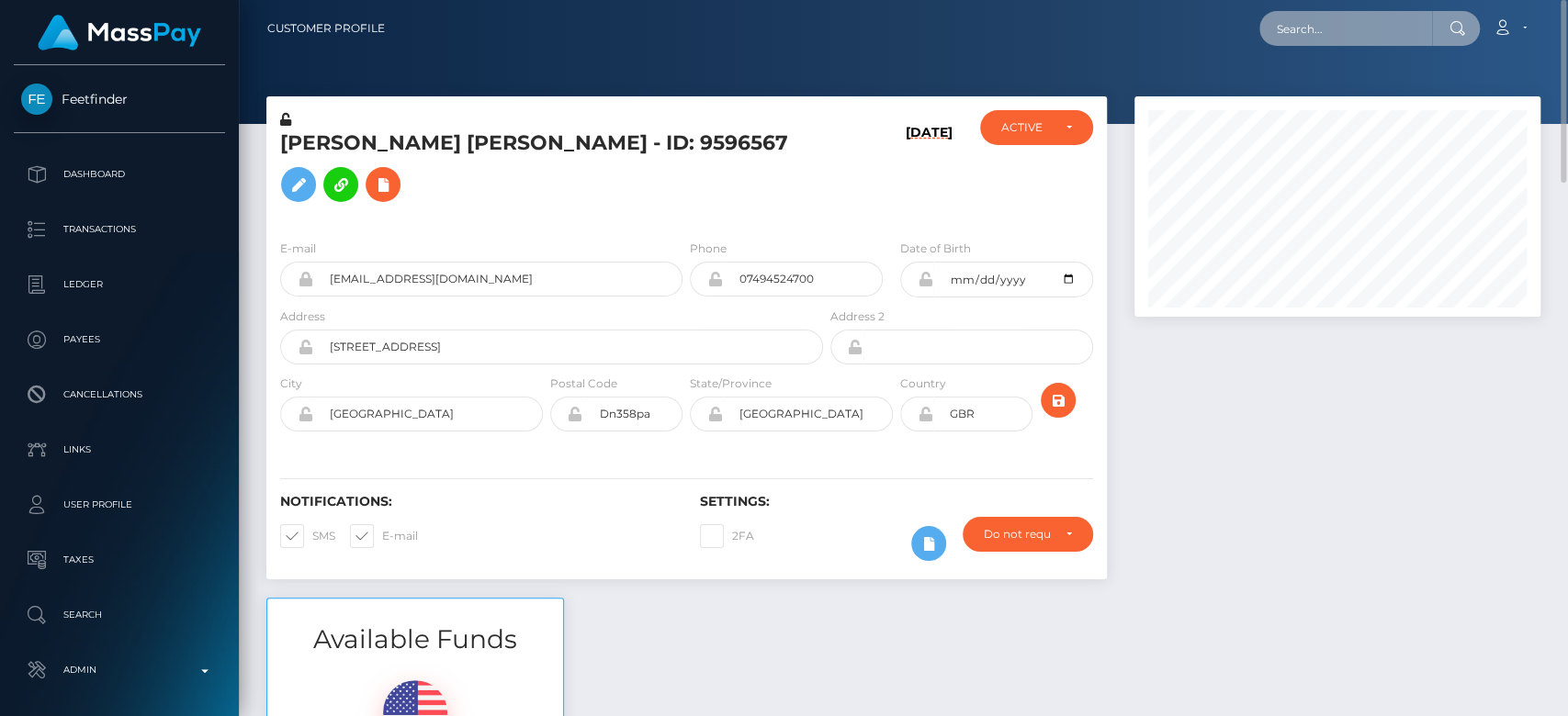
click at [1382, 12] on input "text" at bounding box center [1346, 28] width 172 height 35
paste input "almaeroticaa@gmail.com"
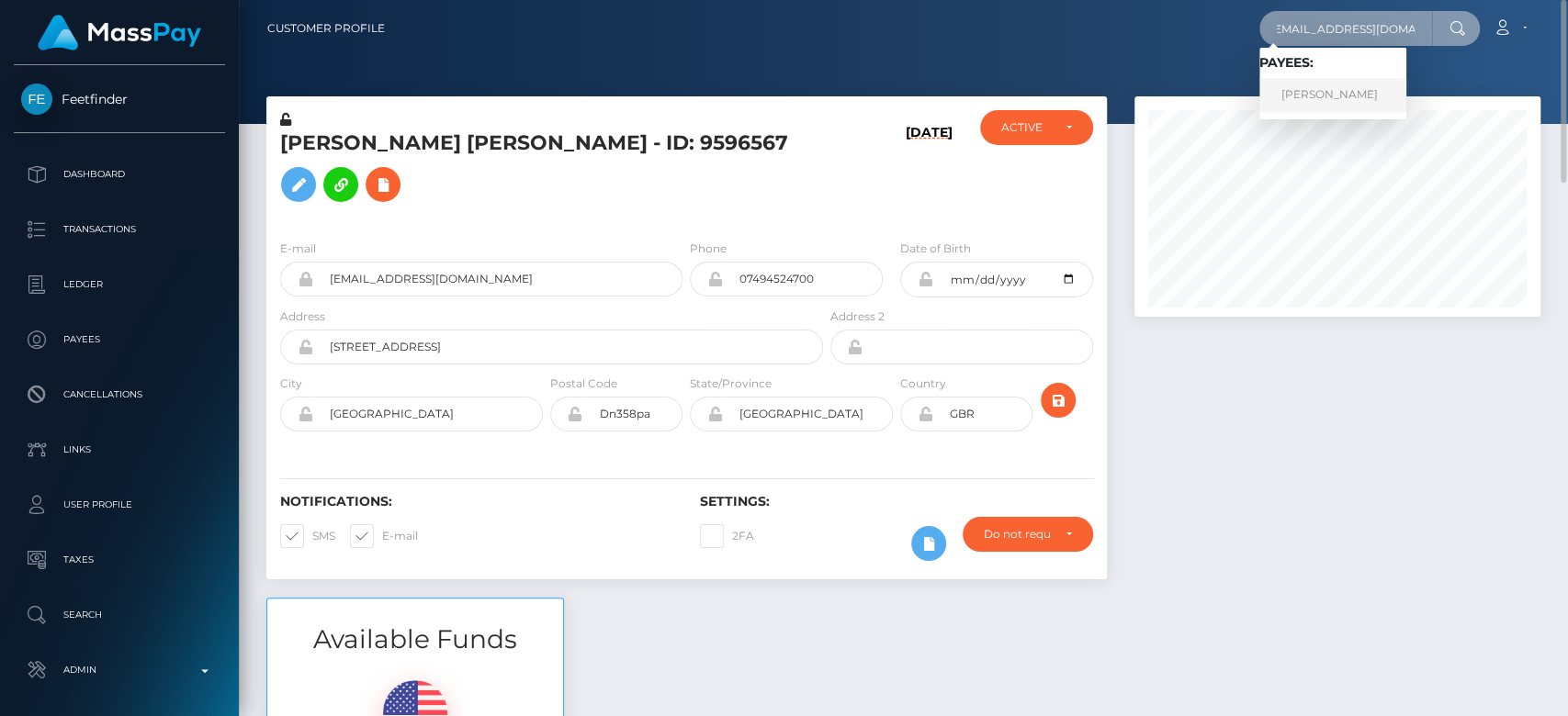
type input "almaeroticaa@gmail.com"
click at [1283, 85] on link "LAILA BELEN PEREIRA" at bounding box center [1333, 95] width 147 height 34
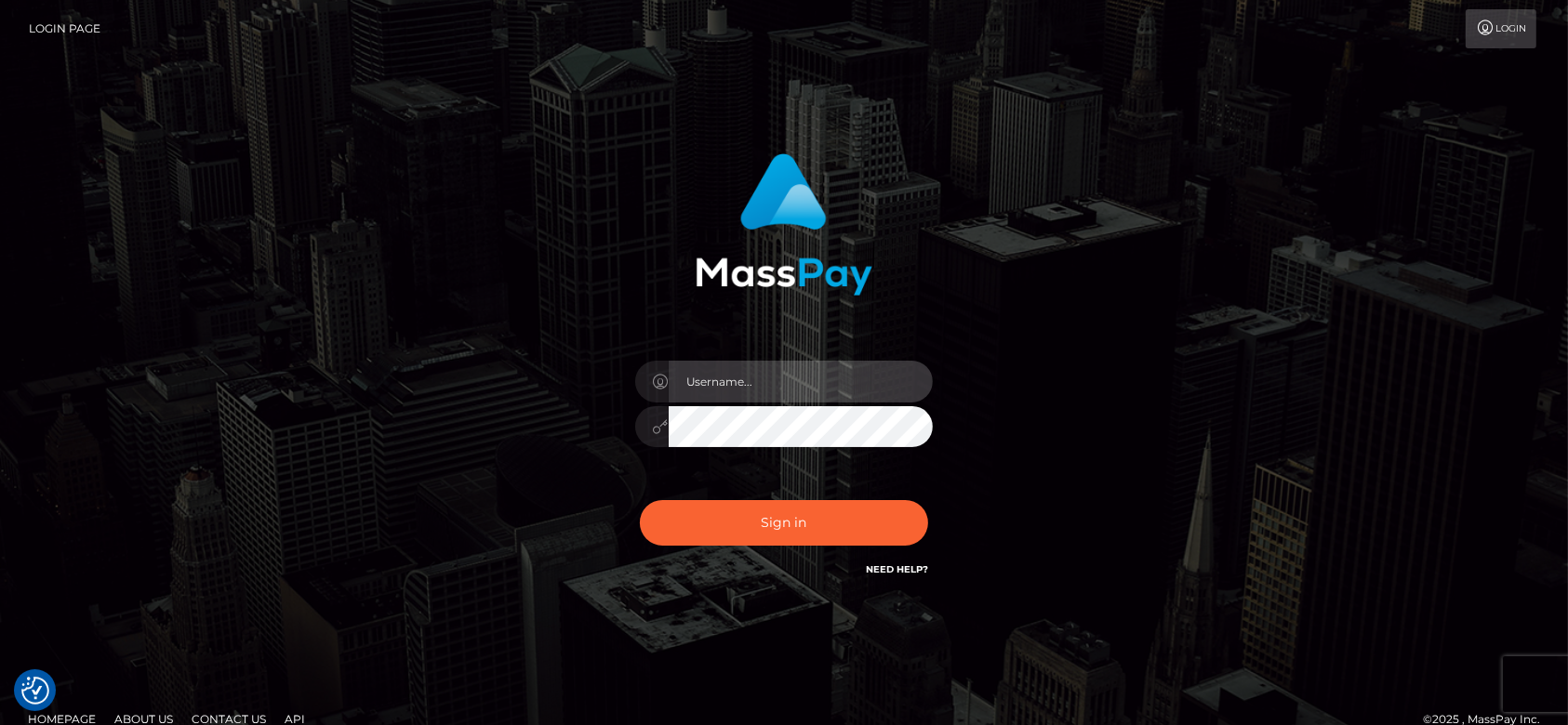
type input "[DOMAIN_NAME]"
click at [774, 498] on div "Sign in Need Help?" at bounding box center [784, 530] width 326 height 83
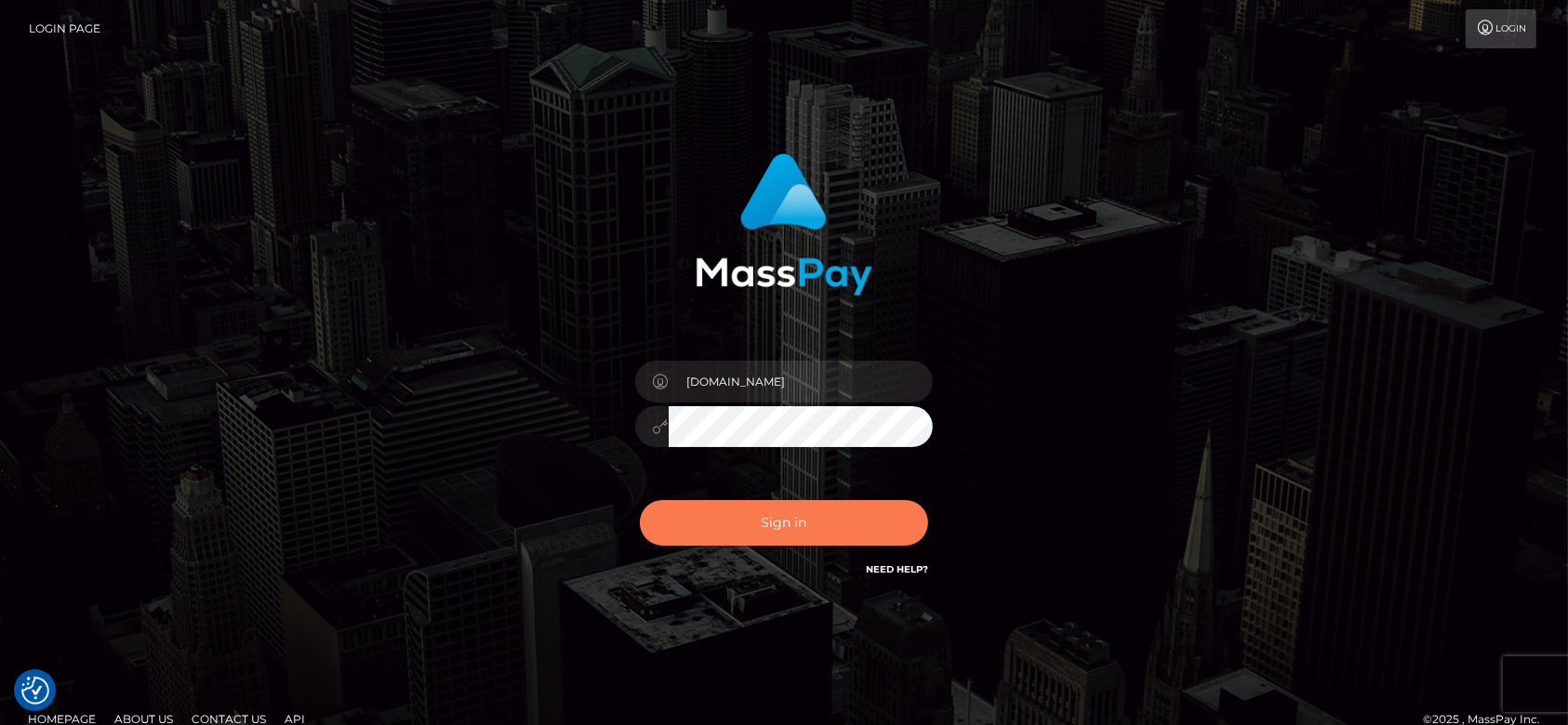
click at [784, 525] on button "Sign in" at bounding box center [784, 523] width 289 height 46
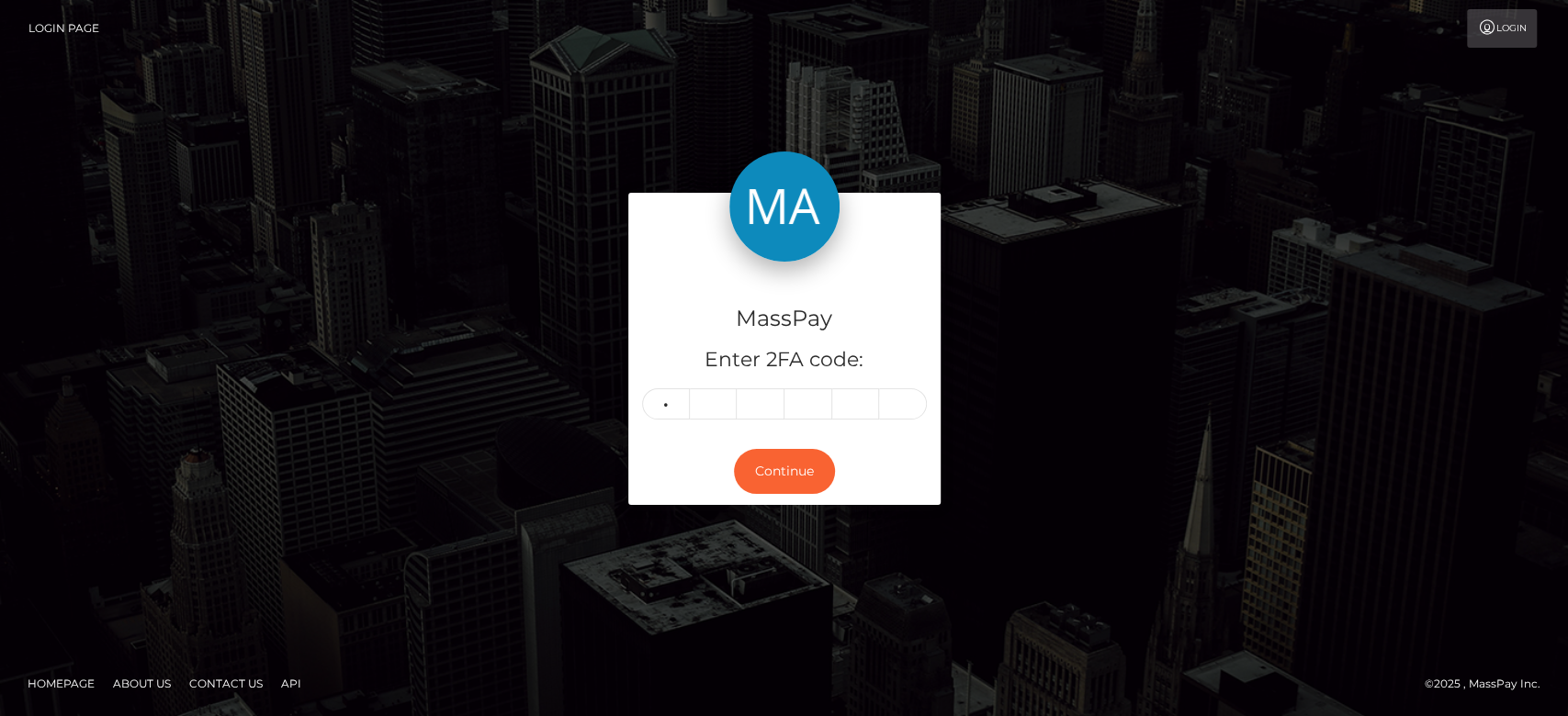
type input "7"
type input "9"
type input "4"
type input "5"
type input "0"
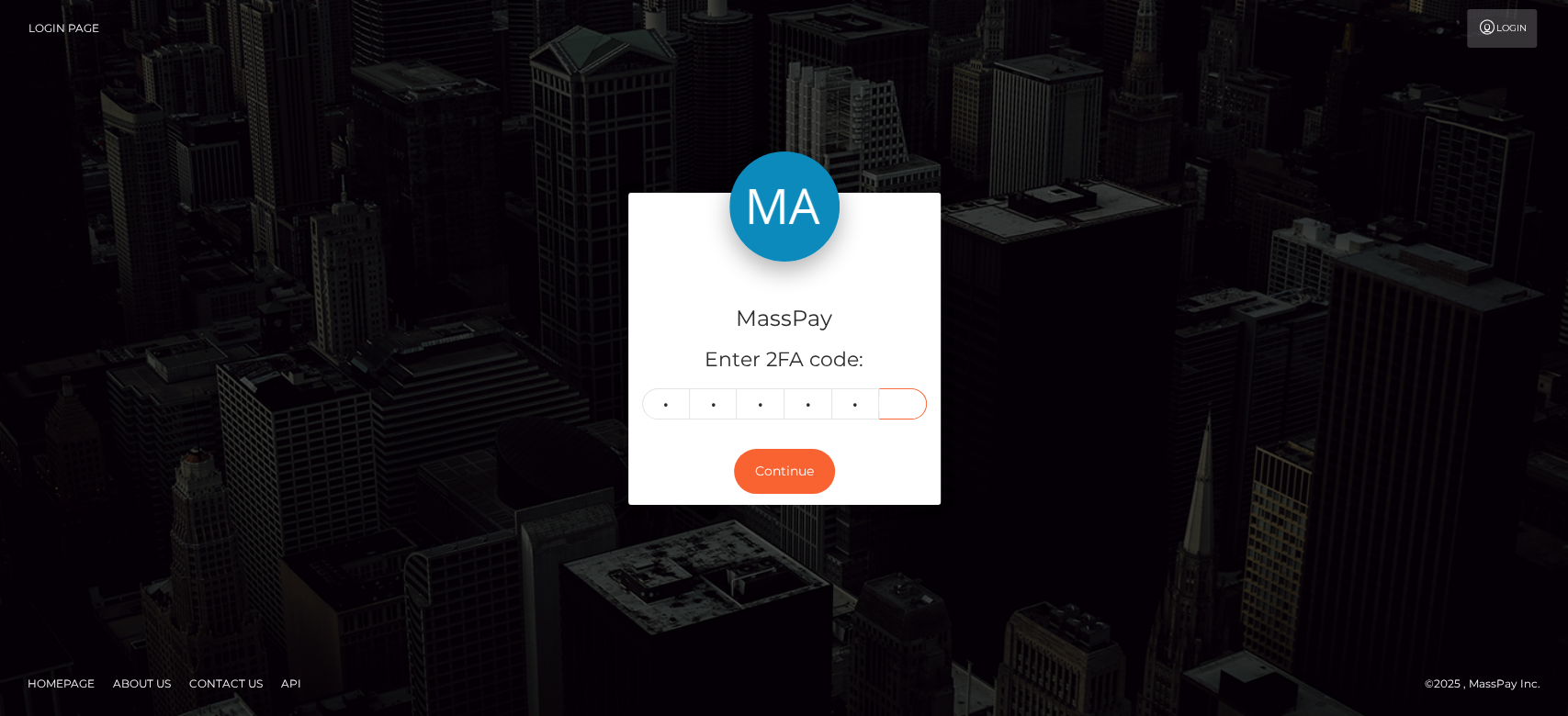
type input "4"
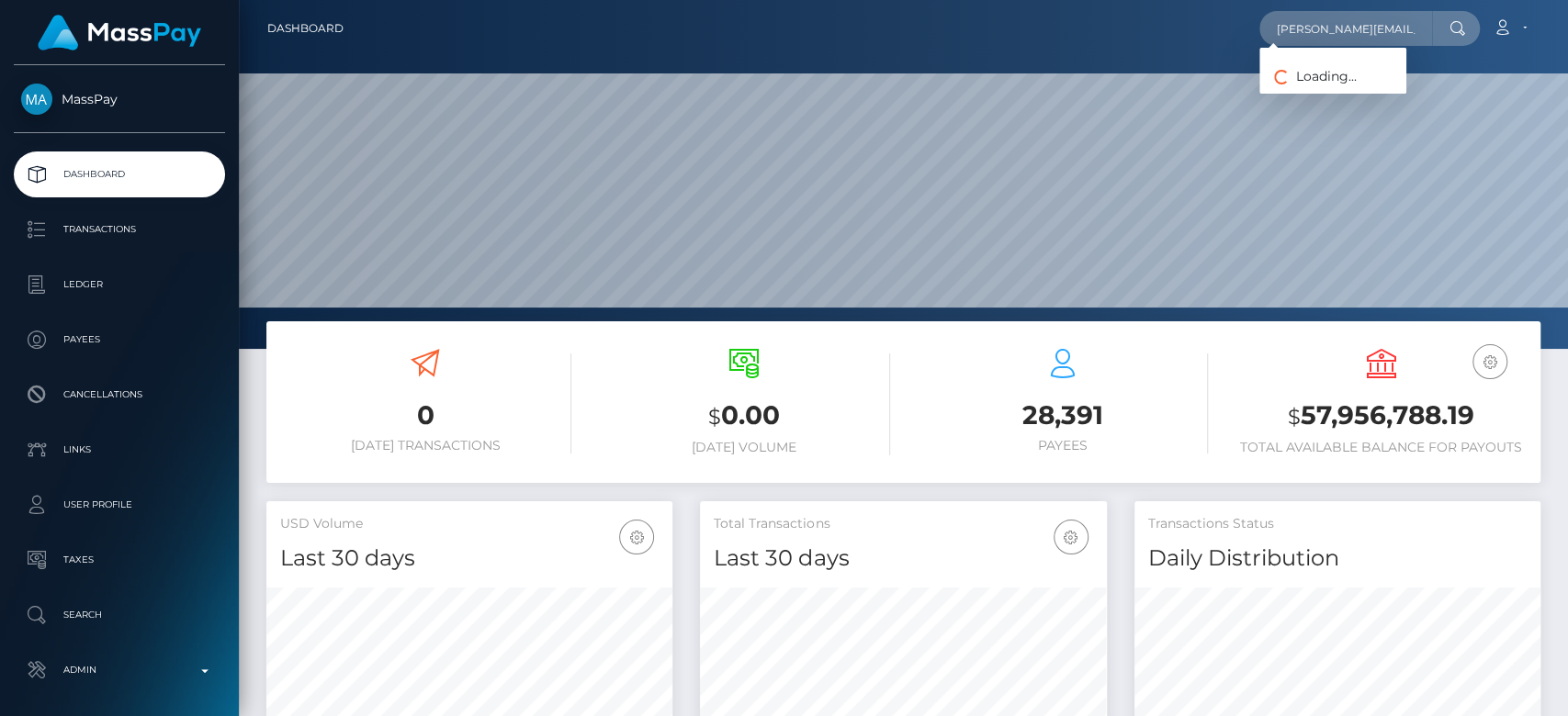
scroll to position [324, 406]
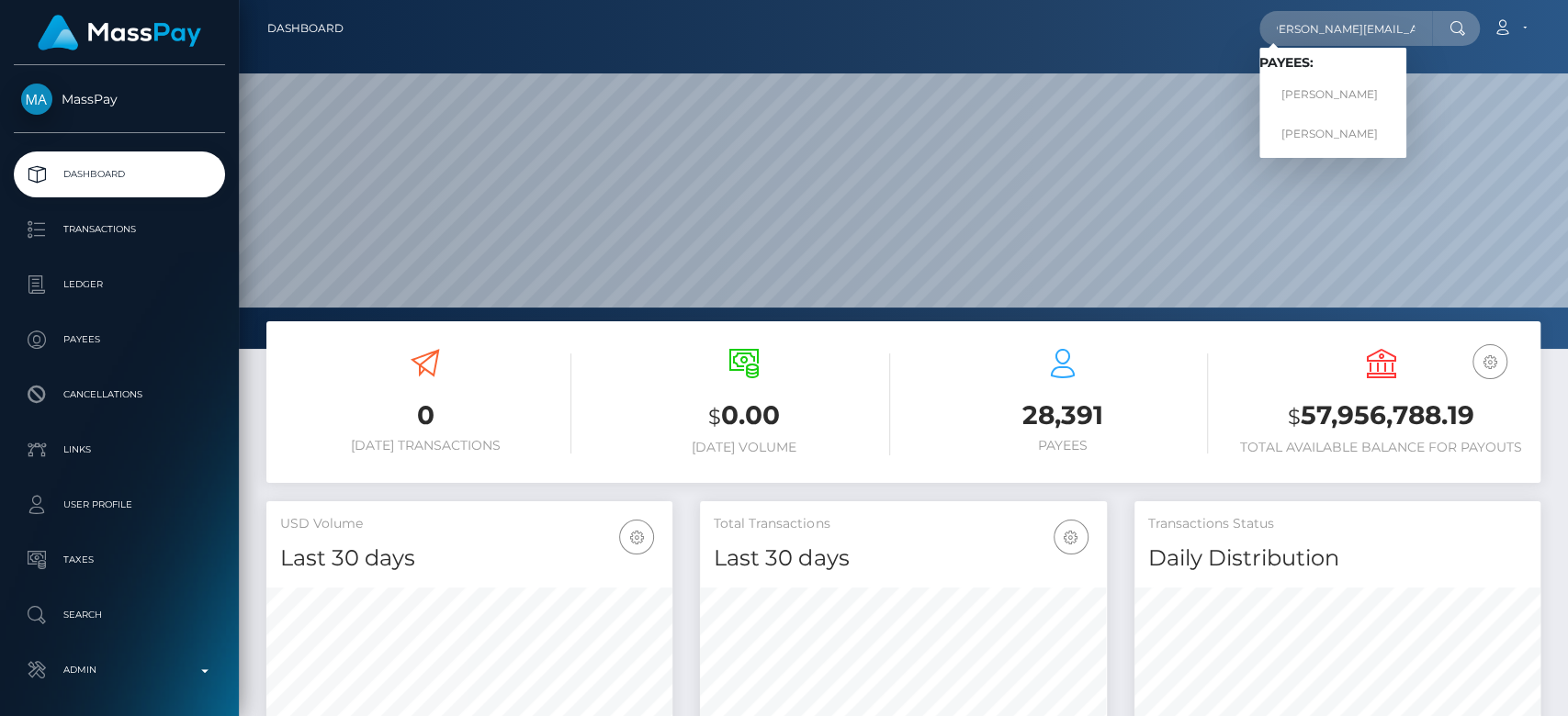
type input "laura.slushy25@gmail.com"
click at [1349, 84] on link "Laura Belen Sanchez" at bounding box center [1333, 95] width 147 height 34
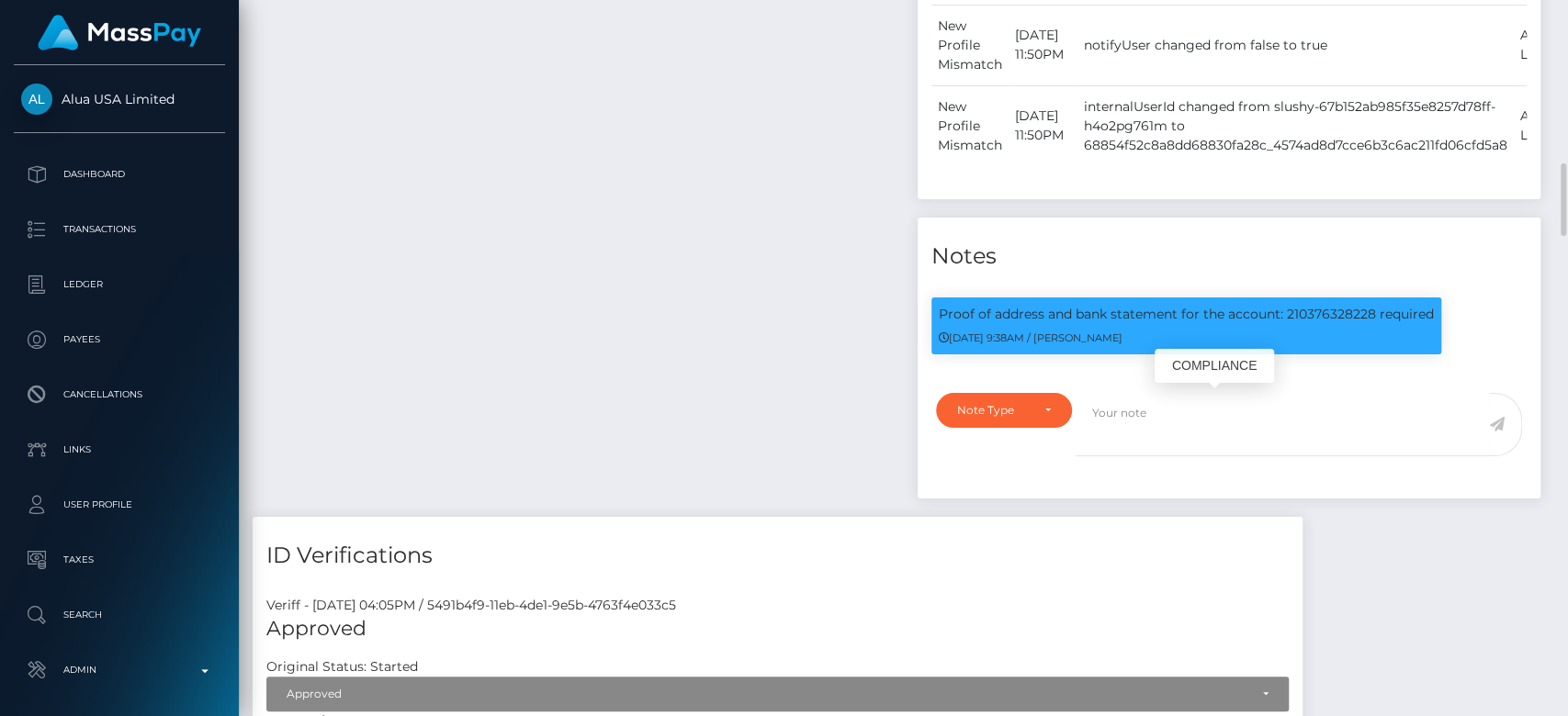
scroll to position [220, 406]
click at [1320, 324] on p "Proof of address and bank statement for the account: 210376328228 required" at bounding box center [1187, 314] width 495 height 20
copy p "210376328228"
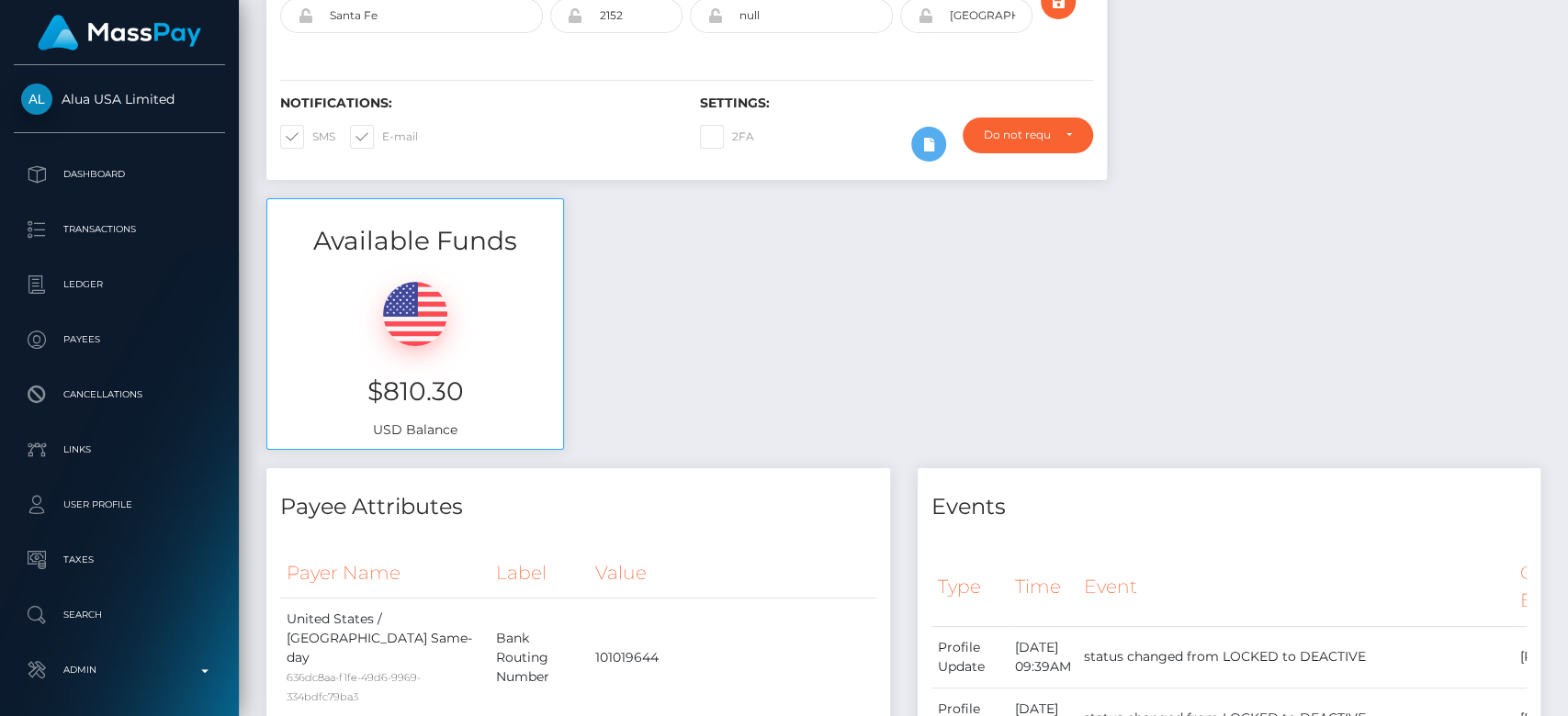
scroll to position [0, 0]
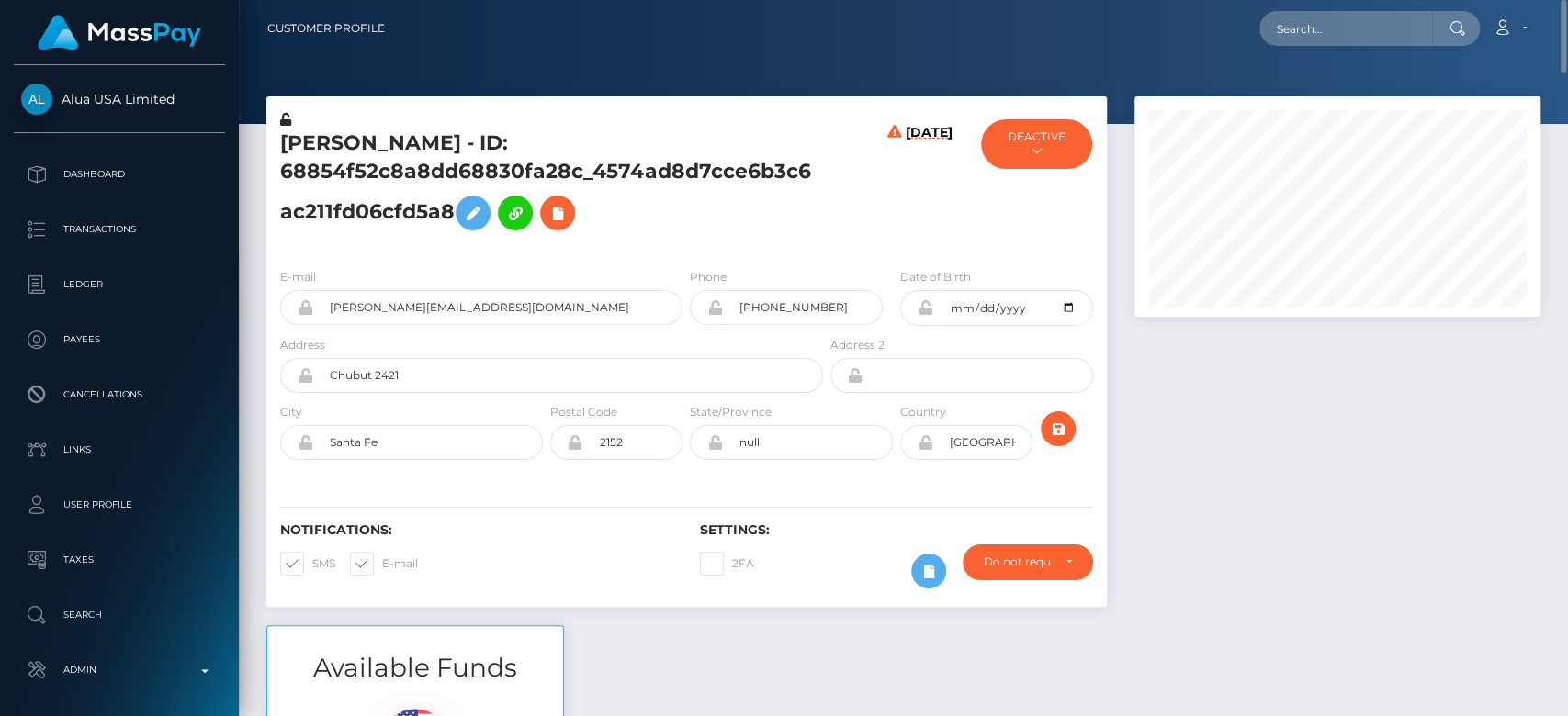
click at [1356, 48] on nav "Customer Profile Loading... Loading... Account" at bounding box center [903, 28] width 1329 height 57
paste input "[EMAIL_ADDRESS][DOMAIN_NAME]"
click at [1361, 33] on input "[EMAIL_ADDRESS][DOMAIN_NAME]" at bounding box center [1346, 28] width 172 height 35
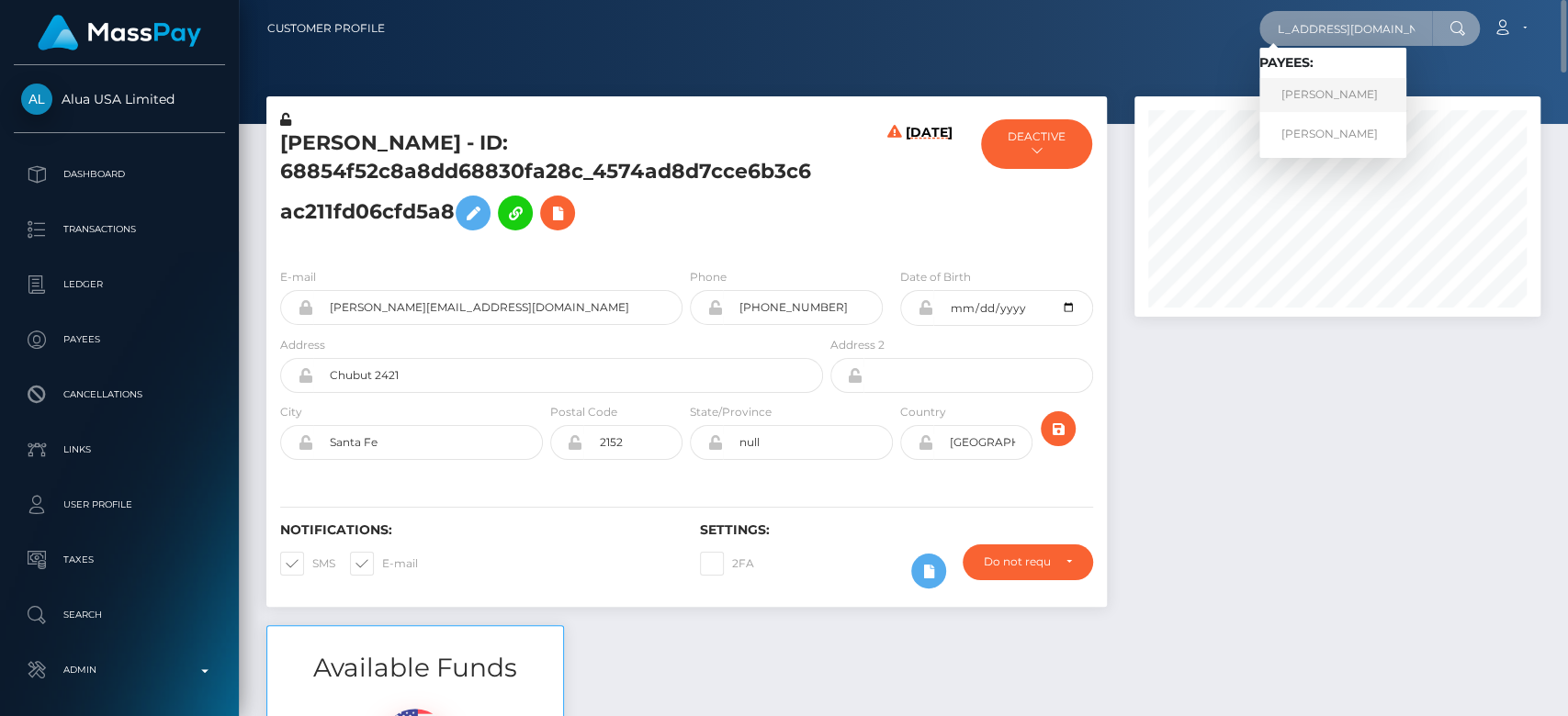
type input "[EMAIL_ADDRESS][DOMAIN_NAME]"
click at [1346, 95] on link "[PERSON_NAME]" at bounding box center [1333, 95] width 147 height 34
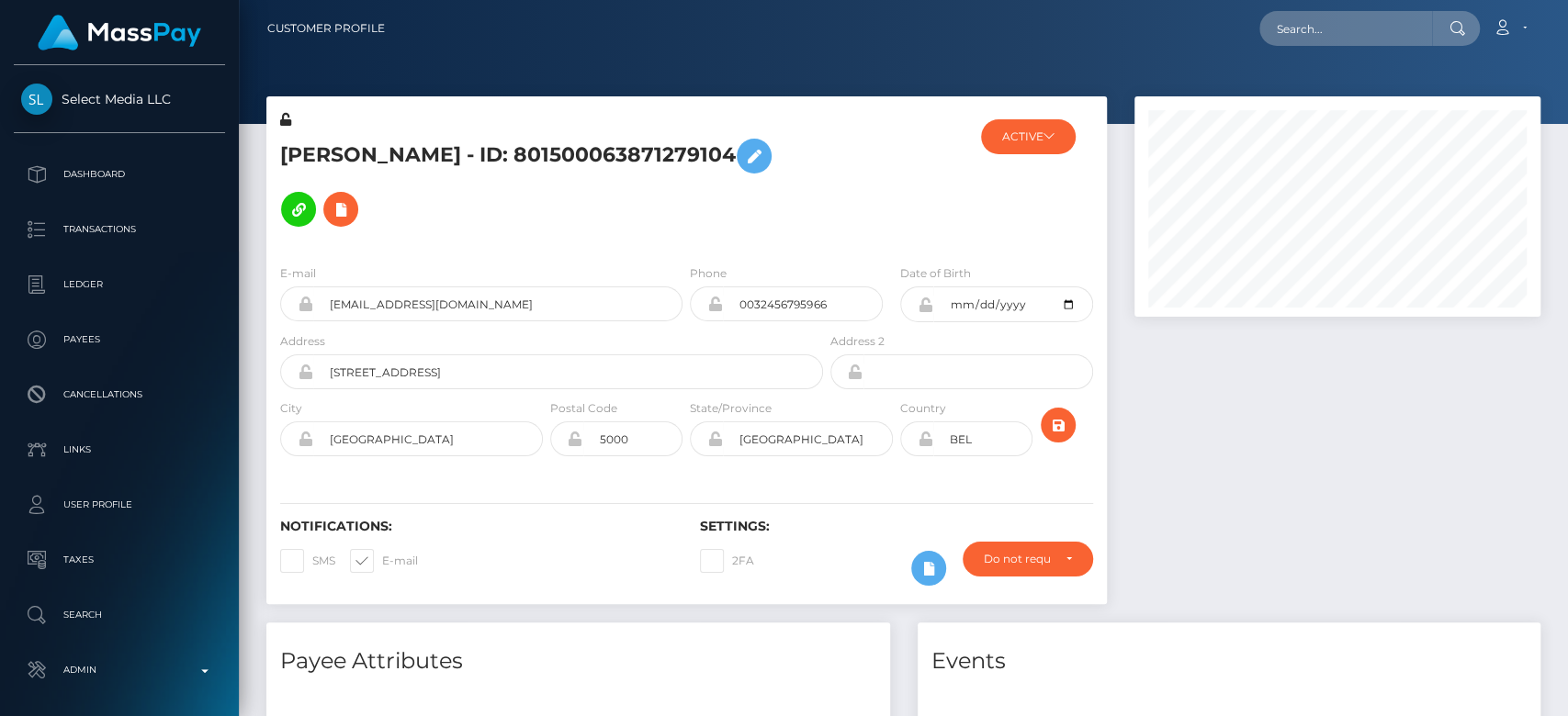
scroll to position [220, 406]
click at [1266, 502] on div at bounding box center [1337, 360] width 434 height 527
click at [312, 563] on span at bounding box center [312, 560] width 0 height 14
click at [312, 561] on input "SMS" at bounding box center [318, 555] width 12 height 12
checkbox input "true"
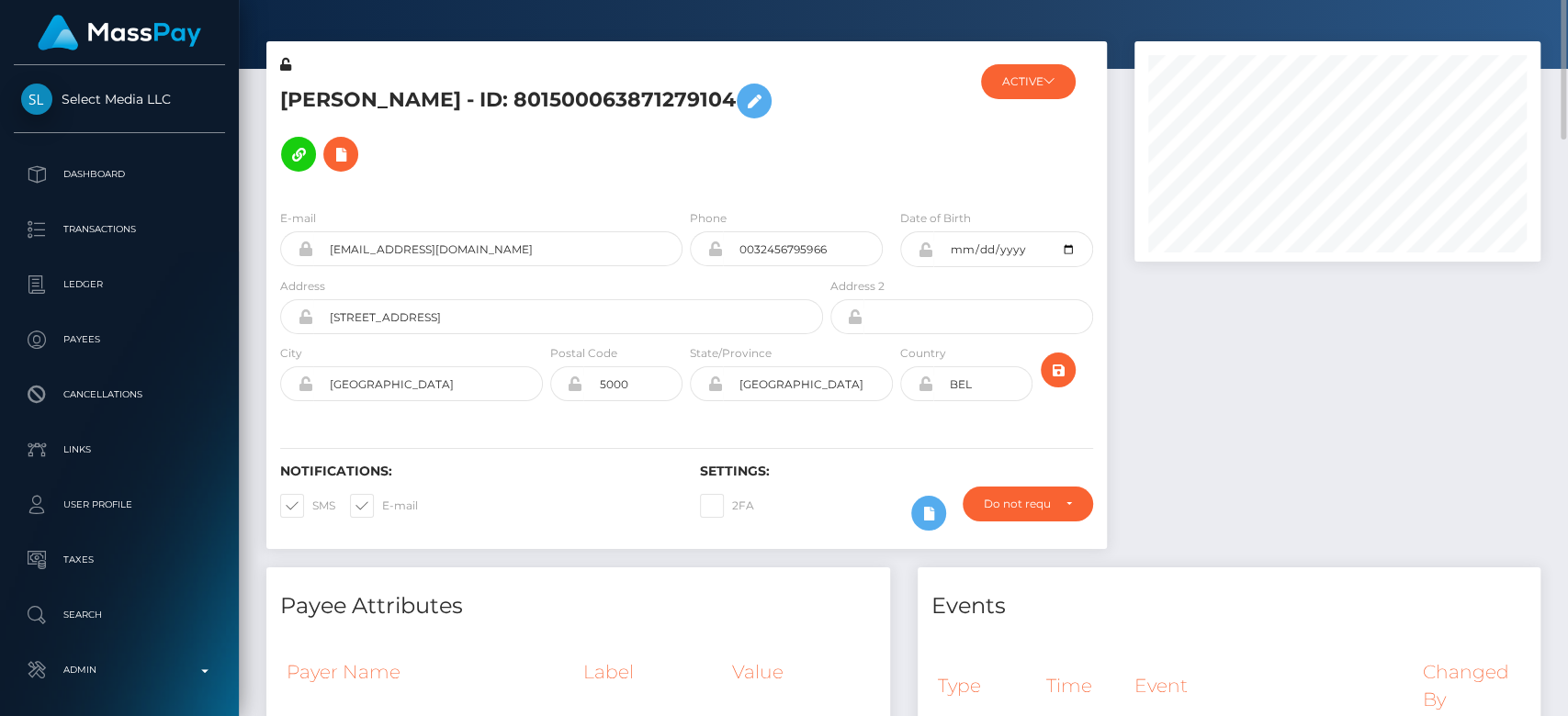
scroll to position [0, 0]
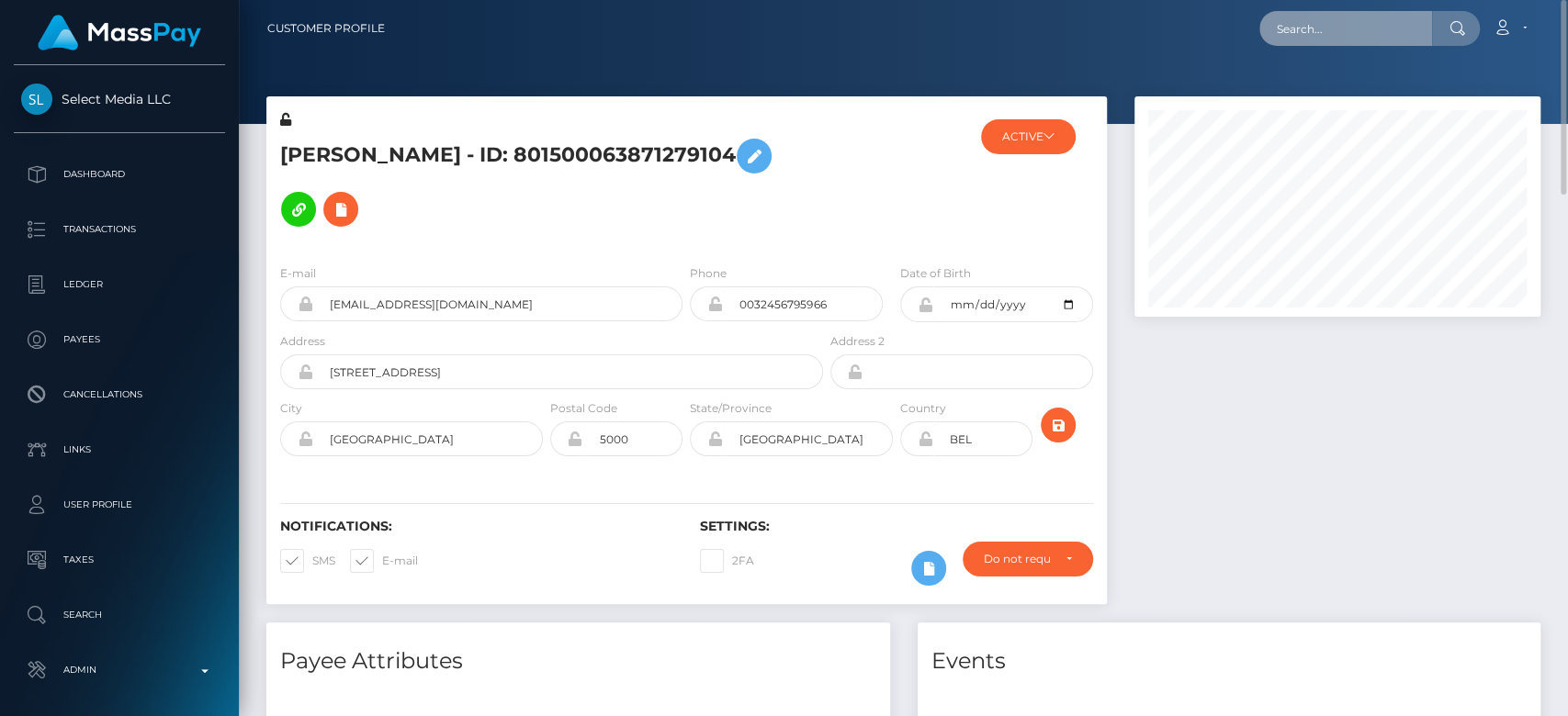
click at [1336, 28] on input "text" at bounding box center [1346, 28] width 172 height 35
paste input "[EMAIL_ADDRESS][DOMAIN_NAME]"
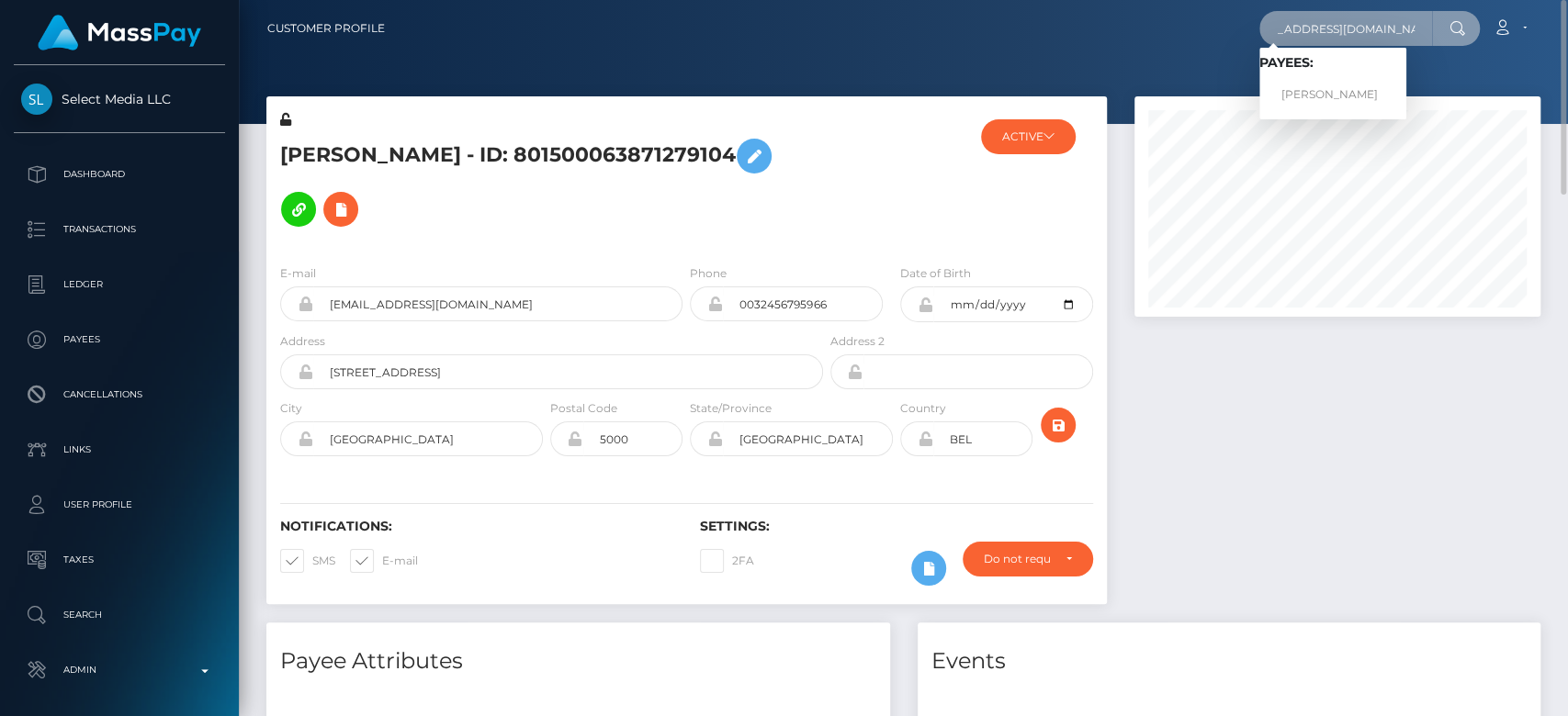
type input "[EMAIL_ADDRESS][DOMAIN_NAME]"
click at [1333, 81] on link "[PERSON_NAME]" at bounding box center [1333, 95] width 147 height 34
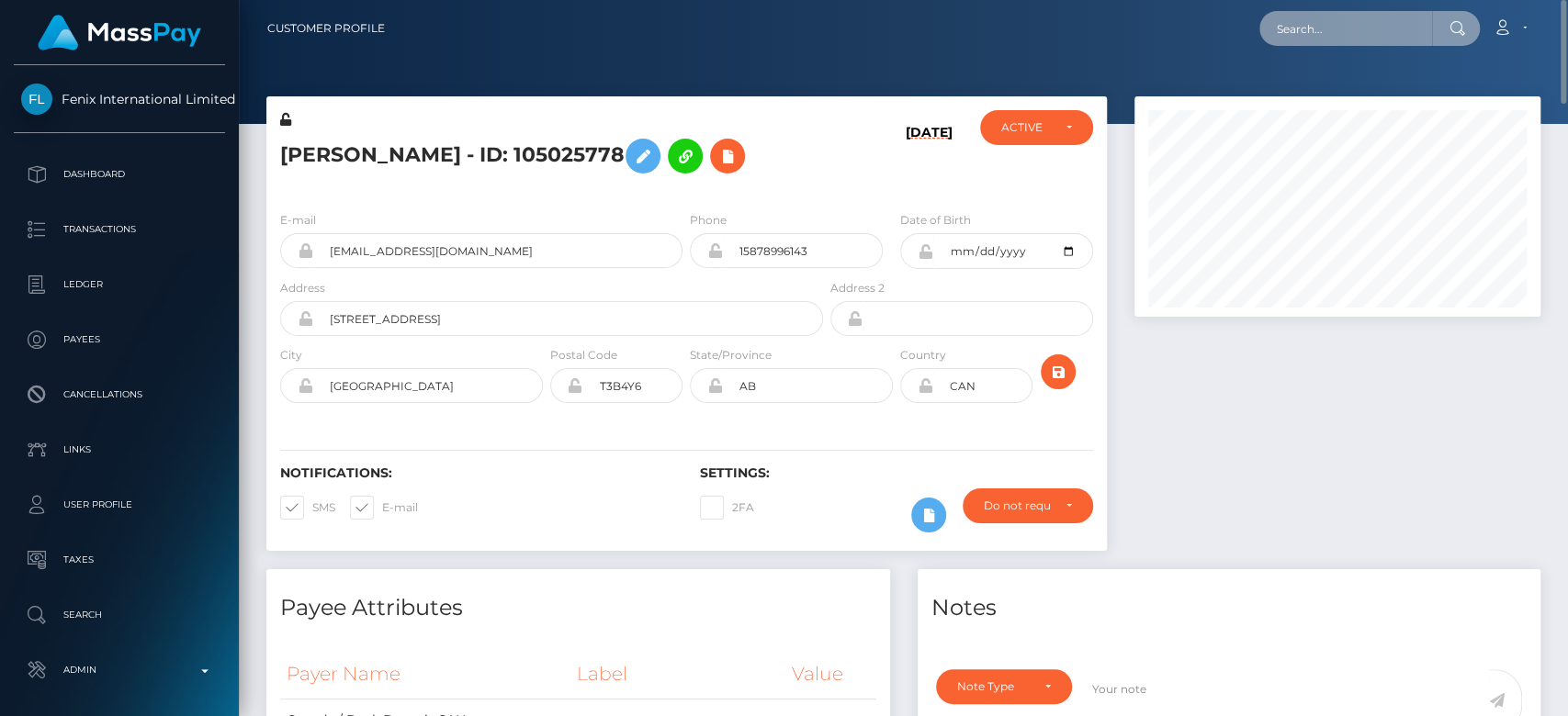
click at [1327, 37] on input "text" at bounding box center [1346, 28] width 172 height 35
paste input "eunicestejada21@icloud.com"
click at [1327, 37] on input "eunicestejada21@icloud.com" at bounding box center [1346, 28] width 172 height 35
type input "eunicestejada21@icloud.com"
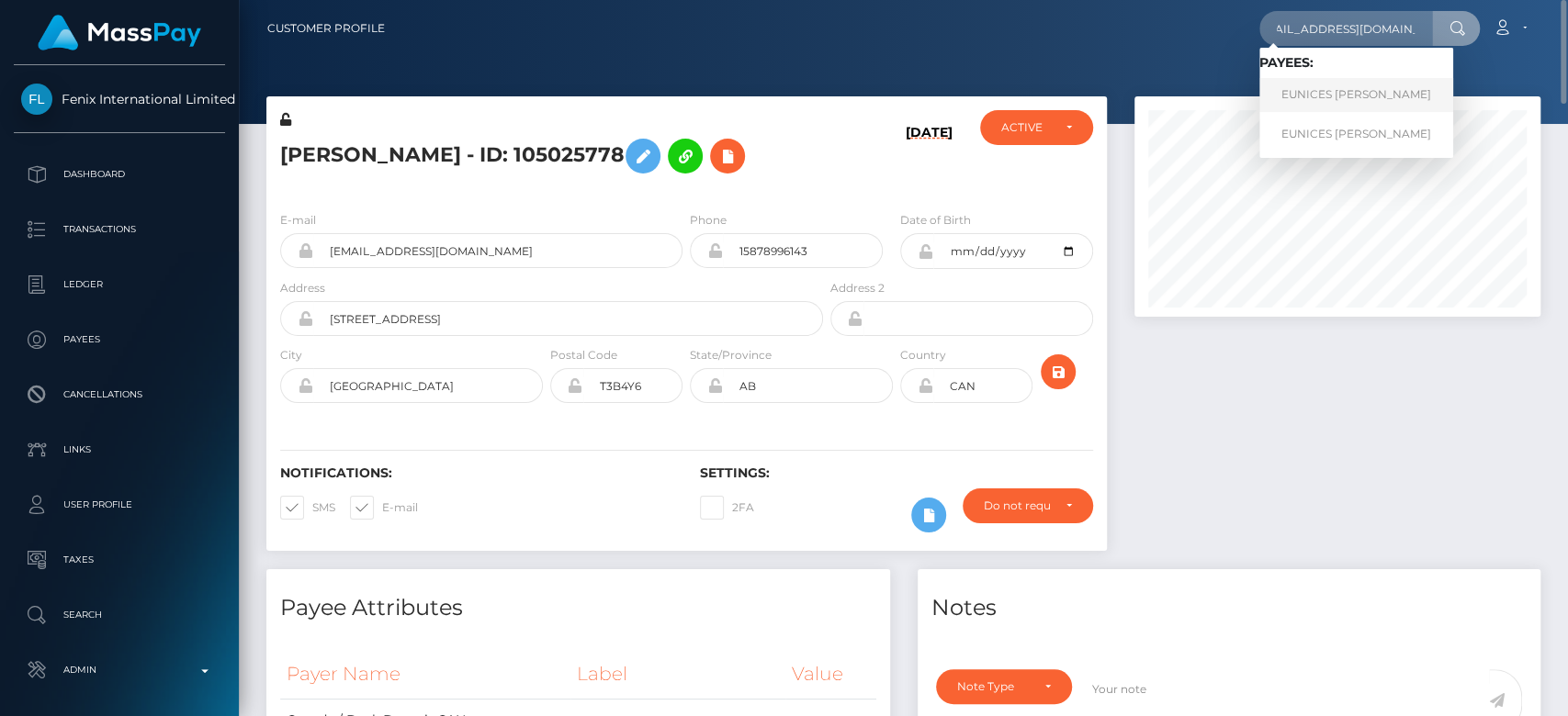
scroll to position [0, 0]
click at [1347, 102] on link "EUNICES SARAHY TEJADA REYES" at bounding box center [1356, 95] width 194 height 34
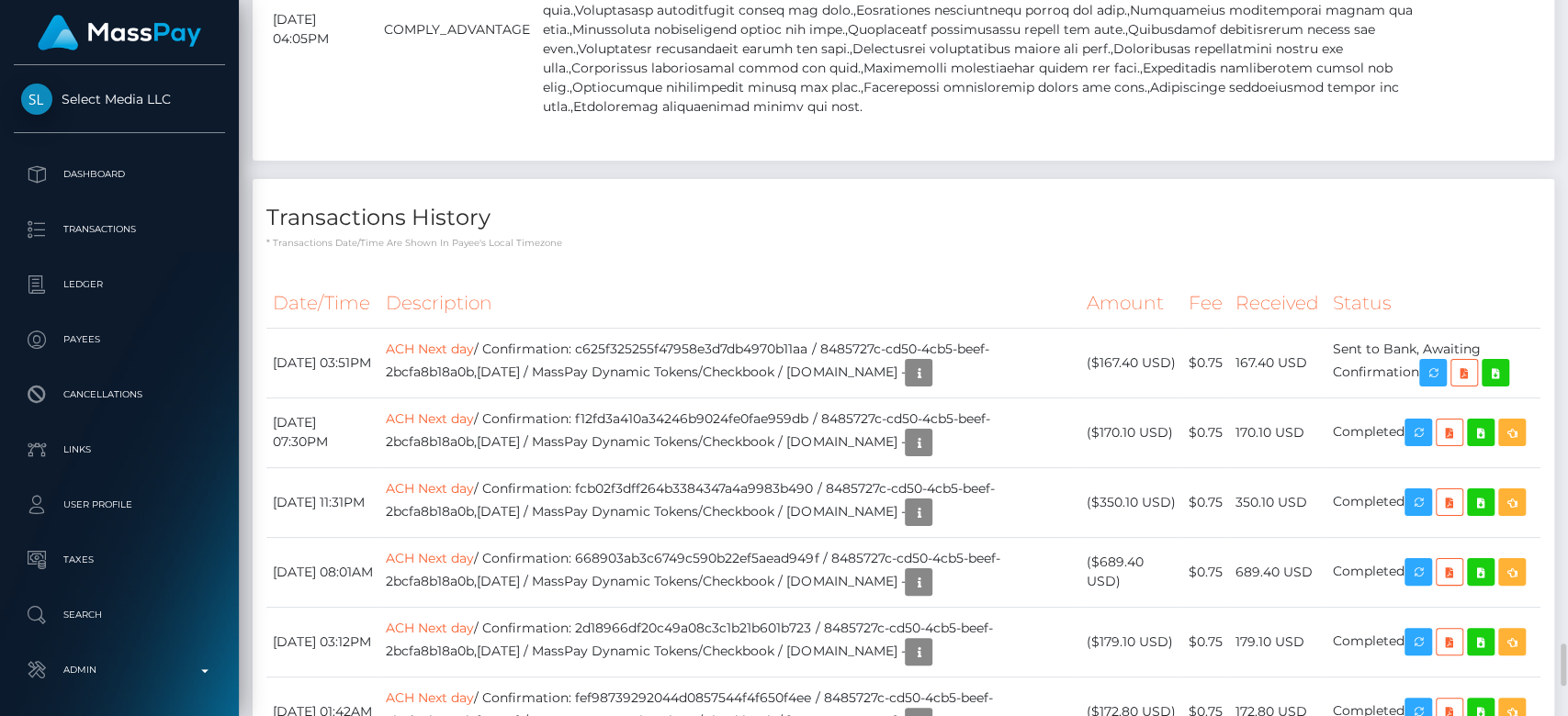
scroll to position [5583, 0]
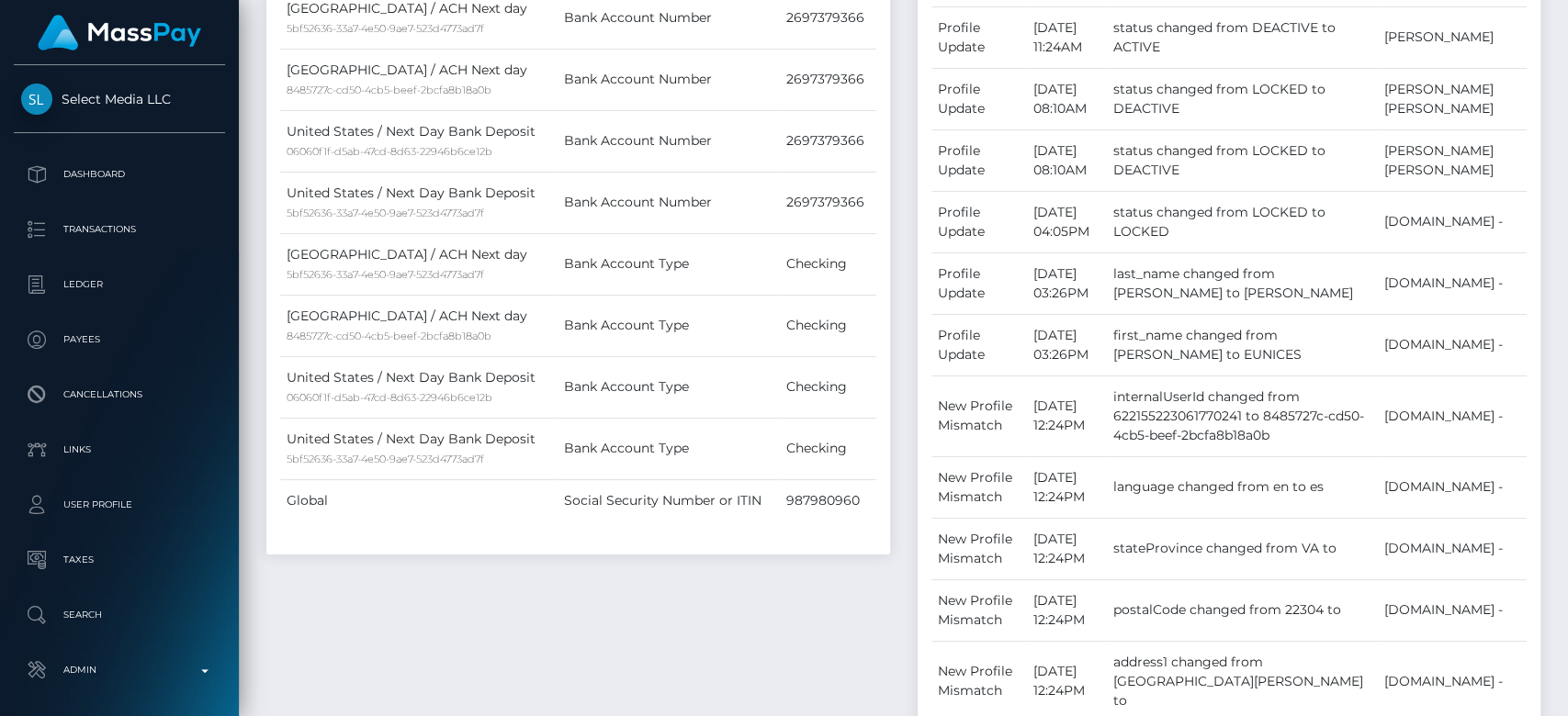
scroll to position [0, 0]
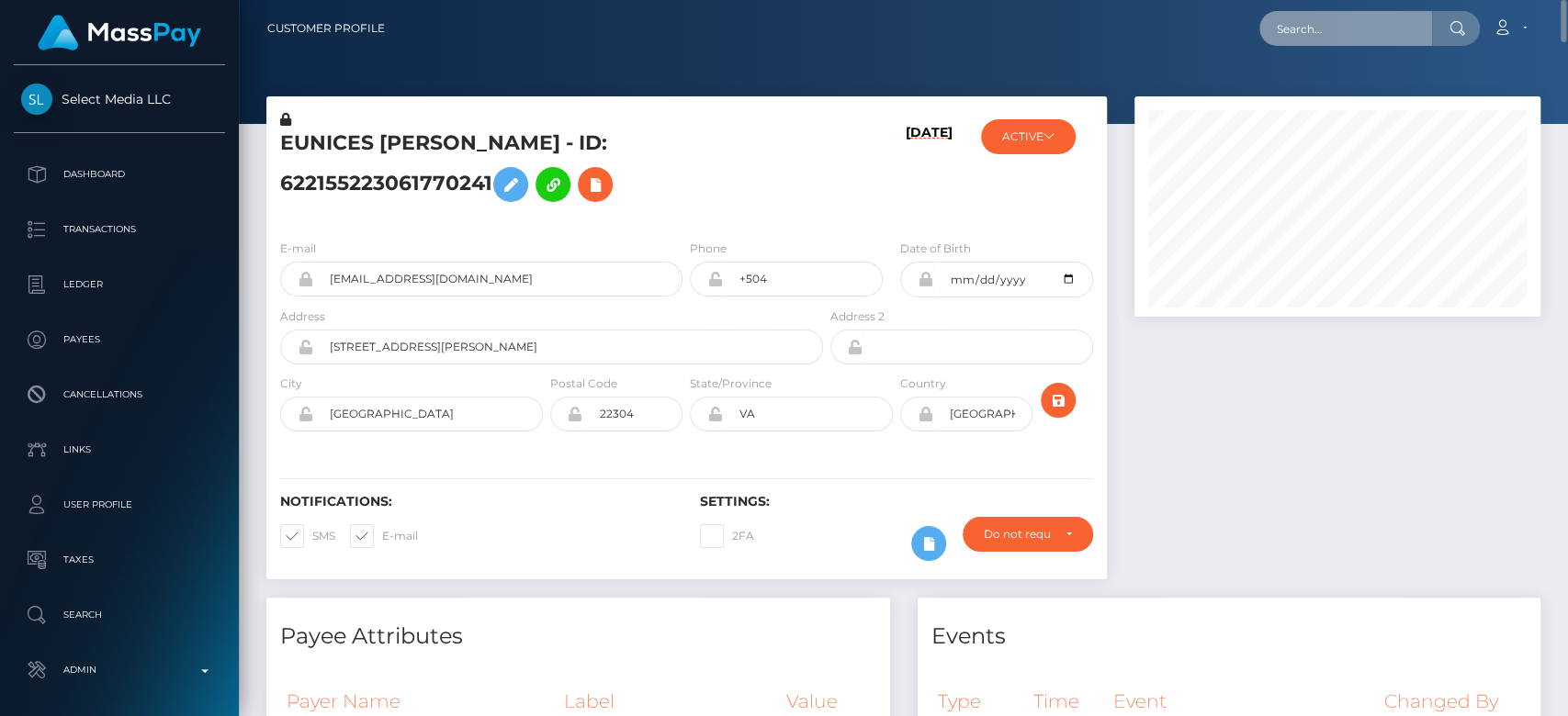
click at [1346, 43] on input "text" at bounding box center [1346, 28] width 172 height 35
paste input "benjimeissner@web.de"
type input "benjimeissner@web.de"
click at [1359, 29] on input "benjimeissner@web.de" at bounding box center [1346, 28] width 172 height 35
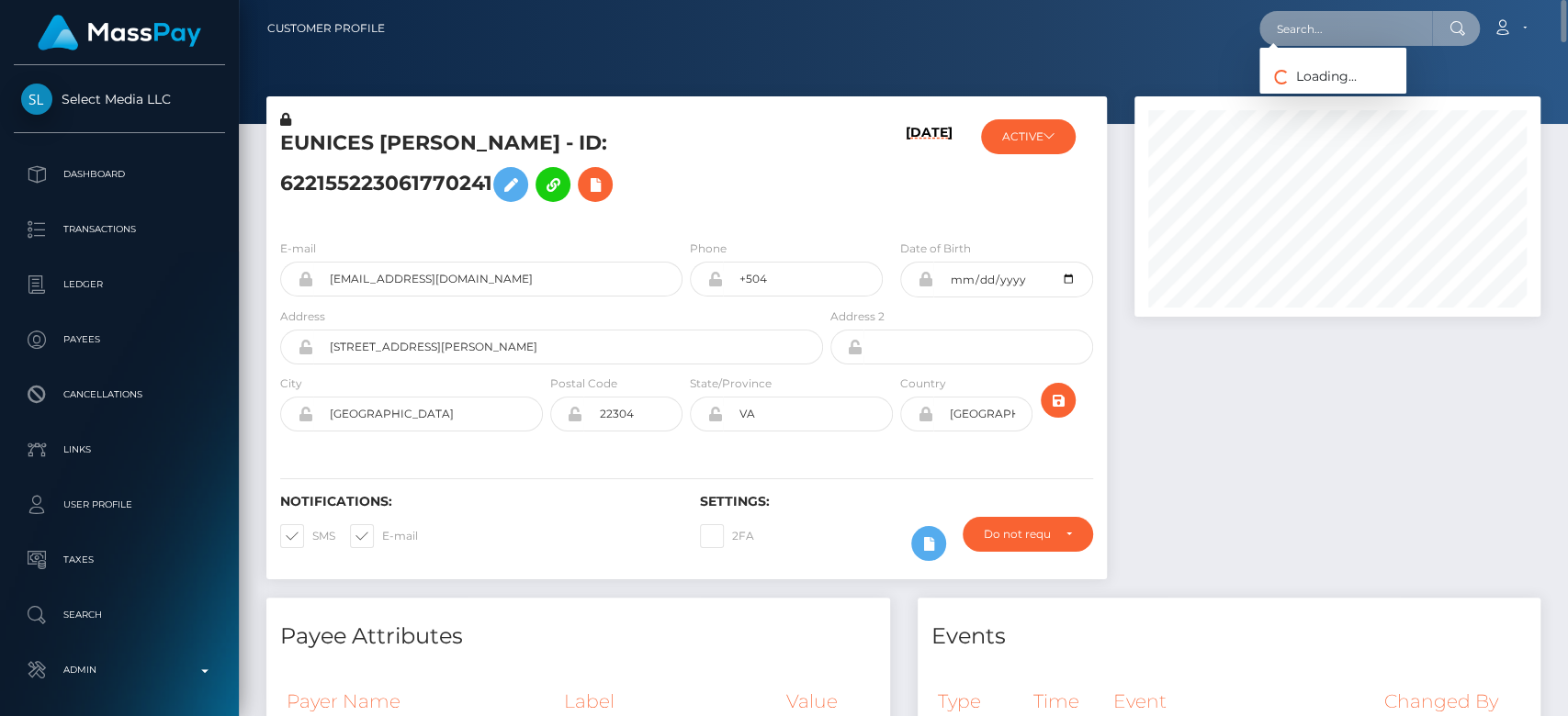
paste input "miriam.funaro@web.de"
type input "miriam.funaro@web.de"
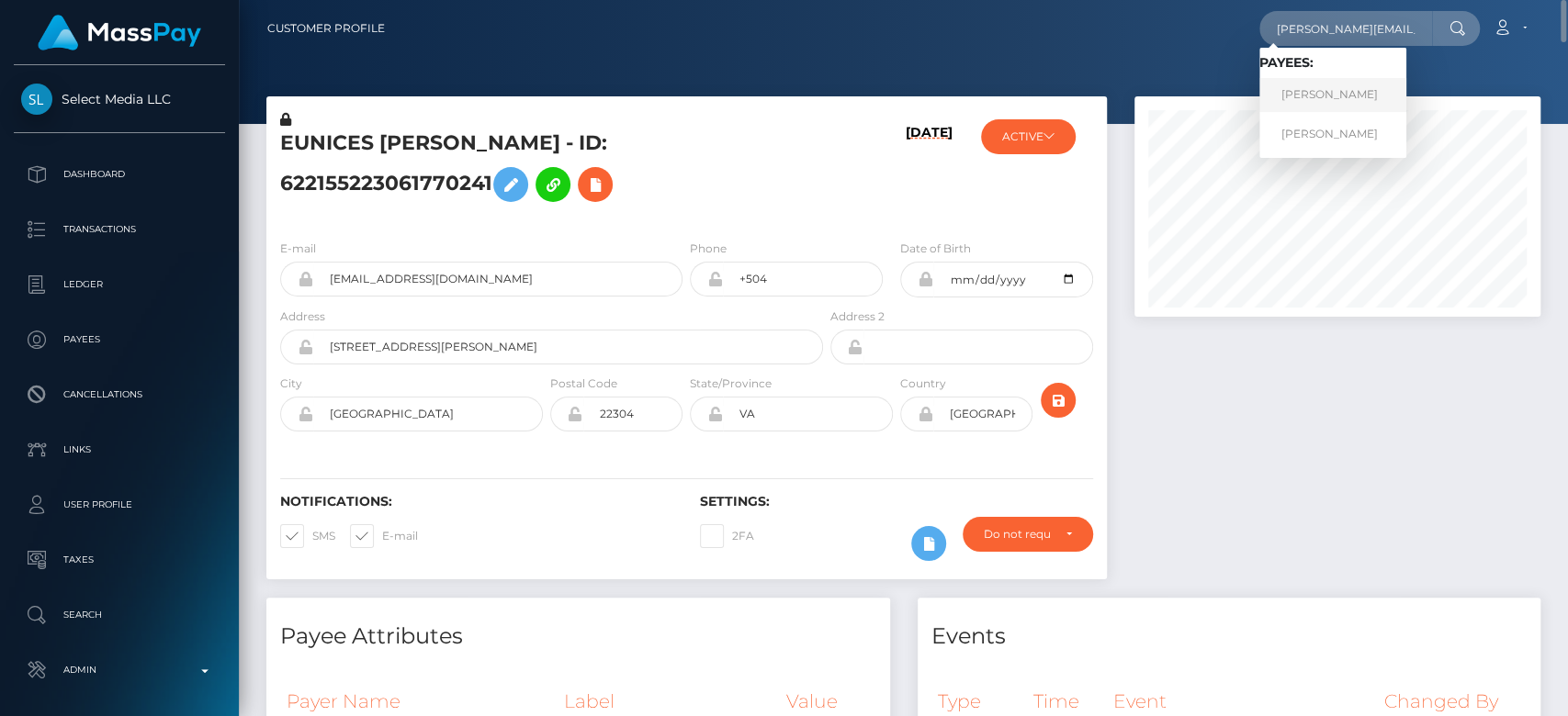
click at [1331, 88] on link "Miriam Funaro" at bounding box center [1333, 95] width 147 height 34
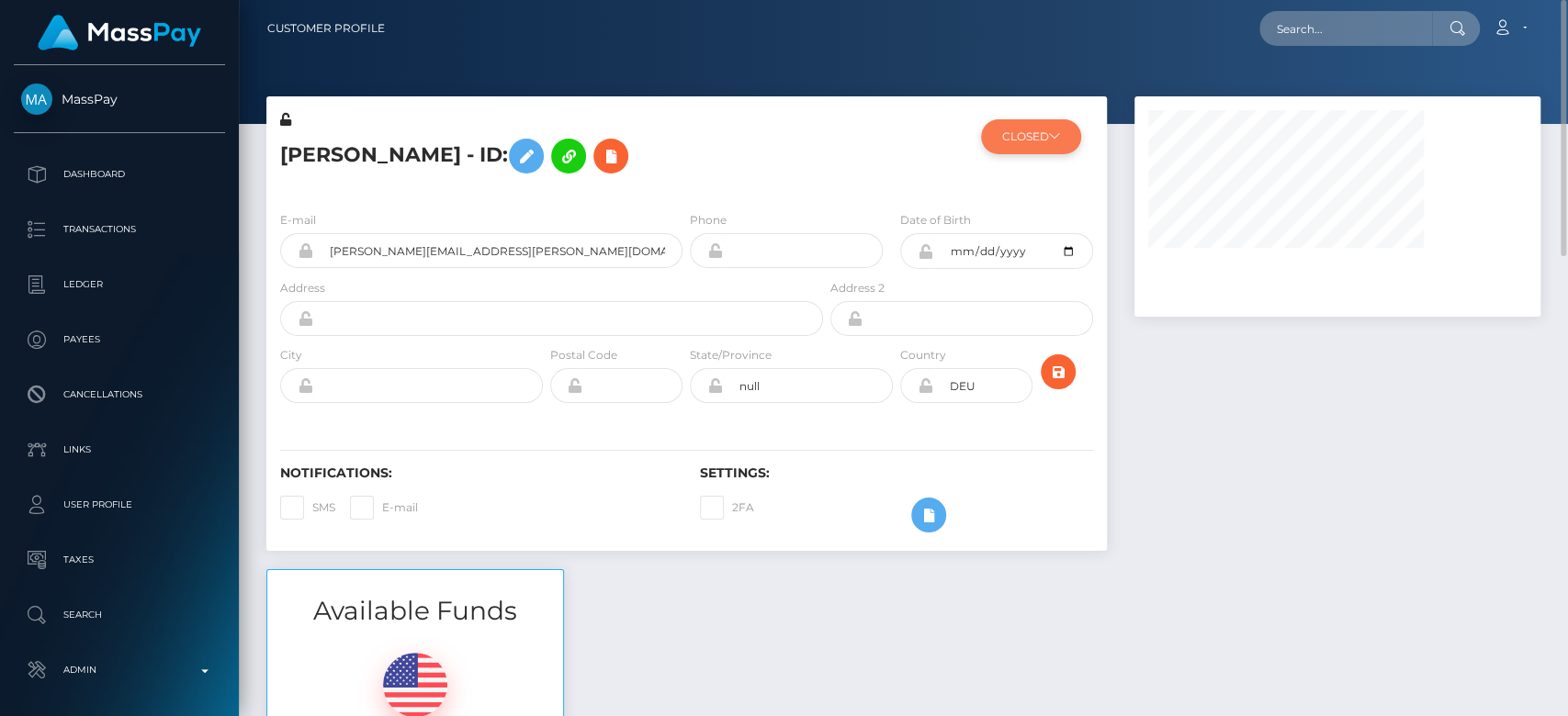
click at [1059, 143] on button "CLOSED" at bounding box center [1031, 136] width 100 height 35
click at [1298, 407] on div at bounding box center [1337, 333] width 434 height 473
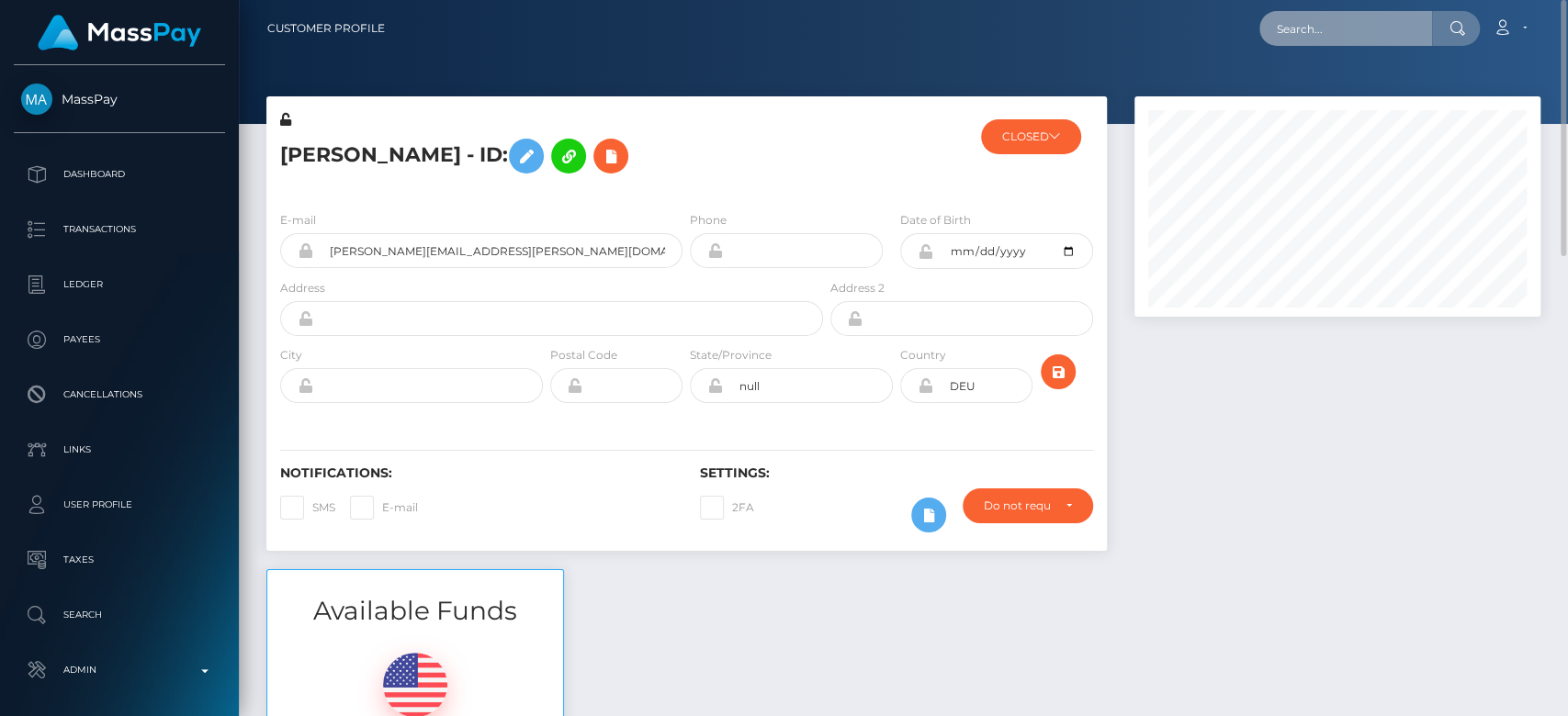
click at [1371, 22] on input "text" at bounding box center [1346, 28] width 172 height 35
paste input "juuhmaryelle4@gmail.com"
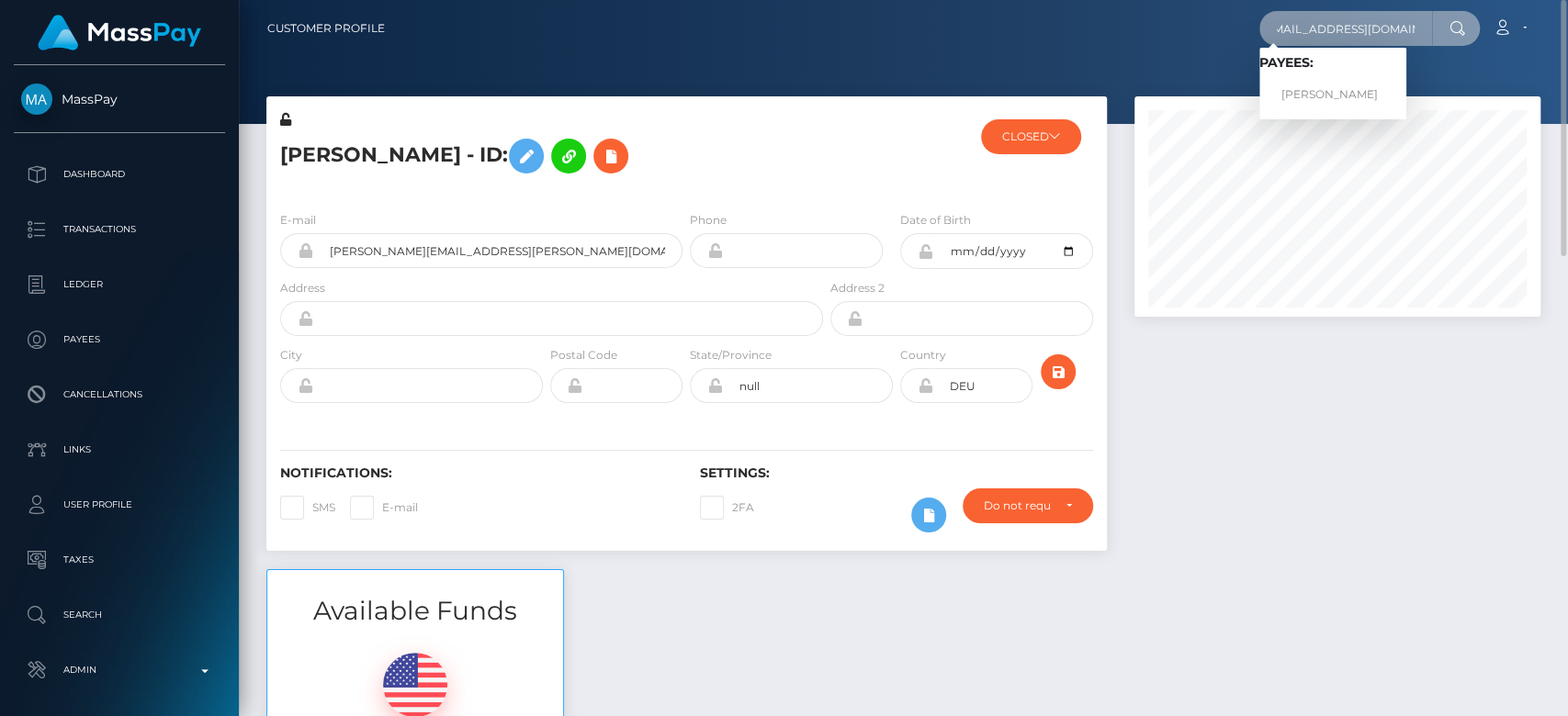
type input "juuhmaryelle4@gmail.com"
click at [1386, 86] on link "Julianne Maryelle" at bounding box center [1333, 95] width 147 height 34
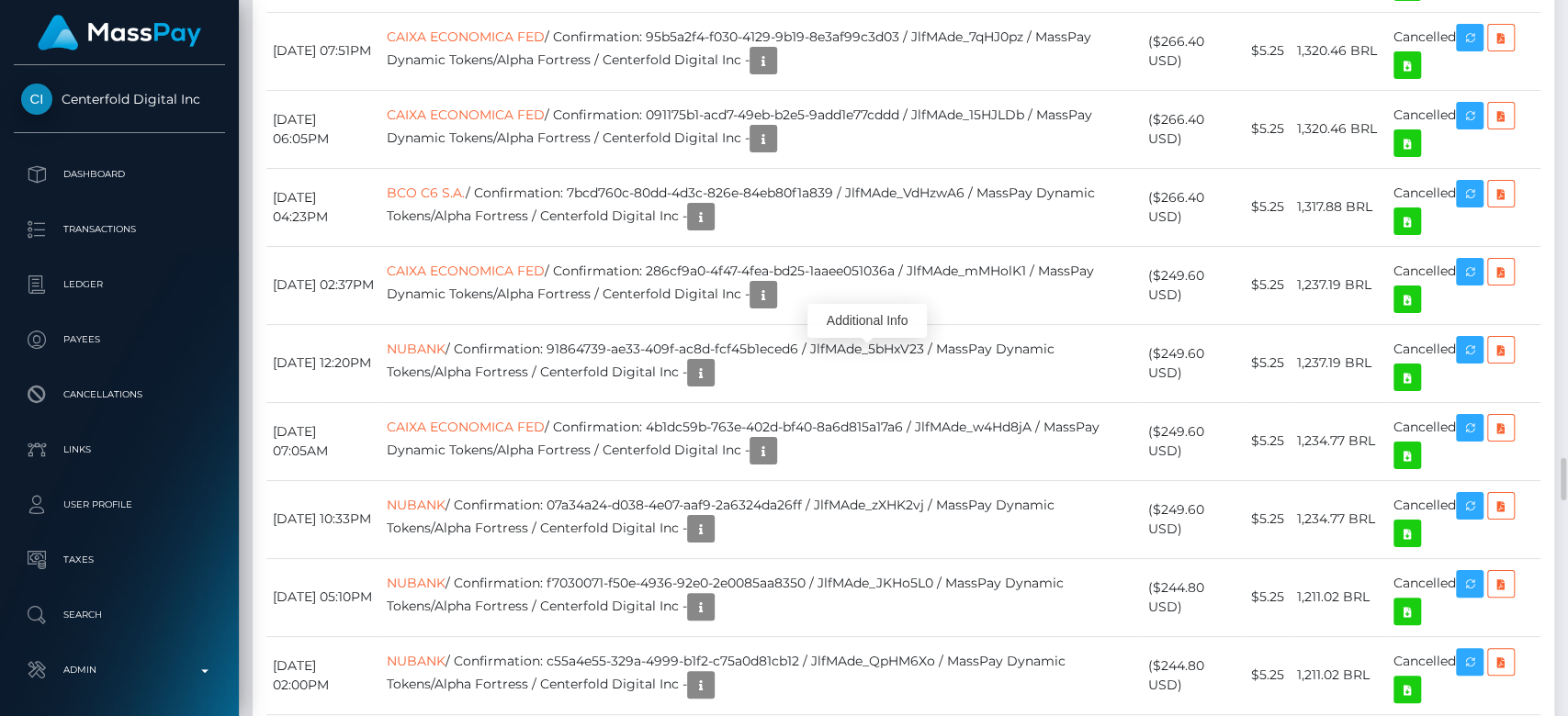
scroll to position [220, 406]
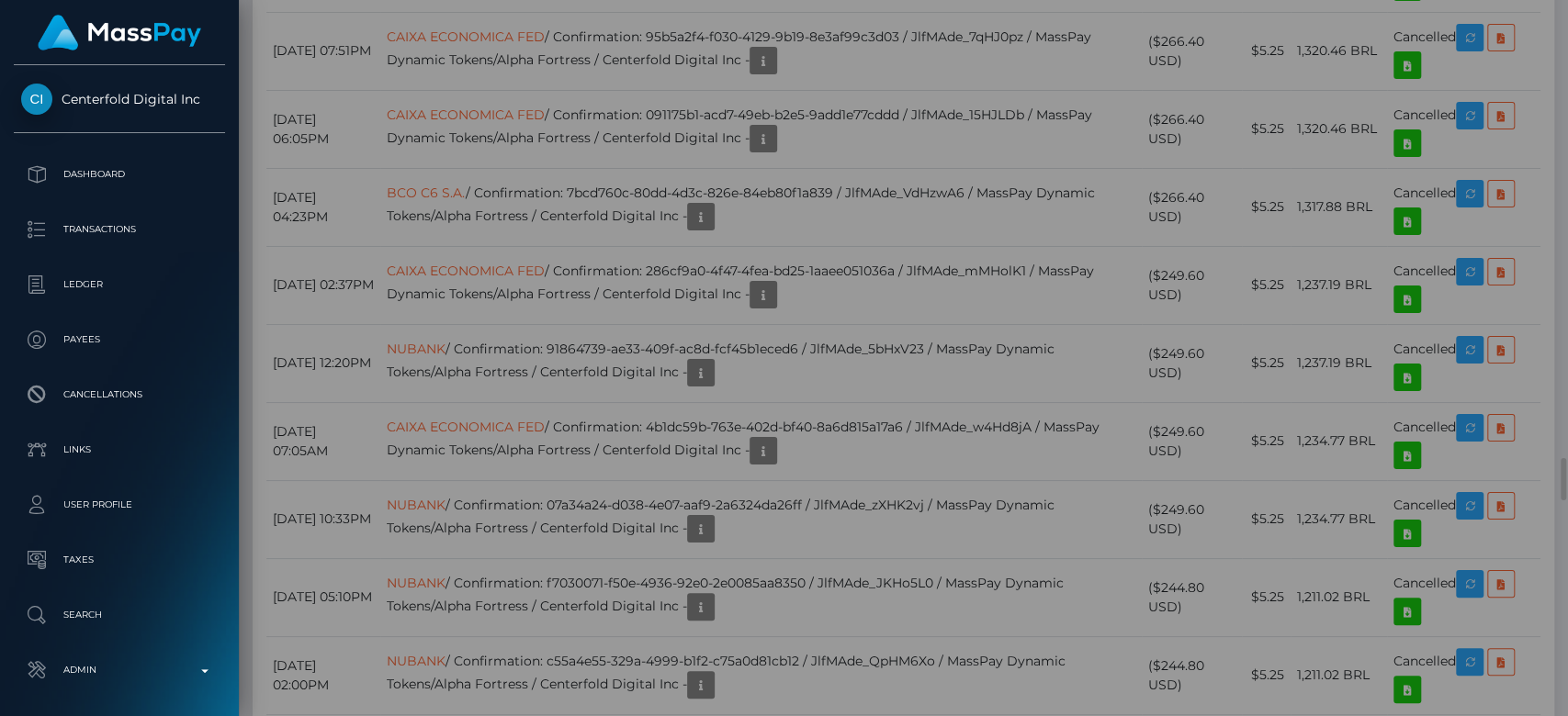
scroll to position [0, 0]
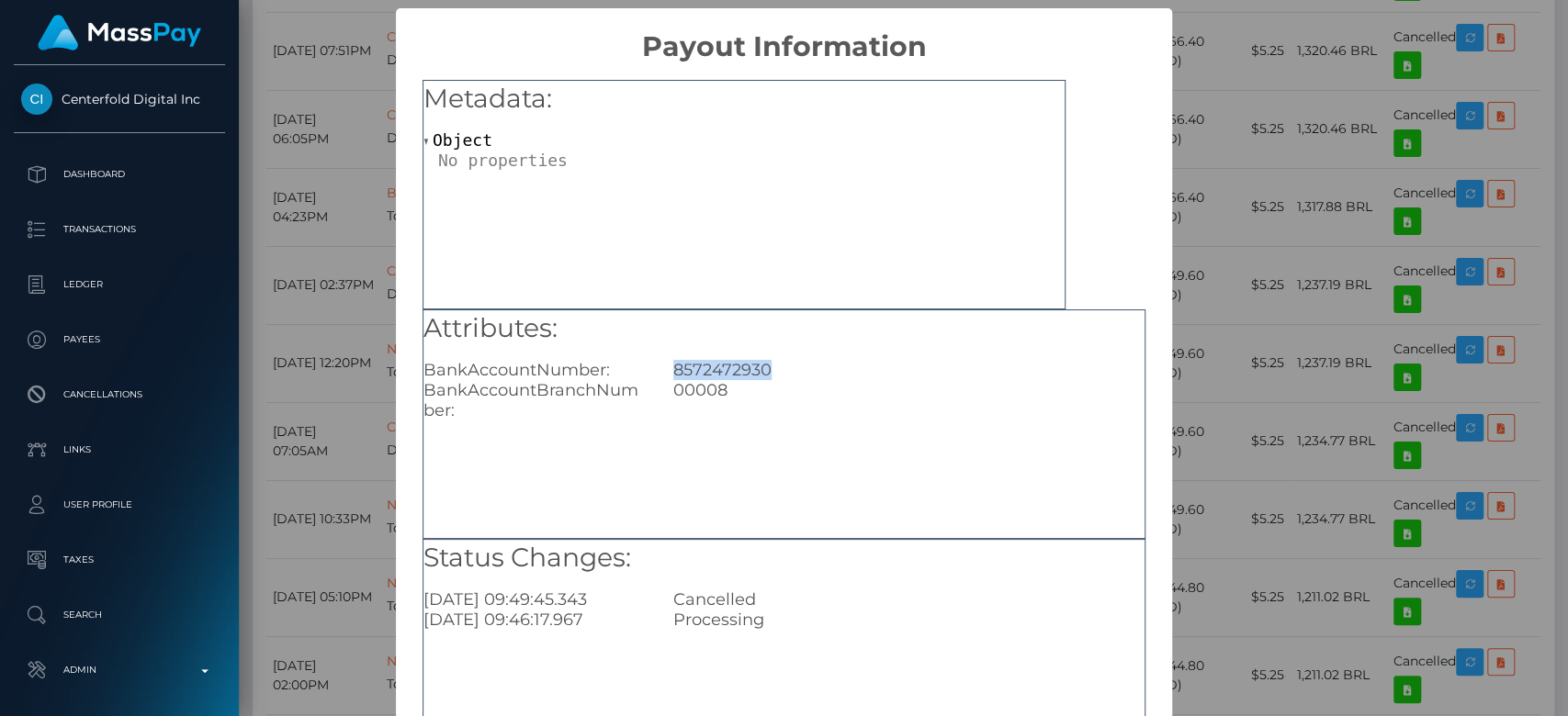
drag, startPoint x: 793, startPoint y: 371, endPoint x: 665, endPoint y: 379, distance: 128.2
click at [665, 379] on div "8572472930" at bounding box center [909, 370] width 499 height 21
copy div "8572472930"
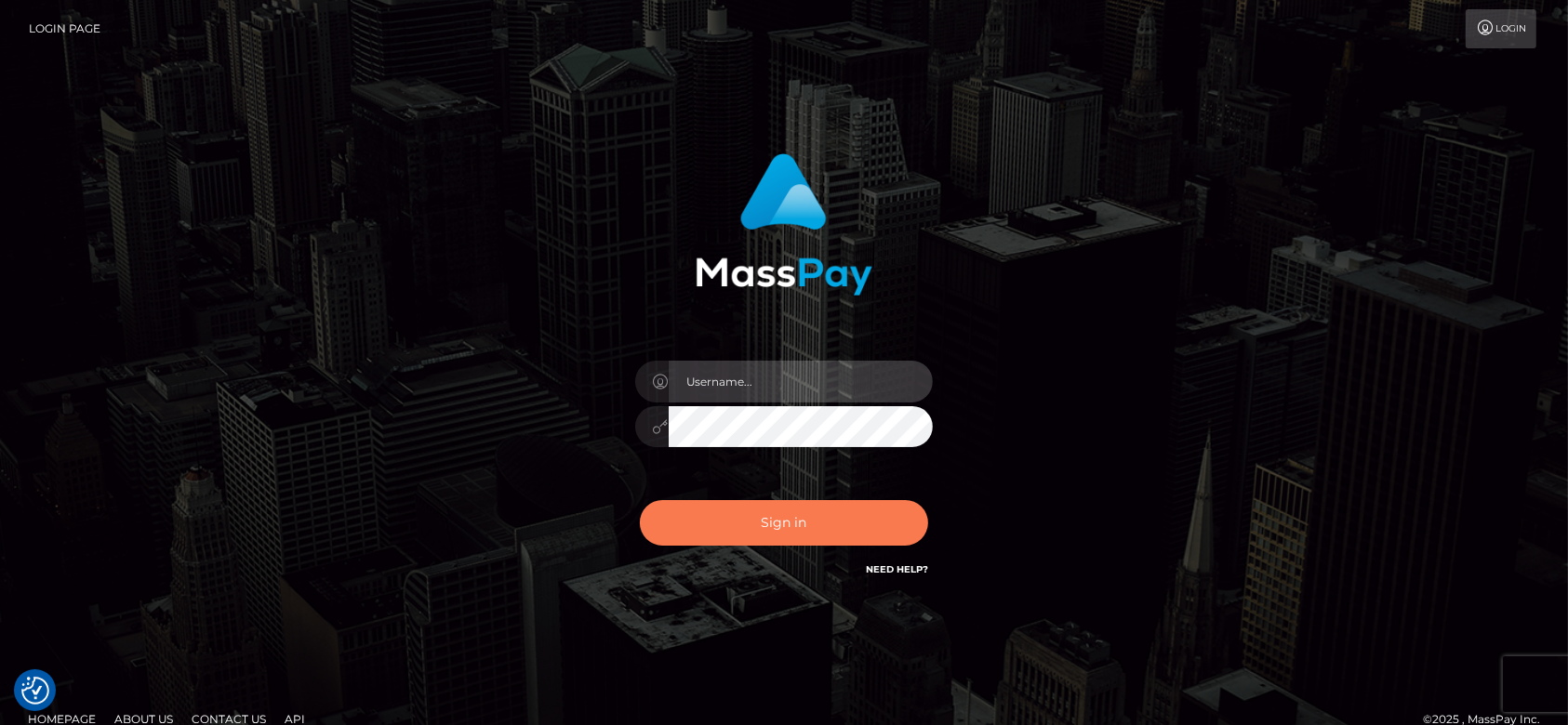
type input "[DOMAIN_NAME]"
click at [769, 522] on button "Sign in" at bounding box center [784, 523] width 289 height 46
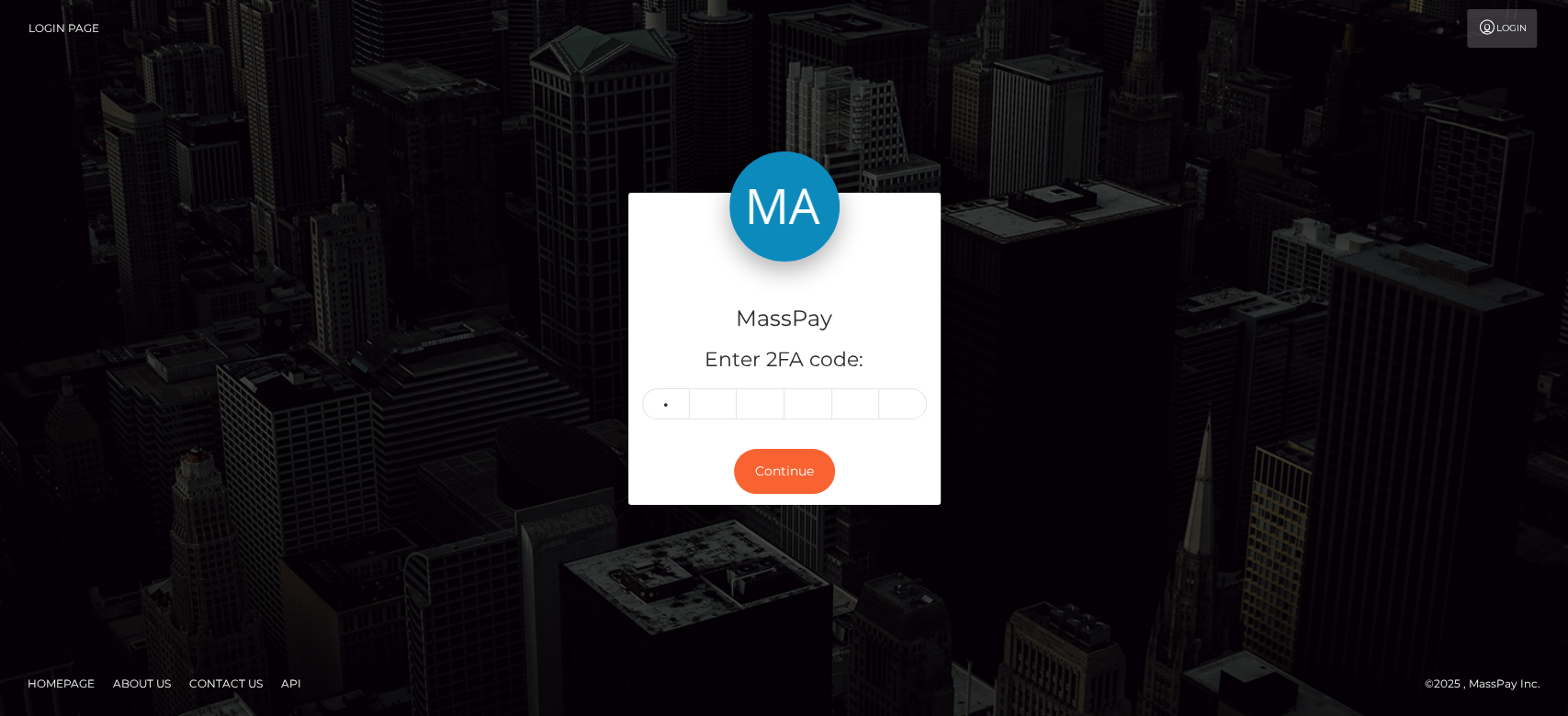
type input "4"
type input "2"
type input "4"
type input "5"
type input "7"
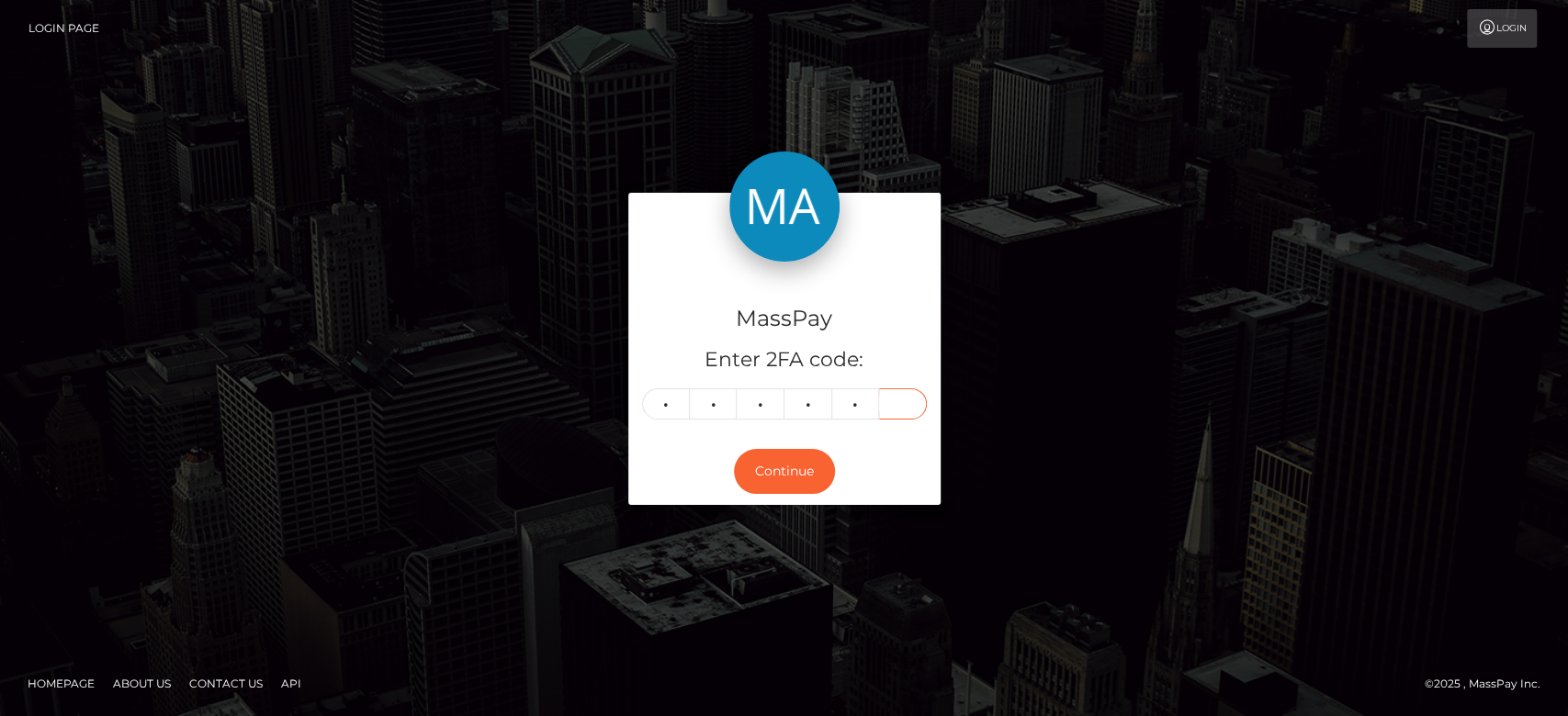
type input "1"
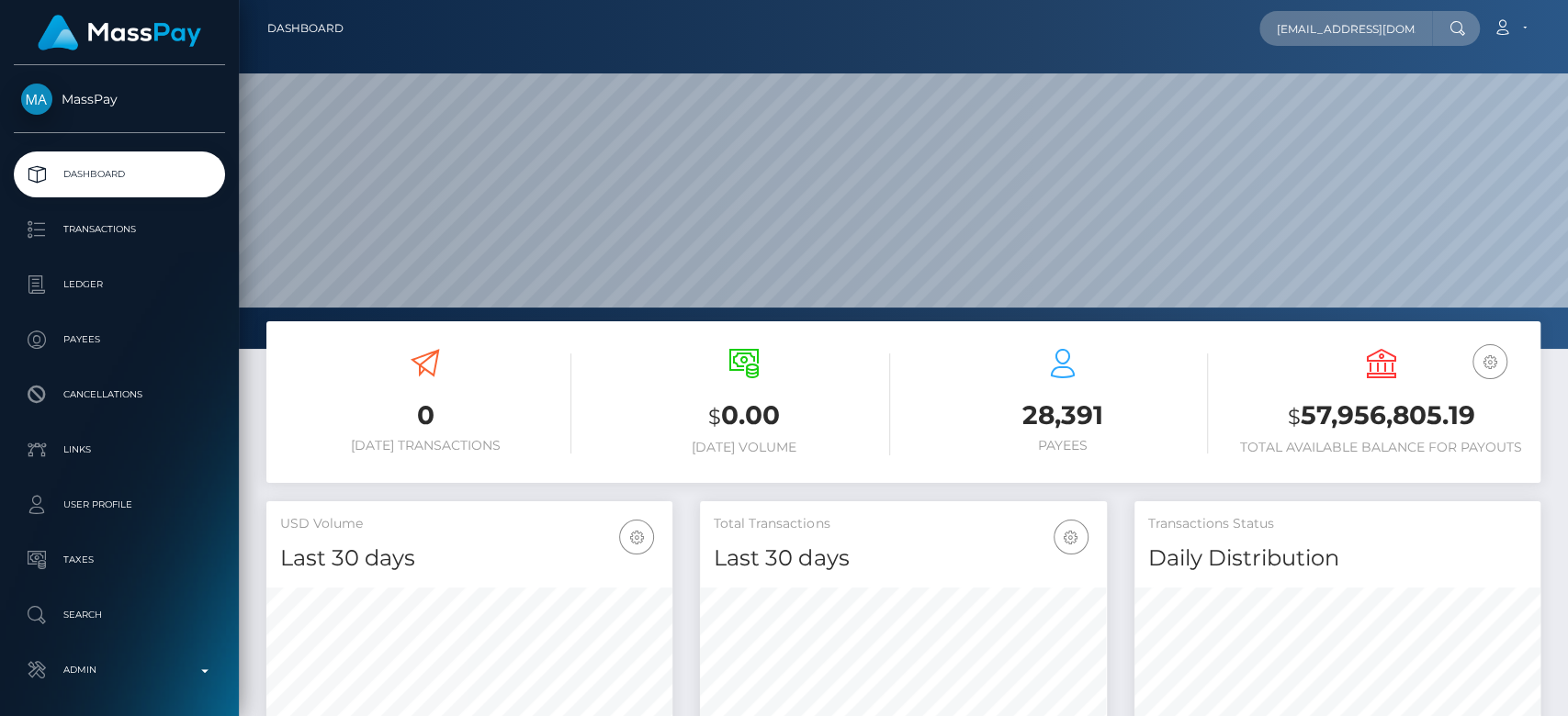
scroll to position [324, 406]
type input "markov-titan123@mail.ru"
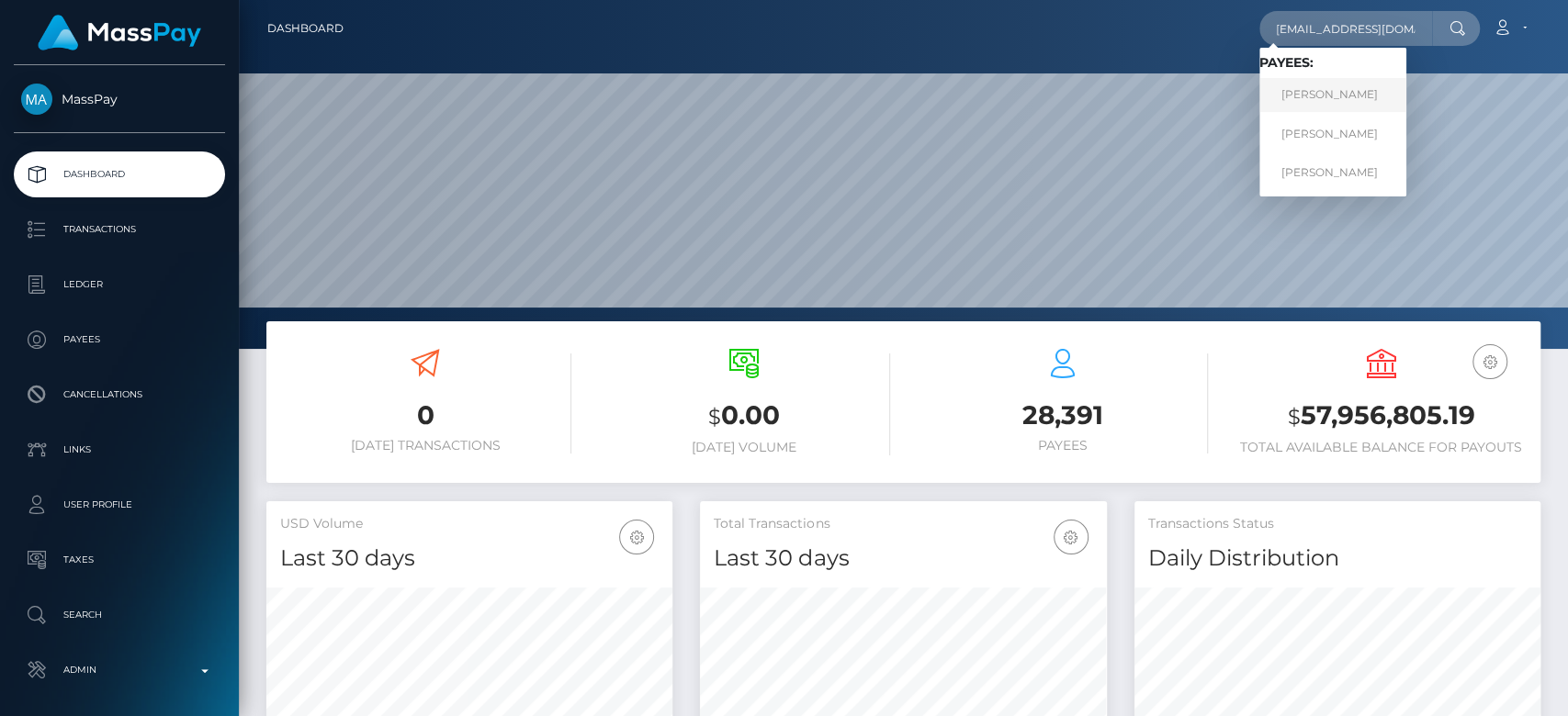
scroll to position [0, 0]
click at [1315, 99] on link "ANDREI MARKAU" at bounding box center [1333, 95] width 147 height 34
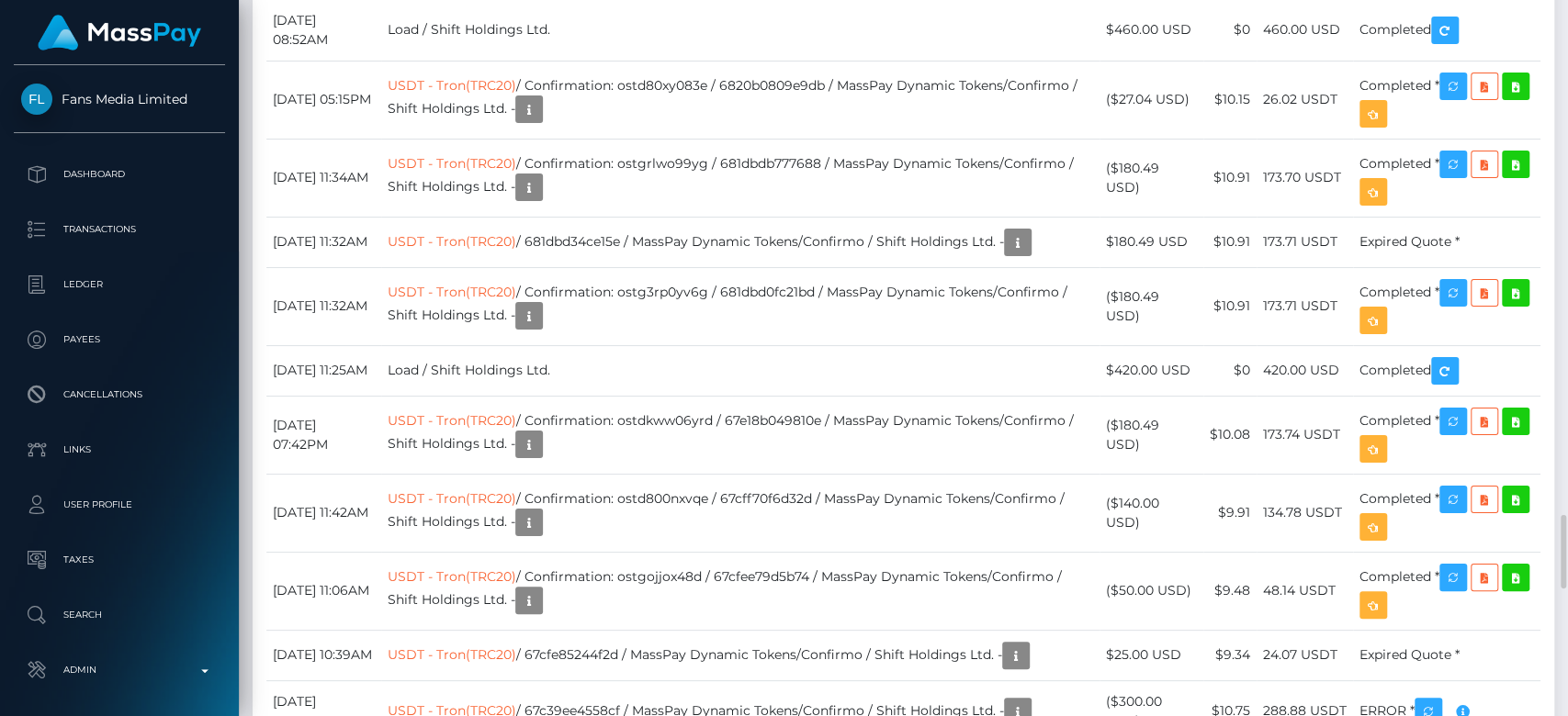
scroll to position [4975, 0]
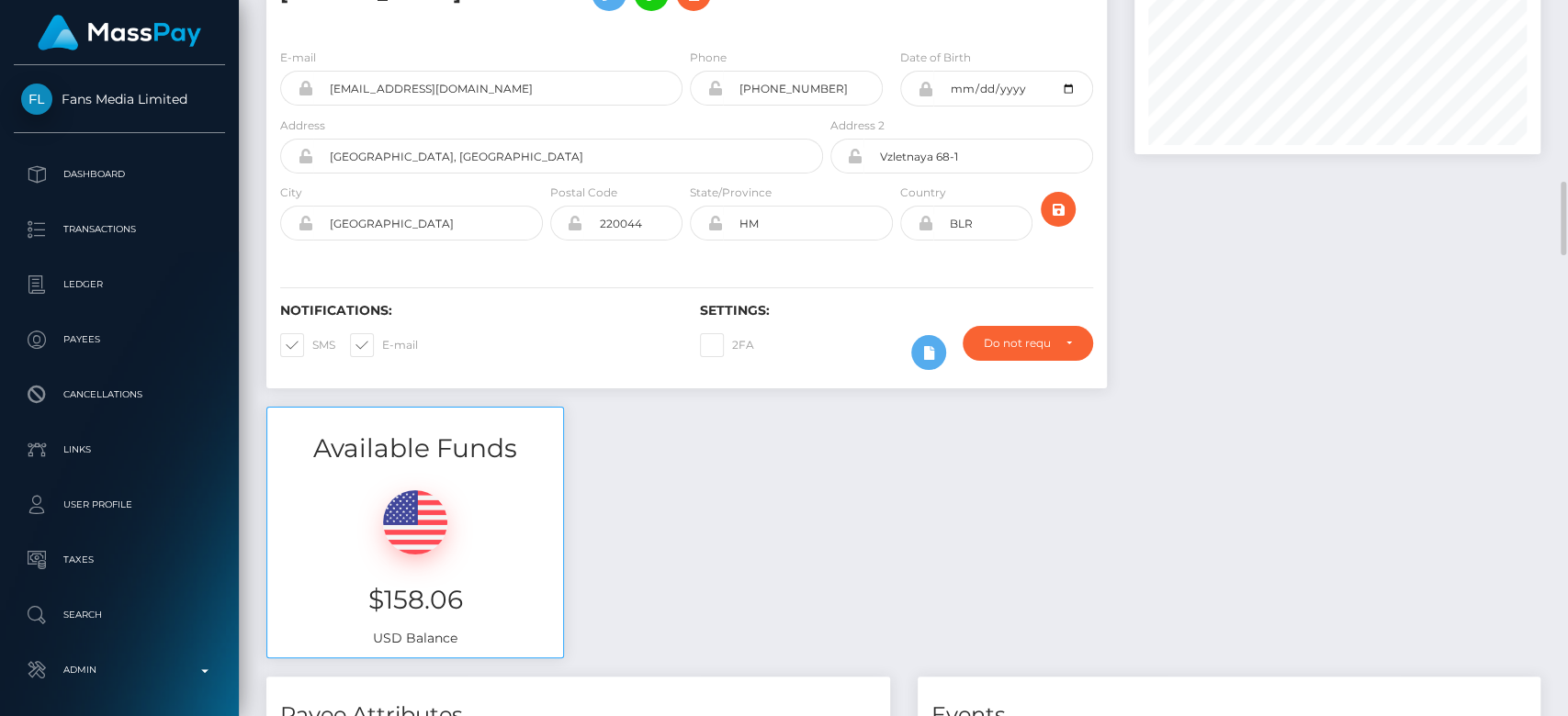
scroll to position [0, 0]
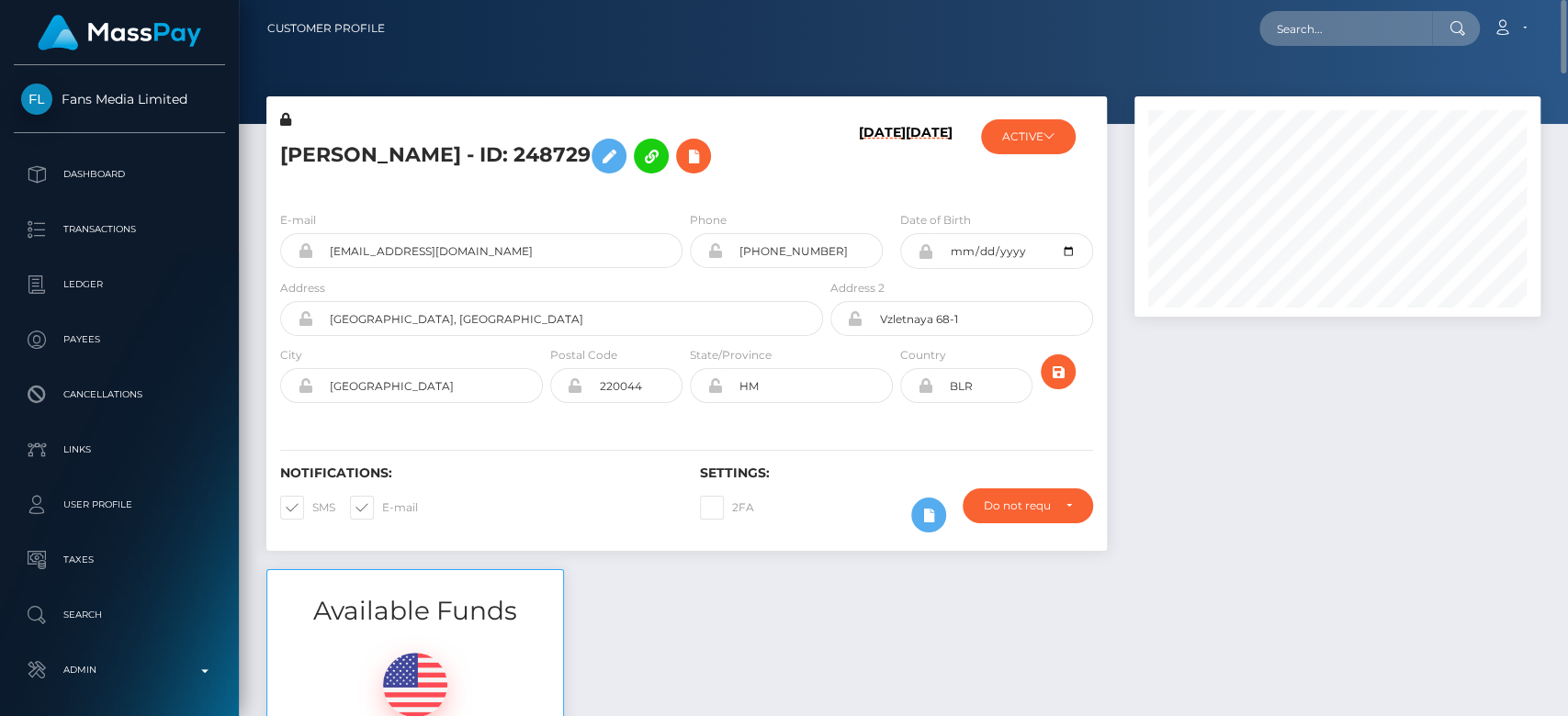
click at [482, 144] on h5 "[PERSON_NAME] - ID: 248729" at bounding box center [546, 156] width 532 height 53
click at [1361, 30] on input "text" at bounding box center [1346, 28] width 172 height 35
paste input "[PERSON_NAME][EMAIL_ADDRESS][DOMAIN_NAME]"
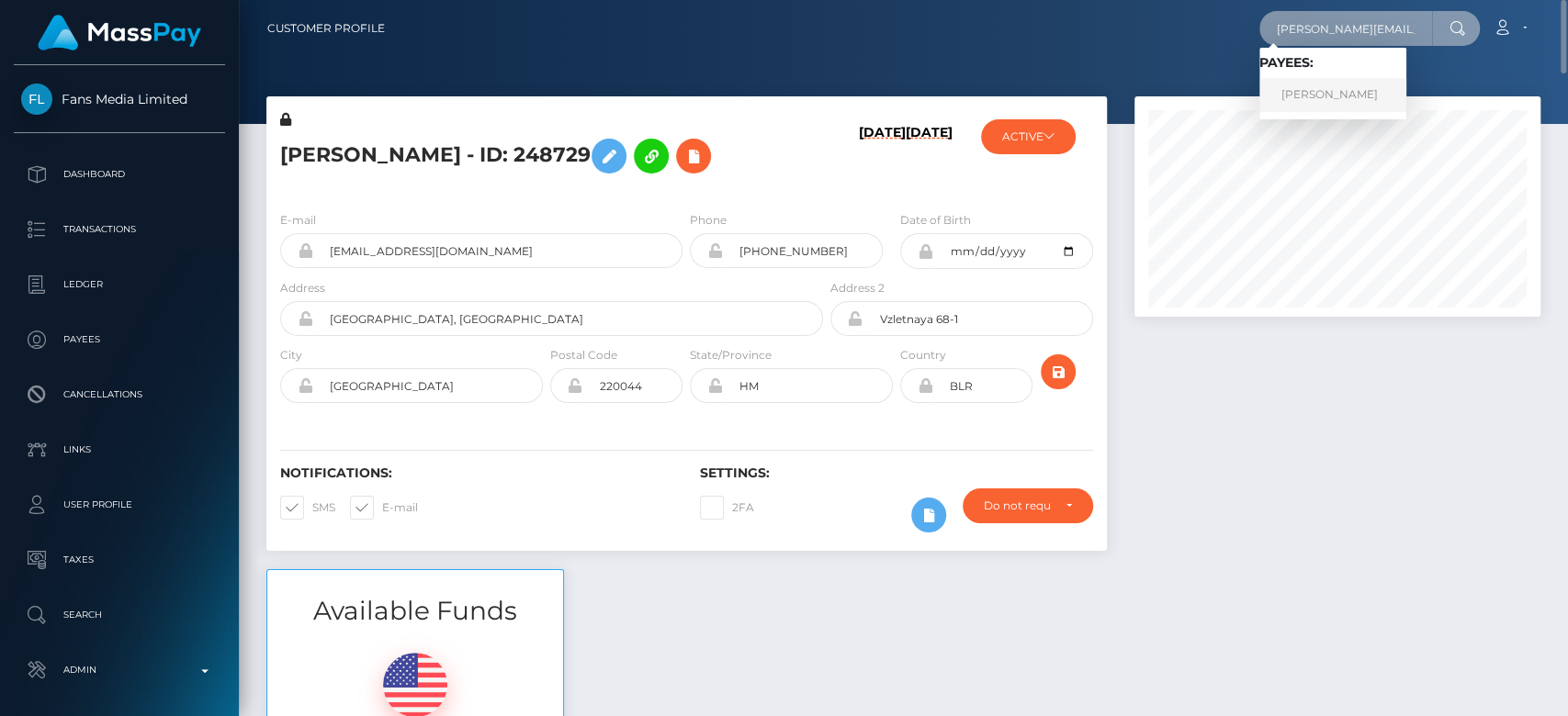
type input "[PERSON_NAME][EMAIL_ADDRESS][DOMAIN_NAME]"
click at [1343, 99] on link "[PERSON_NAME]" at bounding box center [1333, 95] width 147 height 34
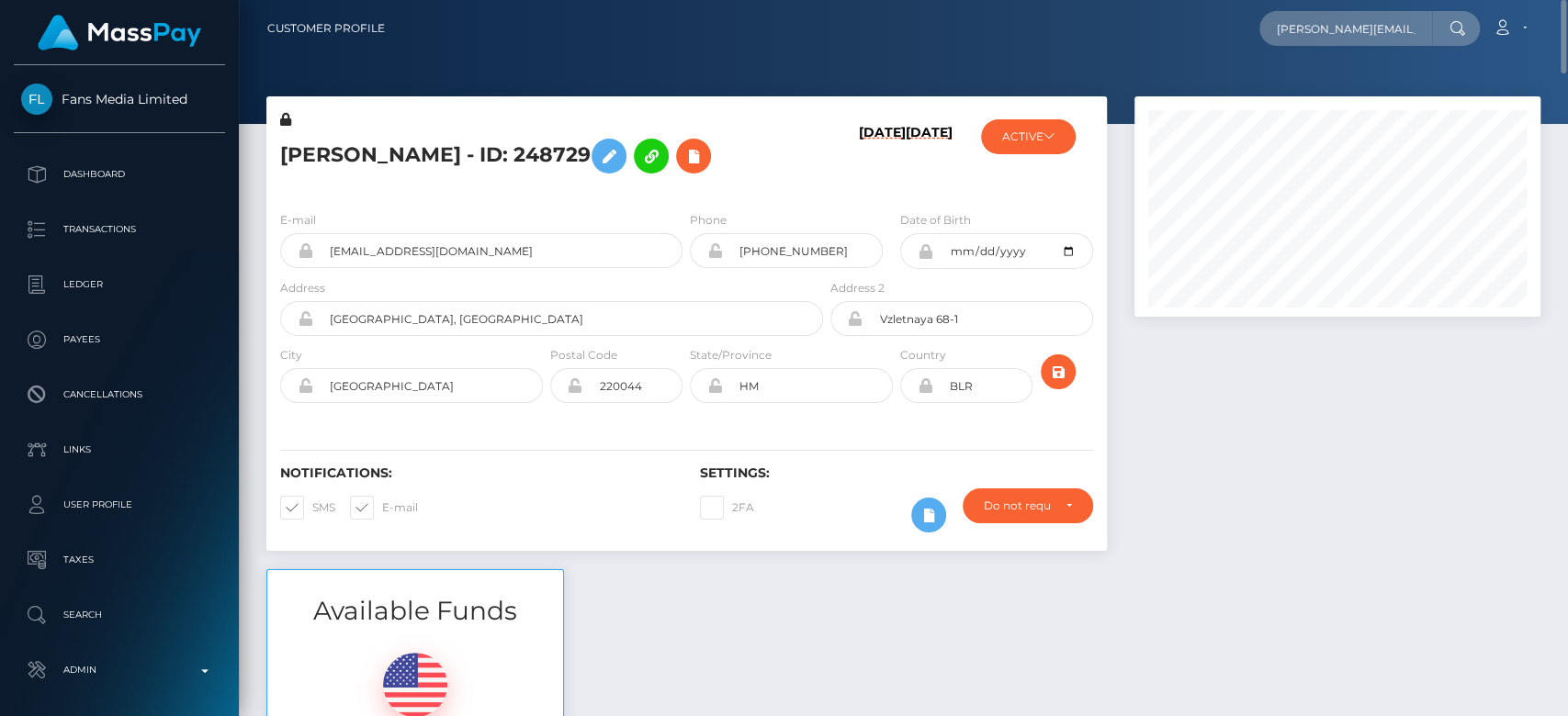
click at [1238, 440] on div at bounding box center [1337, 333] width 434 height 473
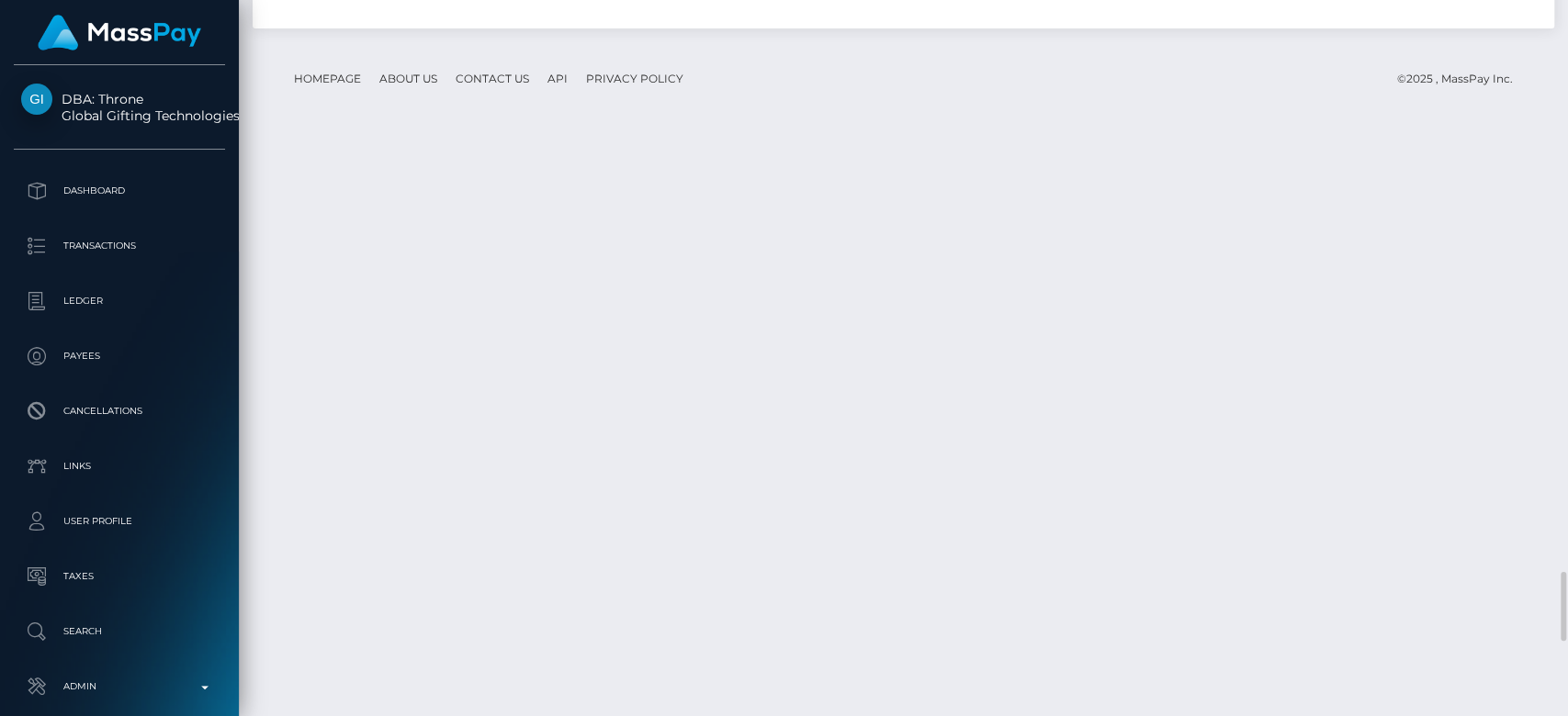
scroll to position [220, 406]
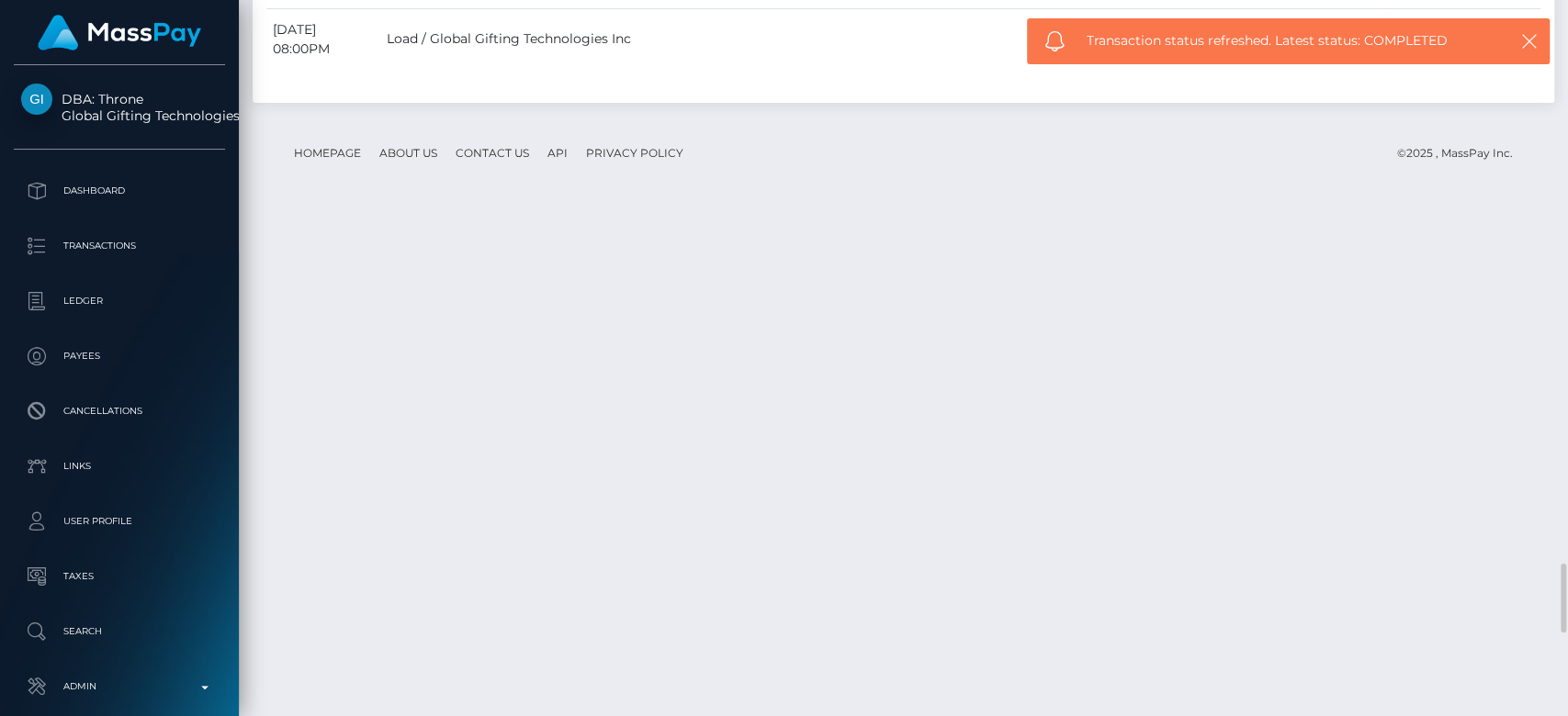
scroll to position [5883, 0]
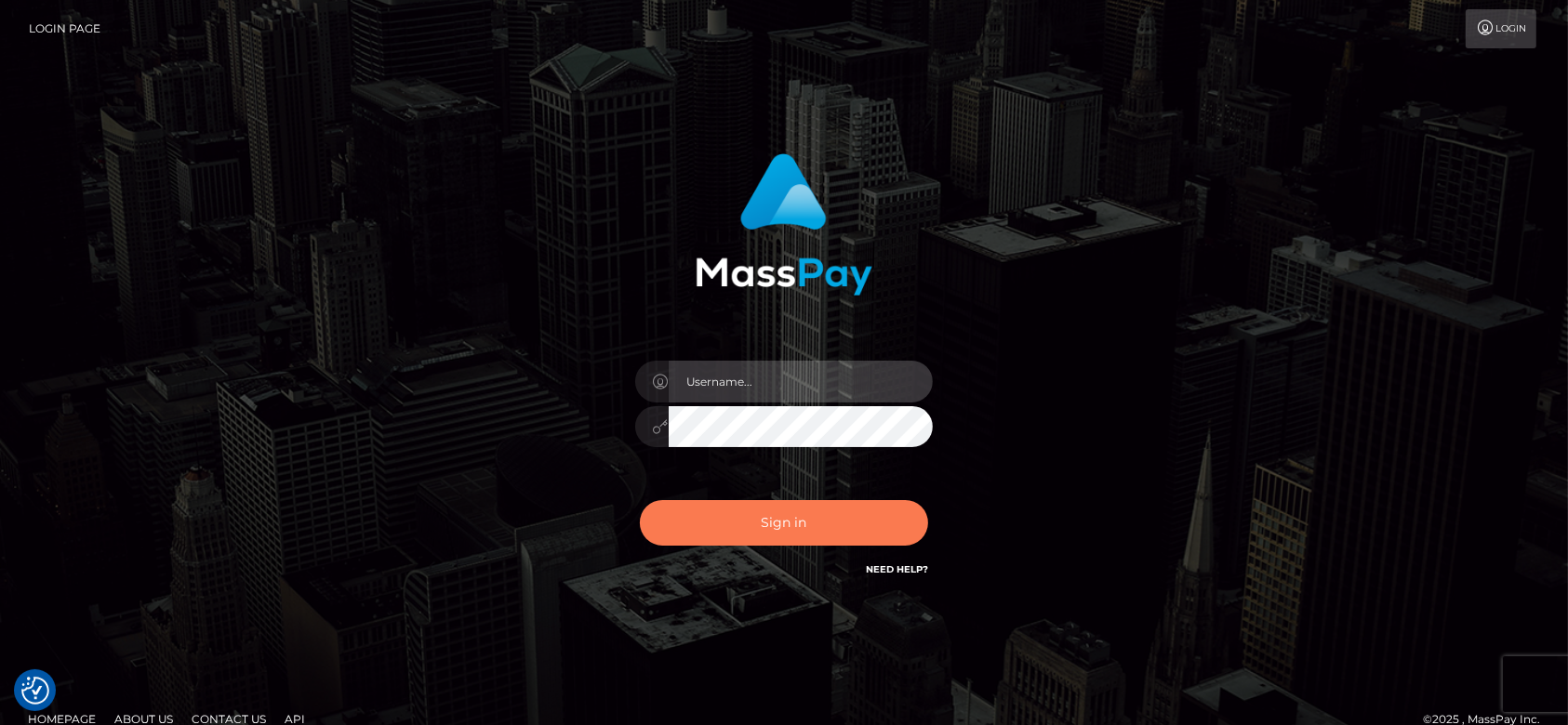
type input "[DOMAIN_NAME]"
click at [787, 510] on button "Sign in" at bounding box center [784, 523] width 289 height 46
click at [778, 529] on button "Sign in" at bounding box center [784, 523] width 289 height 46
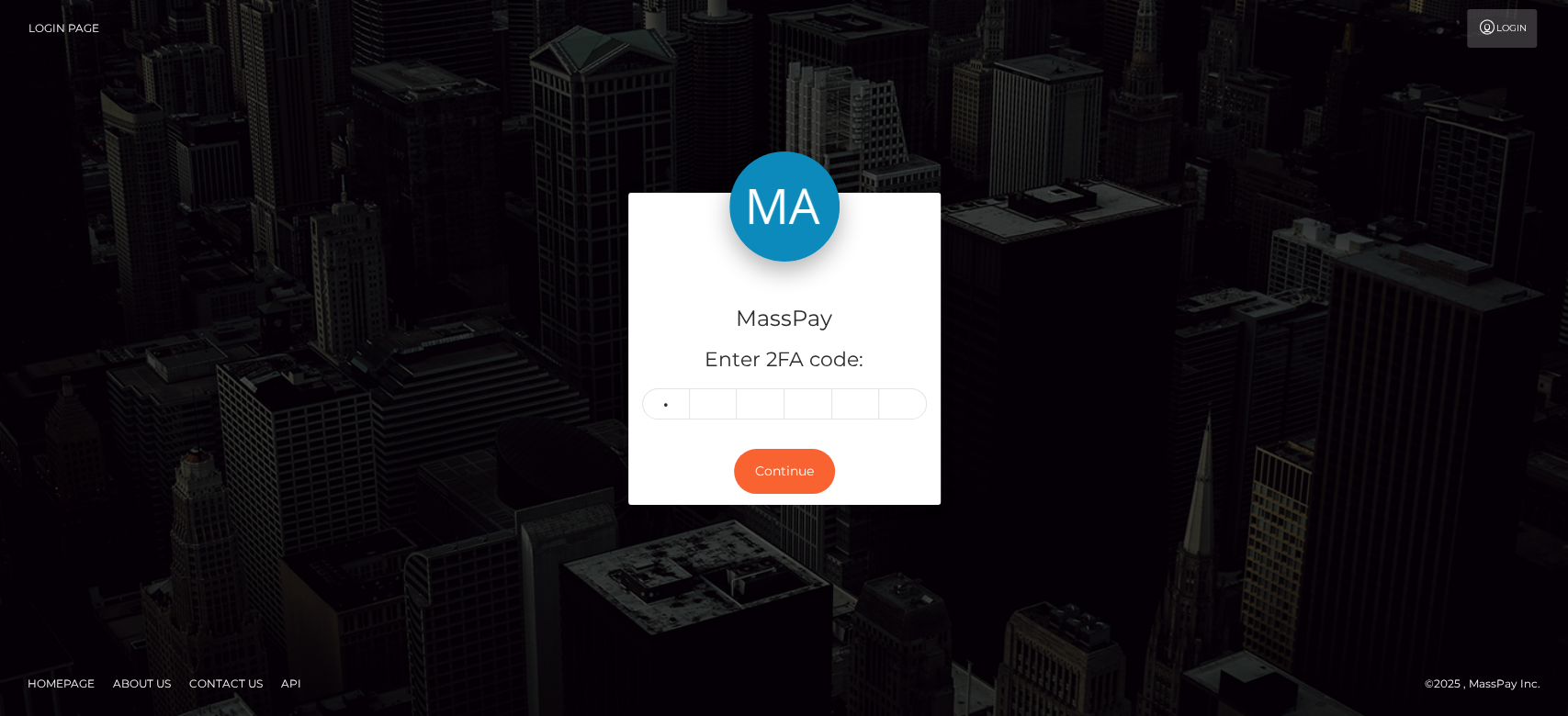
type input "3"
type input "7"
type input "1"
type input "3"
type input "1"
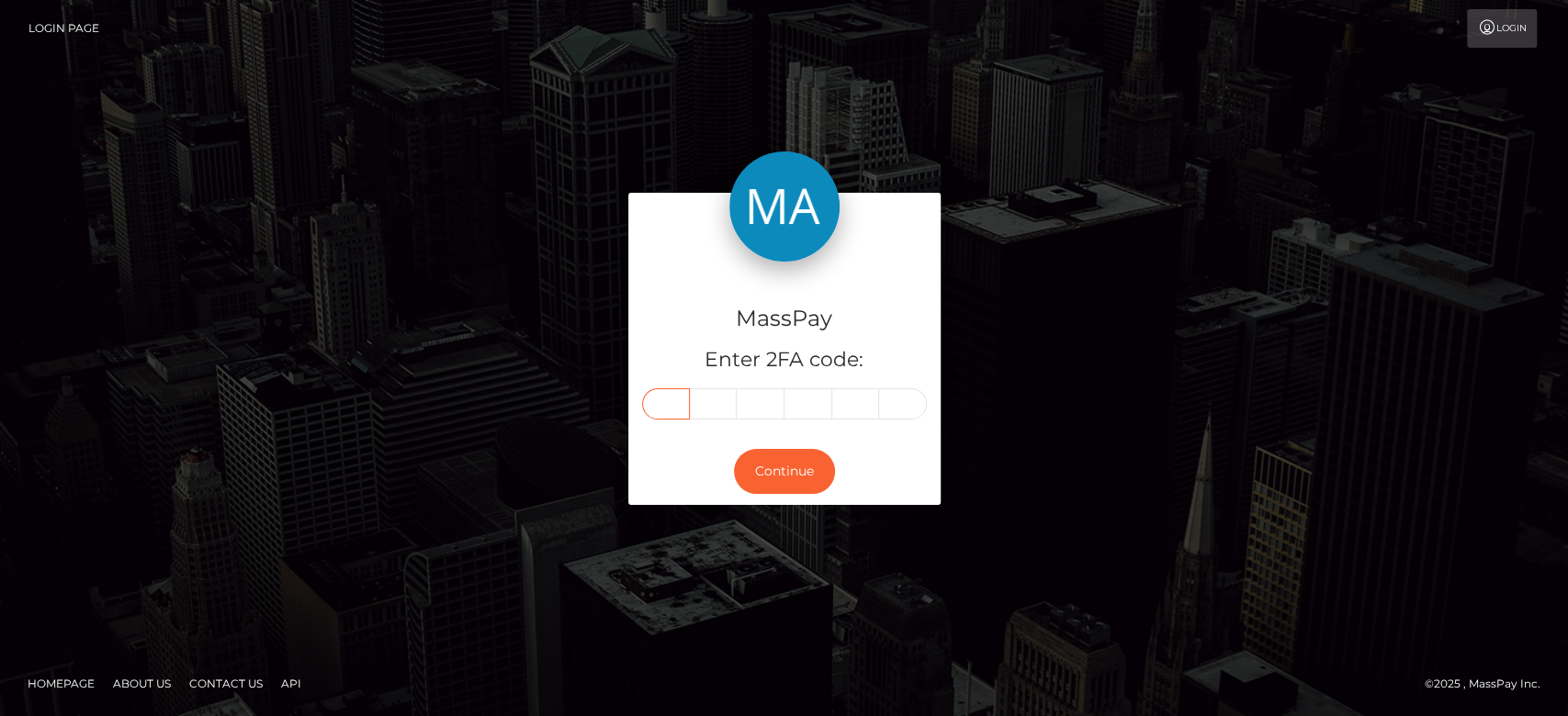
type input "3"
type input "7"
type input "1"
type input "3"
type input "1"
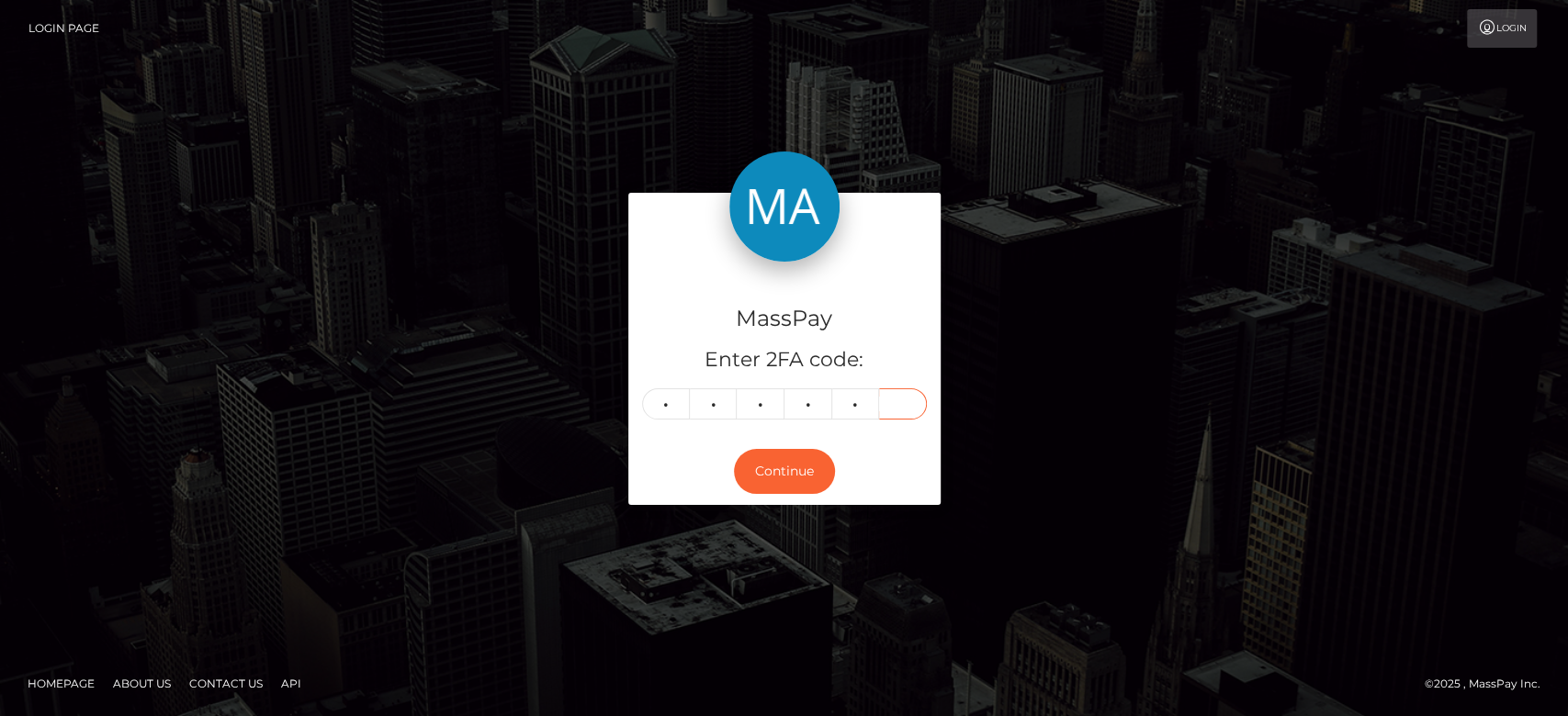
type input "4"
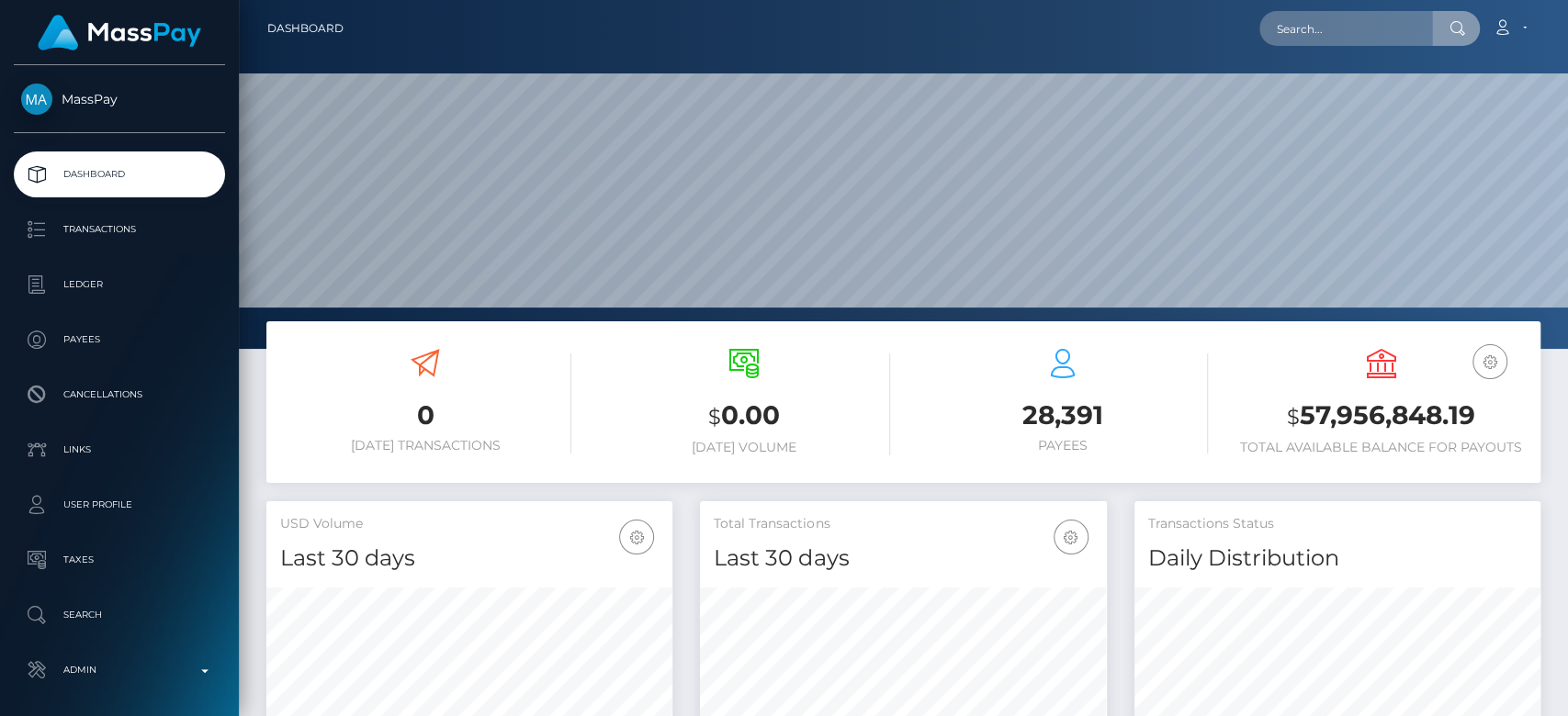
scroll to position [324, 406]
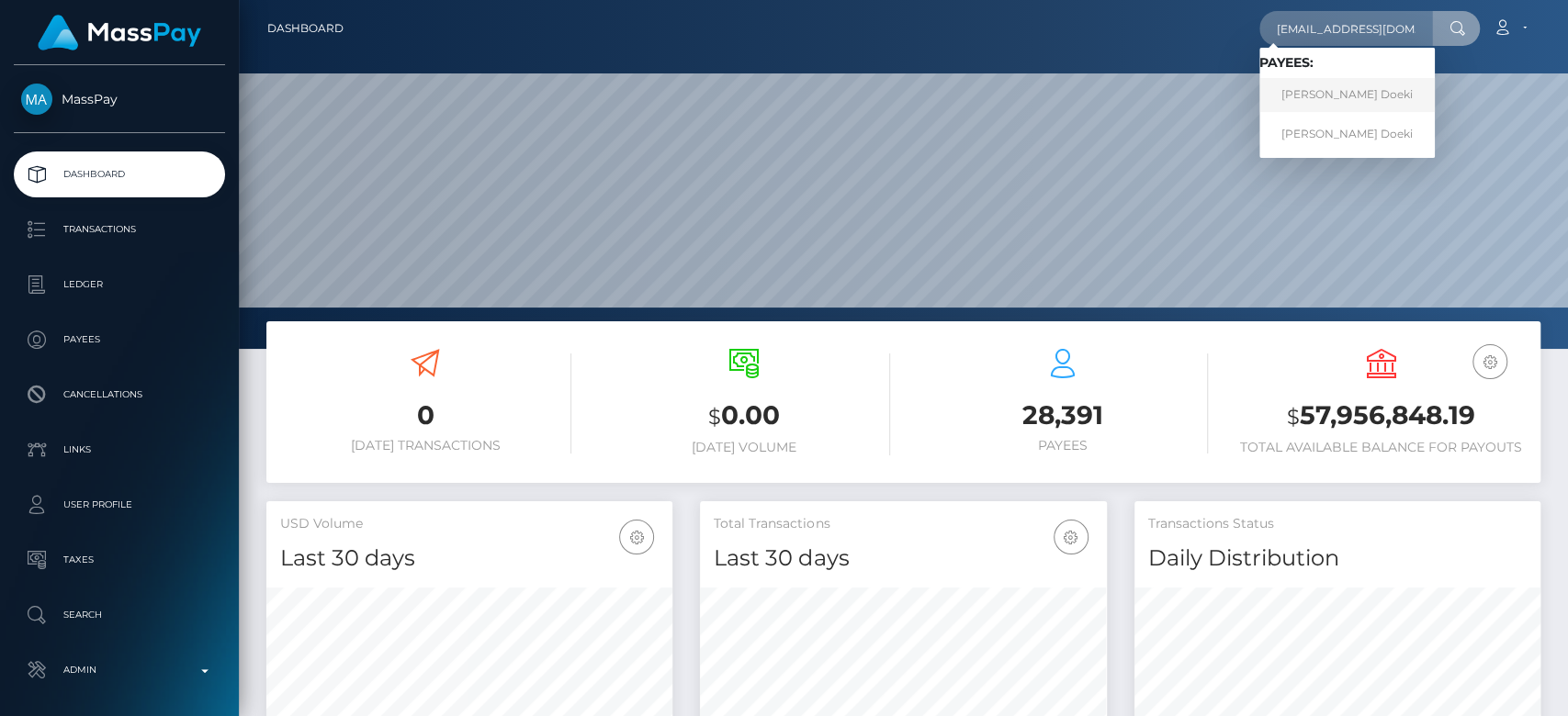
type input "riridoest@gmail.com"
click at [1339, 99] on link "Reggy Doeki" at bounding box center [1347, 95] width 175 height 34
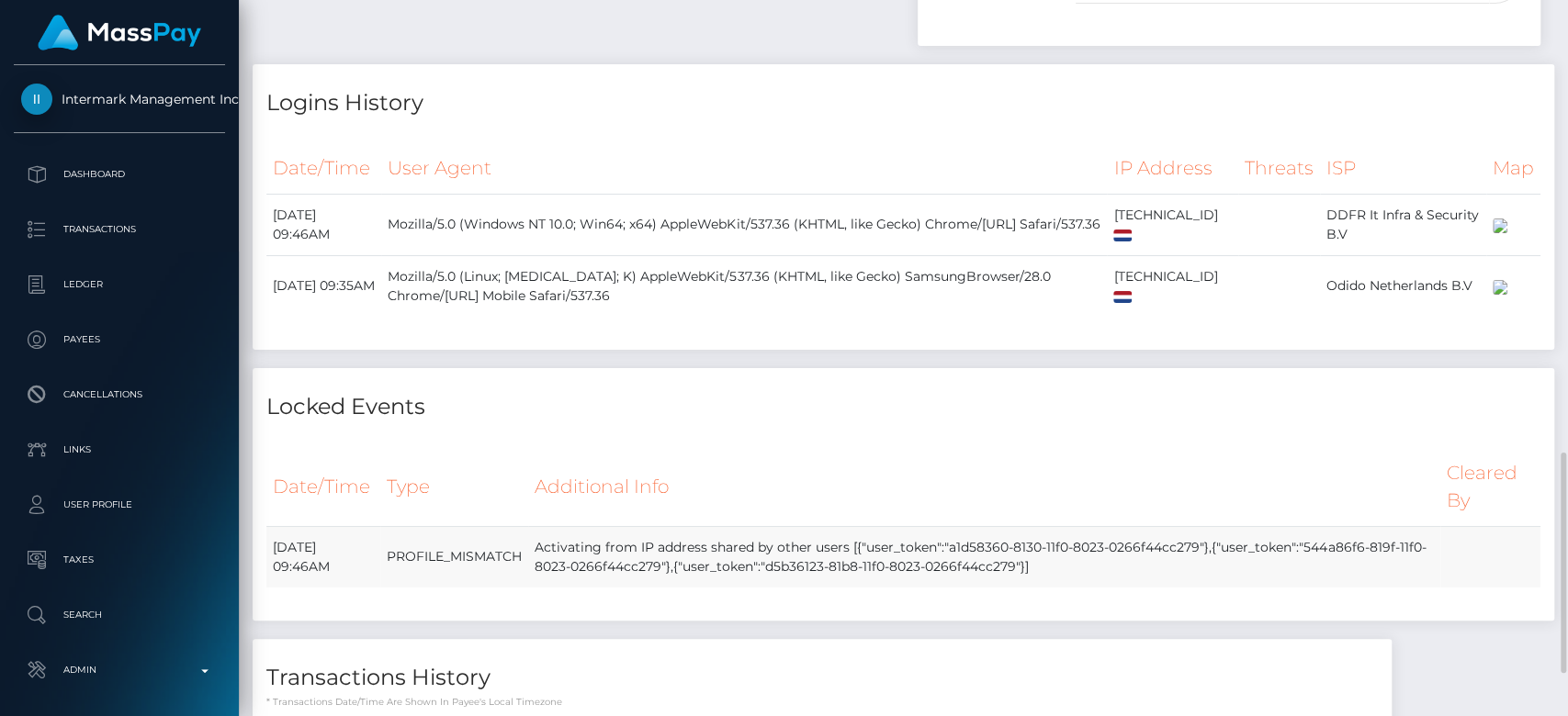
scroll to position [1609, 0]
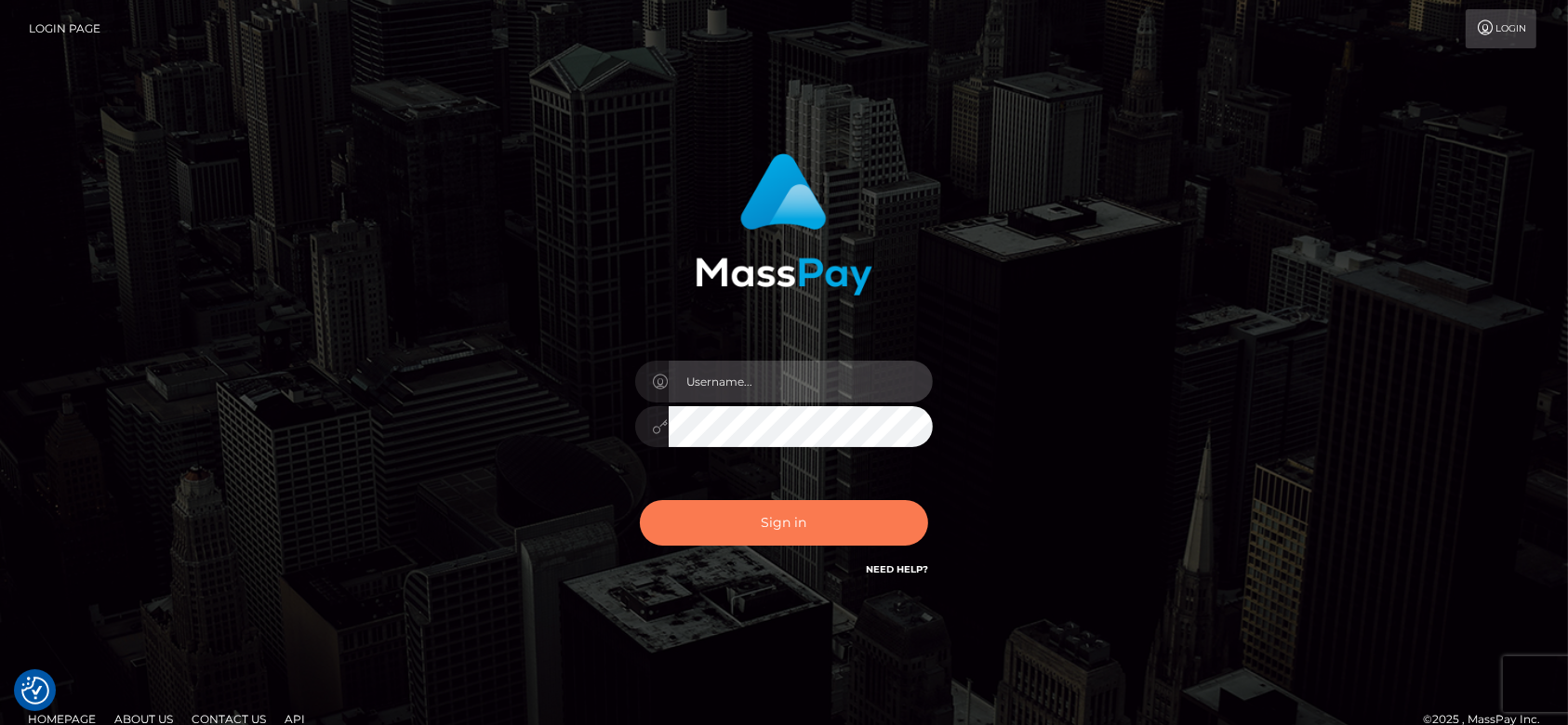
type input "fr.es"
click at [788, 517] on button "Sign in" at bounding box center [784, 523] width 289 height 46
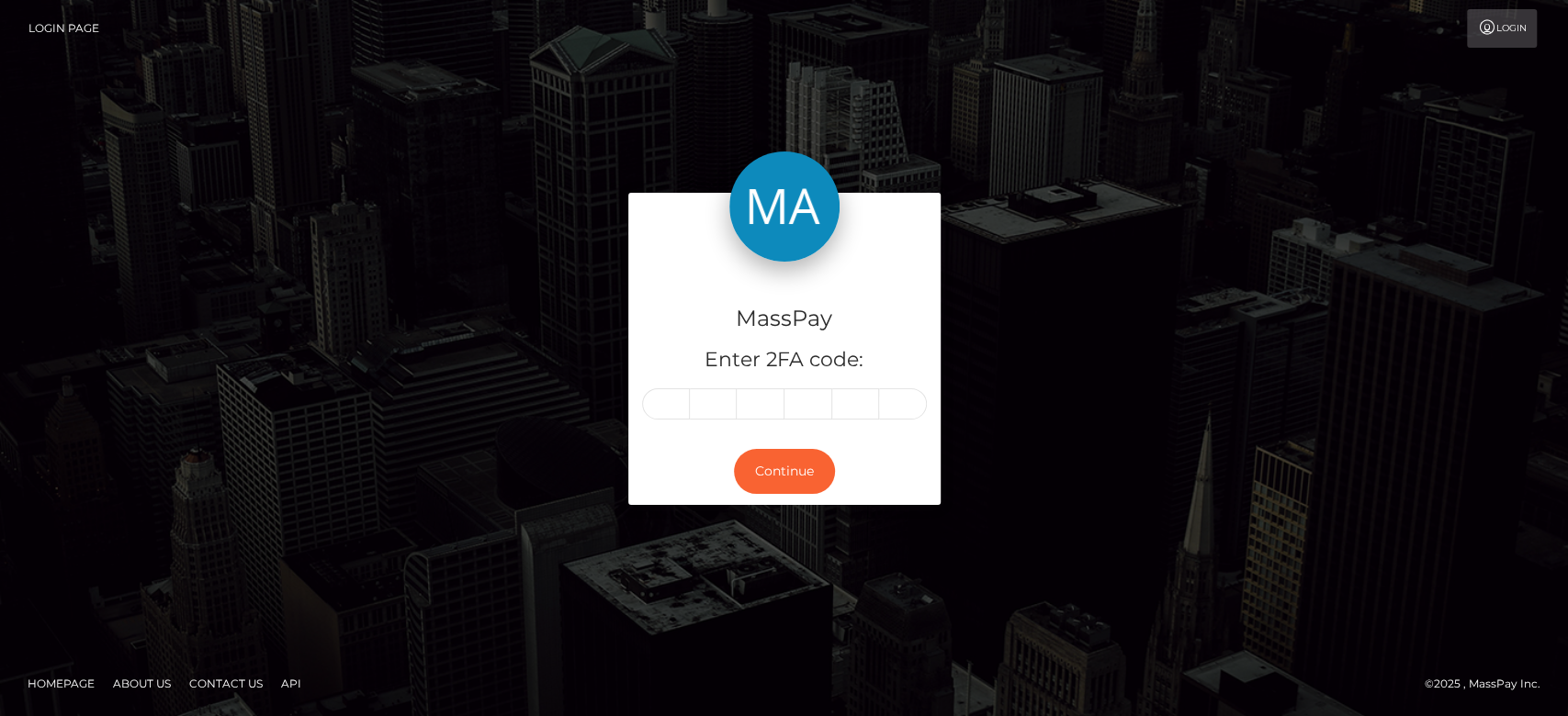
click at [672, 397] on input "text" at bounding box center [665, 404] width 48 height 31
type input "1"
type input "8"
type input "0"
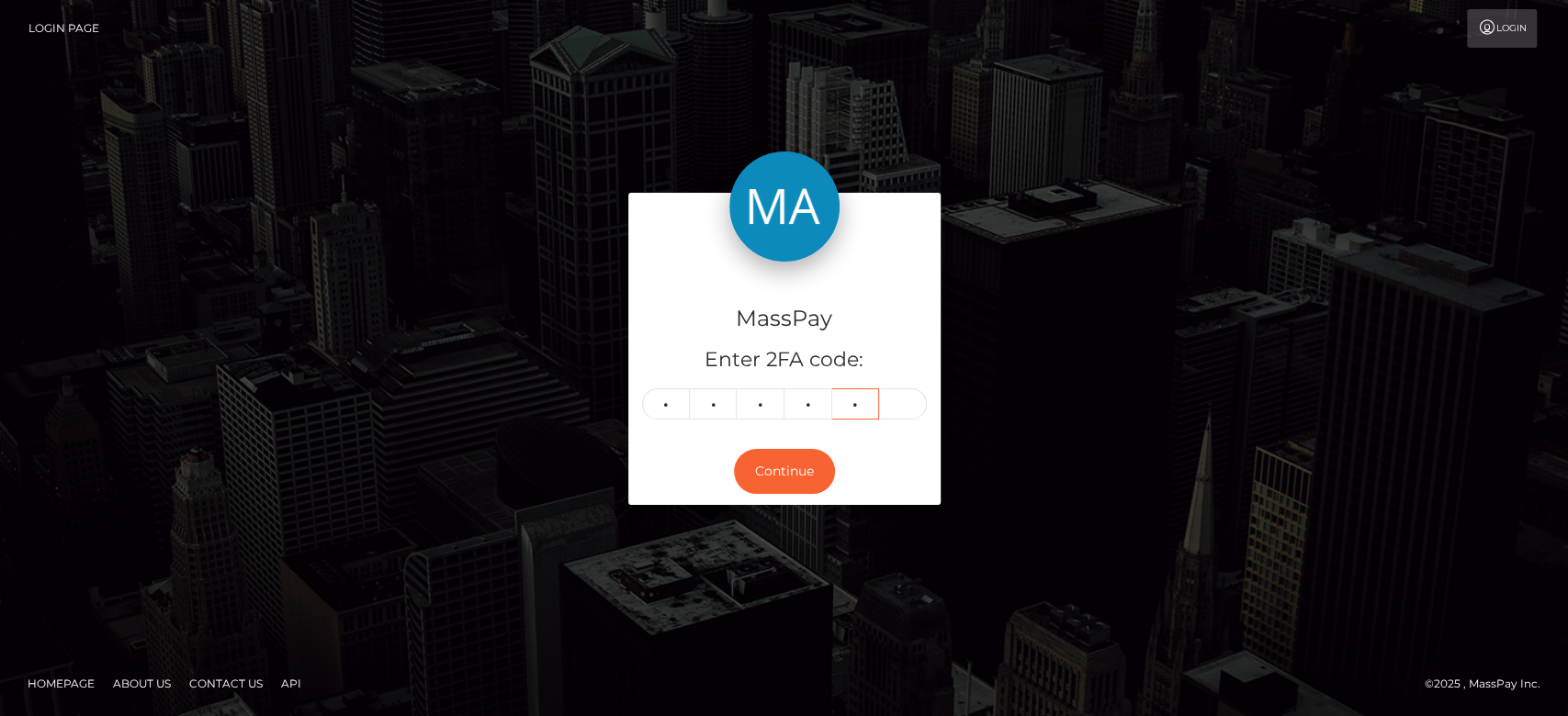
type input "9"
type input "4"
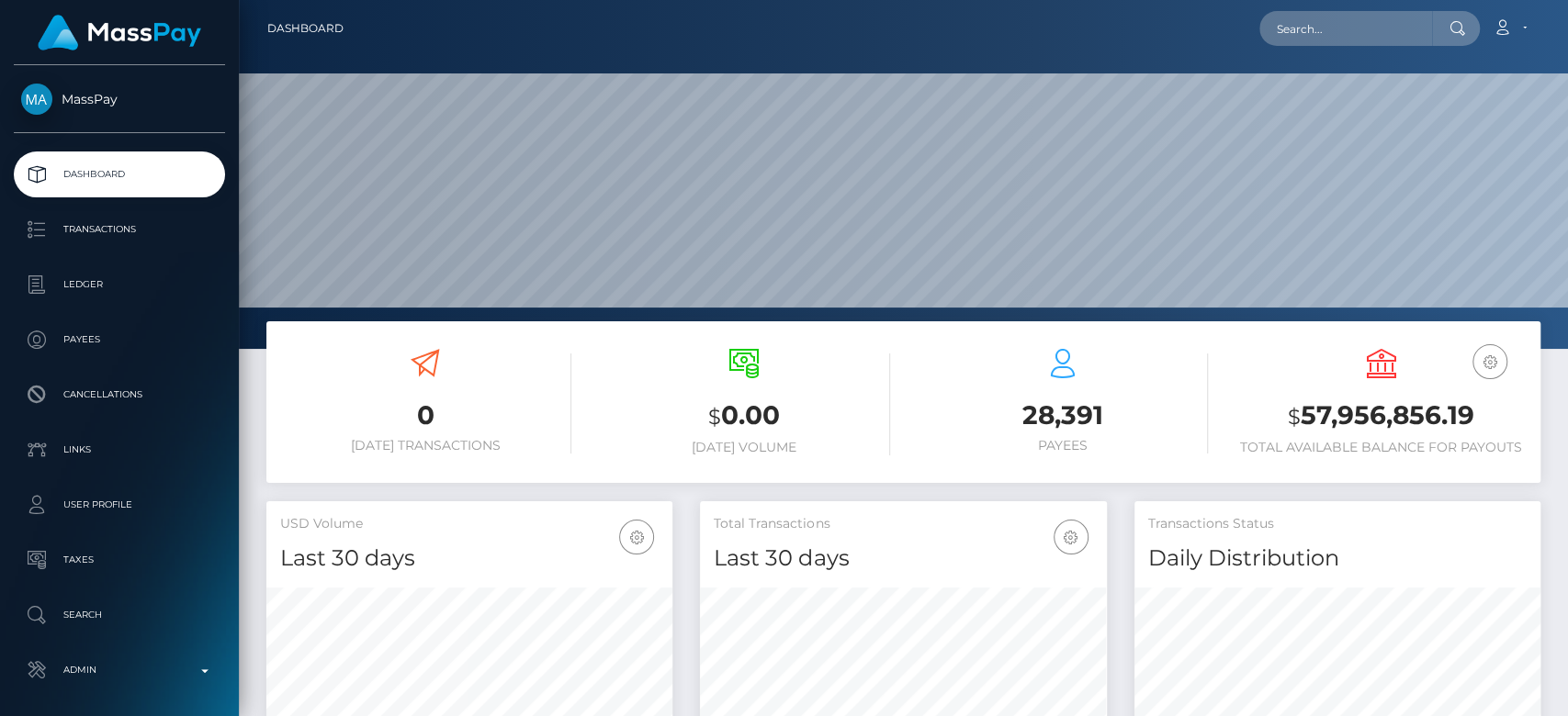
scroll to position [324, 406]
paste input "candyyc61@gmail.com"
type input "candyyc61@gmail.com"
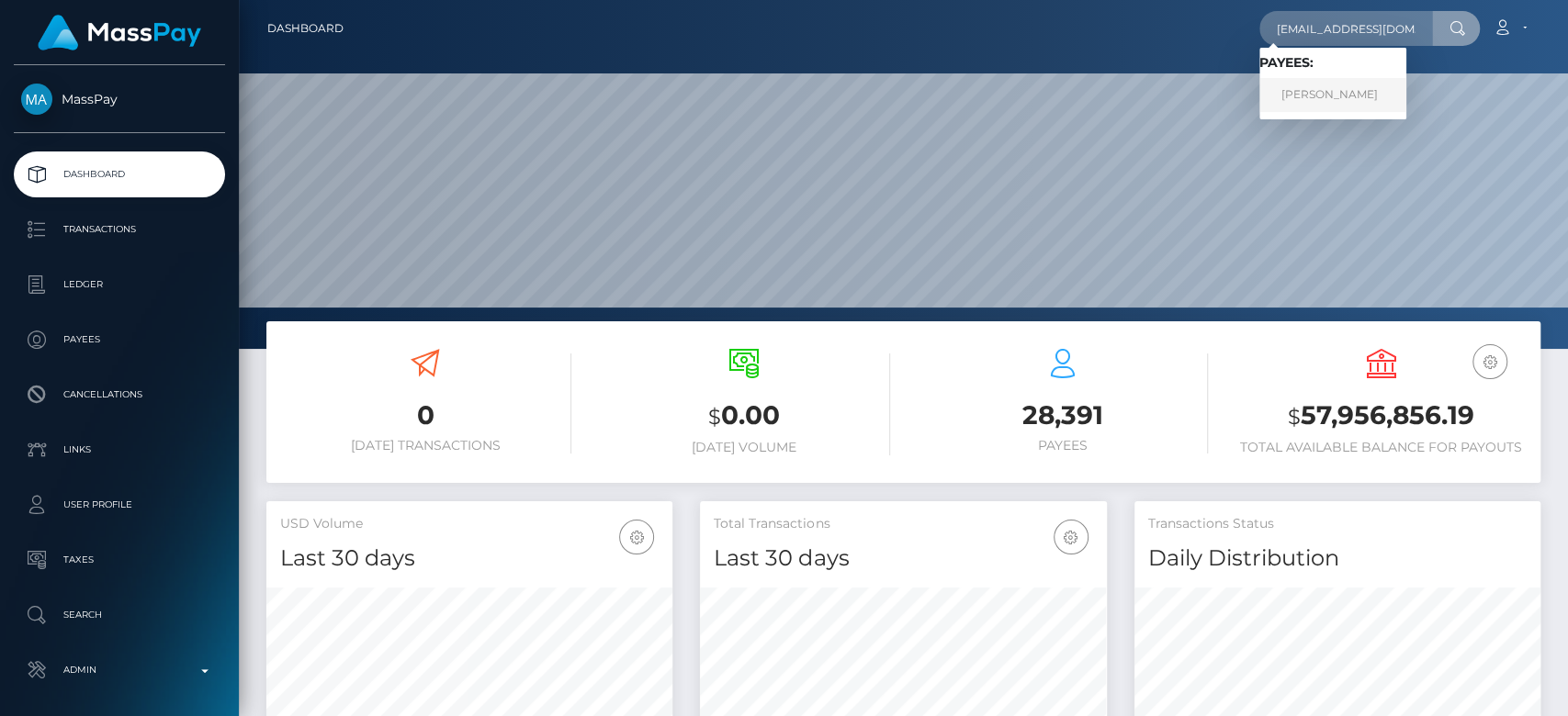
click at [1335, 107] on link "Sofia Iadanza" at bounding box center [1333, 95] width 147 height 34
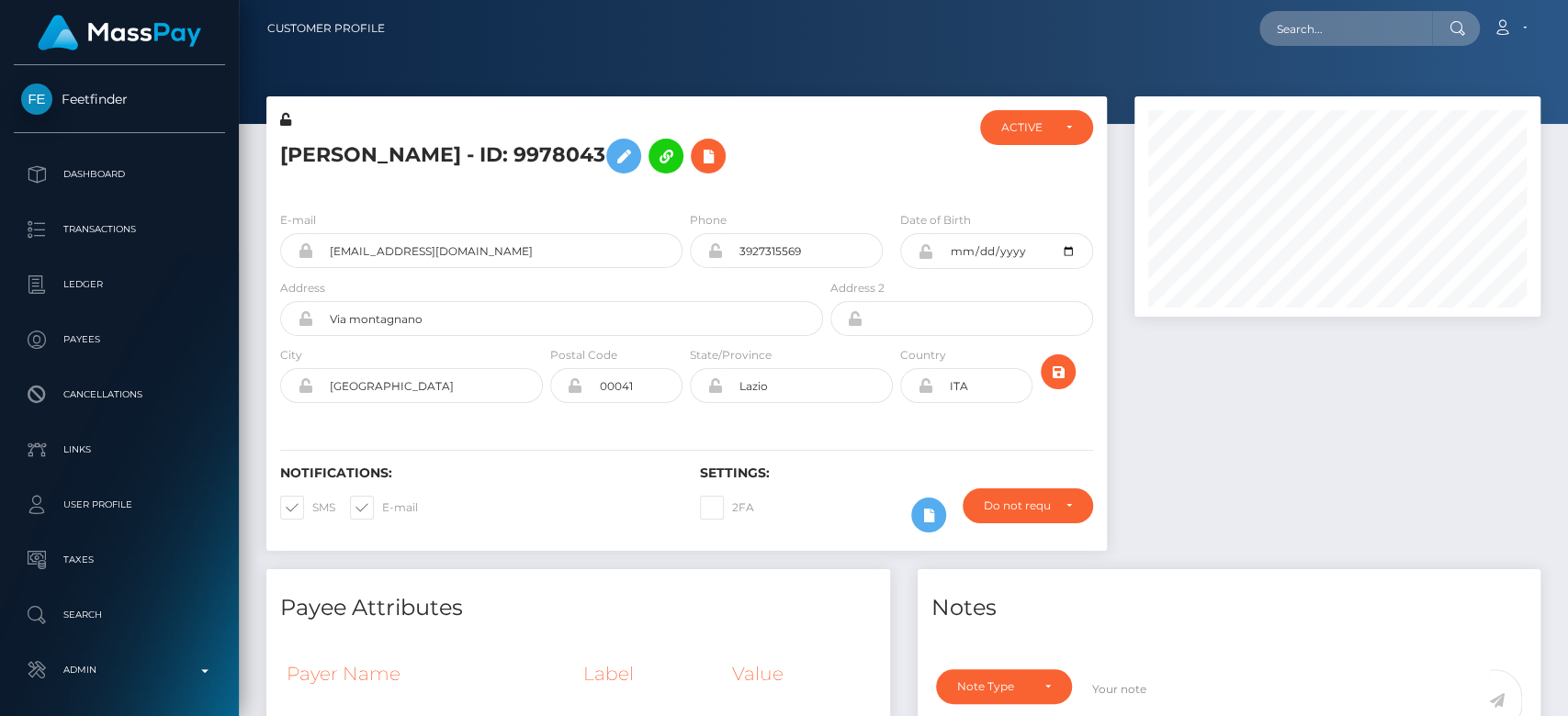
scroll to position [220, 406]
click at [1221, 411] on div at bounding box center [1337, 333] width 434 height 473
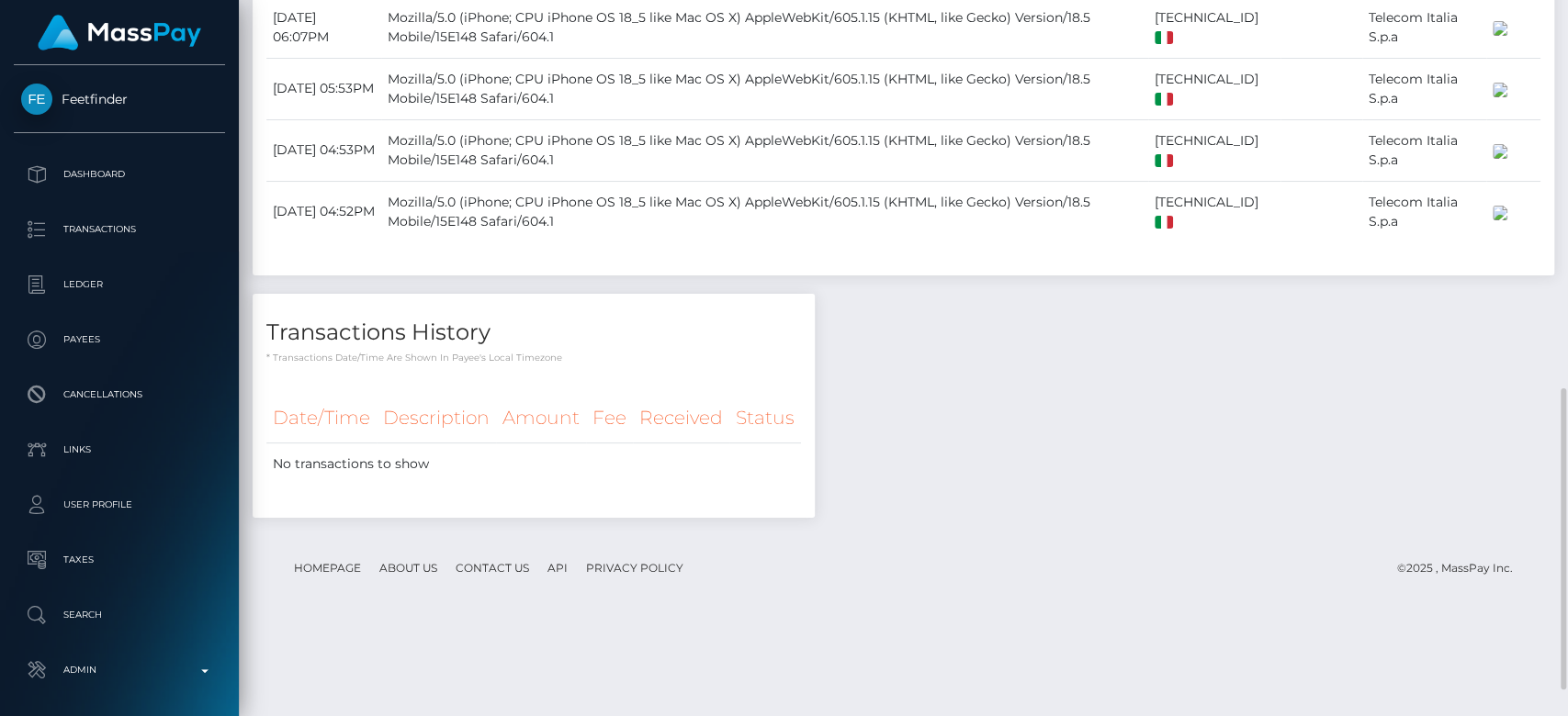
scroll to position [0, 0]
